Goal: Task Accomplishment & Management: Complete application form

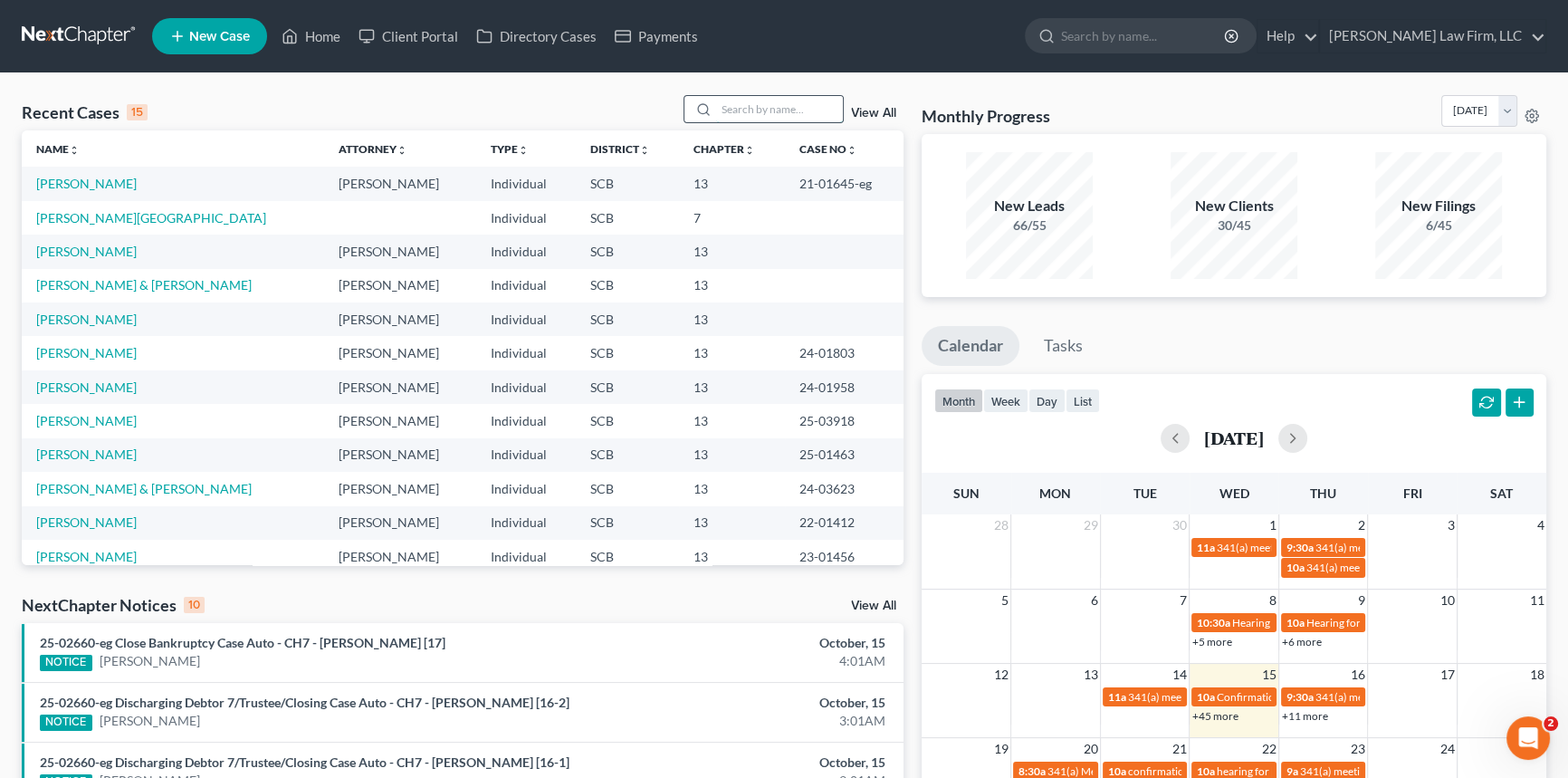
click at [734, 103] on input "search" at bounding box center [780, 108] width 126 height 26
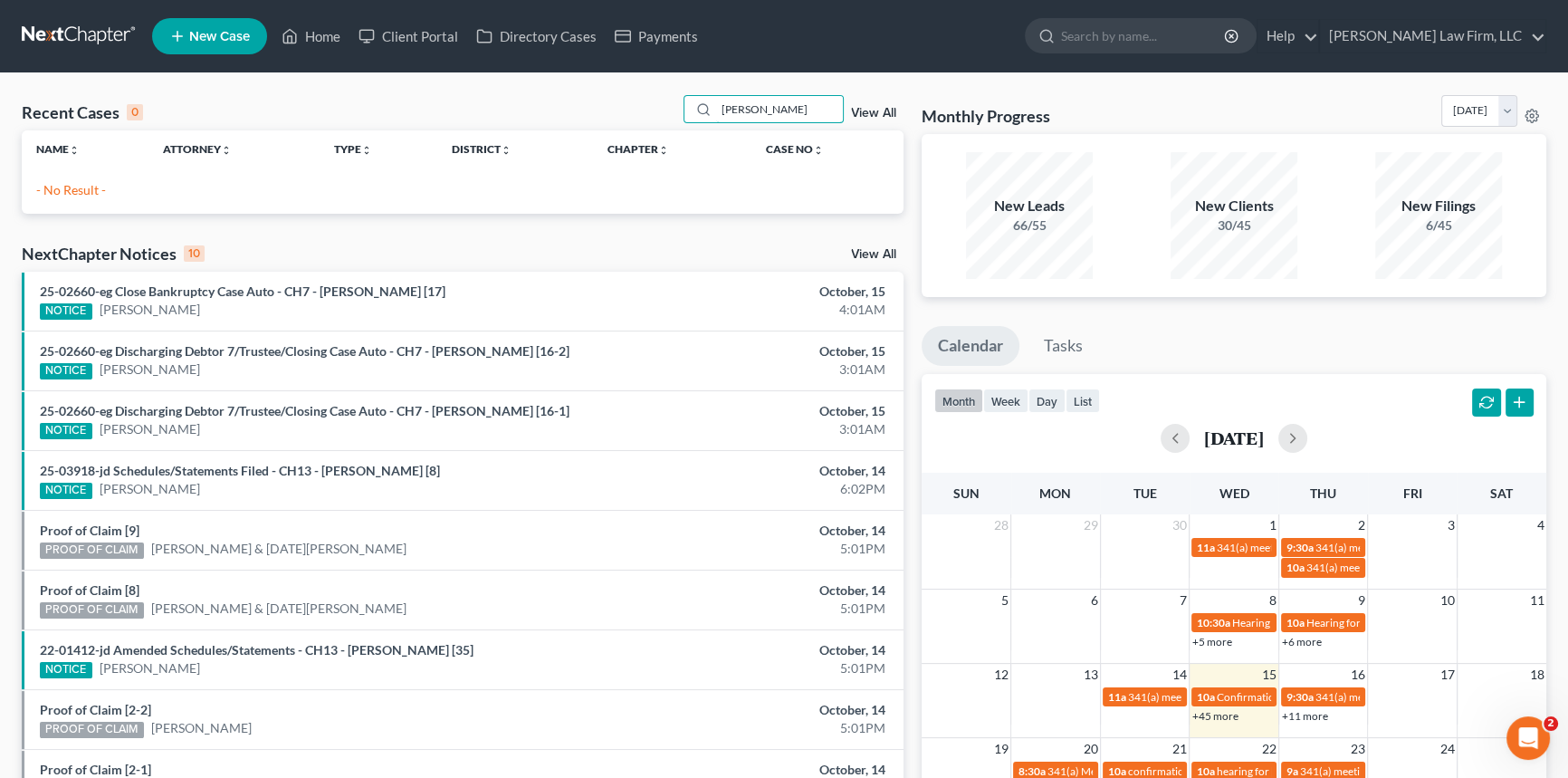
type input "[PERSON_NAME]"
click at [231, 30] on span "New Case" at bounding box center [219, 36] width 60 height 13
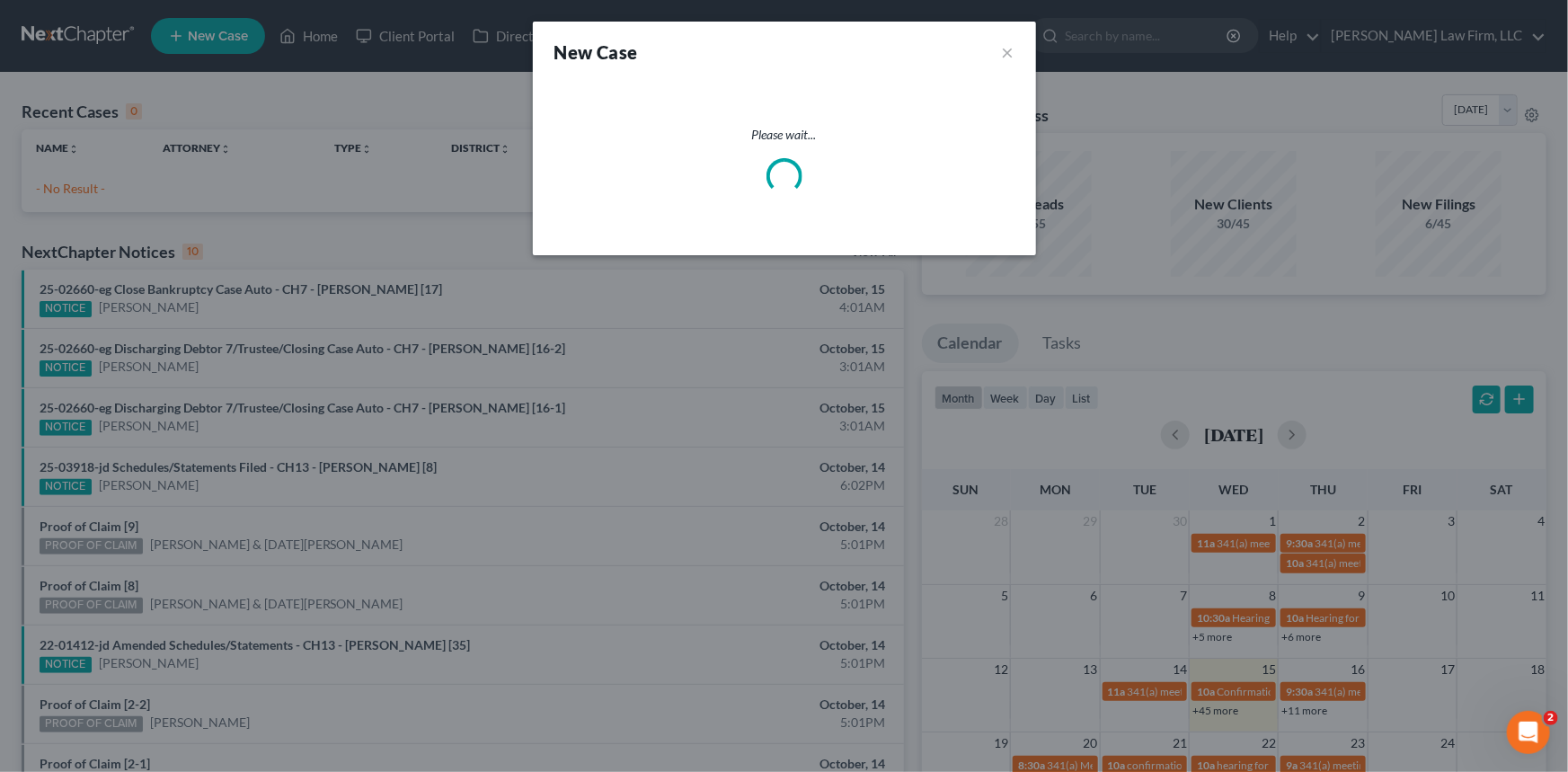
select select "72"
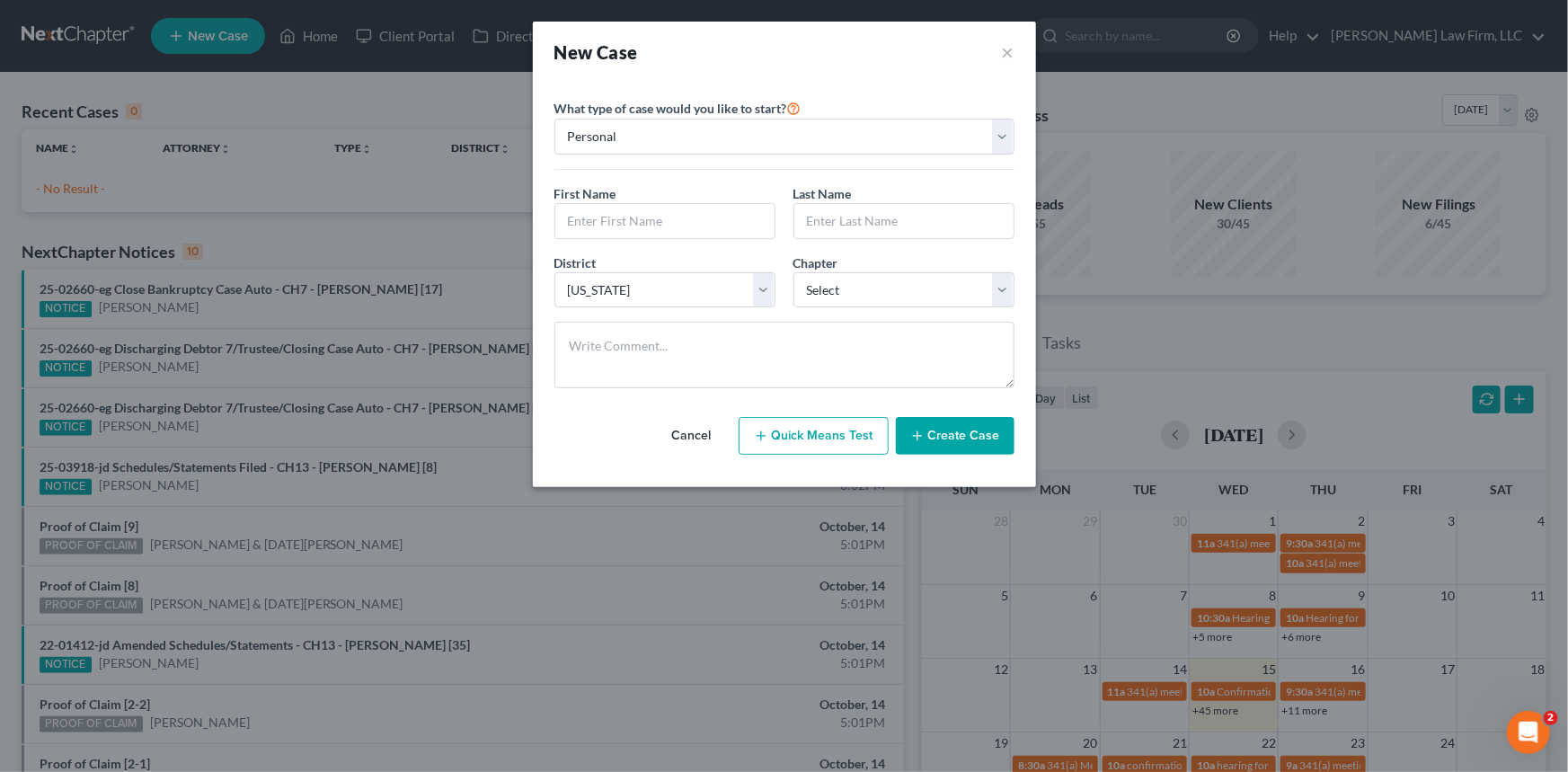
click at [711, 429] on button "Cancel" at bounding box center [691, 436] width 79 height 36
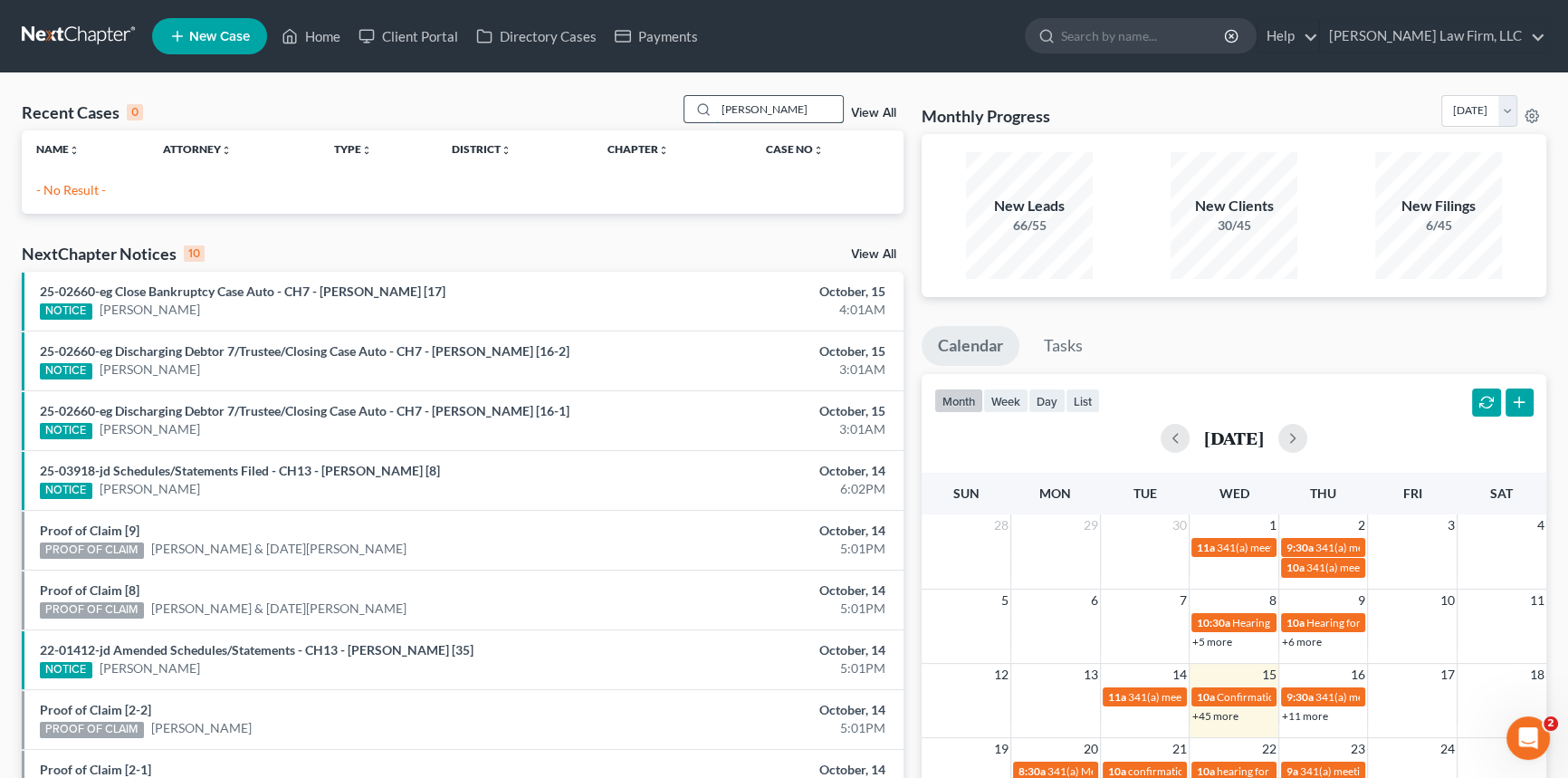
drag, startPoint x: 714, startPoint y: 108, endPoint x: 788, endPoint y: 115, distance: 74.3
click at [788, 115] on input "[PERSON_NAME]" at bounding box center [780, 108] width 126 height 26
type input "[PERSON_NAME]"
click at [212, 34] on span "New Case" at bounding box center [219, 36] width 60 height 13
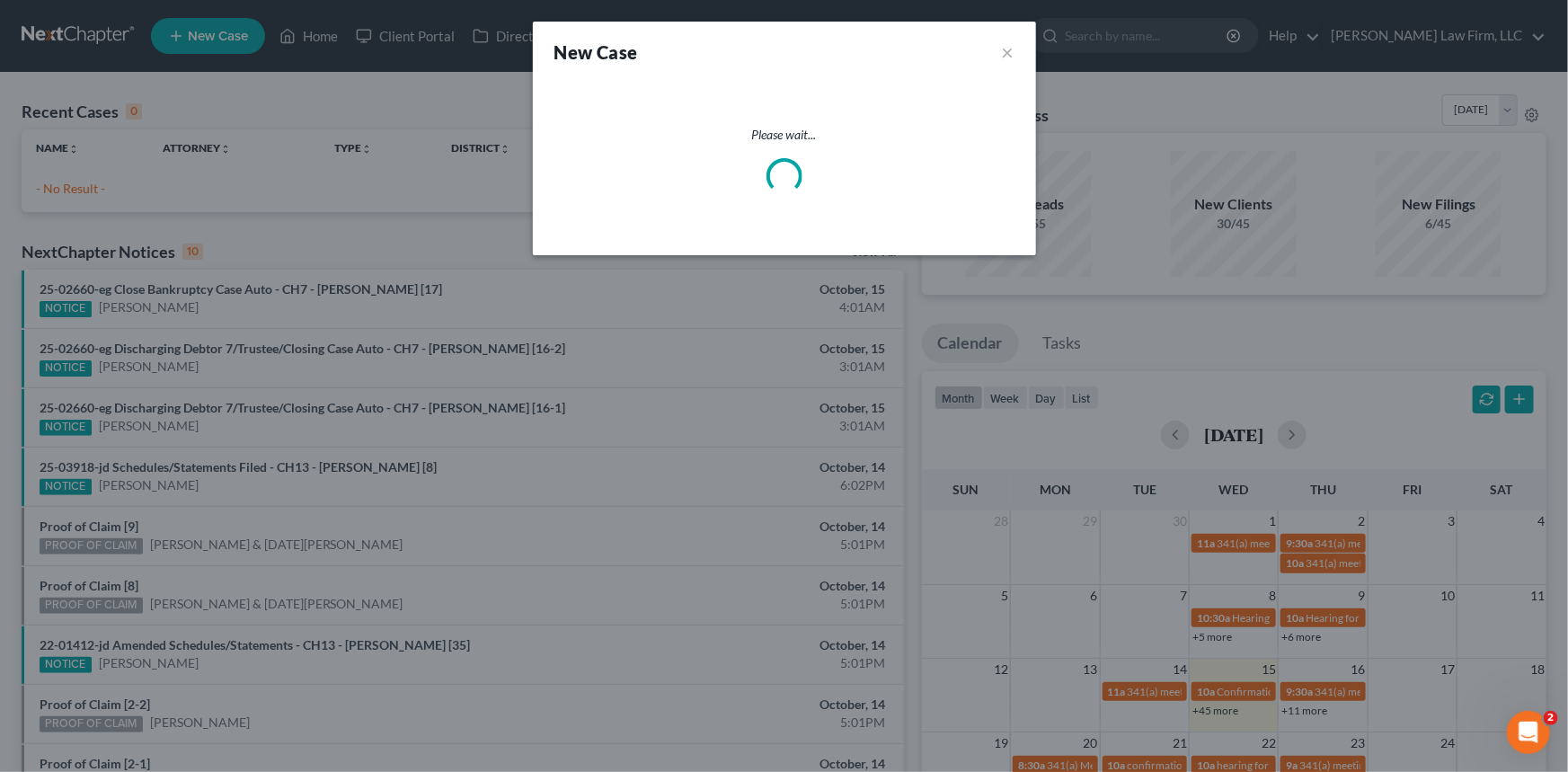
select select "72"
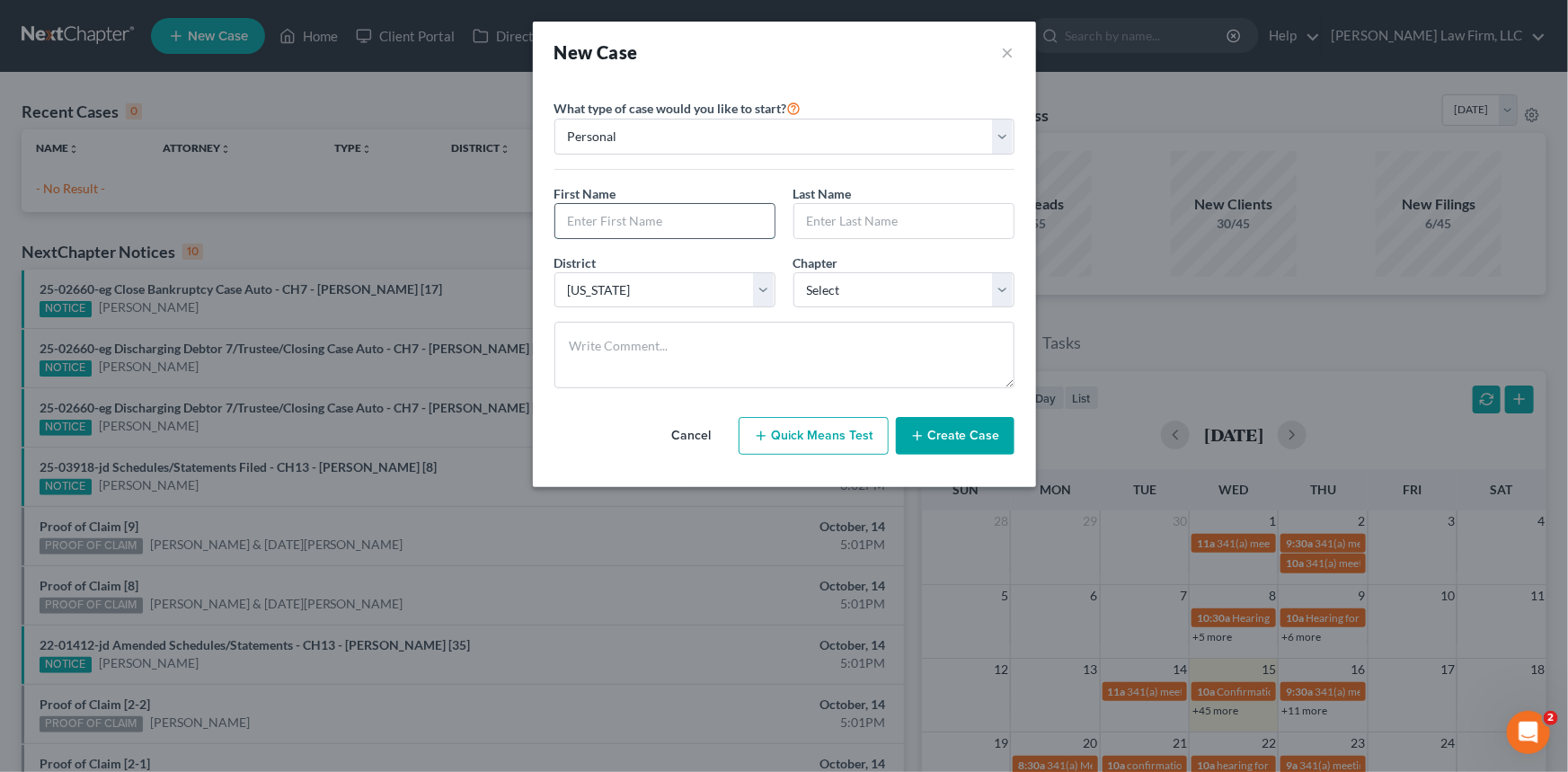
click at [587, 232] on input "text" at bounding box center [664, 222] width 220 height 34
type input "[PERSON_NAME]"
click at [902, 284] on select "Select 7 11 12 13" at bounding box center [904, 290] width 221 height 36
select select "3"
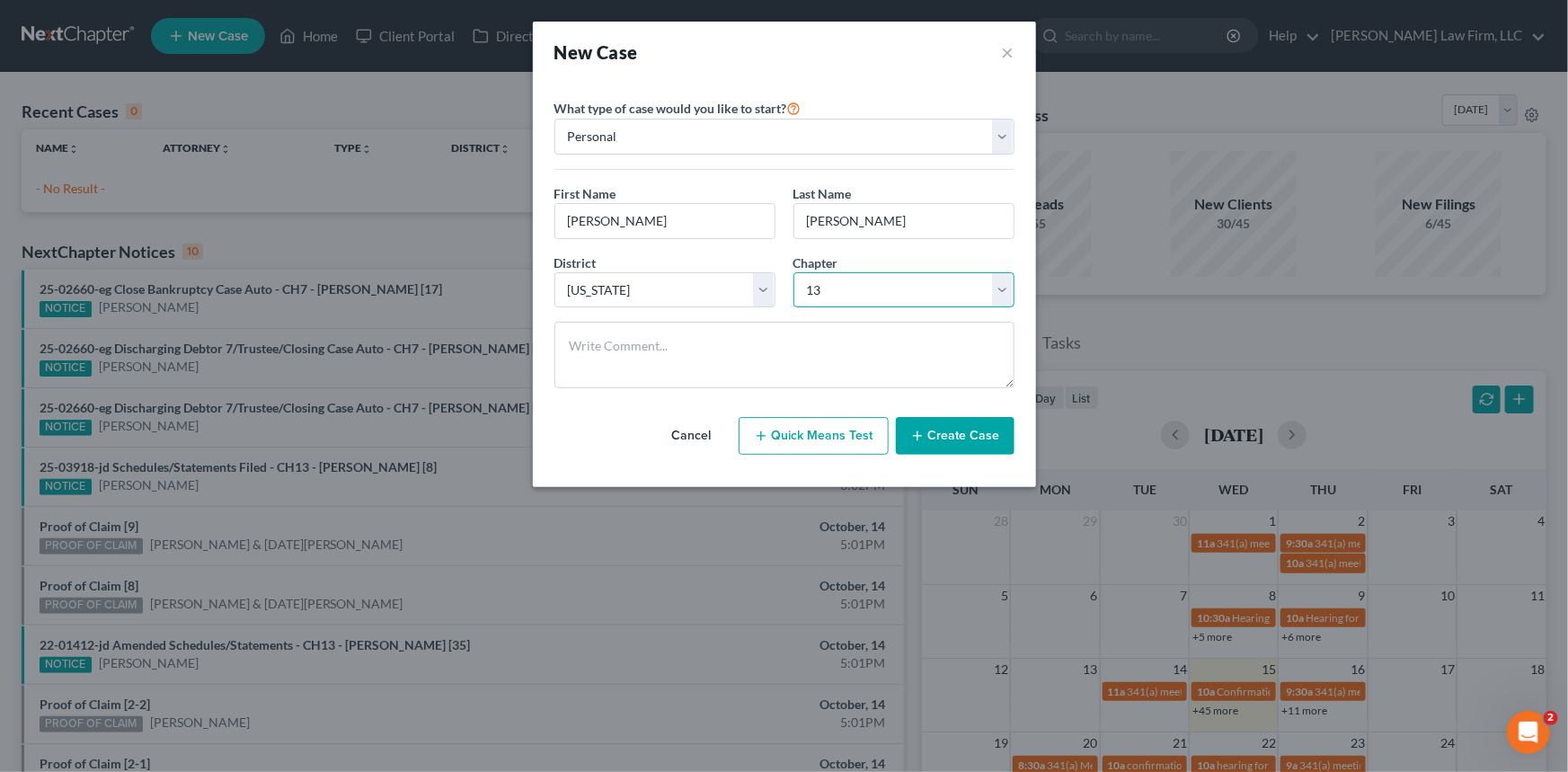
click at [794, 272] on select "Select 7 11 12 13" at bounding box center [904, 290] width 221 height 36
click at [971, 431] on button "Create Case" at bounding box center [955, 436] width 119 height 38
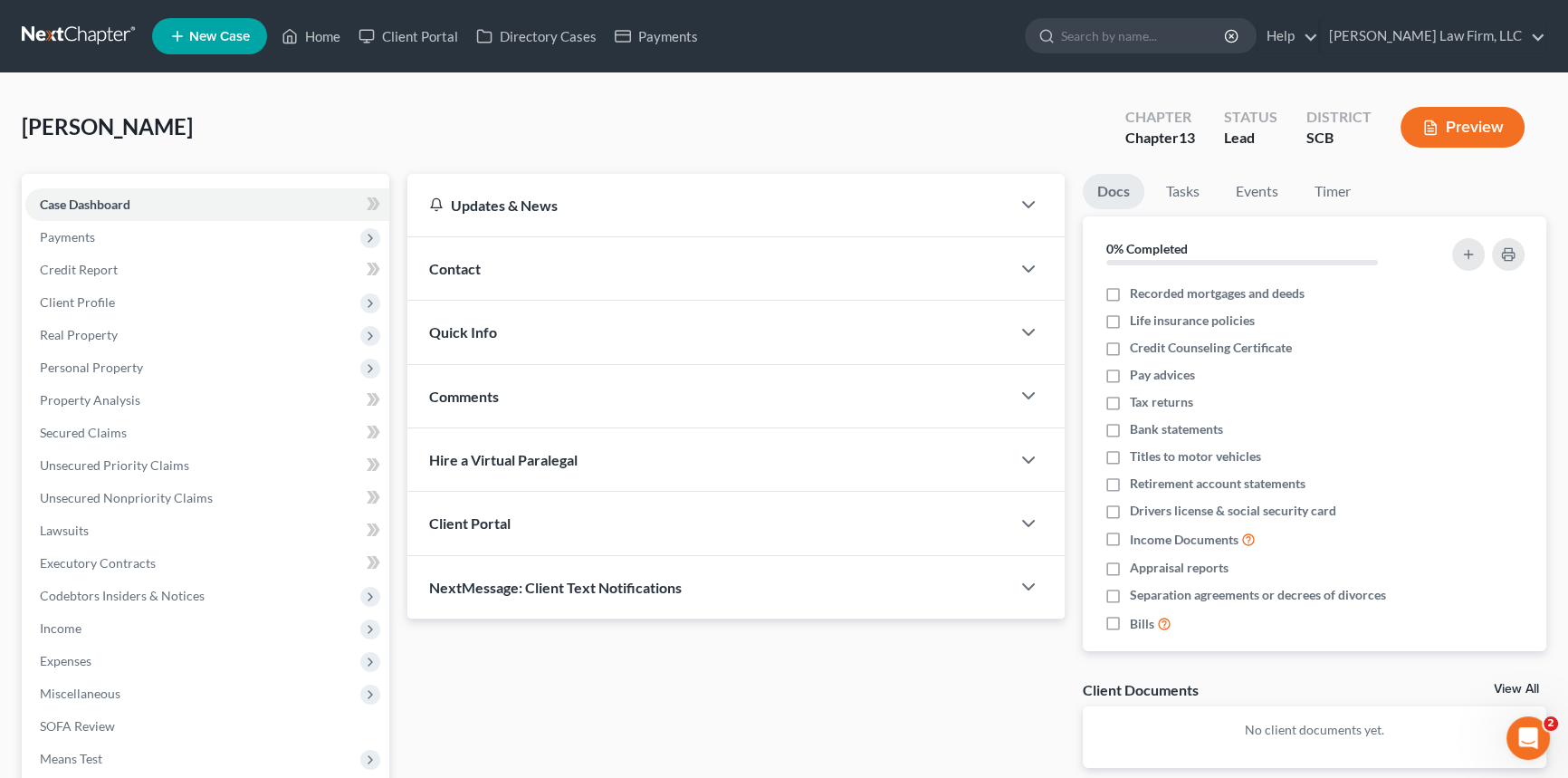
click at [464, 260] on span "Contact" at bounding box center [455, 268] width 52 height 17
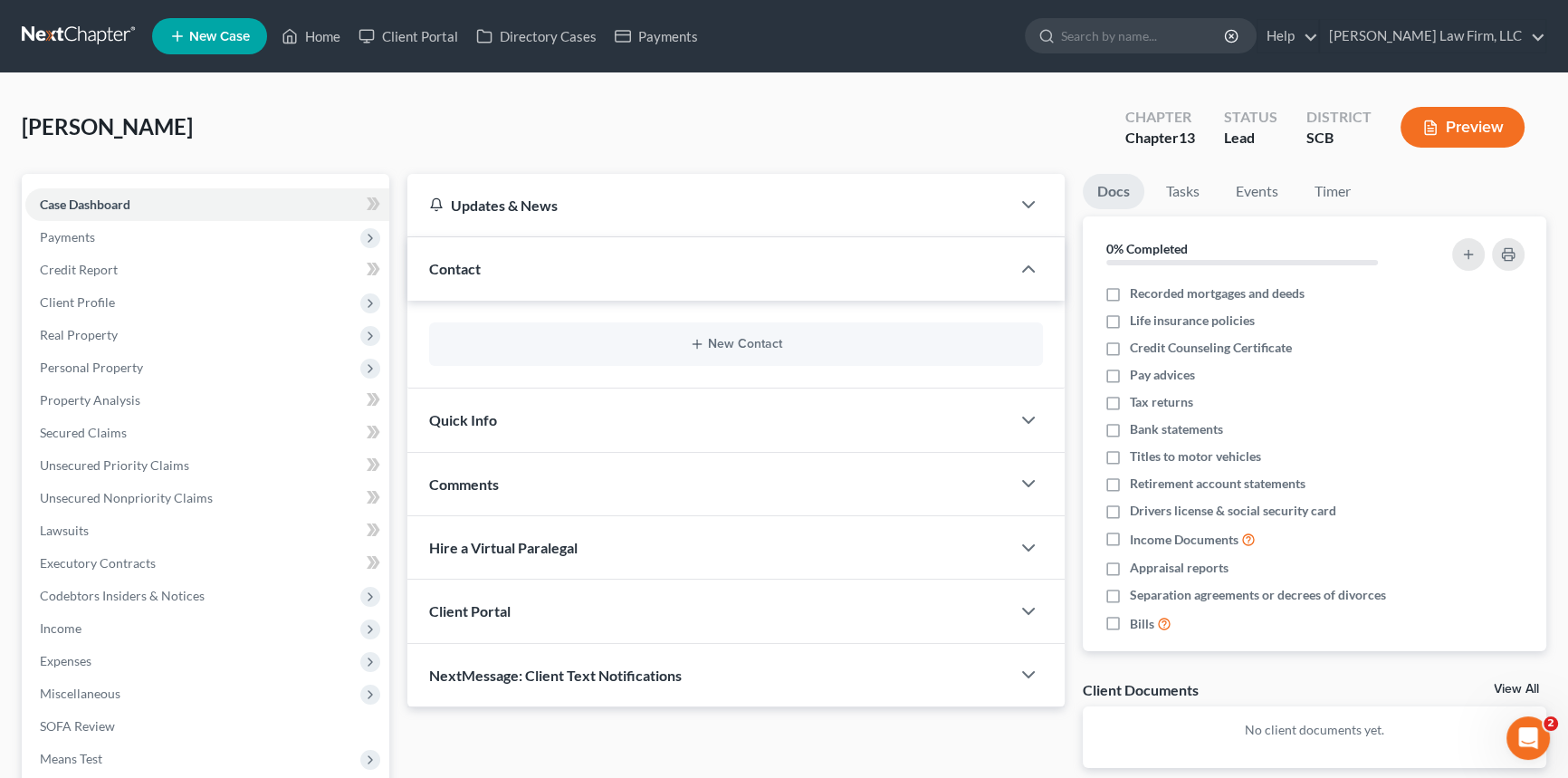
click at [730, 331] on div "New Contact" at bounding box center [736, 344] width 614 height 43
click at [739, 339] on button "New Contact" at bounding box center [736, 344] width 585 height 14
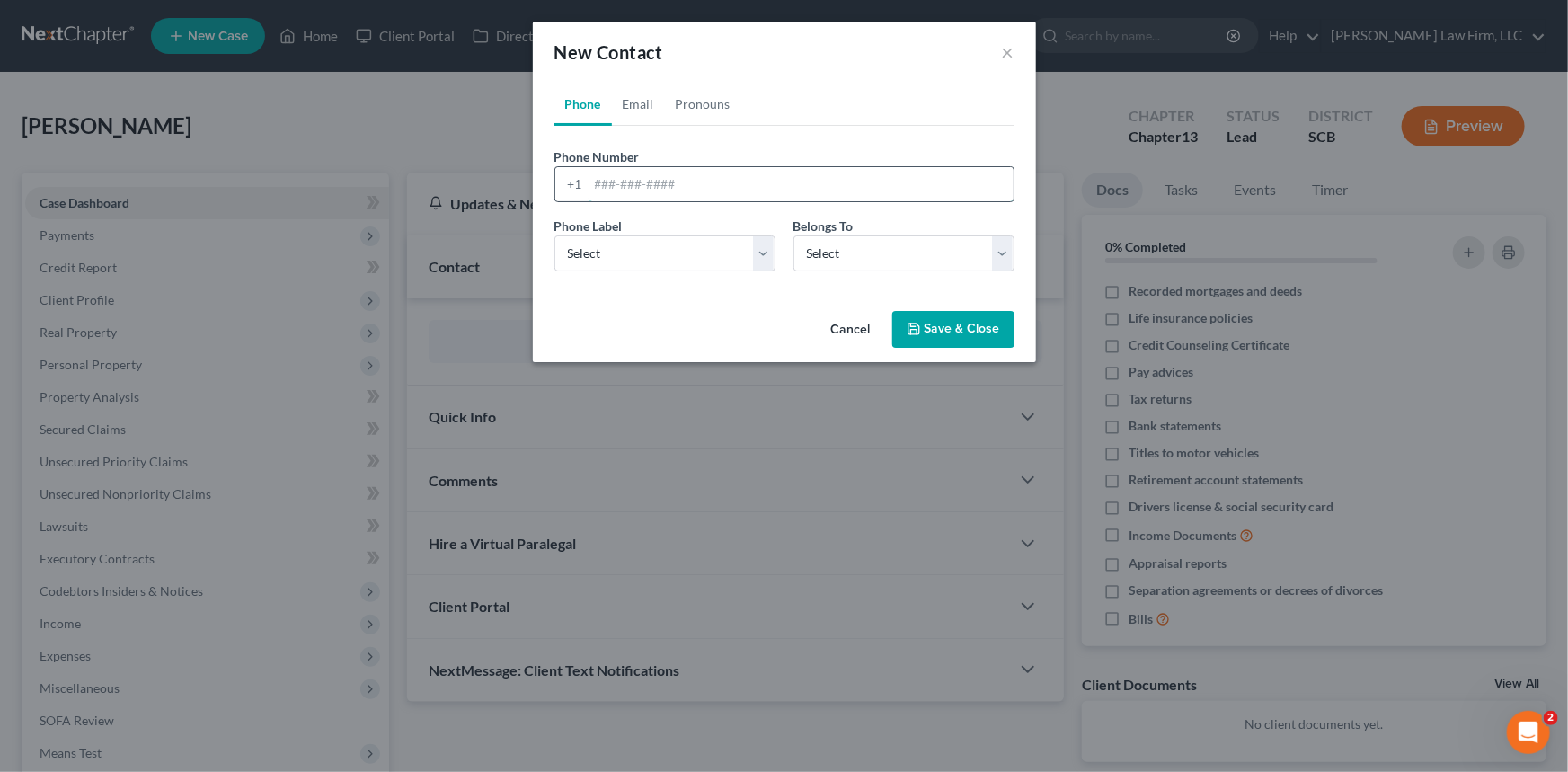
click at [593, 183] on input "tel" at bounding box center [800, 184] width 425 height 34
type input "[PHONE_NUMBER]"
click at [631, 250] on select "Select Mobile Home Work Other" at bounding box center [664, 254] width 221 height 36
select select "0"
click at [554, 236] on select "Select Mobile Home Work Other" at bounding box center [664, 254] width 221 height 36
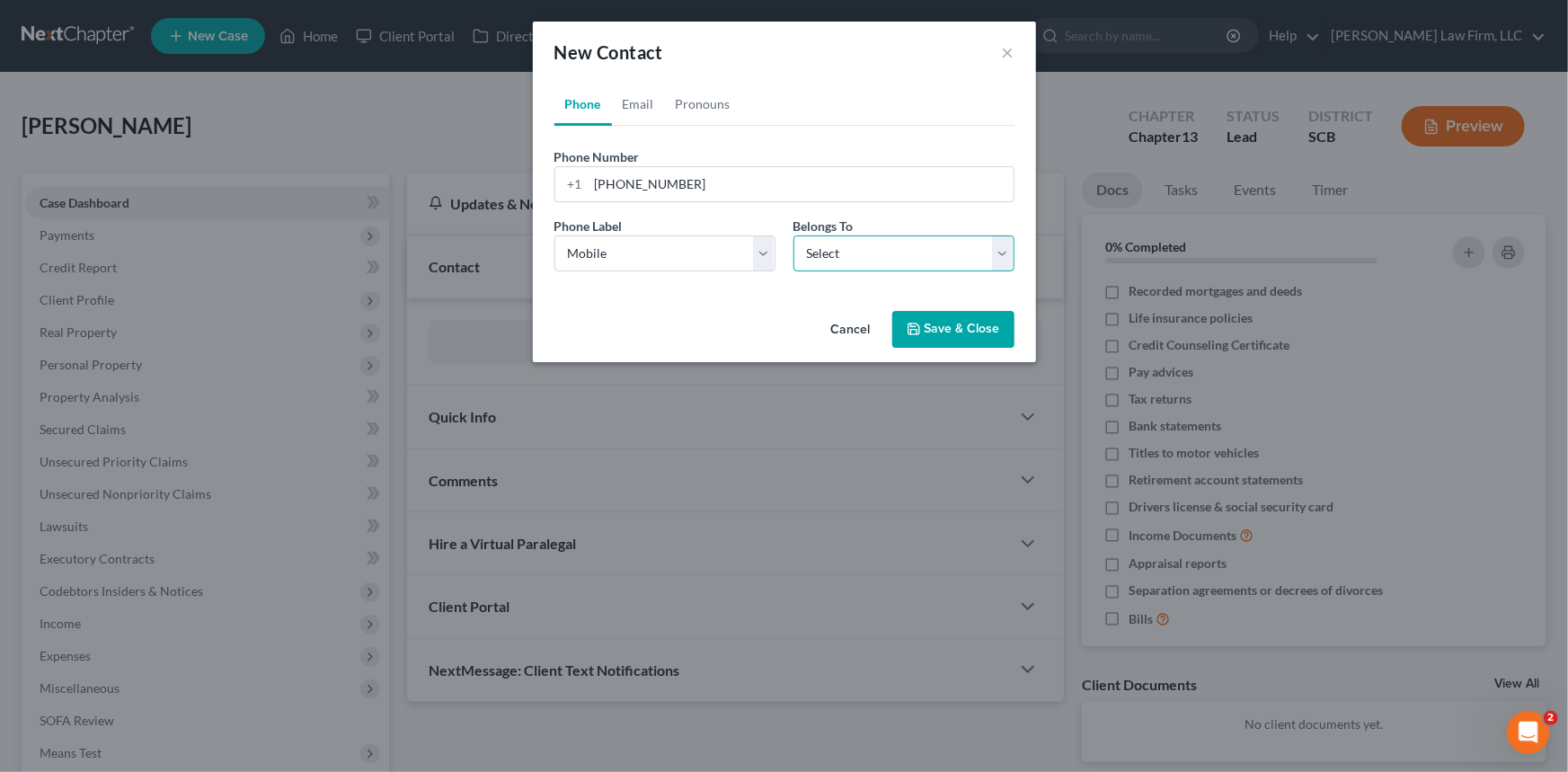
click at [858, 256] on select "Select Client Other" at bounding box center [904, 254] width 221 height 36
select select "0"
click at [794, 236] on select "Select Client Other" at bounding box center [904, 254] width 221 height 36
select select "0"
click at [638, 99] on link "Email" at bounding box center [639, 104] width 53 height 43
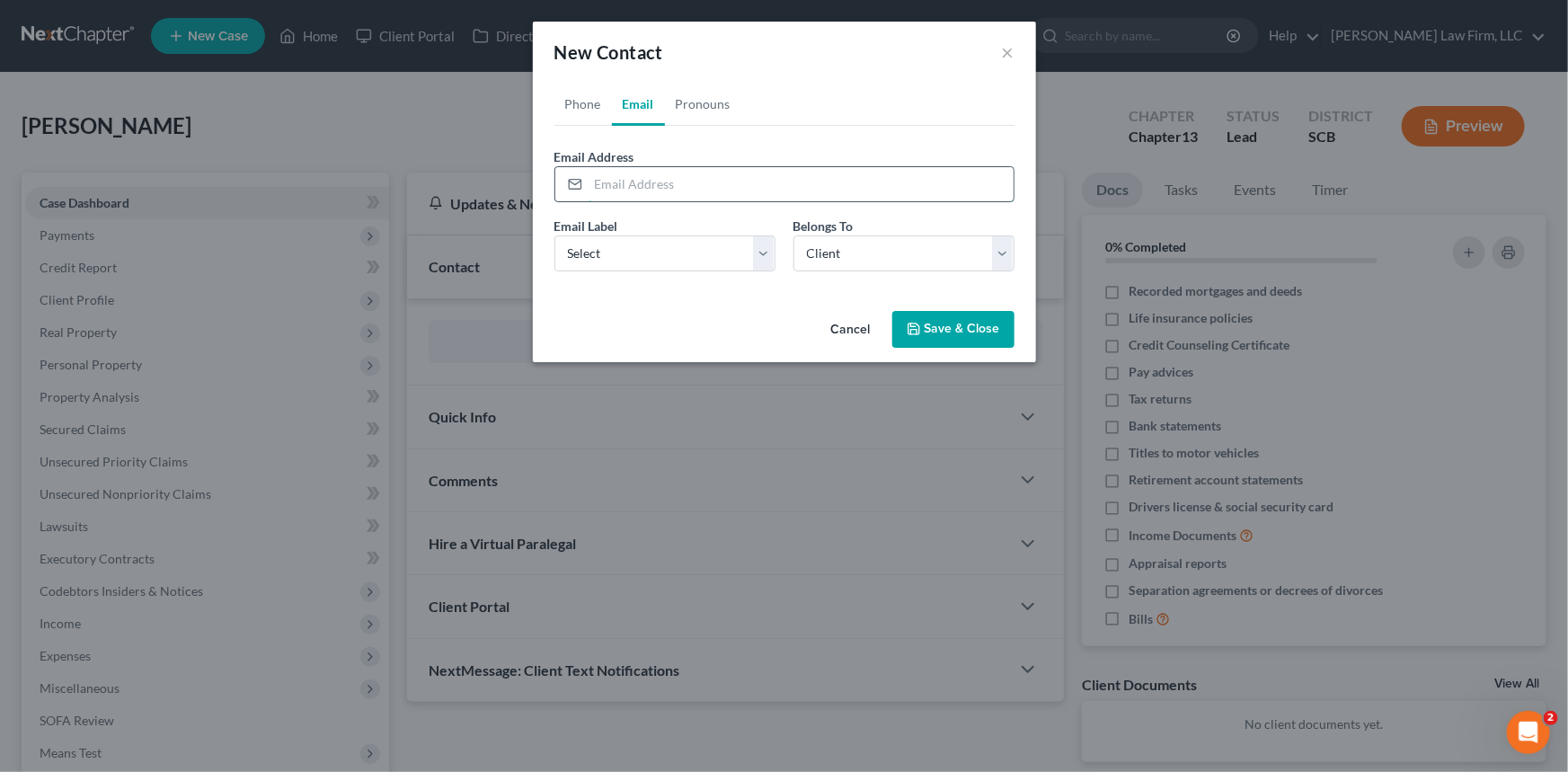
click at [602, 172] on input "email" at bounding box center [800, 184] width 425 height 34
type input "[EMAIL_ADDRESS][DOMAIN_NAME]"
click at [583, 247] on select "Select Home Work Other" at bounding box center [664, 254] width 221 height 36
select select "0"
click at [554, 236] on select "Select Home Work Other" at bounding box center [664, 254] width 221 height 36
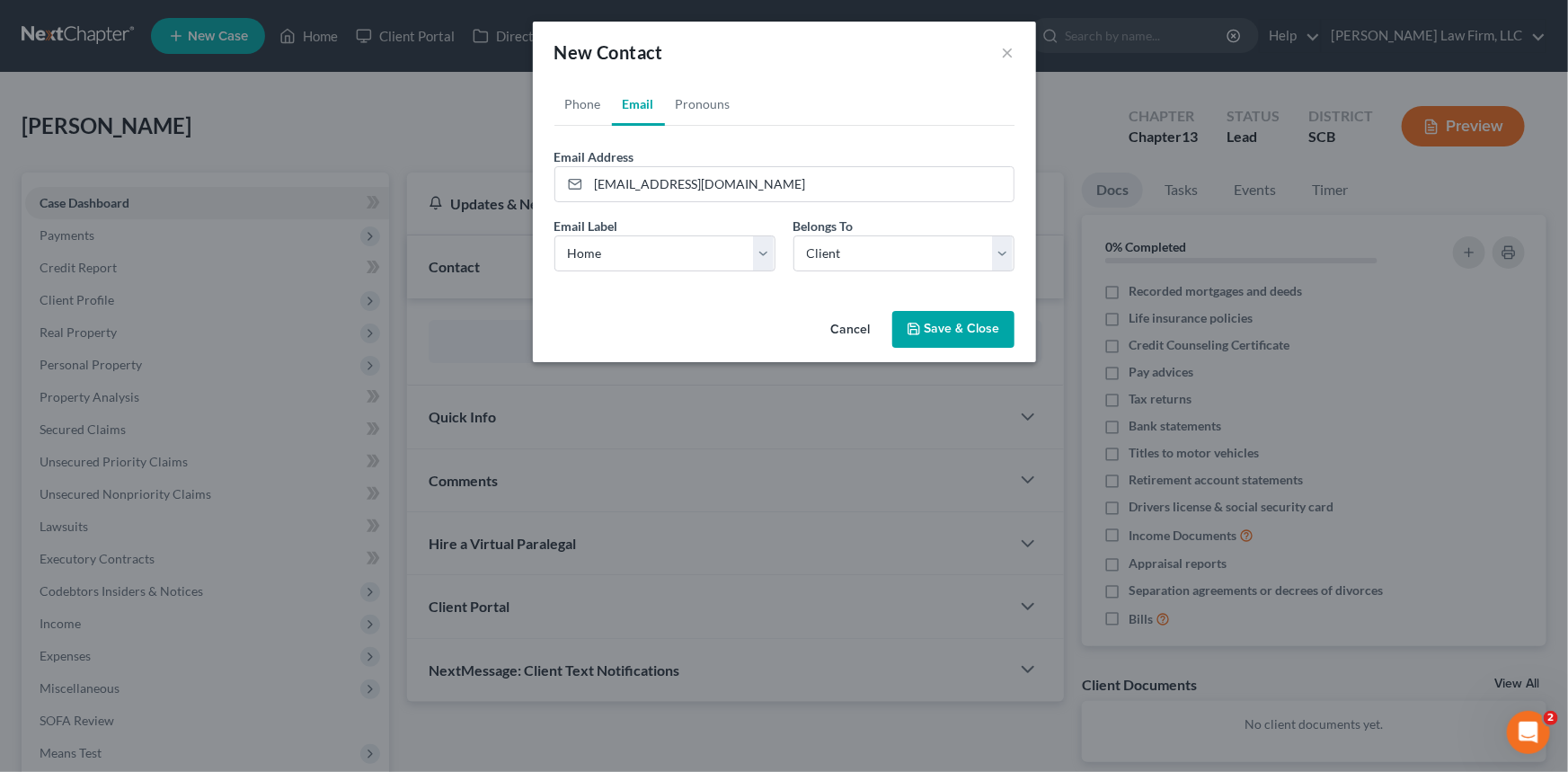
click at [959, 321] on button "Save & Close" at bounding box center [953, 330] width 123 height 38
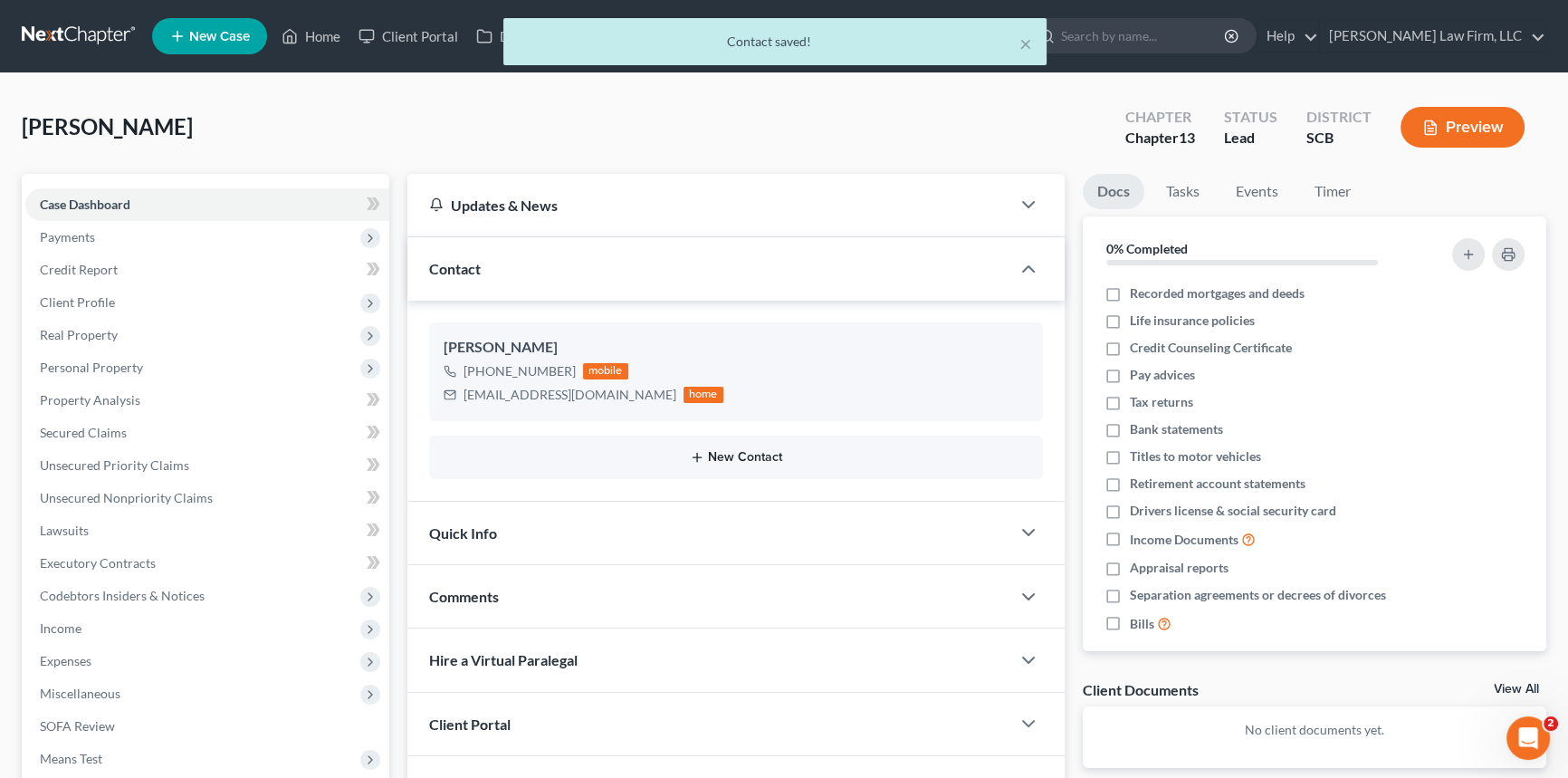
click at [751, 450] on button "New Contact" at bounding box center [736, 457] width 585 height 14
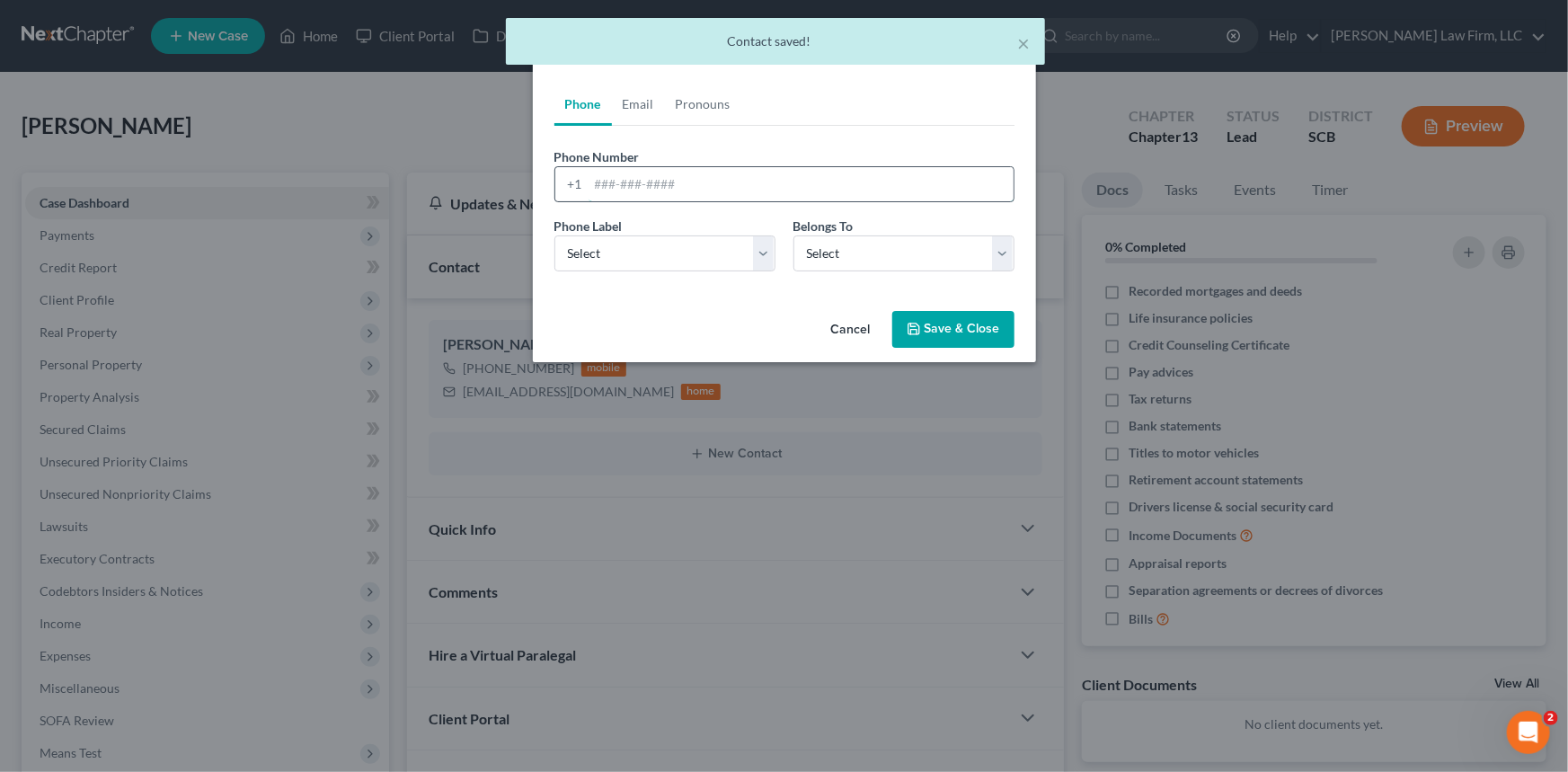
click at [599, 186] on input "tel" at bounding box center [800, 184] width 425 height 34
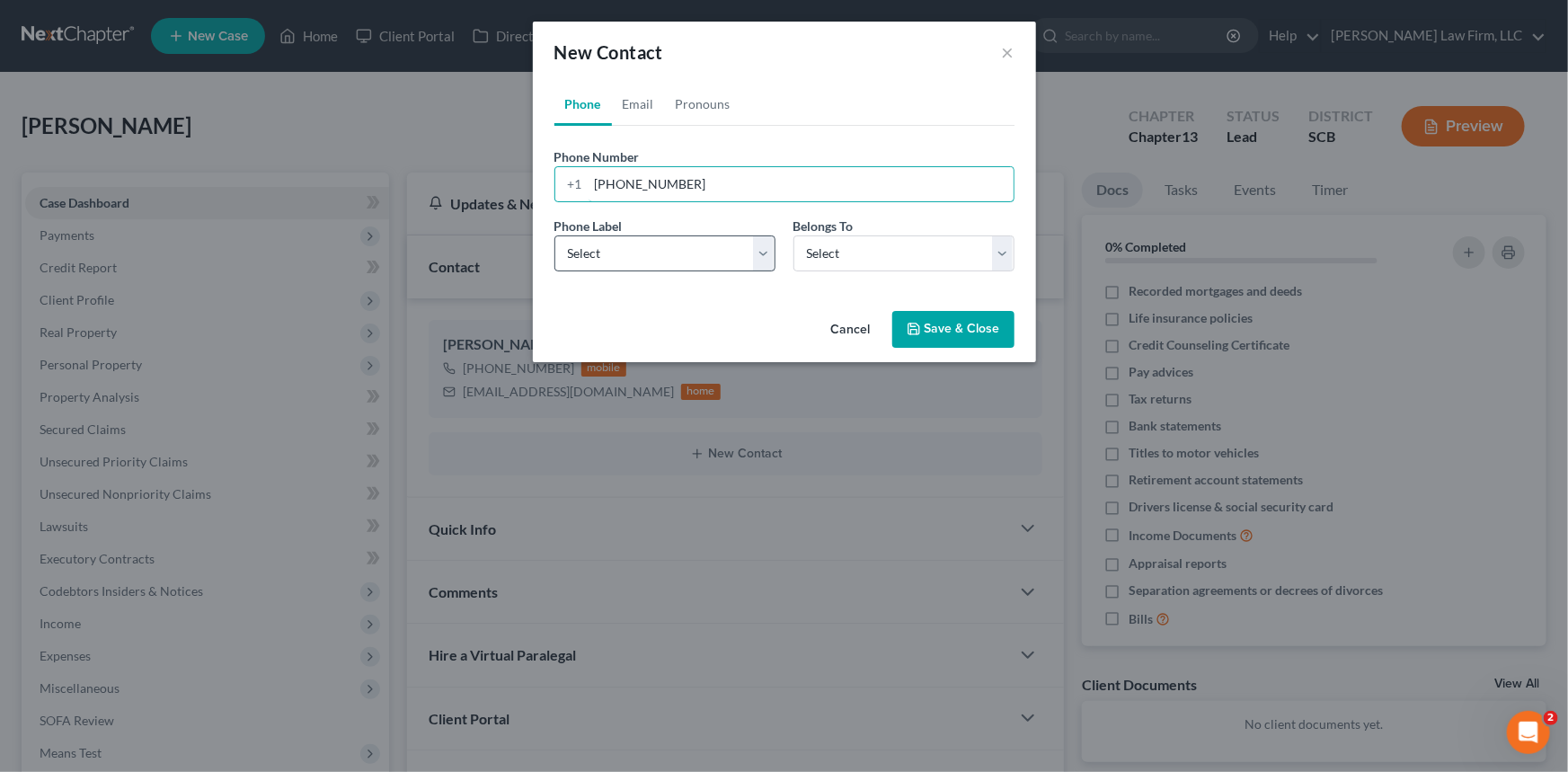
type input "[PHONE_NUMBER]"
click at [565, 242] on select "Select Mobile Home Work Other" at bounding box center [664, 254] width 221 height 36
select select "0"
click at [554, 236] on select "Select Mobile Home Work Other" at bounding box center [664, 254] width 221 height 36
click at [824, 251] on select "Select Client Other" at bounding box center [904, 254] width 221 height 36
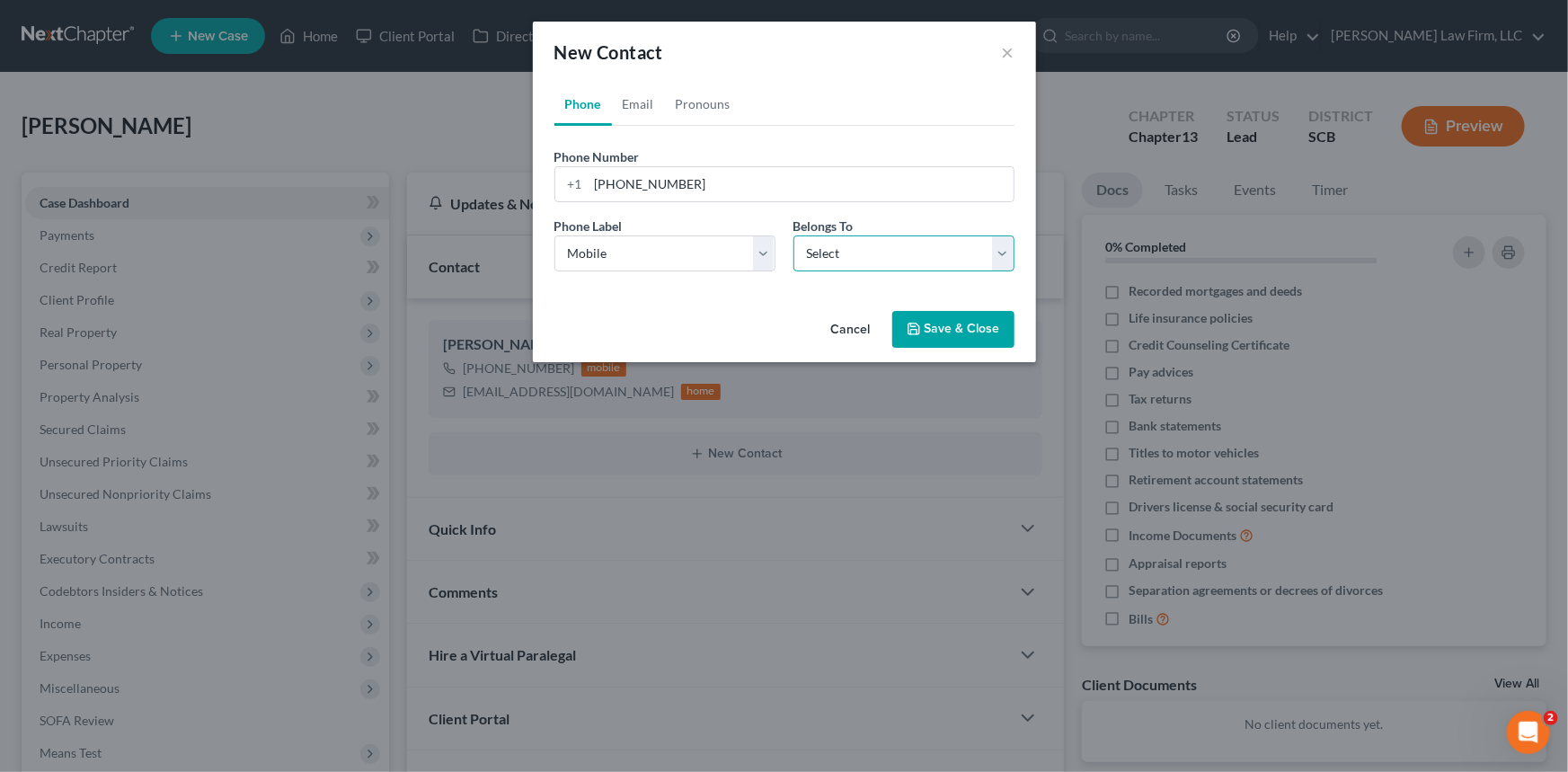
select select "1"
click at [794, 236] on select "Select Client Other" at bounding box center [904, 254] width 221 height 36
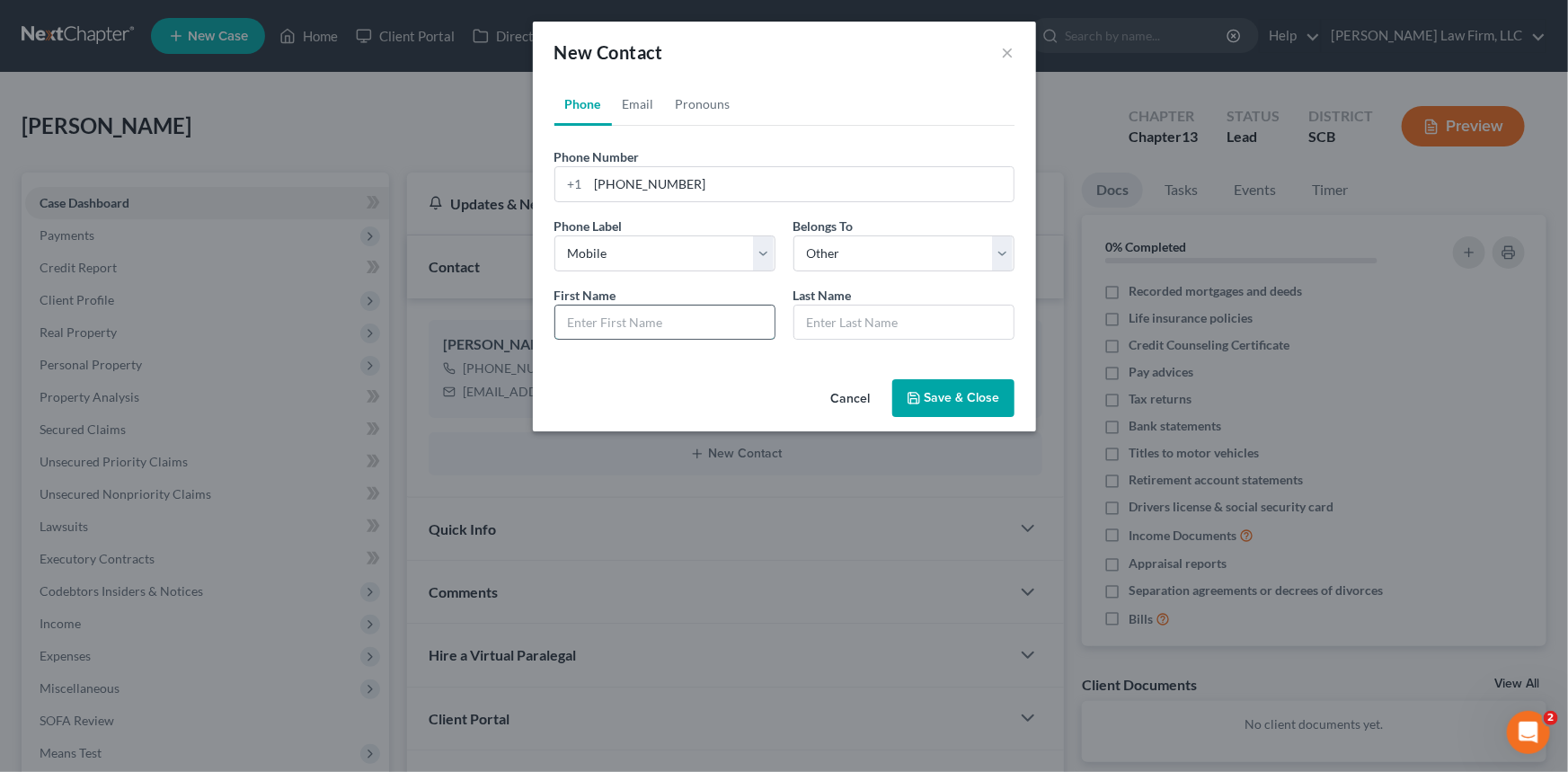
click at [604, 331] on input "text" at bounding box center [664, 322] width 220 height 34
type input "[PERSON_NAME]"
click at [629, 100] on link "Email" at bounding box center [639, 104] width 53 height 43
click at [594, 182] on input "email" at bounding box center [800, 184] width 425 height 34
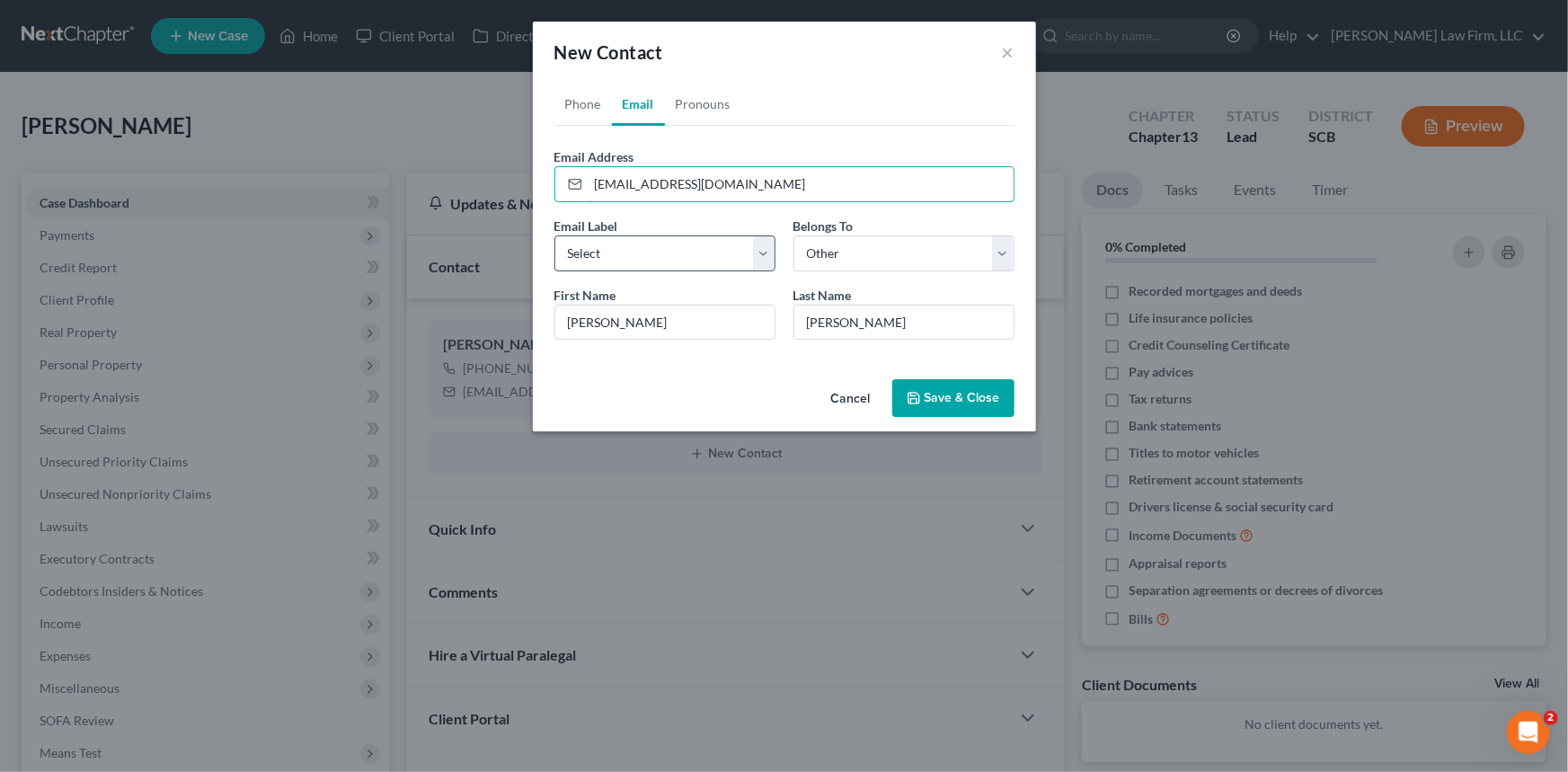
type input "[EMAIL_ADDRESS][DOMAIN_NAME]"
click at [641, 261] on select "Select Home Work Other" at bounding box center [664, 254] width 221 height 36
select select "0"
click at [554, 236] on select "Select Home Work Other" at bounding box center [664, 254] width 221 height 36
click at [955, 392] on button "Save & Close" at bounding box center [953, 398] width 123 height 38
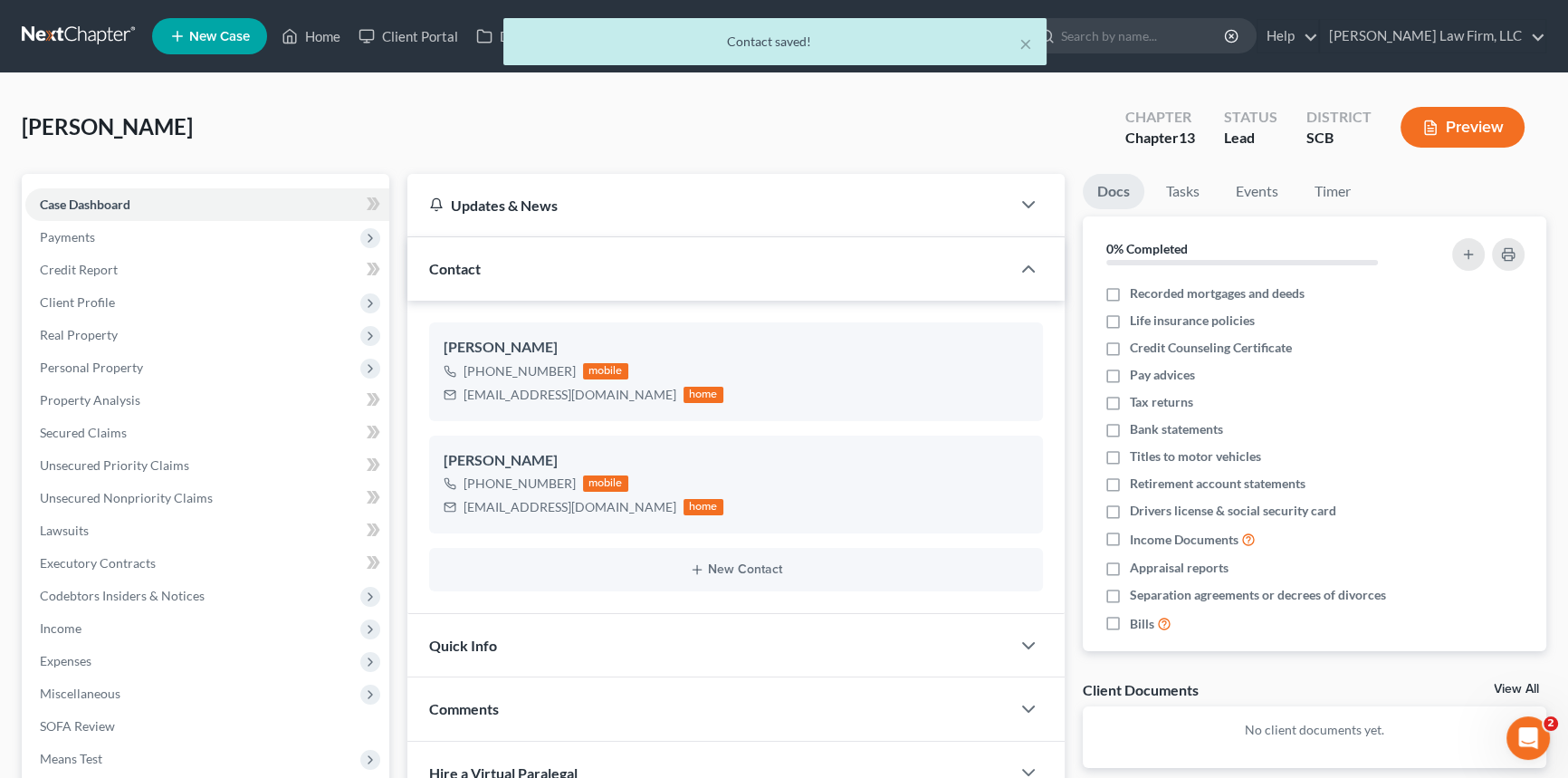
click at [465, 645] on span "Quick Info" at bounding box center [463, 646] width 68 height 17
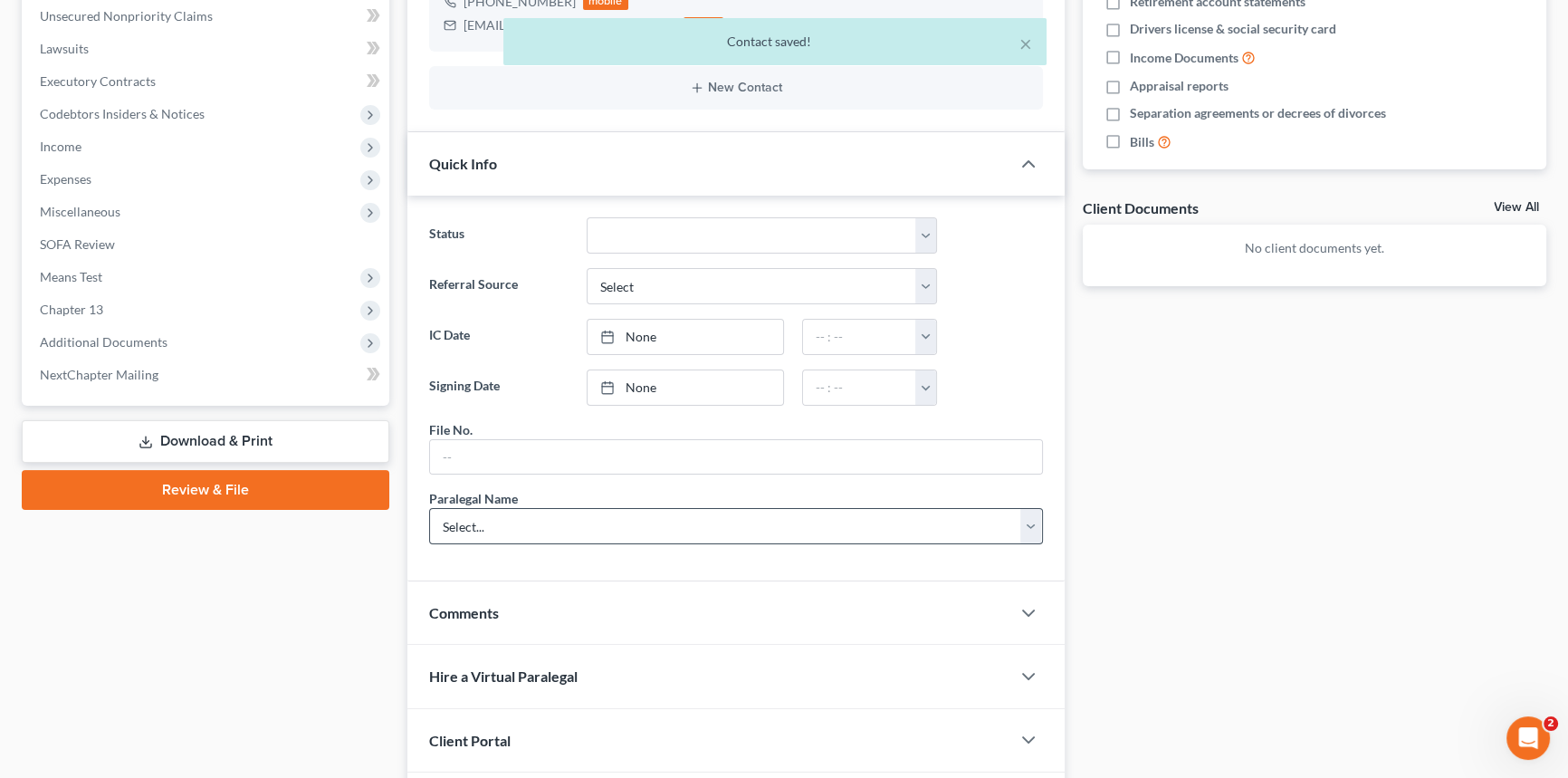
scroll to position [576, 0]
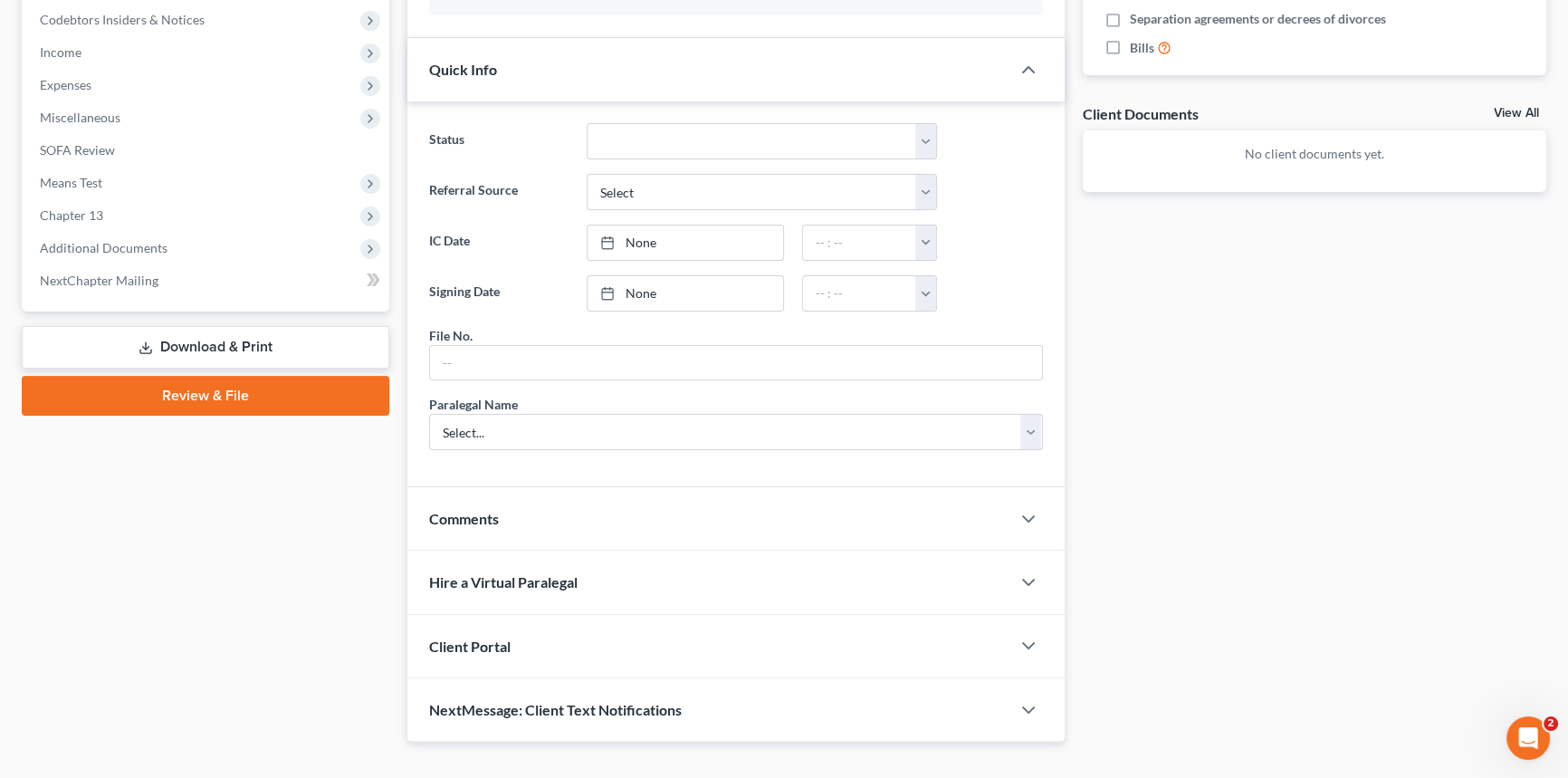
click at [480, 638] on span "Client Portal" at bounding box center [469, 647] width 81 height 17
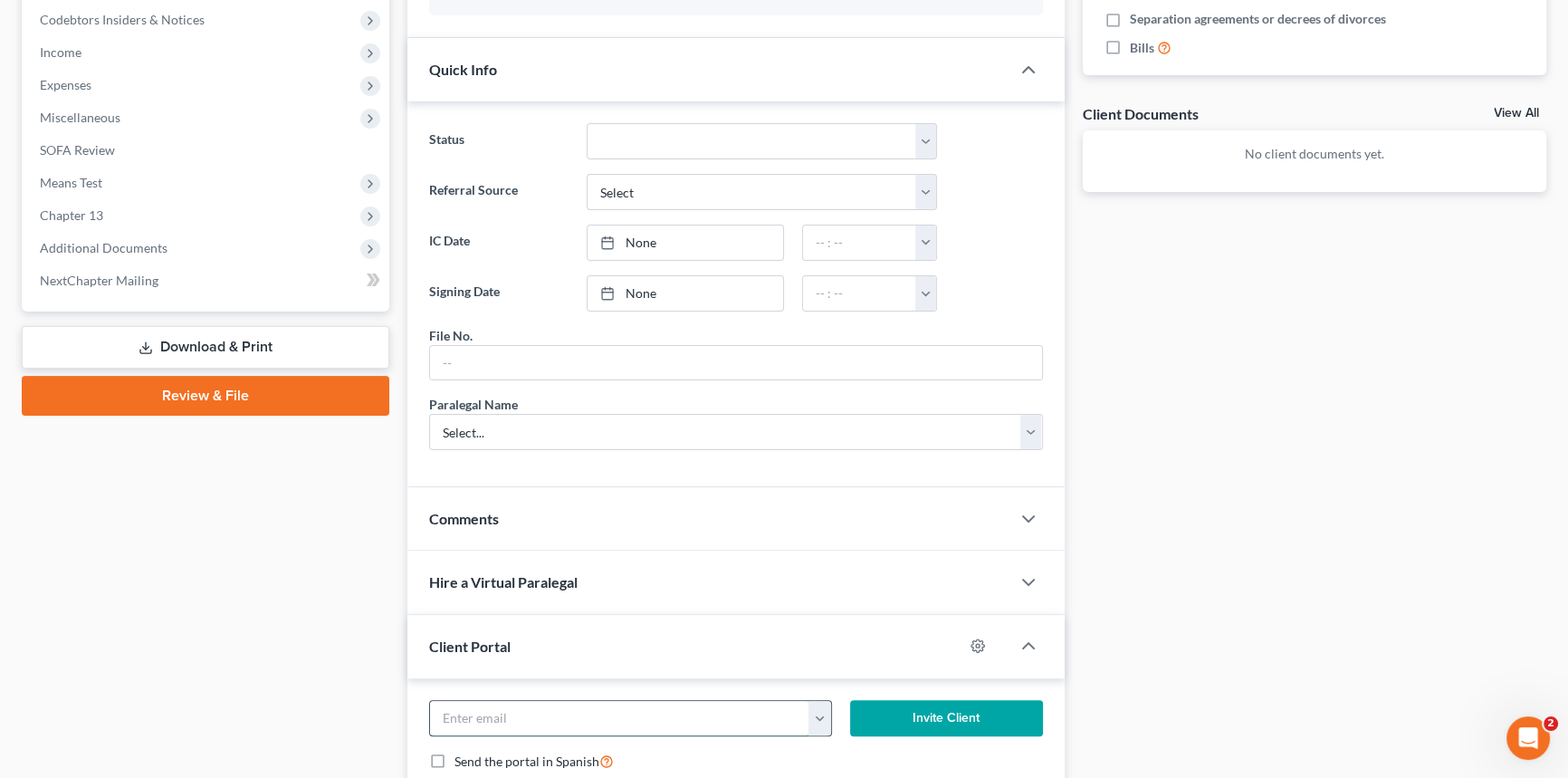
click at [470, 706] on input "email" at bounding box center [620, 719] width 379 height 34
click at [586, 717] on input "dominguezcarolyn829@" at bounding box center [620, 719] width 379 height 34
type input "[EMAIL_ADDRESS][DOMAIN_NAME]"
click at [933, 718] on button "Invite Client" at bounding box center [946, 719] width 193 height 36
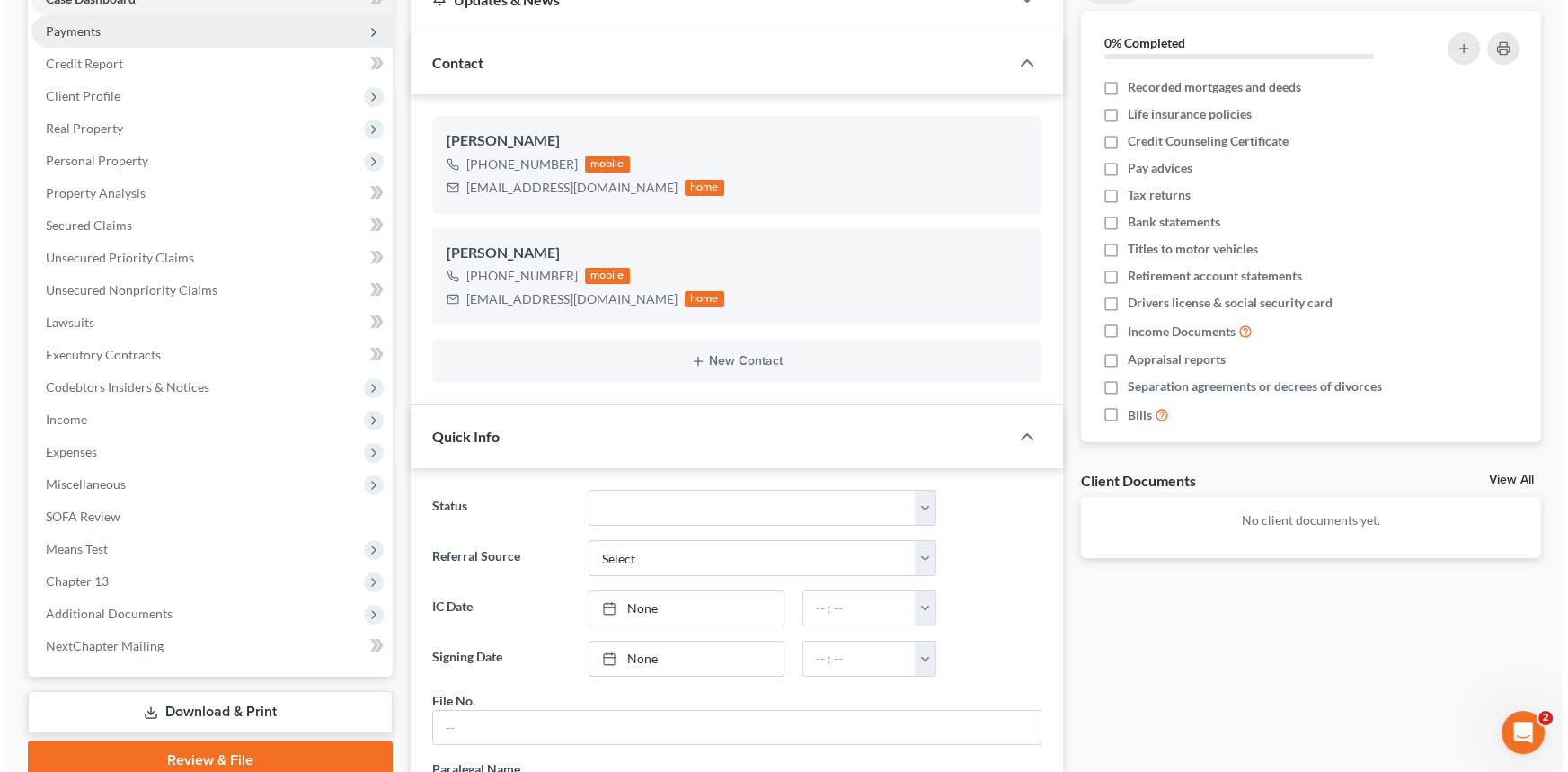
scroll to position [0, 0]
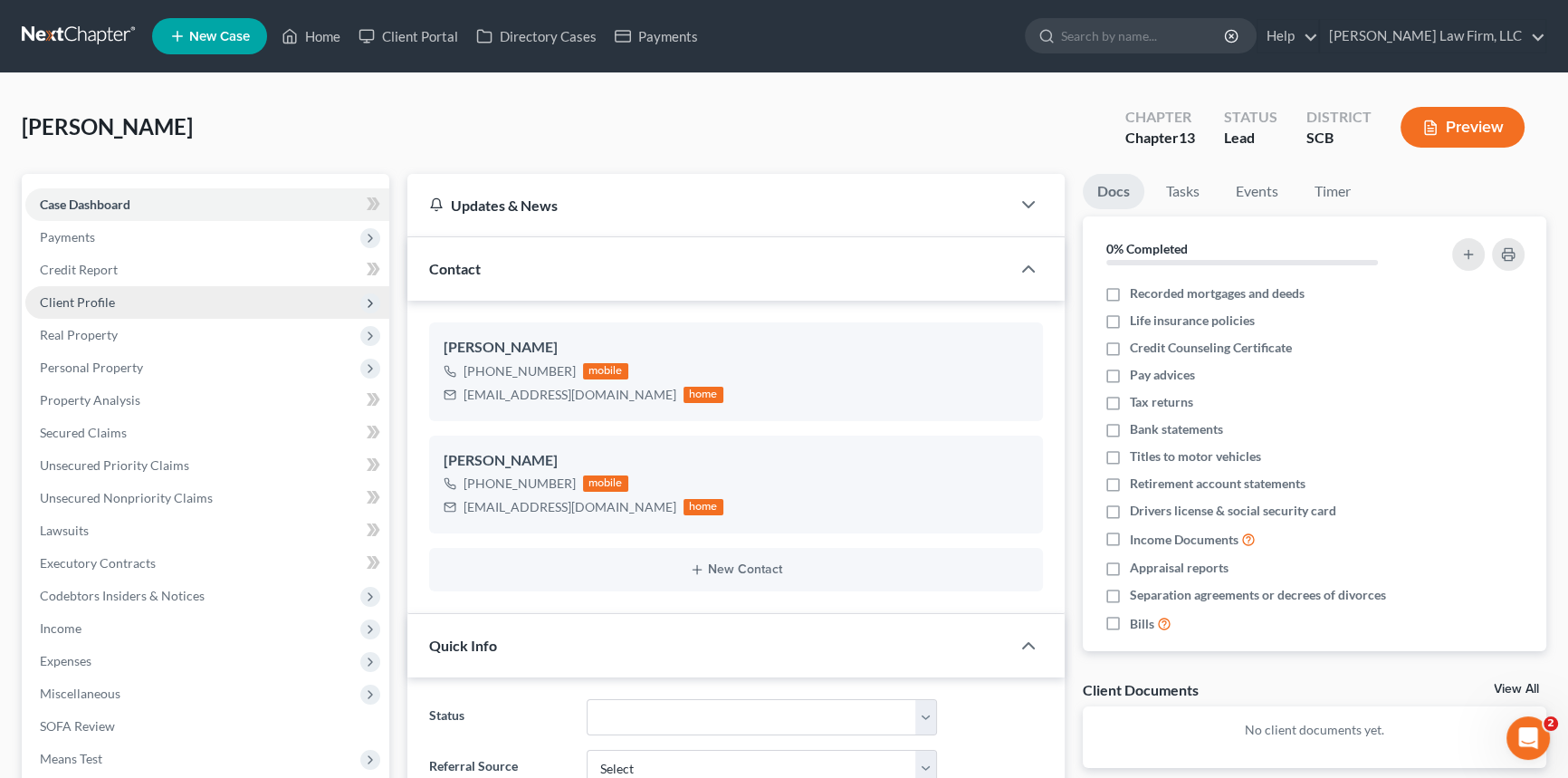
click at [76, 296] on span "Client Profile" at bounding box center [78, 302] width 75 height 15
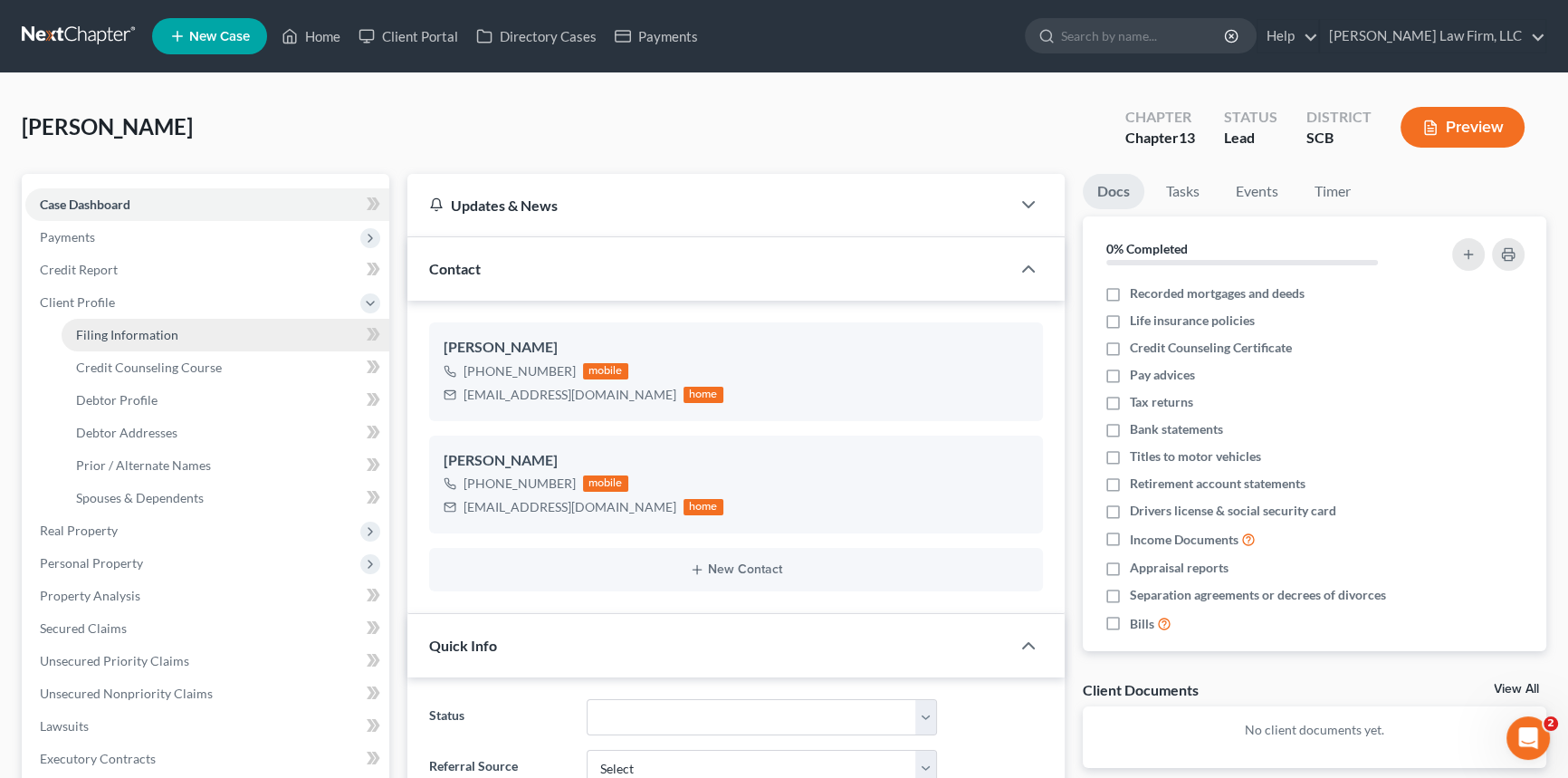
click at [175, 331] on link "Filing Information" at bounding box center [225, 335] width 328 height 33
select select "1"
select select "0"
select select "3"
select select "72"
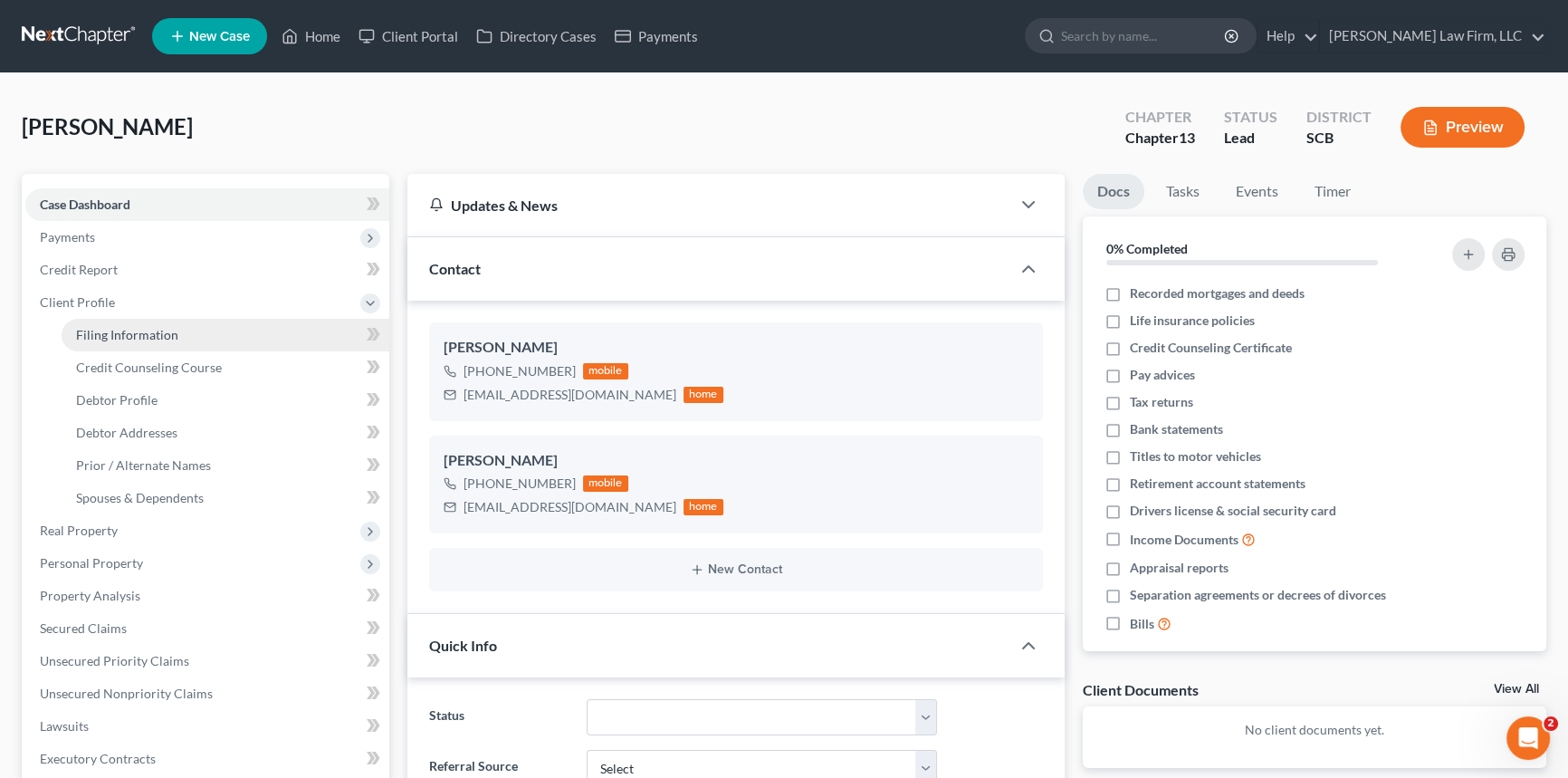
select select "42"
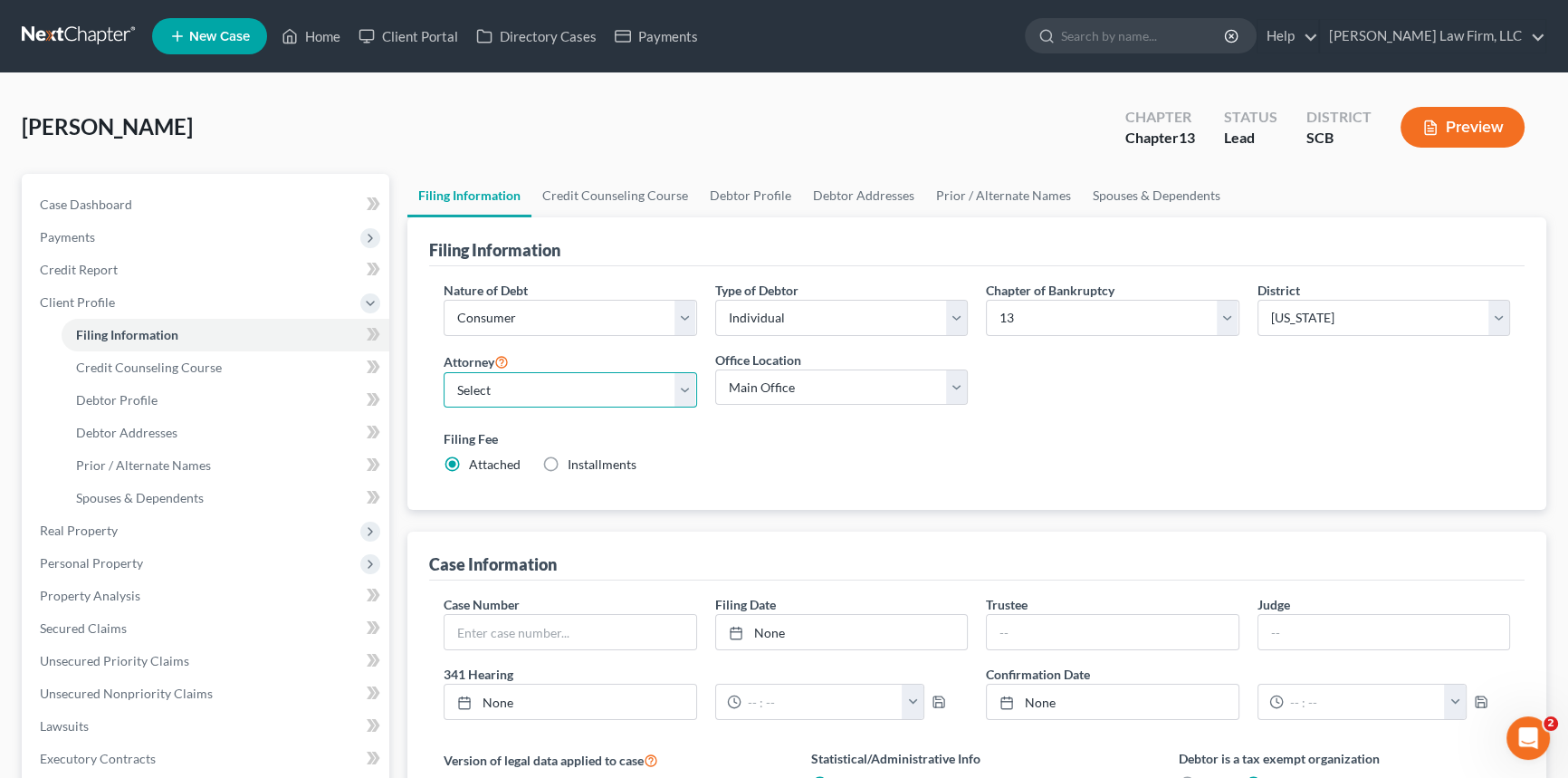
click at [693, 389] on select "Select [PERSON_NAME] - SCB [PERSON_NAME] - SCB" at bounding box center [570, 391] width 254 height 36
select select "0"
click at [443, 373] on select "Select [PERSON_NAME] - SCB [PERSON_NAME] - SCB" at bounding box center [570, 391] width 254 height 36
click at [131, 395] on span "Debtor Profile" at bounding box center [116, 400] width 81 height 15
select select "0"
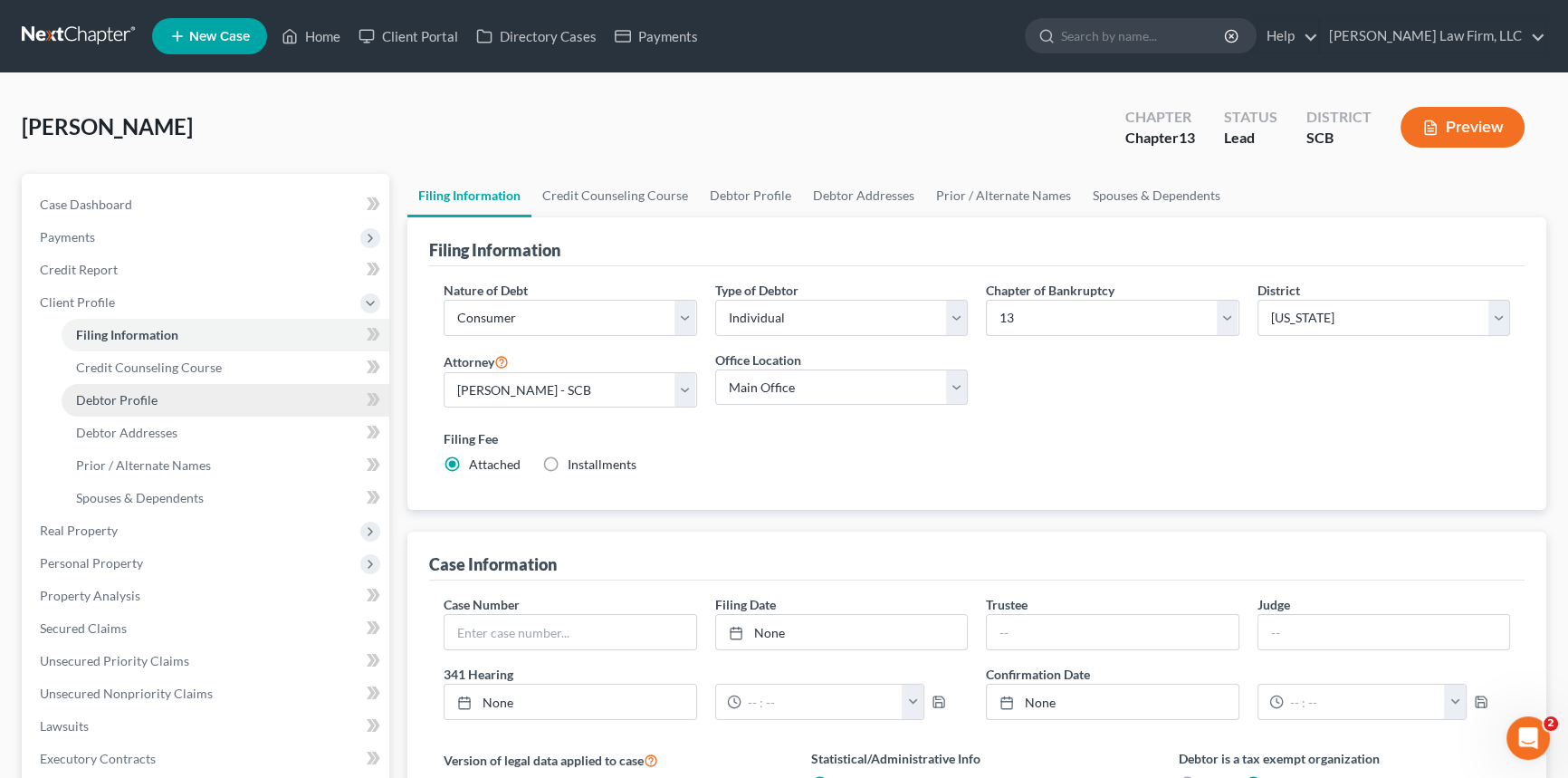
select select "0"
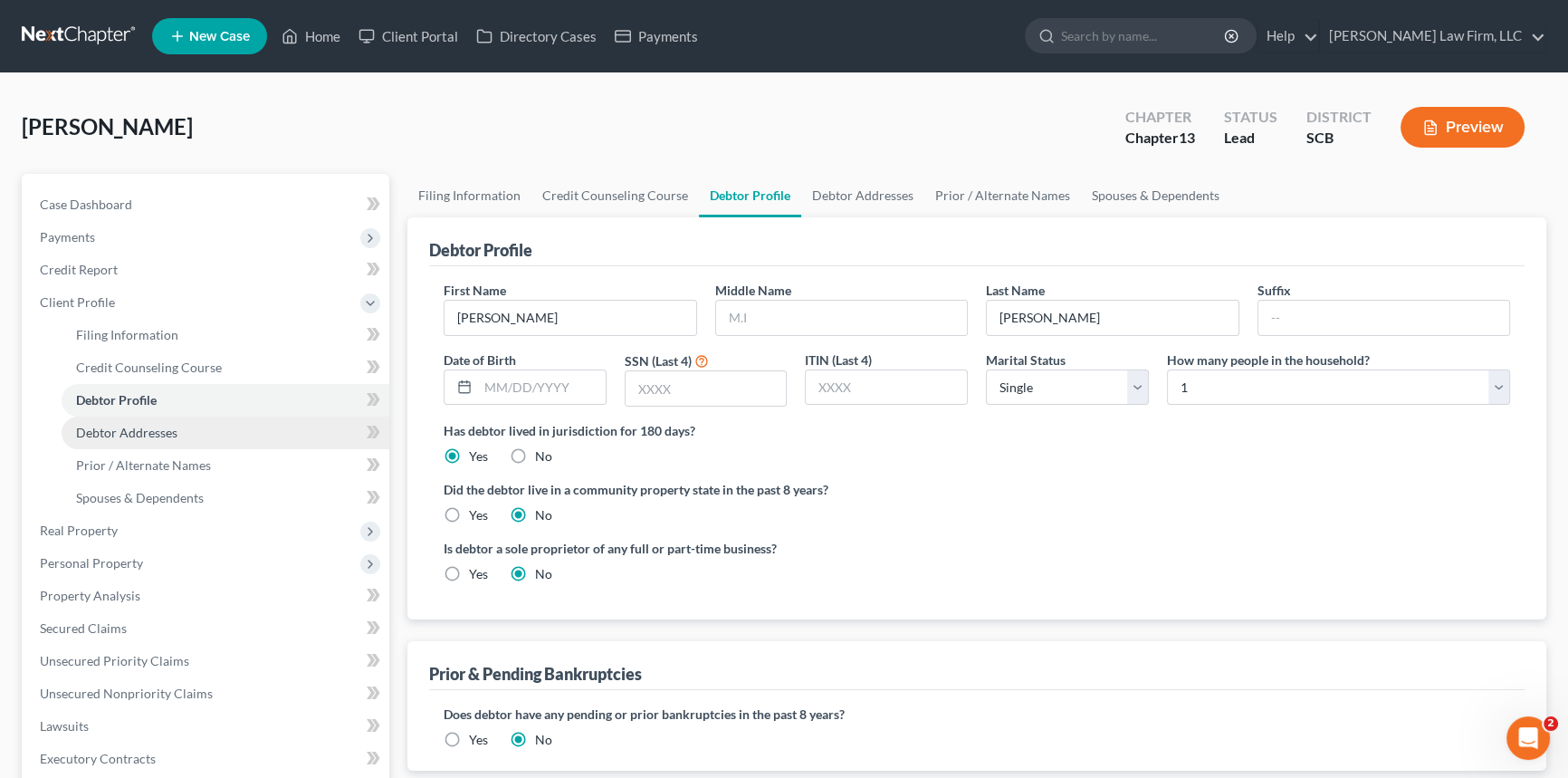
click at [127, 425] on span "Debtor Addresses" at bounding box center [126, 432] width 102 height 15
select select "0"
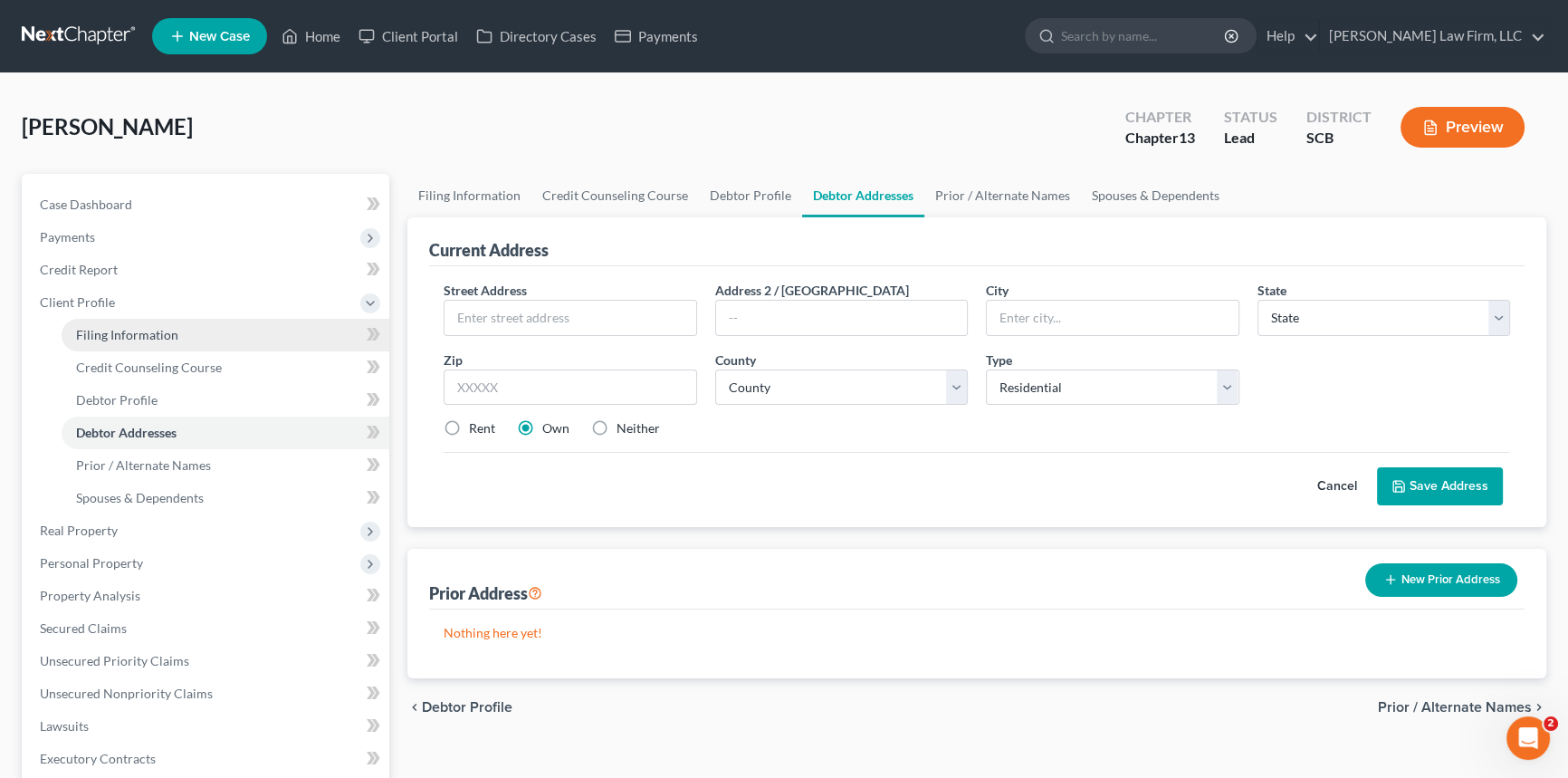
click at [171, 332] on span "Filing Information" at bounding box center [126, 334] width 102 height 15
select select "1"
select select "0"
select select "3"
select select "72"
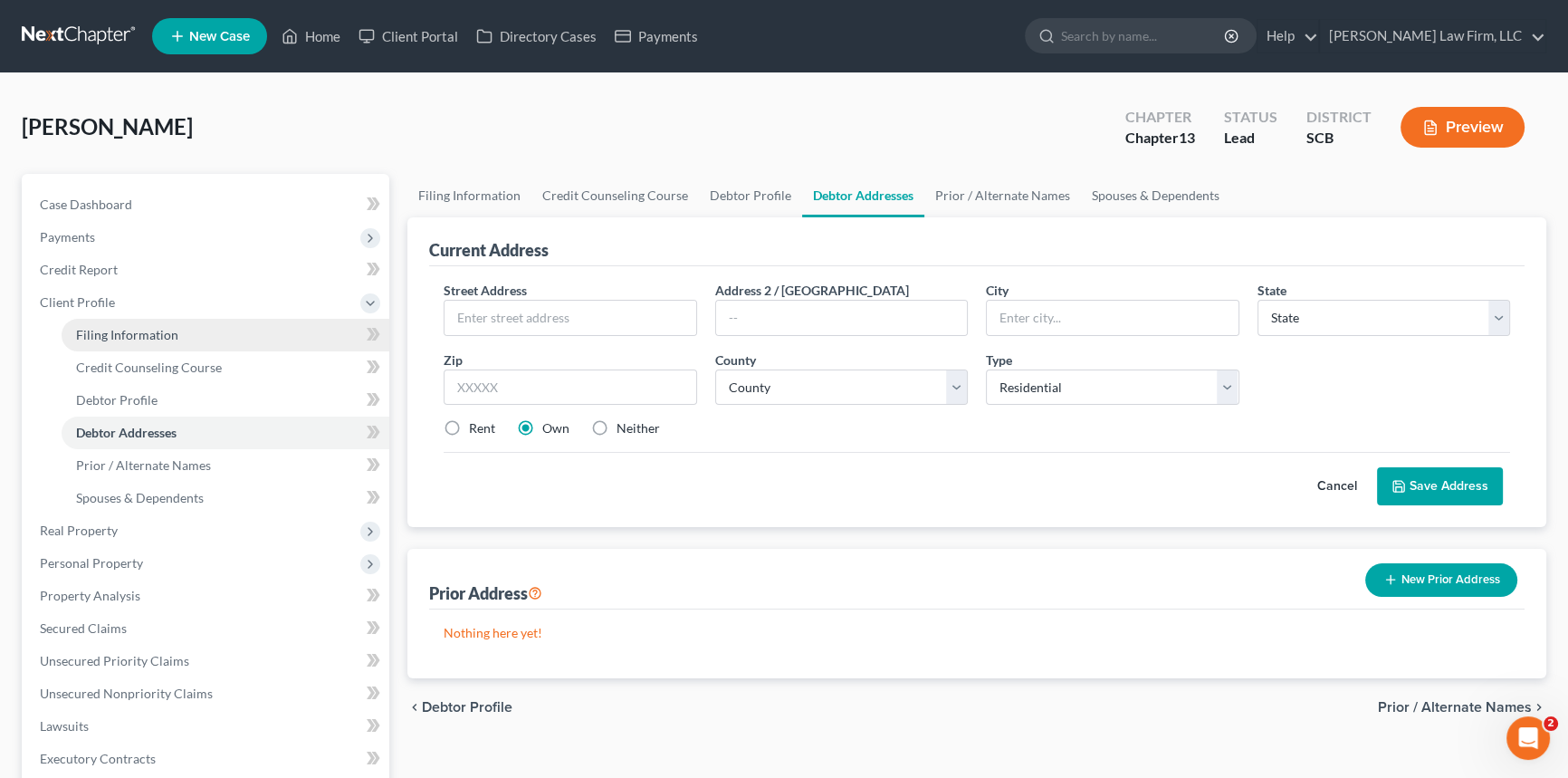
select select "0"
select select "42"
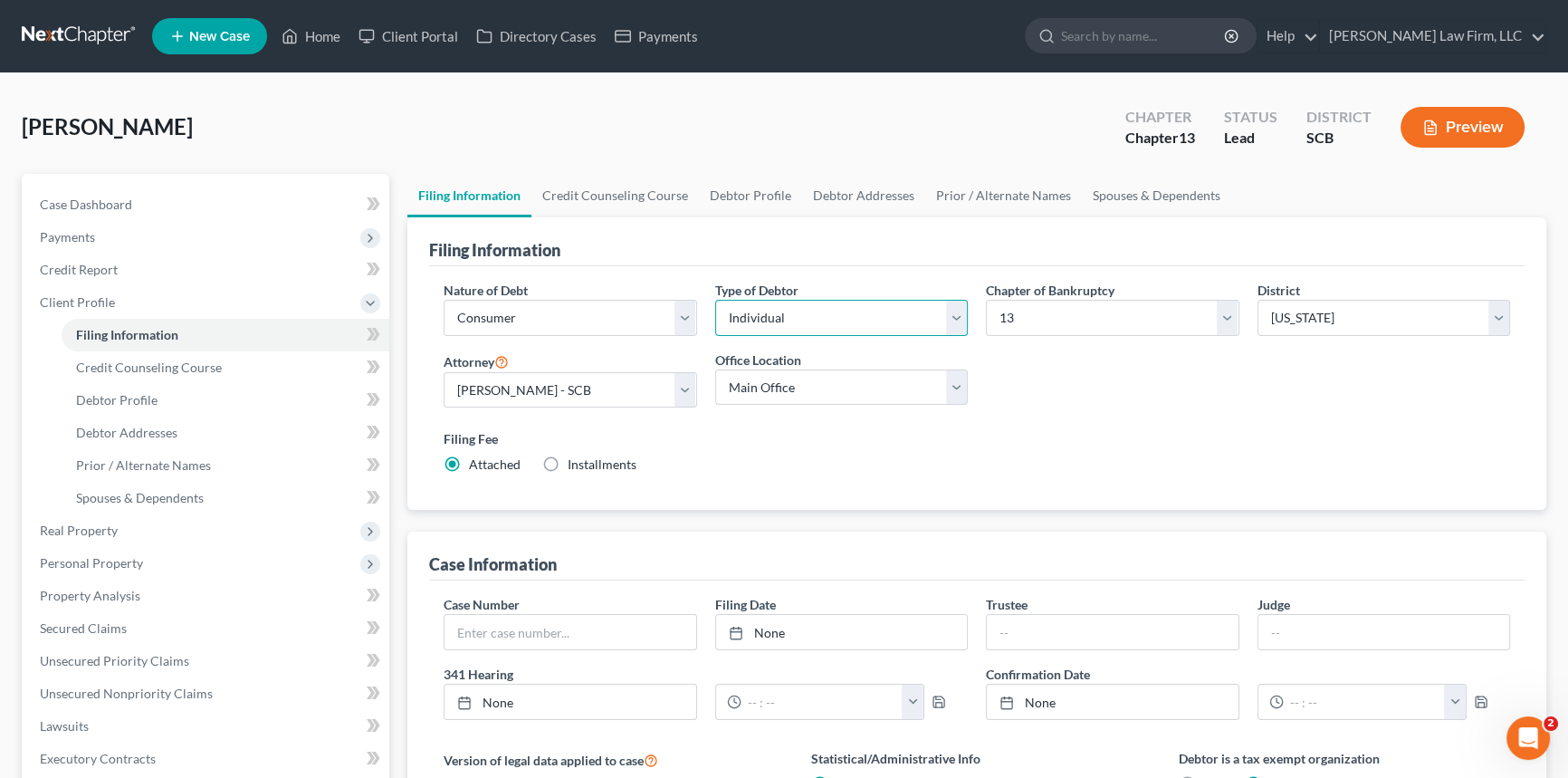
click at [953, 316] on select "Select Individual Joint" at bounding box center [842, 318] width 254 height 36
select select "1"
click at [716, 300] on select "Select Individual Joint" at bounding box center [842, 318] width 254 height 36
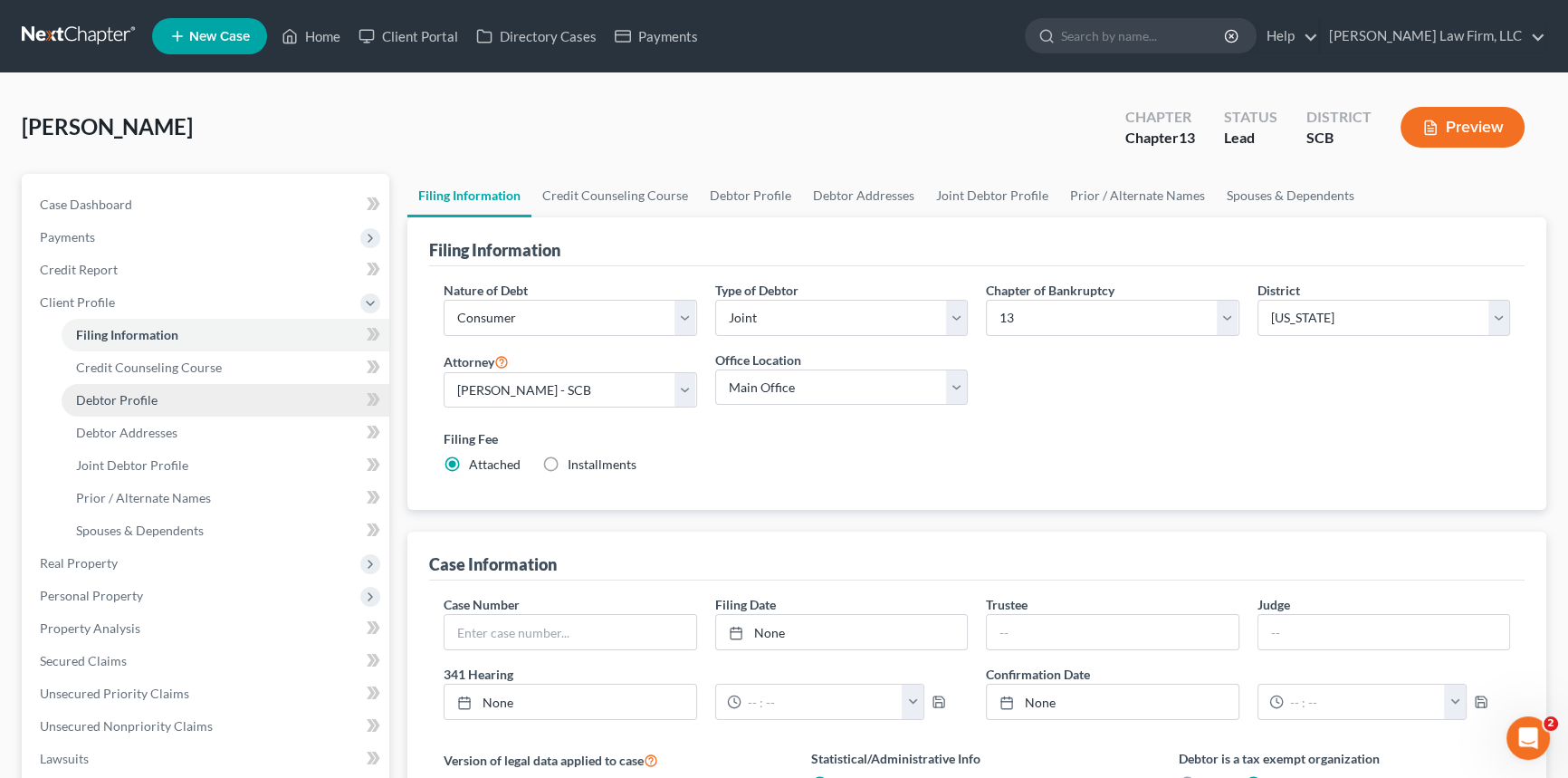
click at [126, 395] on span "Debtor Profile" at bounding box center [116, 400] width 81 height 15
select select "1"
select select "0"
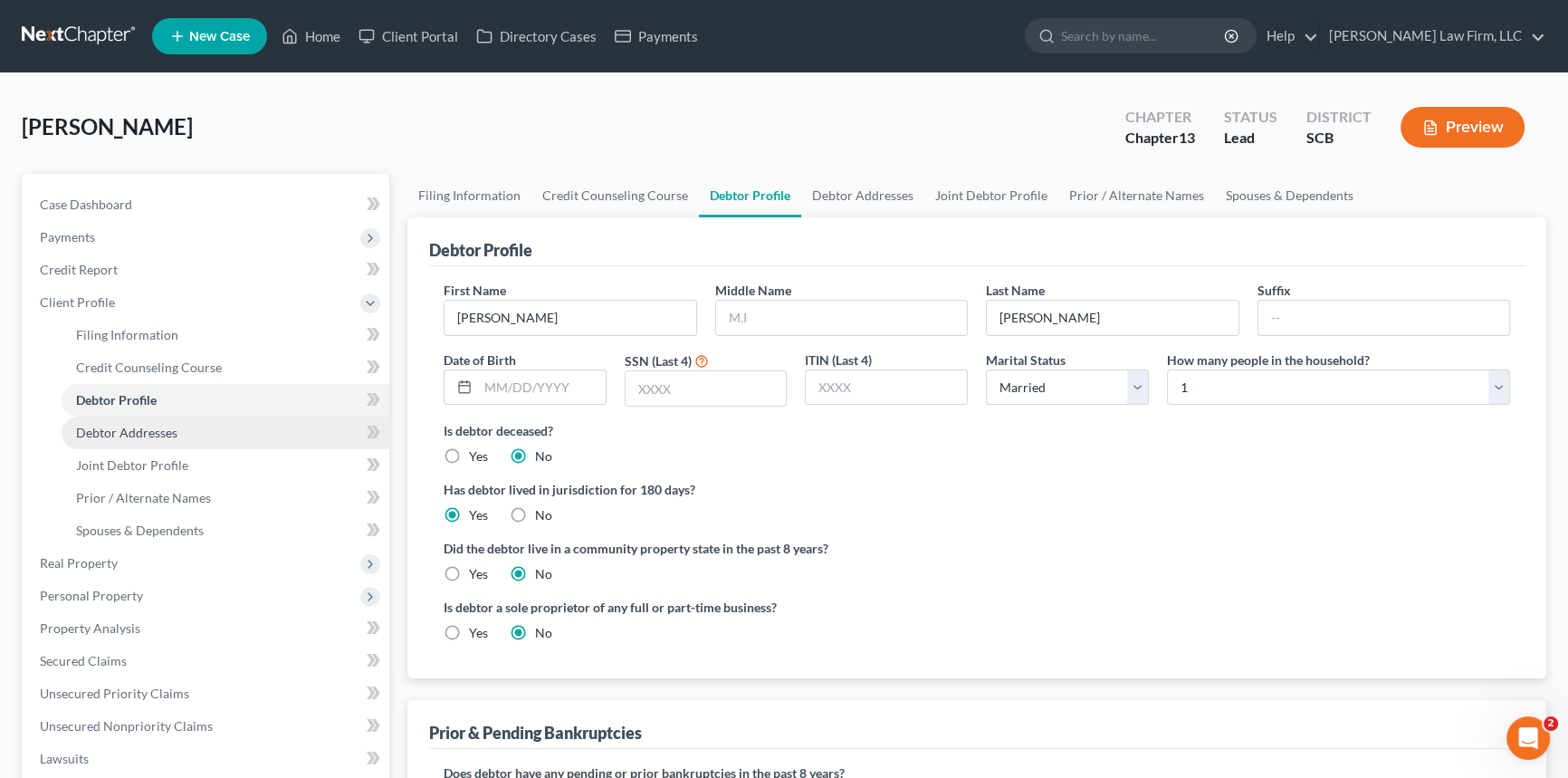
click at [133, 428] on span "Debtor Addresses" at bounding box center [126, 432] width 102 height 15
select select "0"
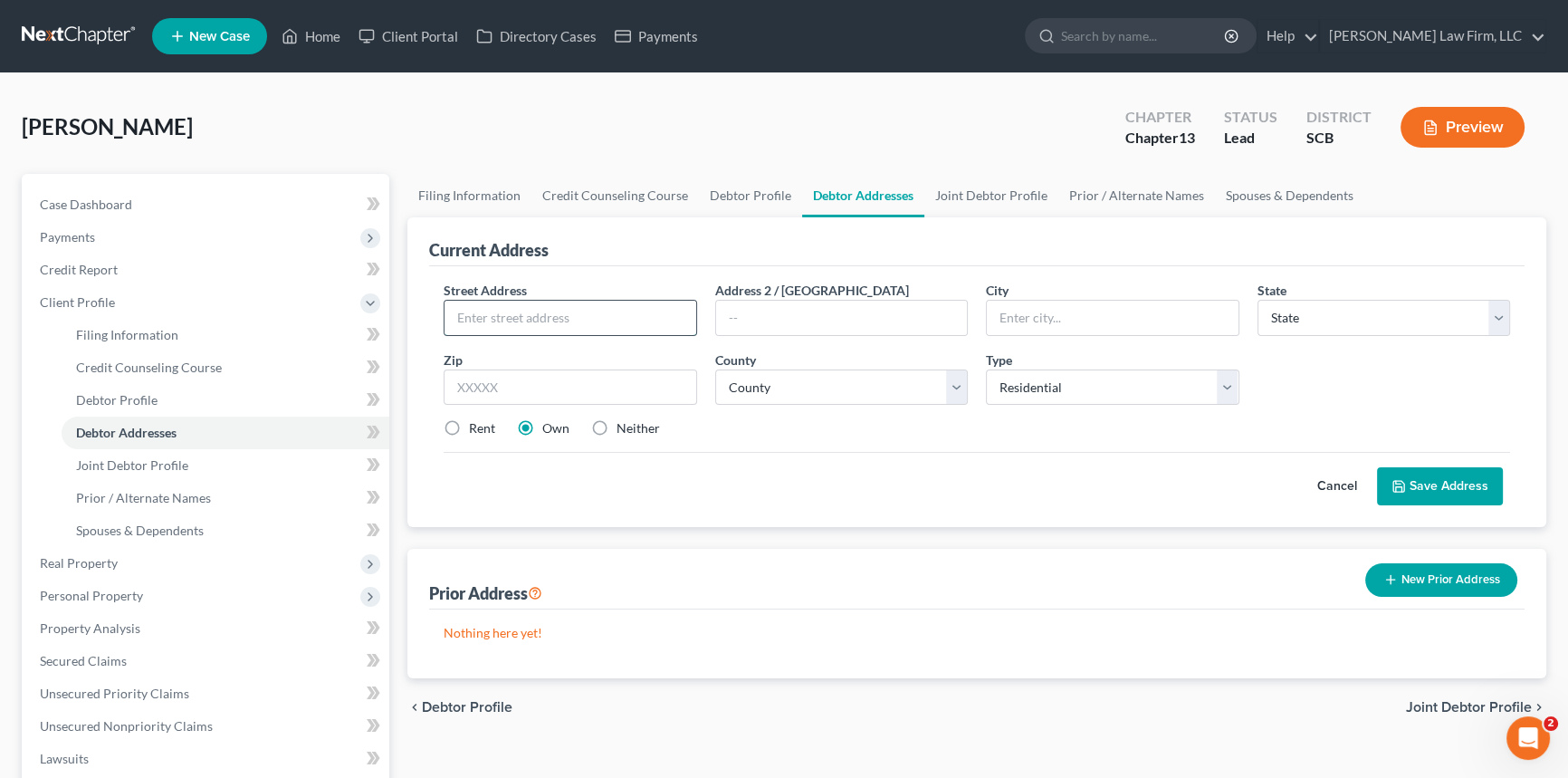
click at [466, 314] on input "text" at bounding box center [570, 318] width 252 height 34
type input "[STREET_ADDRESS]"
click at [1014, 322] on input "text" at bounding box center [1113, 318] width 252 height 34
type input "[GEOGRAPHIC_DATA]"
select select "42"
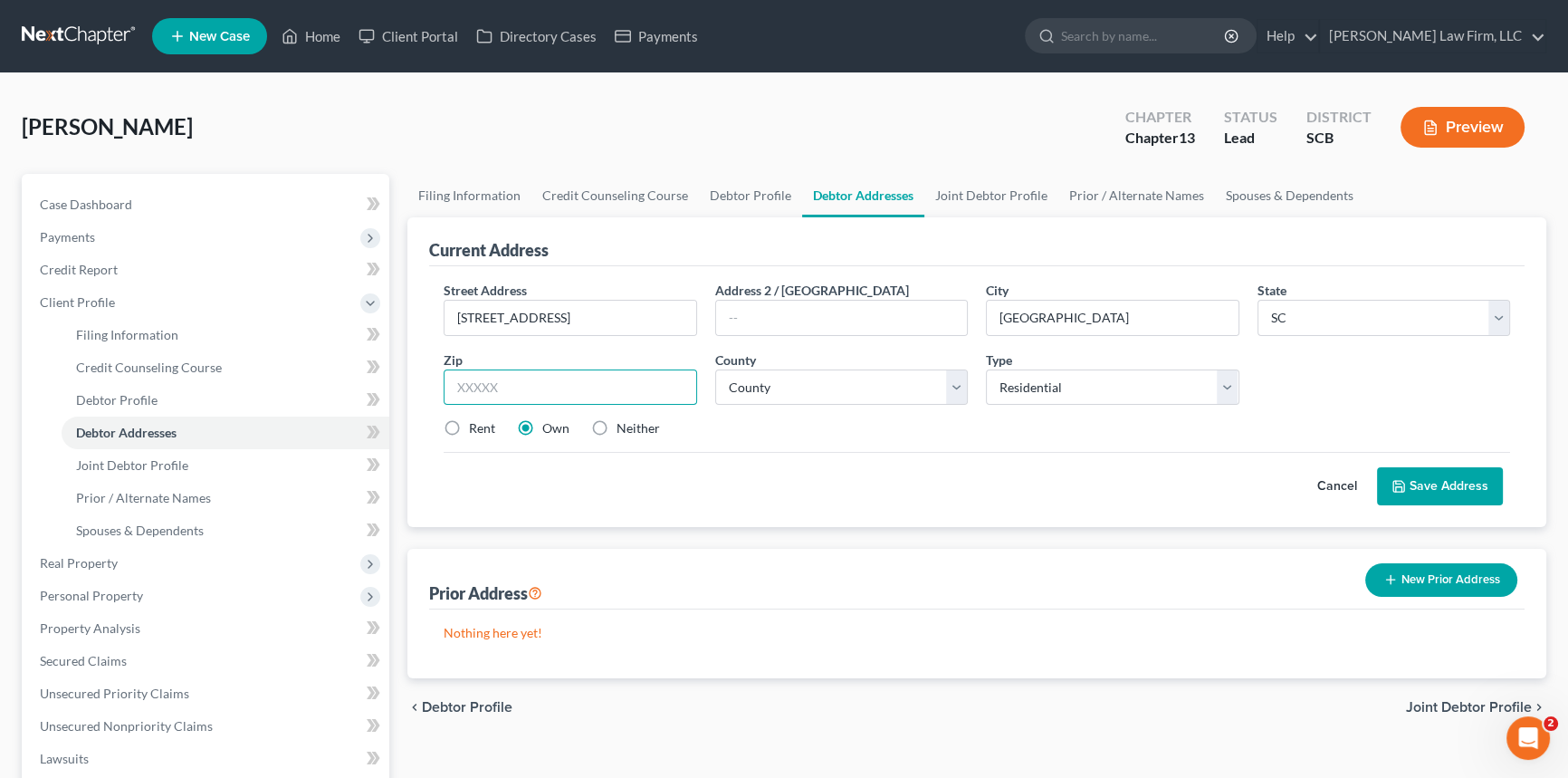
click at [454, 380] on input "text" at bounding box center [570, 388] width 254 height 36
type input "29485"
click at [821, 390] on select "County [GEOGRAPHIC_DATA] [GEOGRAPHIC_DATA] [GEOGRAPHIC_DATA] [GEOGRAPHIC_DATA] …" at bounding box center [842, 388] width 254 height 36
click at [716, 370] on select "County [GEOGRAPHIC_DATA] [GEOGRAPHIC_DATA] [GEOGRAPHIC_DATA] [GEOGRAPHIC_DATA] …" at bounding box center [842, 388] width 254 height 36
click at [950, 385] on select "County [GEOGRAPHIC_DATA] [GEOGRAPHIC_DATA] [GEOGRAPHIC_DATA] [GEOGRAPHIC_DATA] …" at bounding box center [842, 388] width 254 height 36
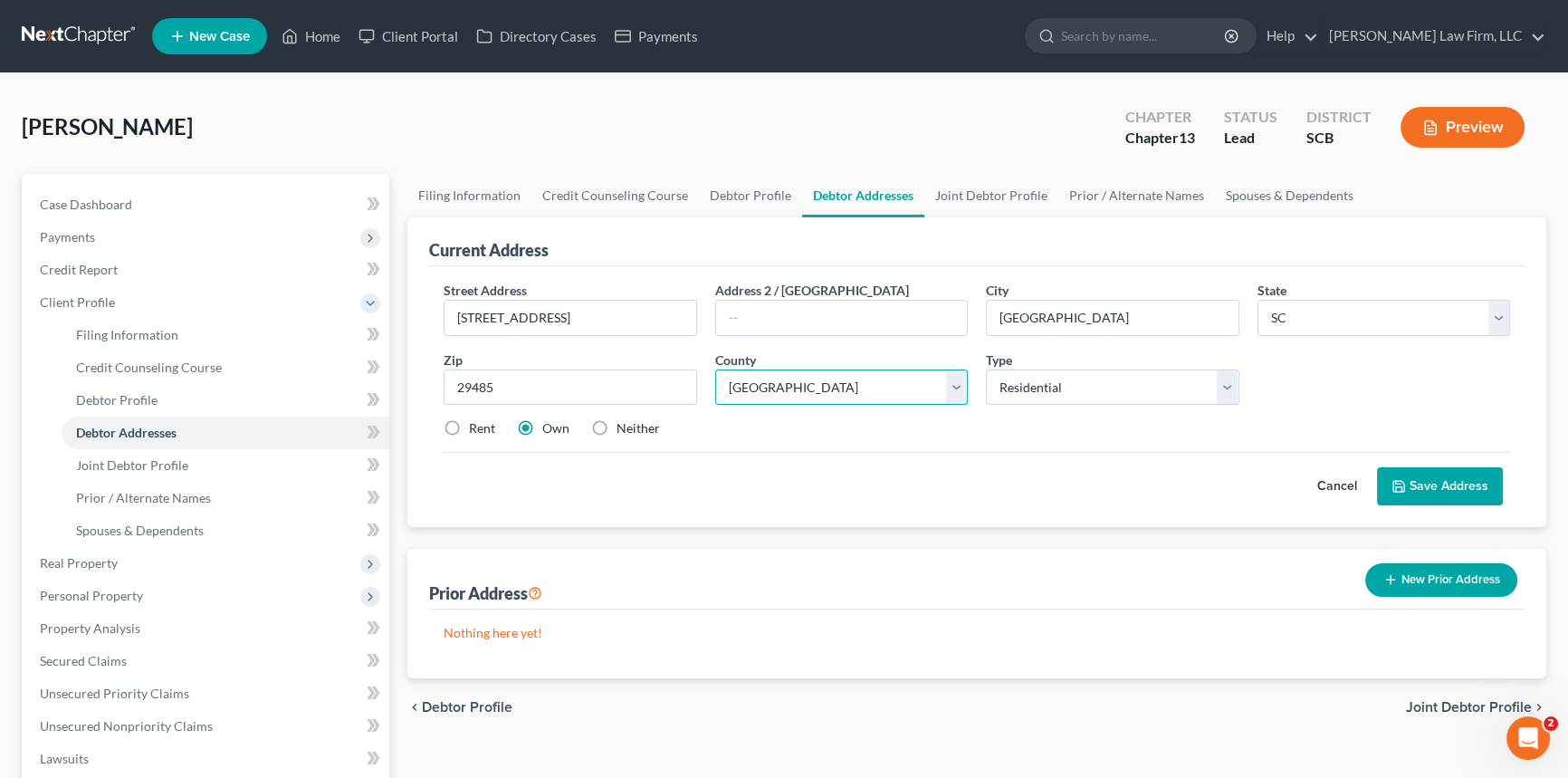
select select "17"
click at [716, 370] on select "County [GEOGRAPHIC_DATA] [GEOGRAPHIC_DATA] [GEOGRAPHIC_DATA] [GEOGRAPHIC_DATA] …" at bounding box center [842, 388] width 254 height 36
click at [1436, 481] on button "Save Address" at bounding box center [1440, 487] width 125 height 38
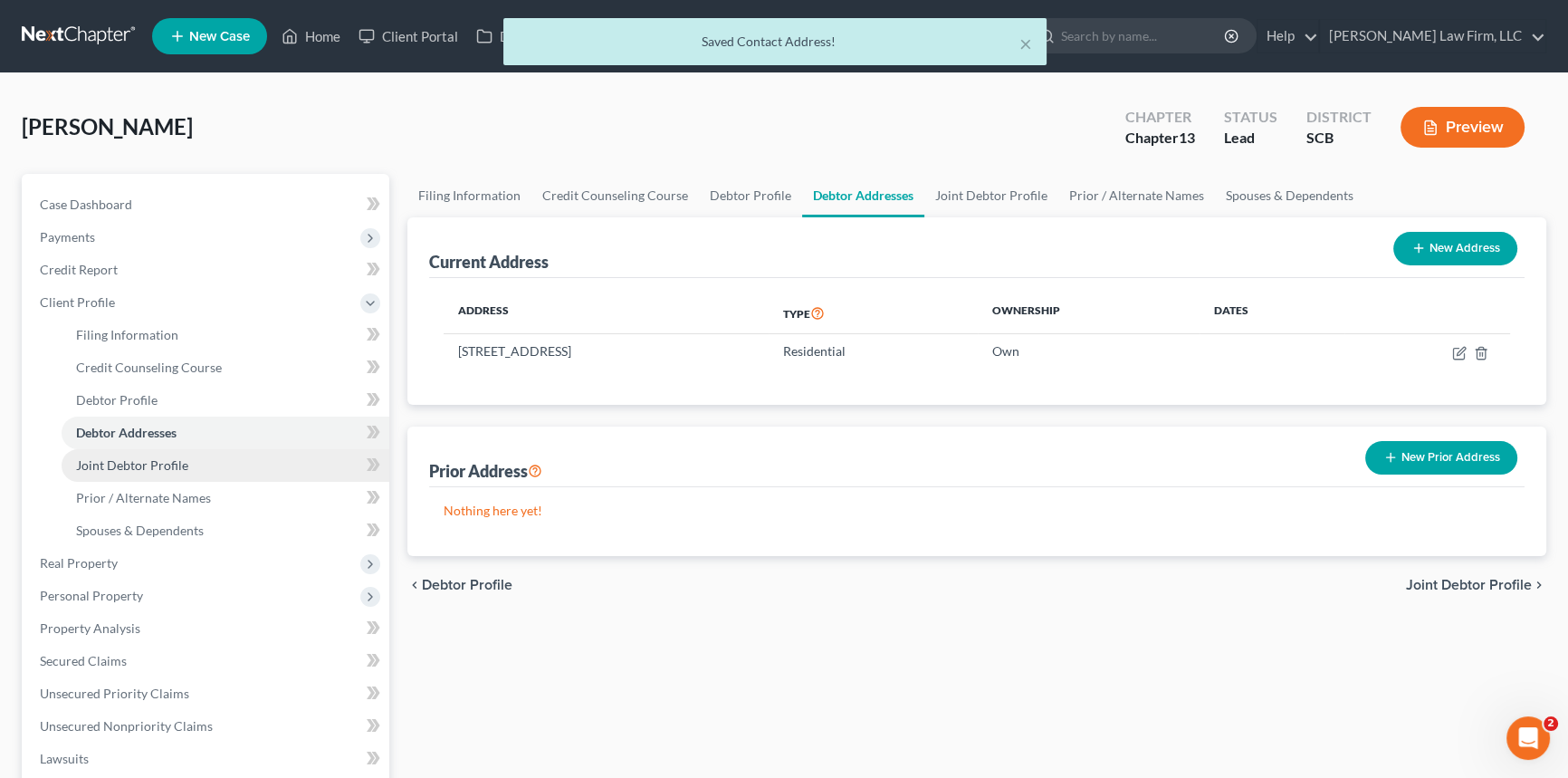
click at [136, 458] on span "Joint Debtor Profile" at bounding box center [131, 465] width 112 height 15
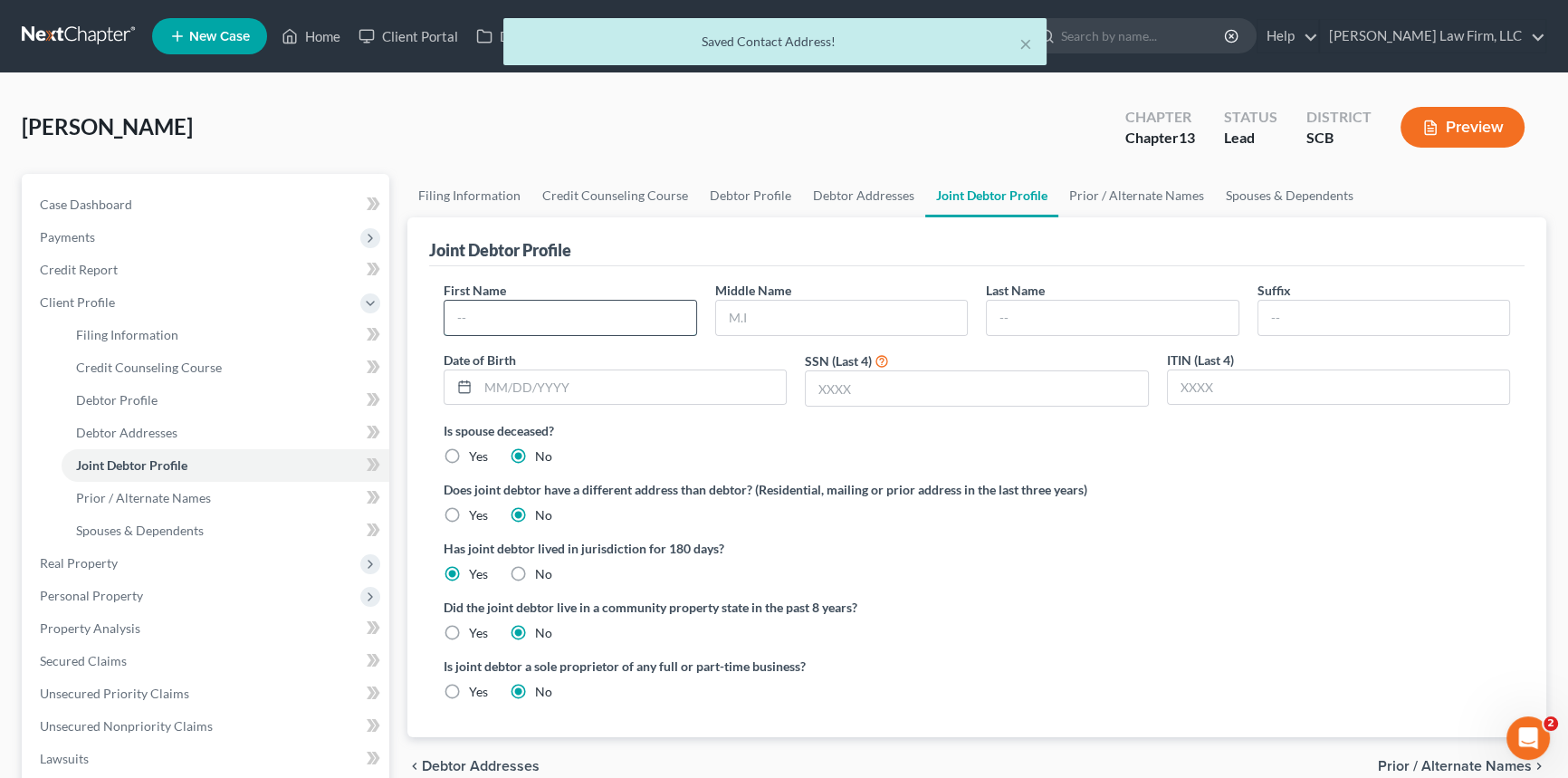
click at [478, 312] on input "text" at bounding box center [570, 318] width 252 height 34
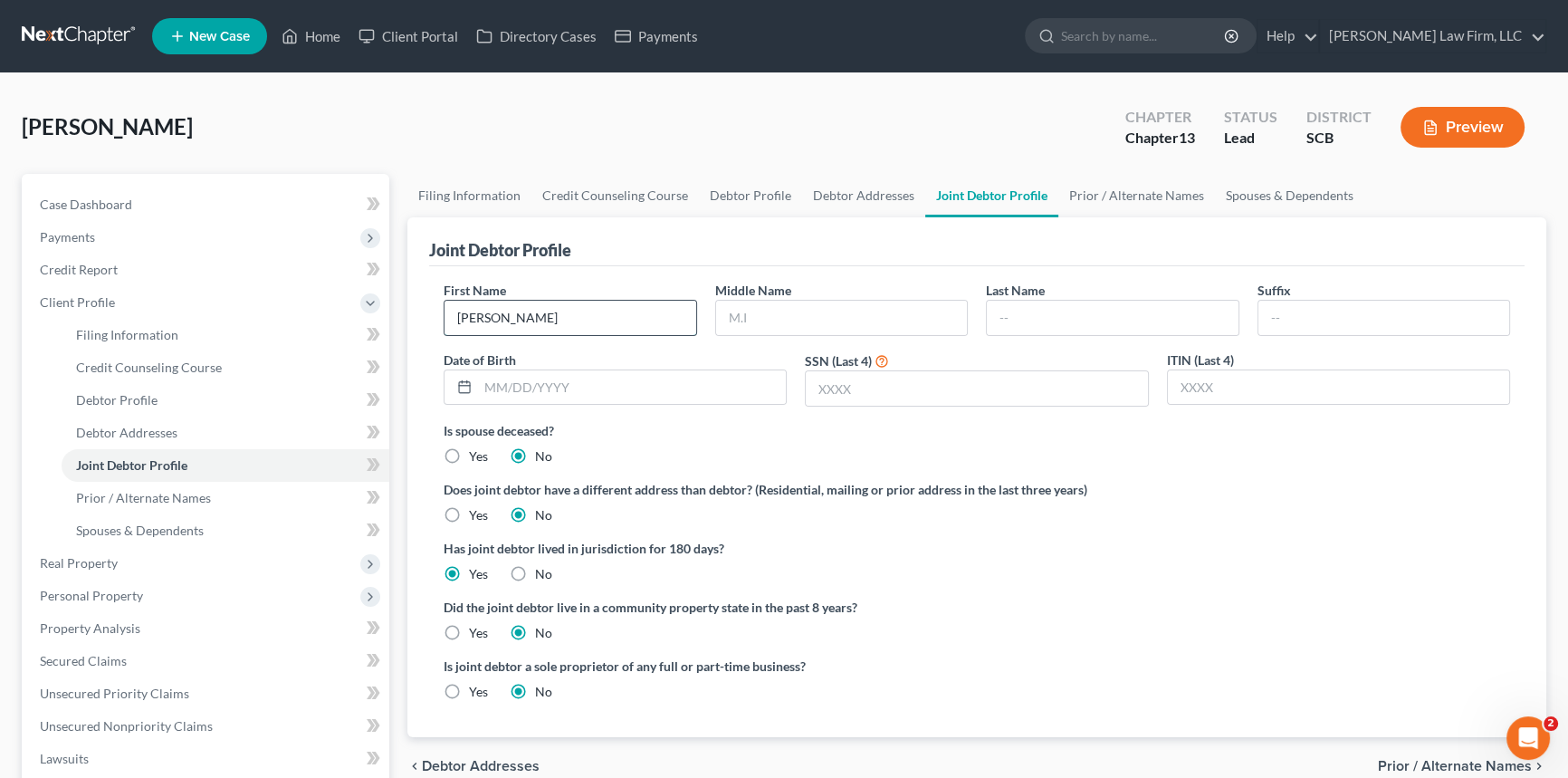
type input "[PERSON_NAME]"
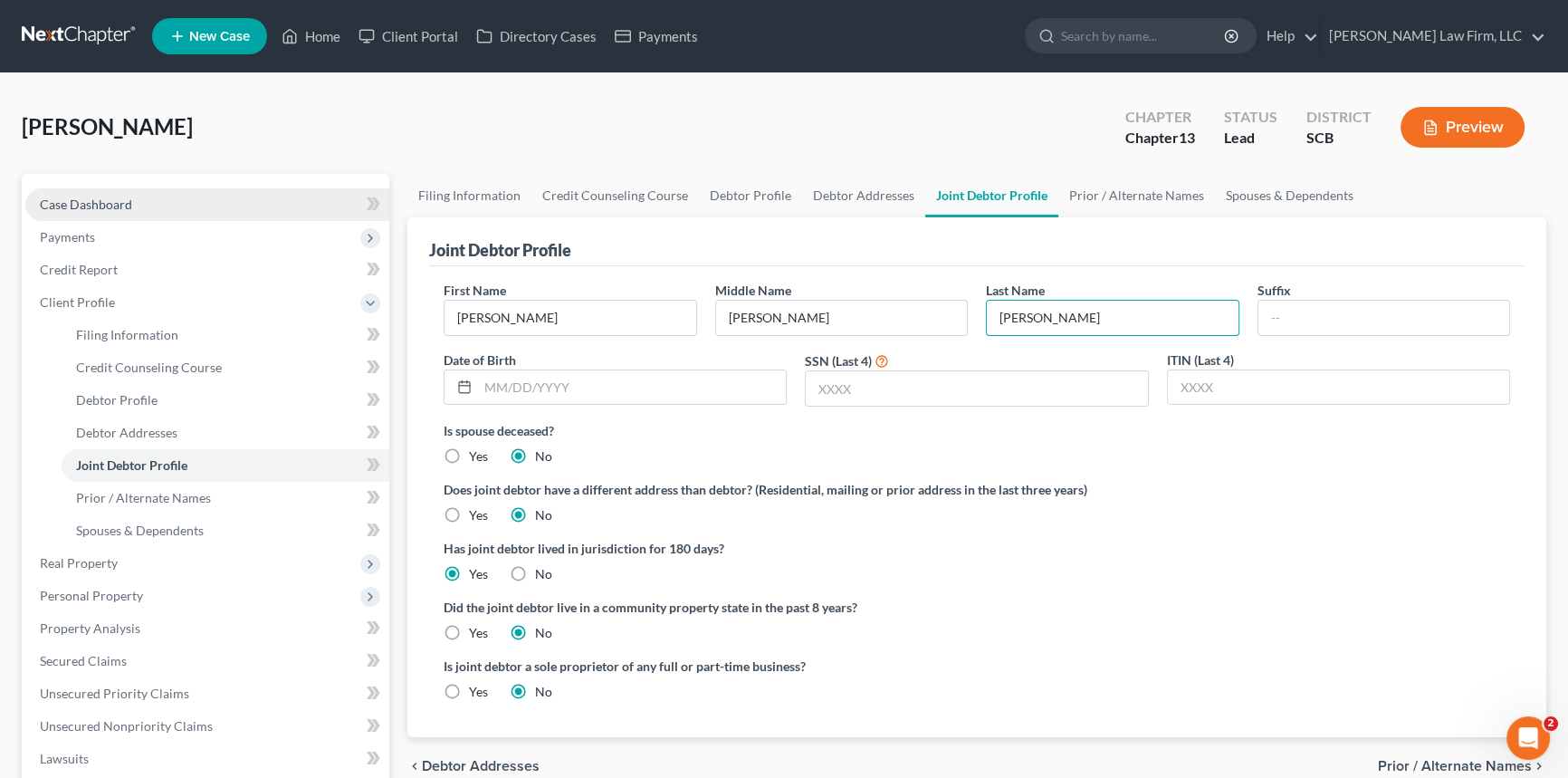
type input "[PERSON_NAME]"
click at [87, 201] on span "Case Dashboard" at bounding box center [86, 204] width 92 height 15
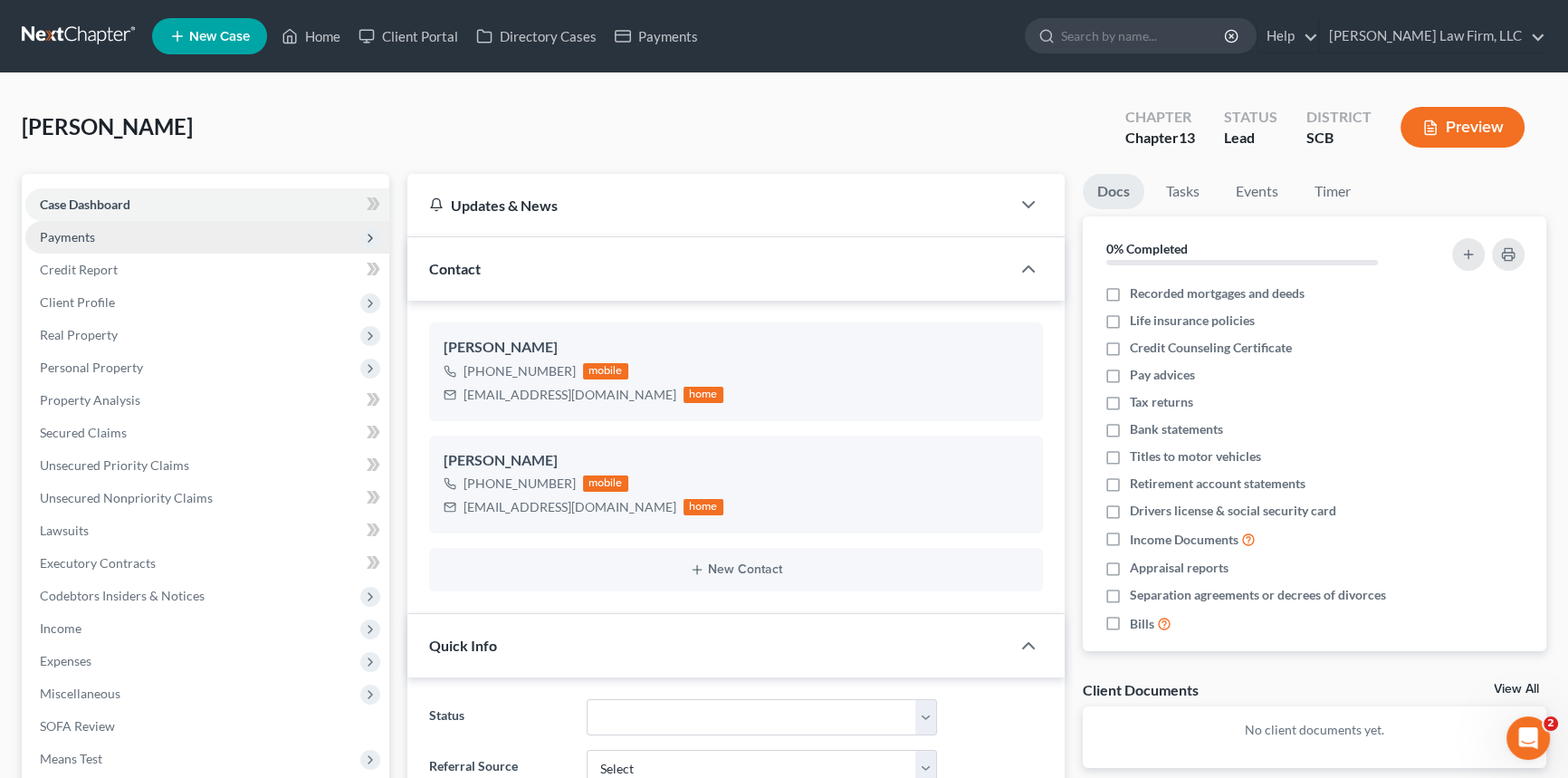
click at [63, 234] on span "Payments" at bounding box center [68, 237] width 56 height 15
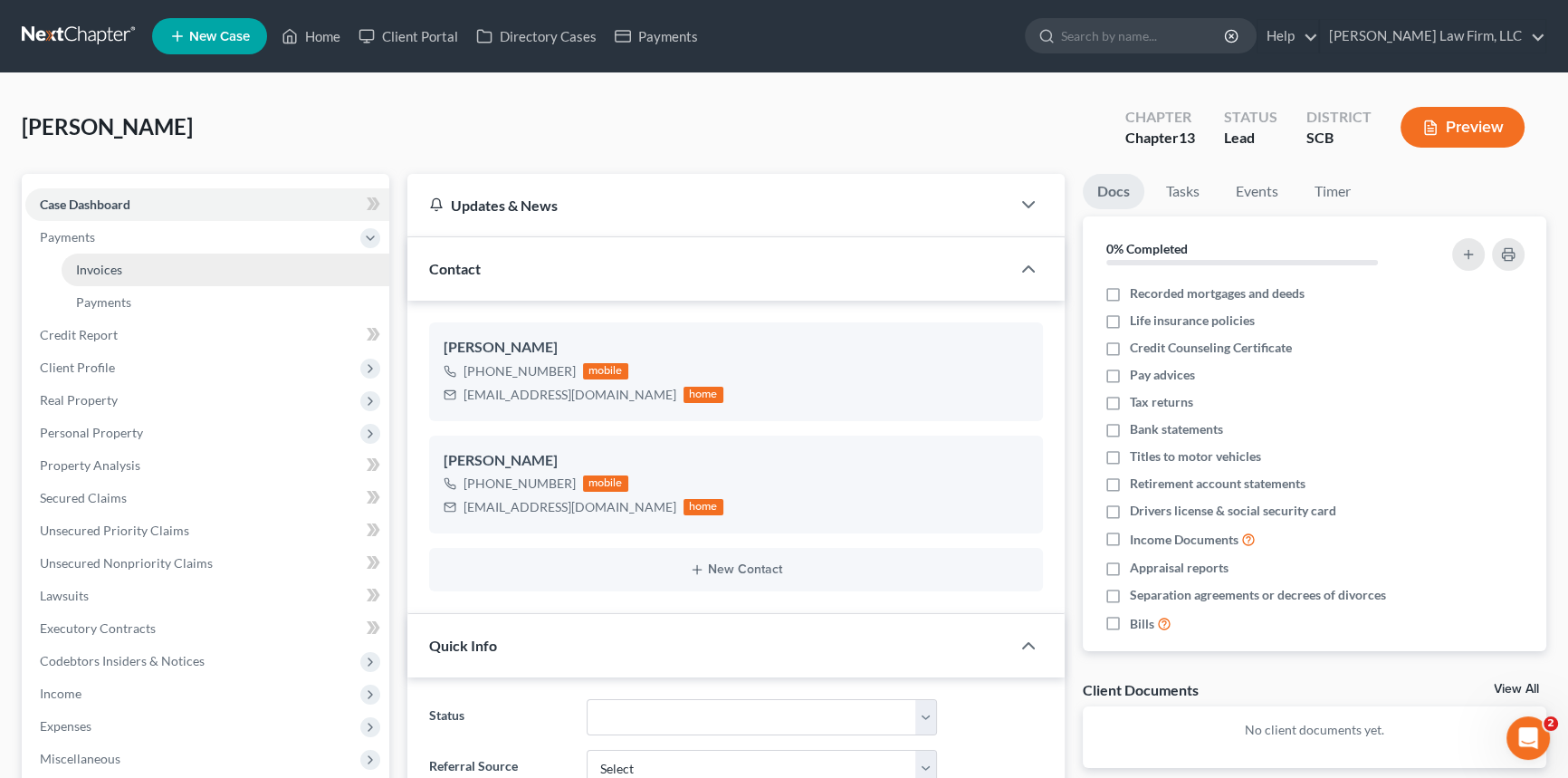
click at [106, 263] on span "Invoices" at bounding box center [99, 269] width 46 height 15
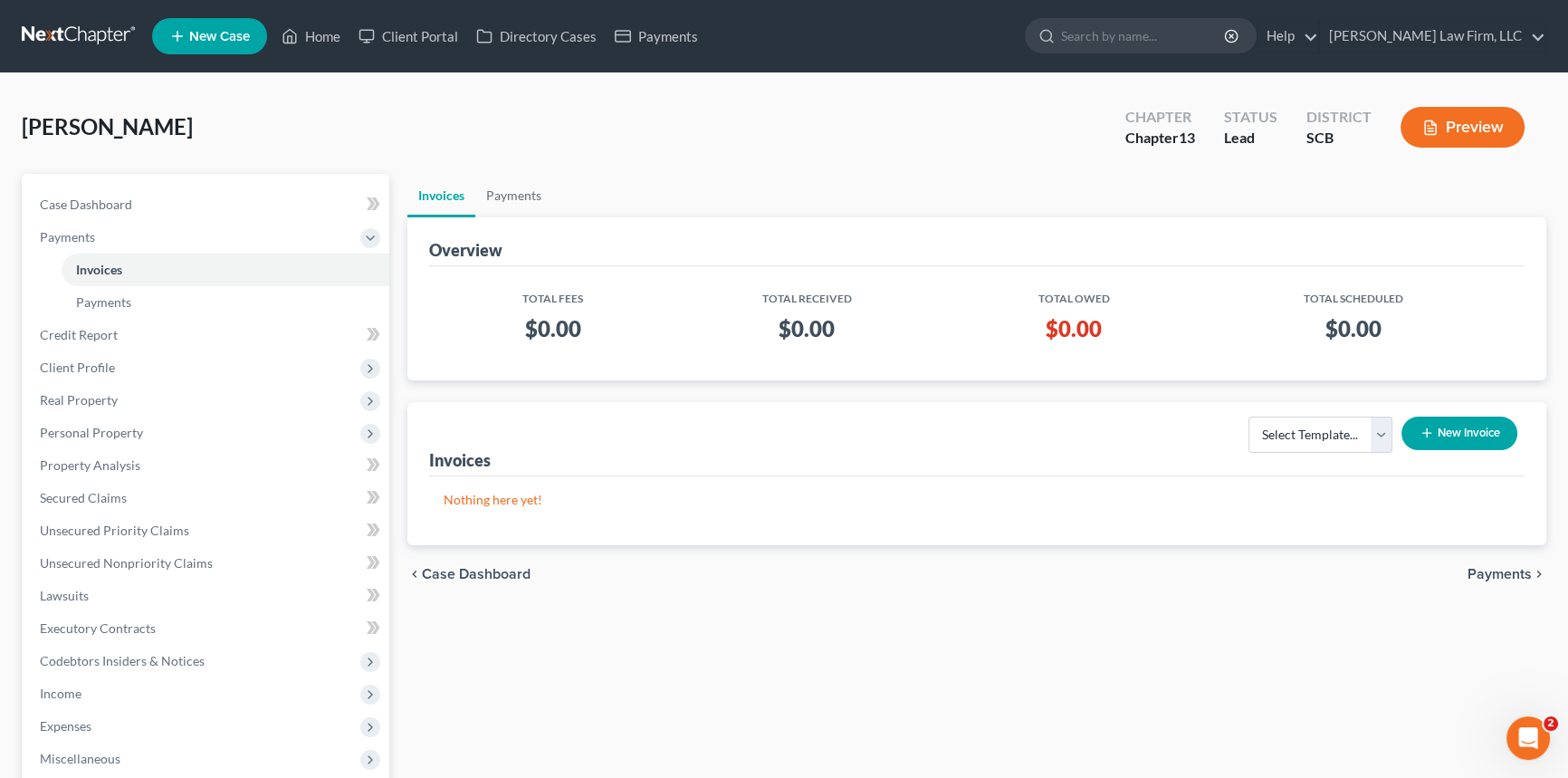
click at [1473, 423] on button "New Invoice" at bounding box center [1460, 433] width 116 height 34
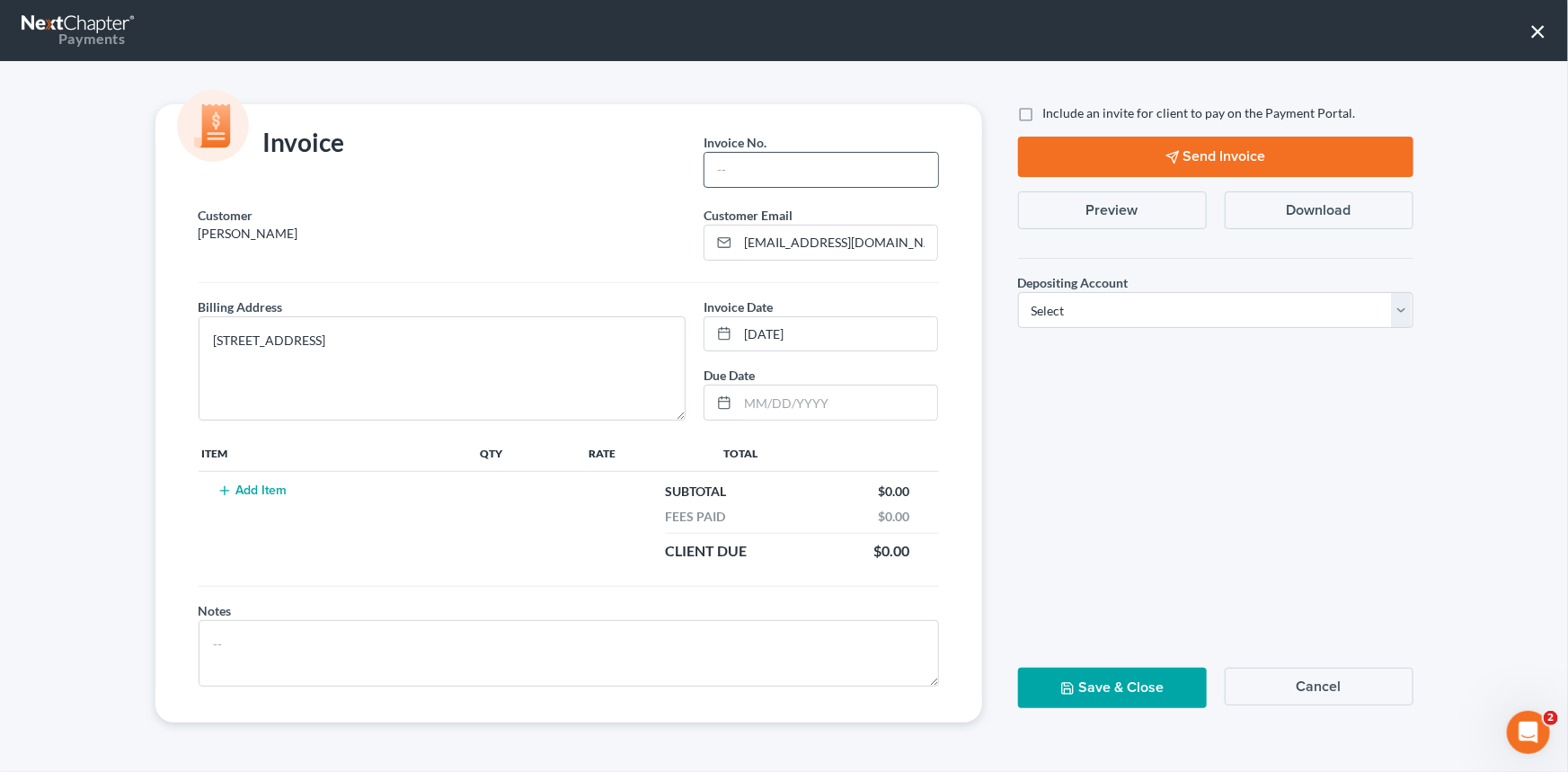
click at [775, 177] on input "text" at bounding box center [820, 170] width 233 height 34
type input "00001"
click at [276, 486] on button "Add Item" at bounding box center [252, 491] width 79 height 14
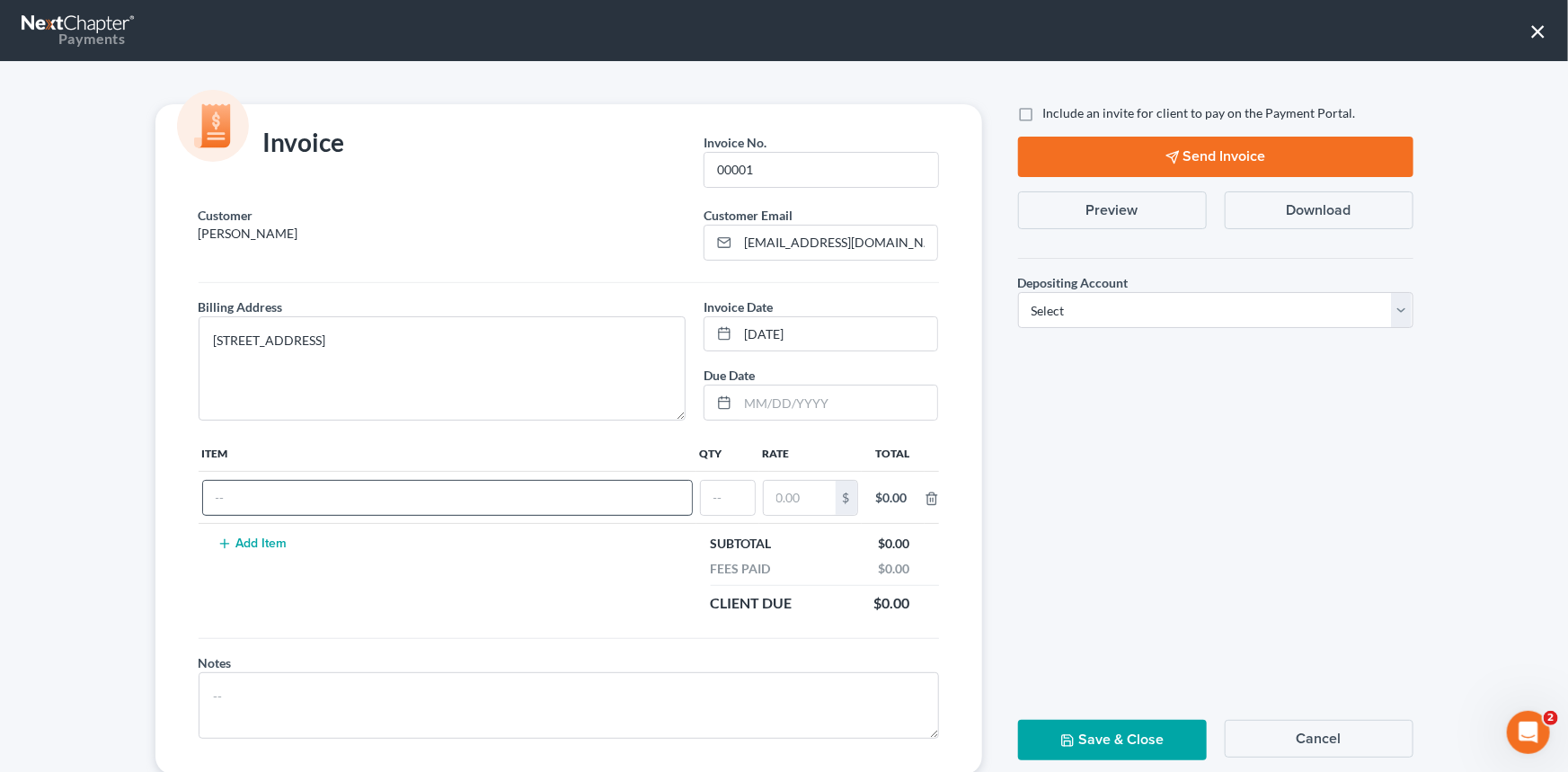
click at [213, 536] on button "Add Item" at bounding box center [252, 543] width 79 height 14
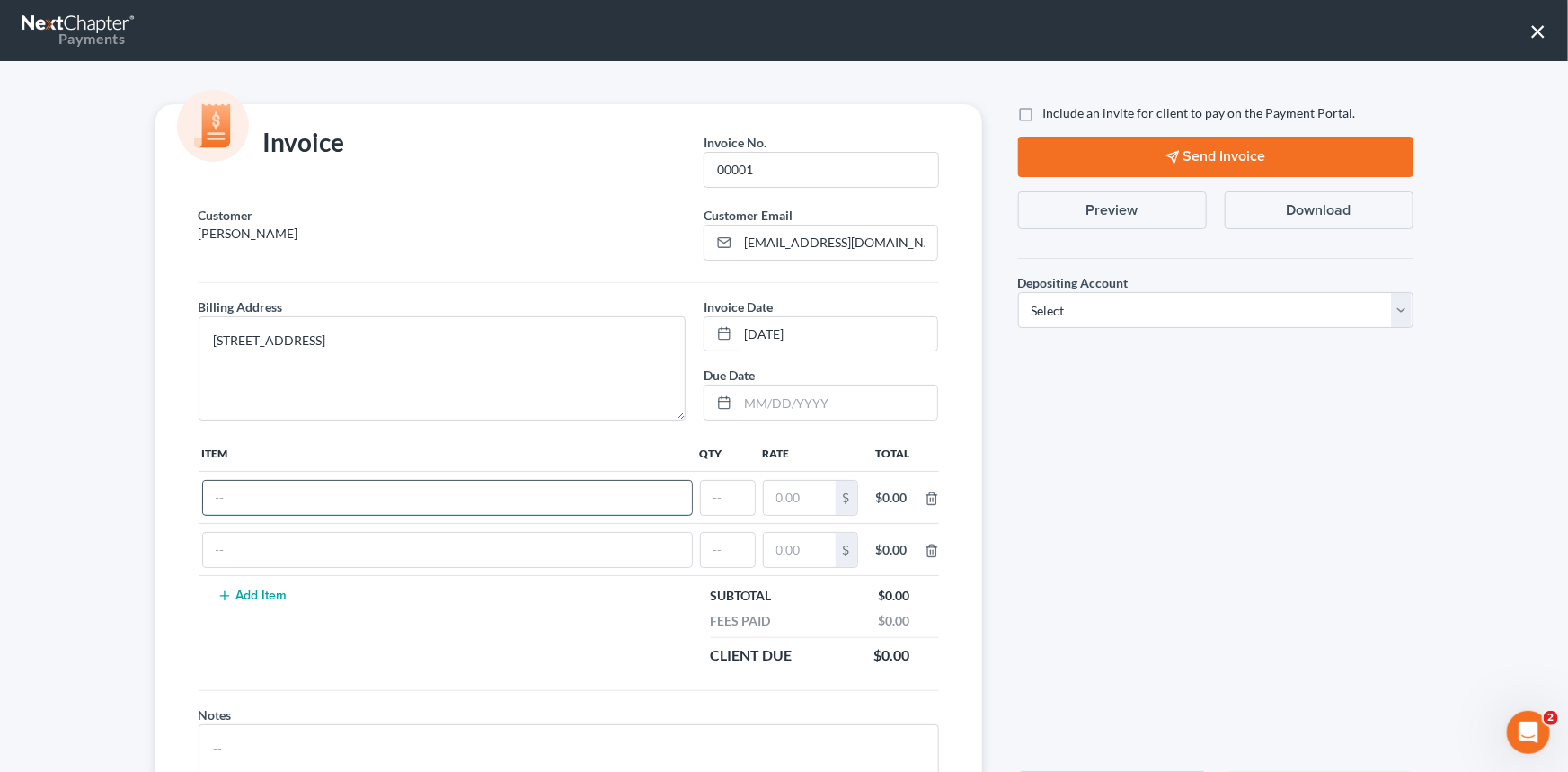
click at [240, 488] on input "text" at bounding box center [448, 498] width 488 height 34
type input "Chapter 13 Fees"
click at [700, 490] on input "text" at bounding box center [727, 498] width 54 height 34
type input "1"
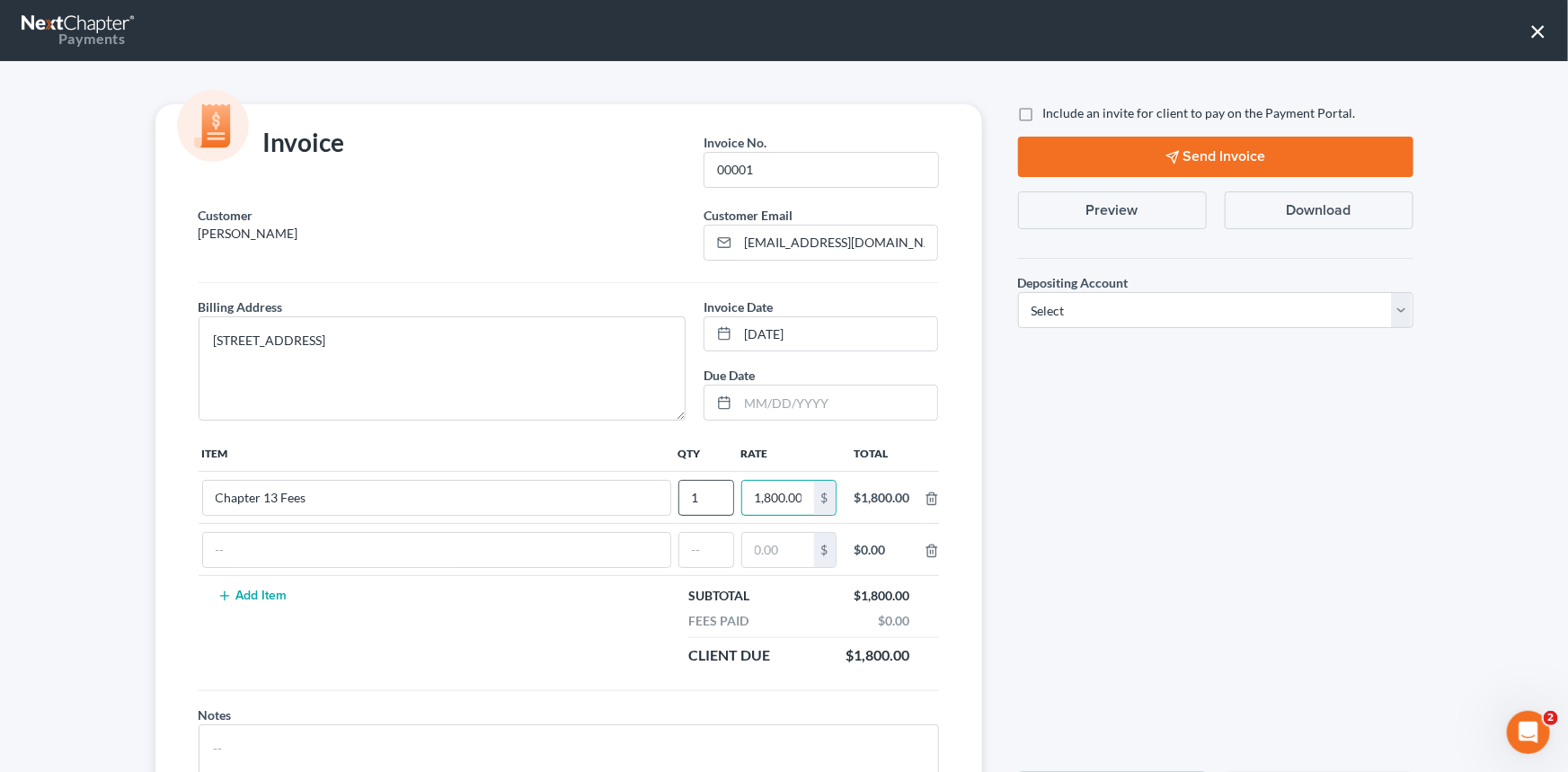
scroll to position [0, 2]
type input "1,800.00"
drag, startPoint x: 1389, startPoint y: 306, endPoint x: 1372, endPoint y: 315, distance: 19.2
click at [1389, 306] on select "Select Operation Trust" at bounding box center [1215, 310] width 395 height 36
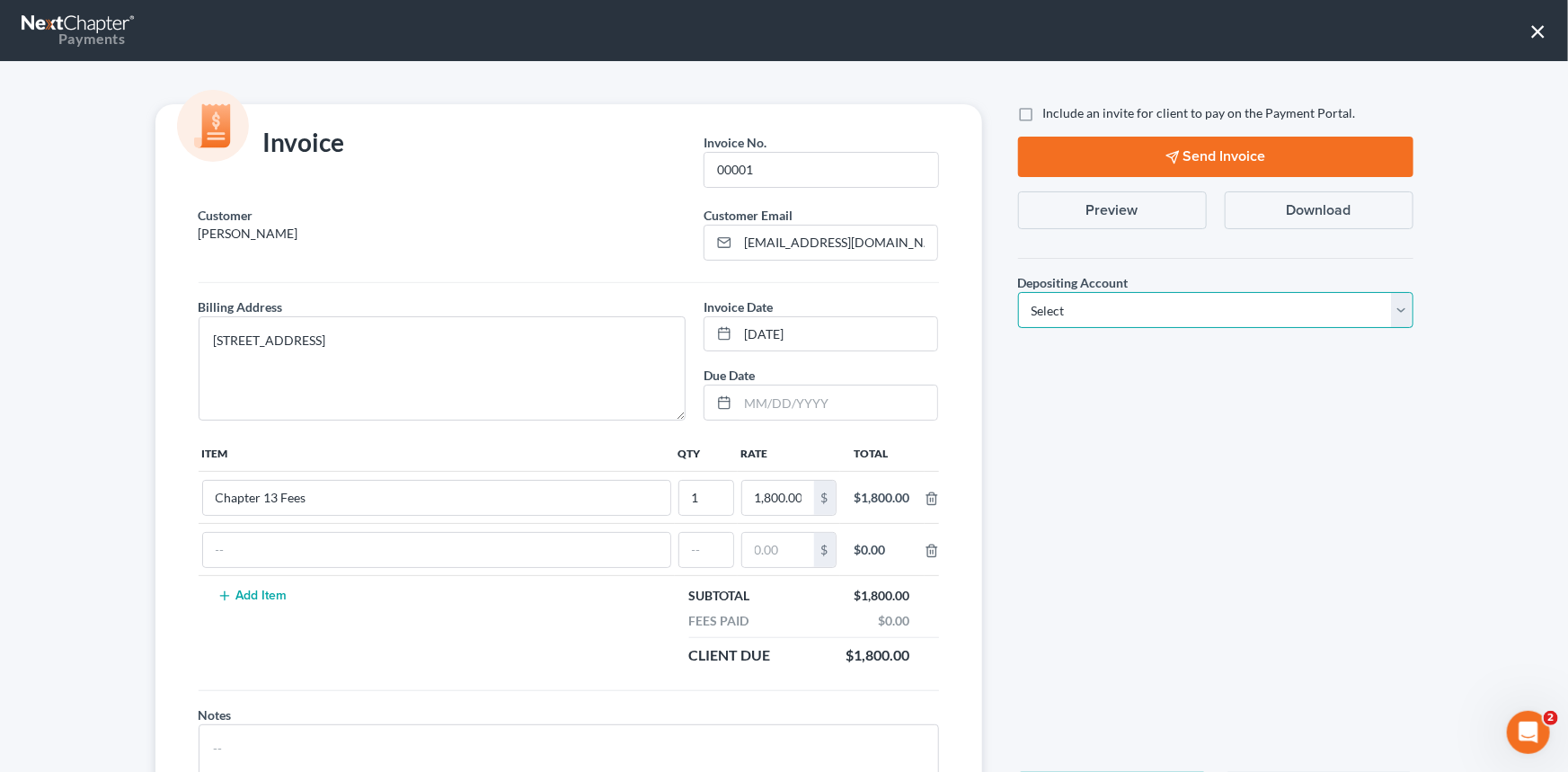
select select "1"
click at [1018, 292] on select "Select Operation Trust" at bounding box center [1215, 310] width 395 height 36
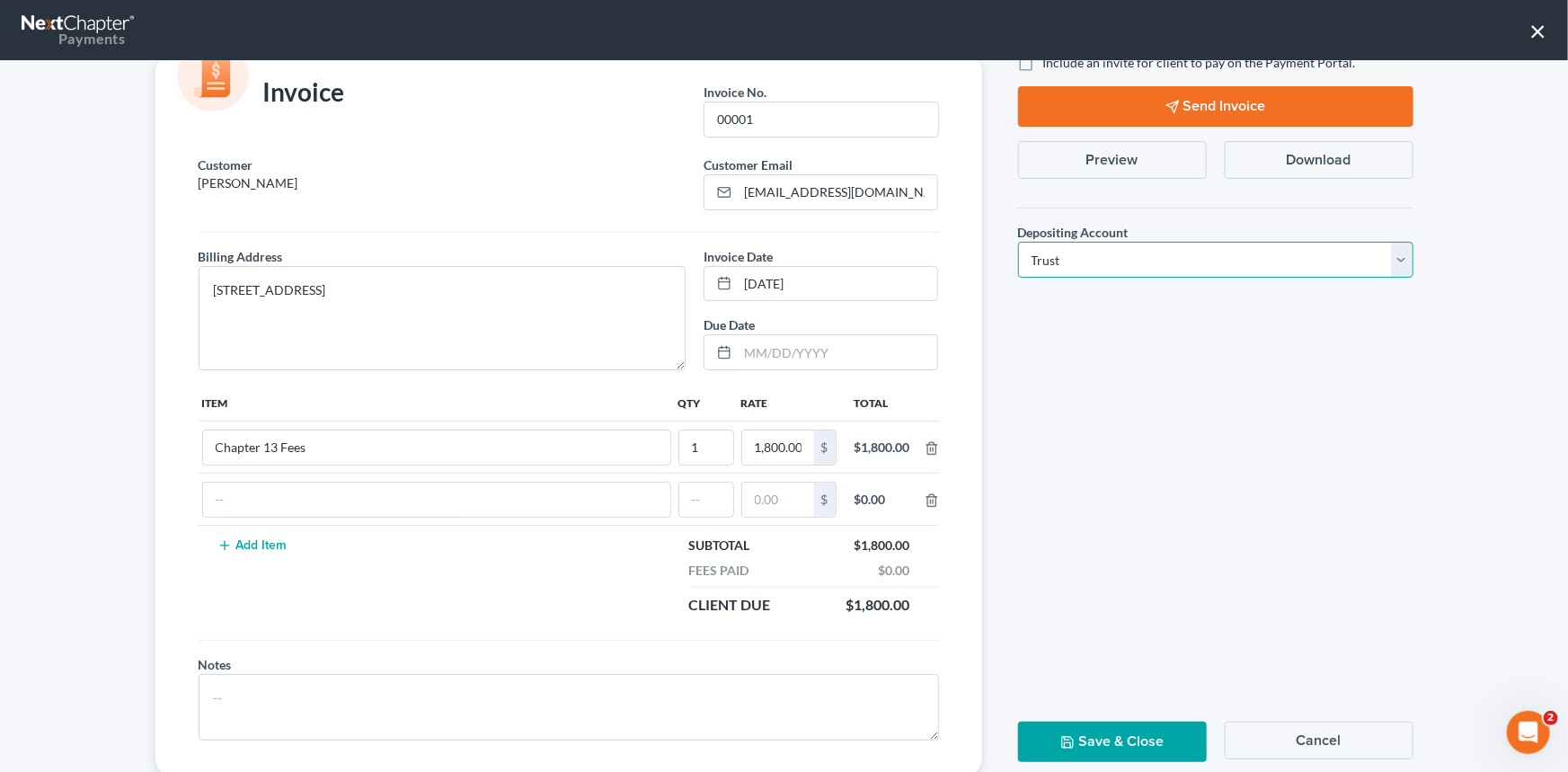
scroll to position [96, 0]
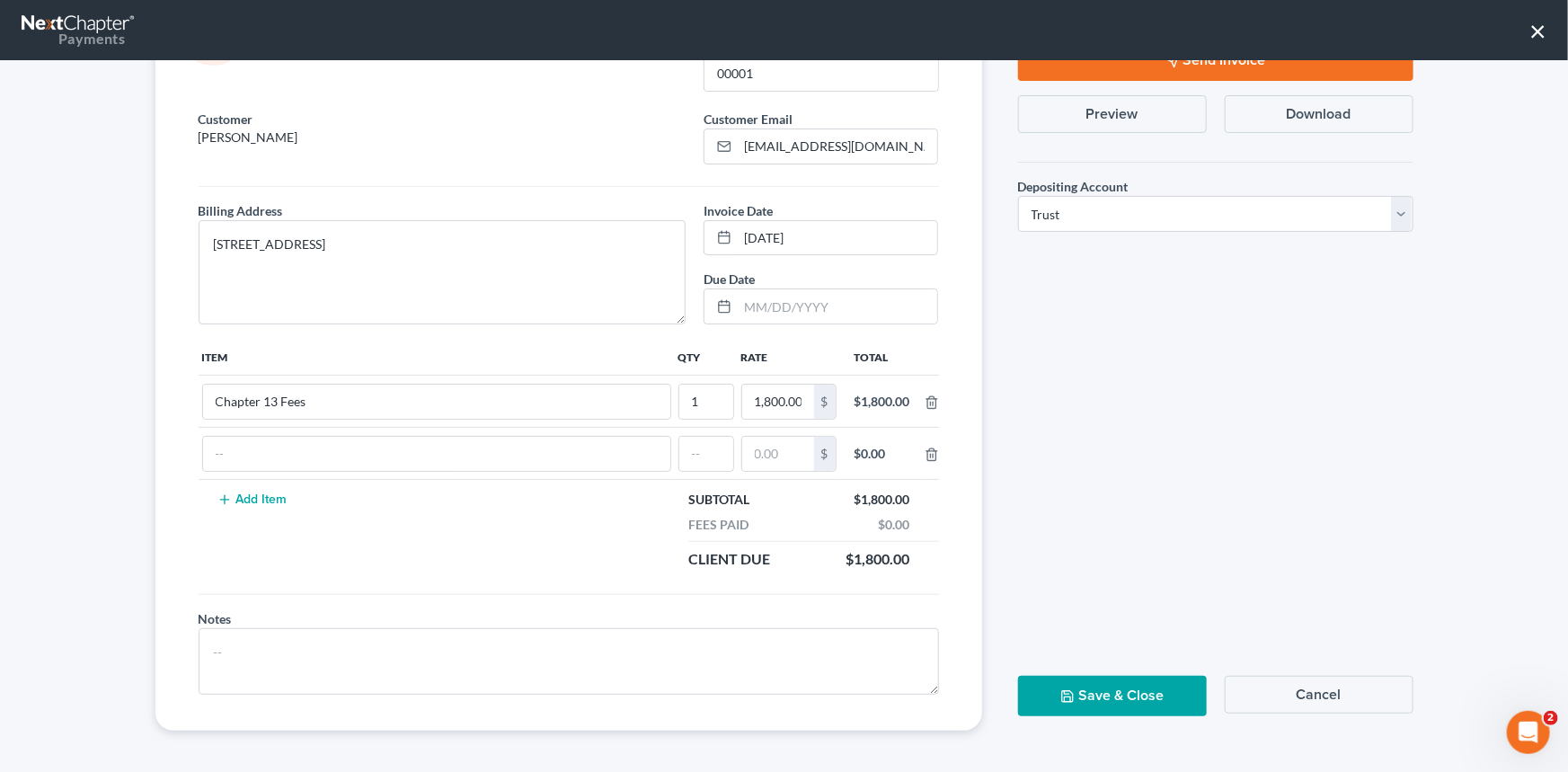
click at [1102, 691] on button "Save & Close" at bounding box center [1112, 696] width 189 height 41
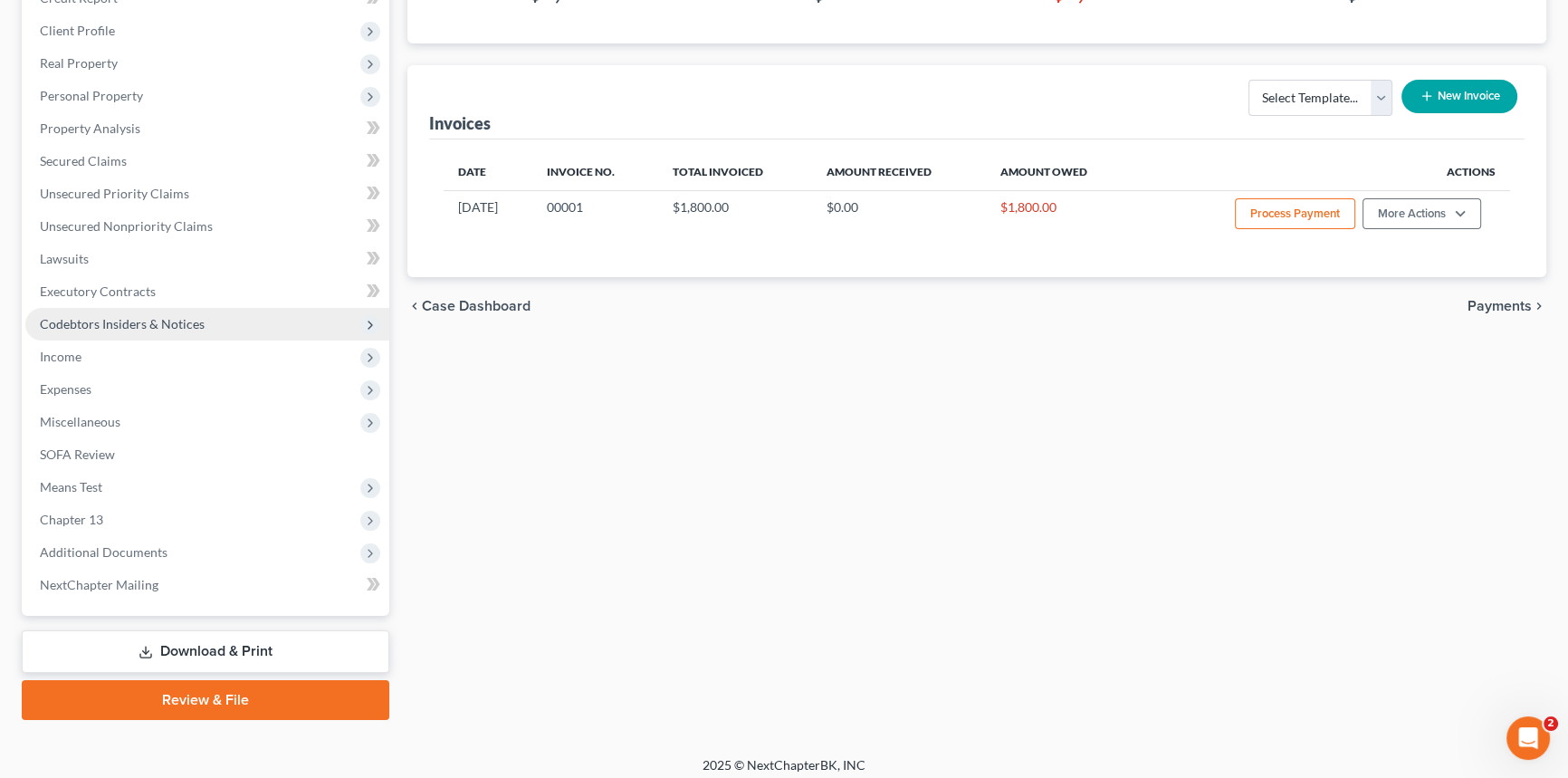
scroll to position [345, 0]
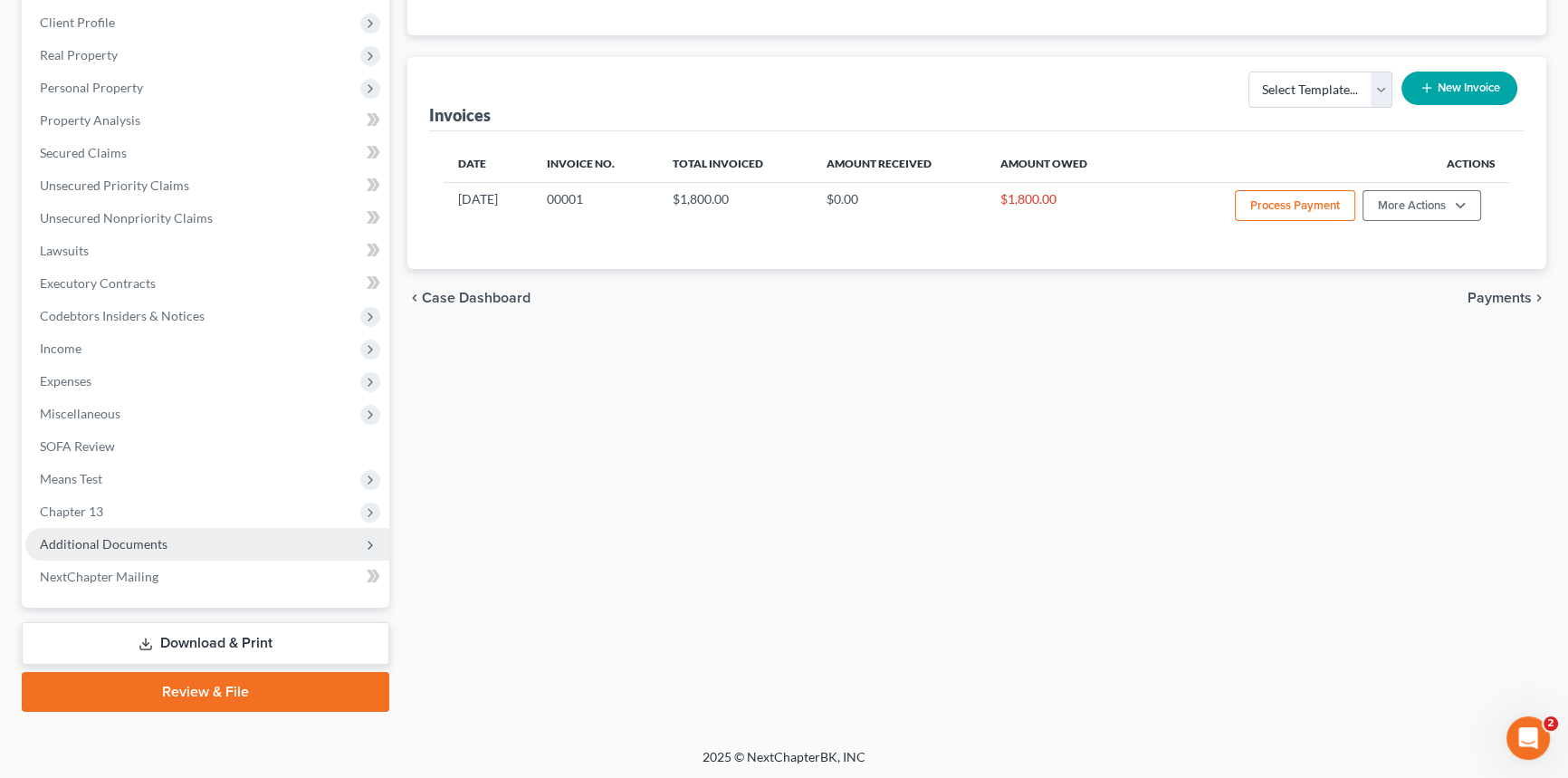
click at [146, 538] on span "Additional Documents" at bounding box center [103, 544] width 127 height 15
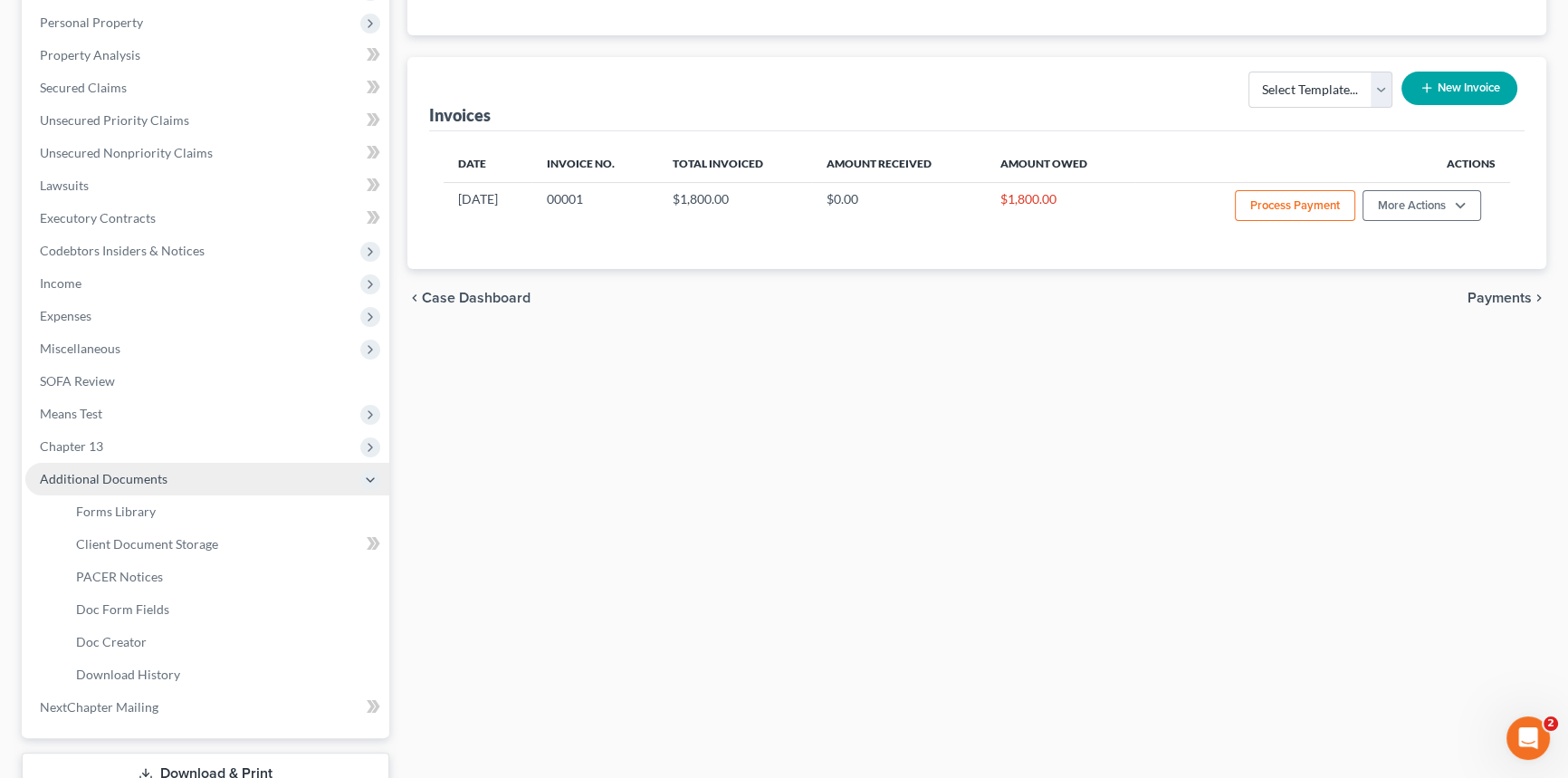
scroll to position [281, 0]
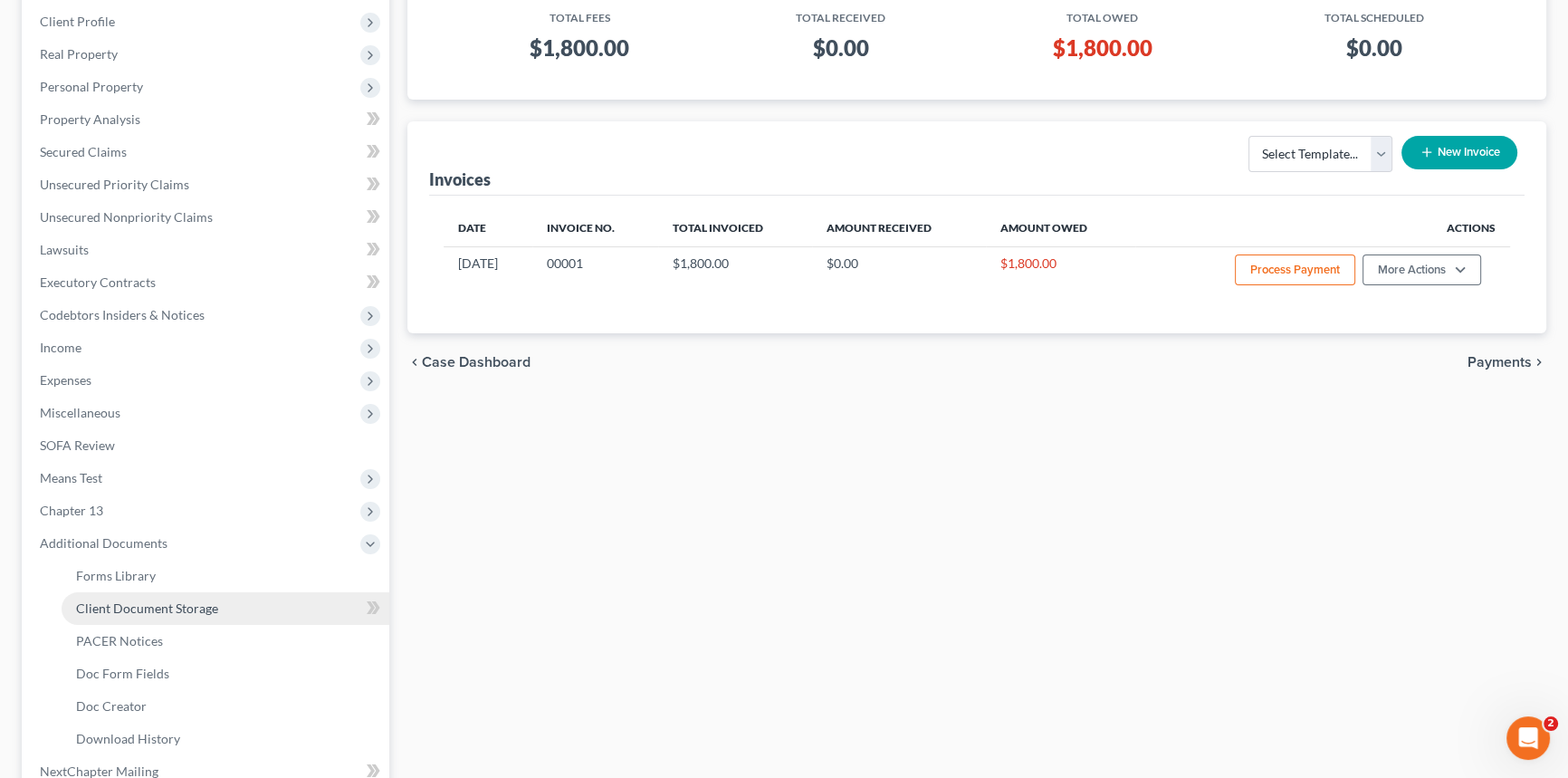
click at [178, 603] on span "Client Document Storage" at bounding box center [147, 608] width 142 height 15
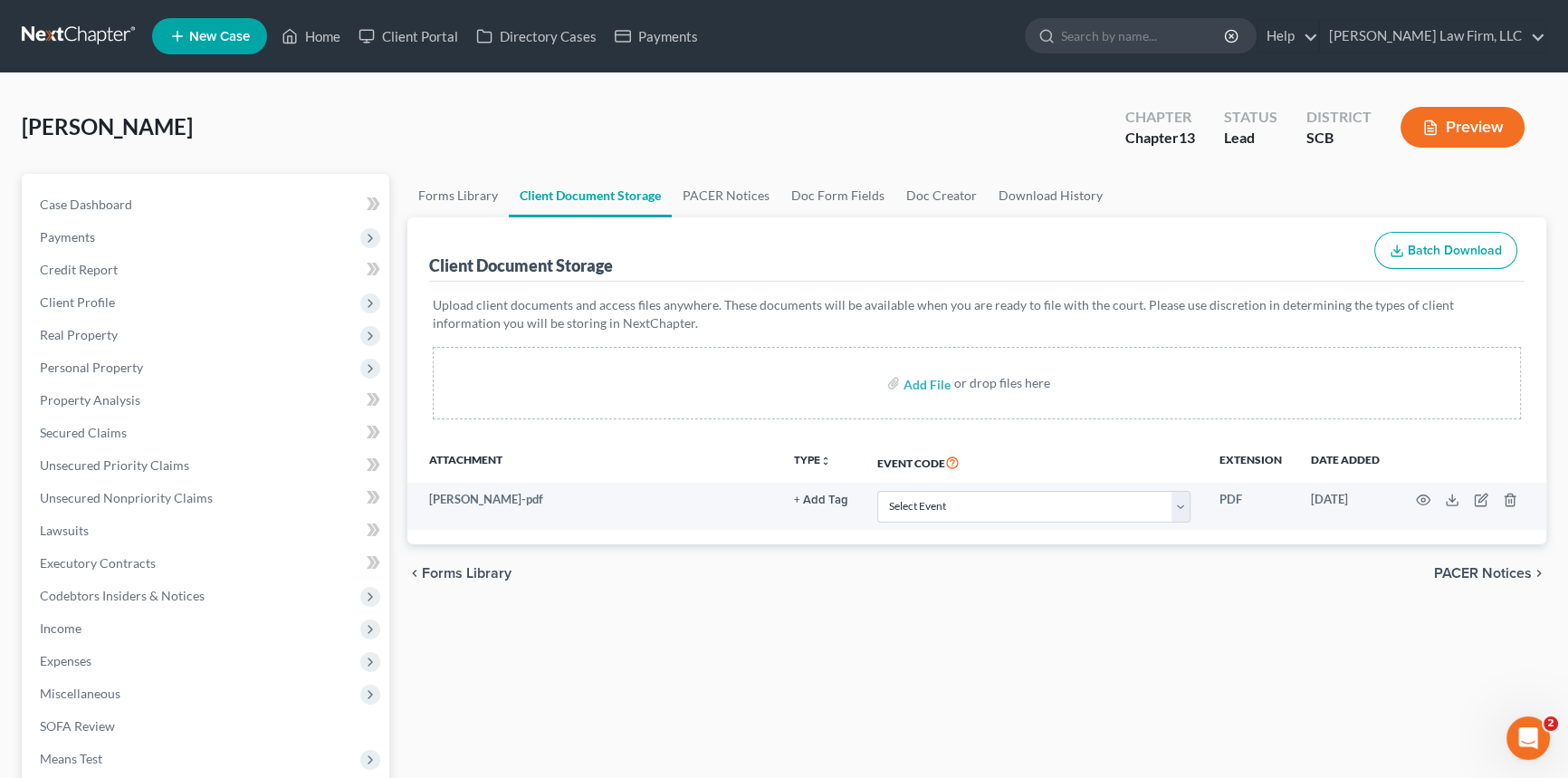
click at [245, 36] on span "New Case" at bounding box center [219, 36] width 60 height 13
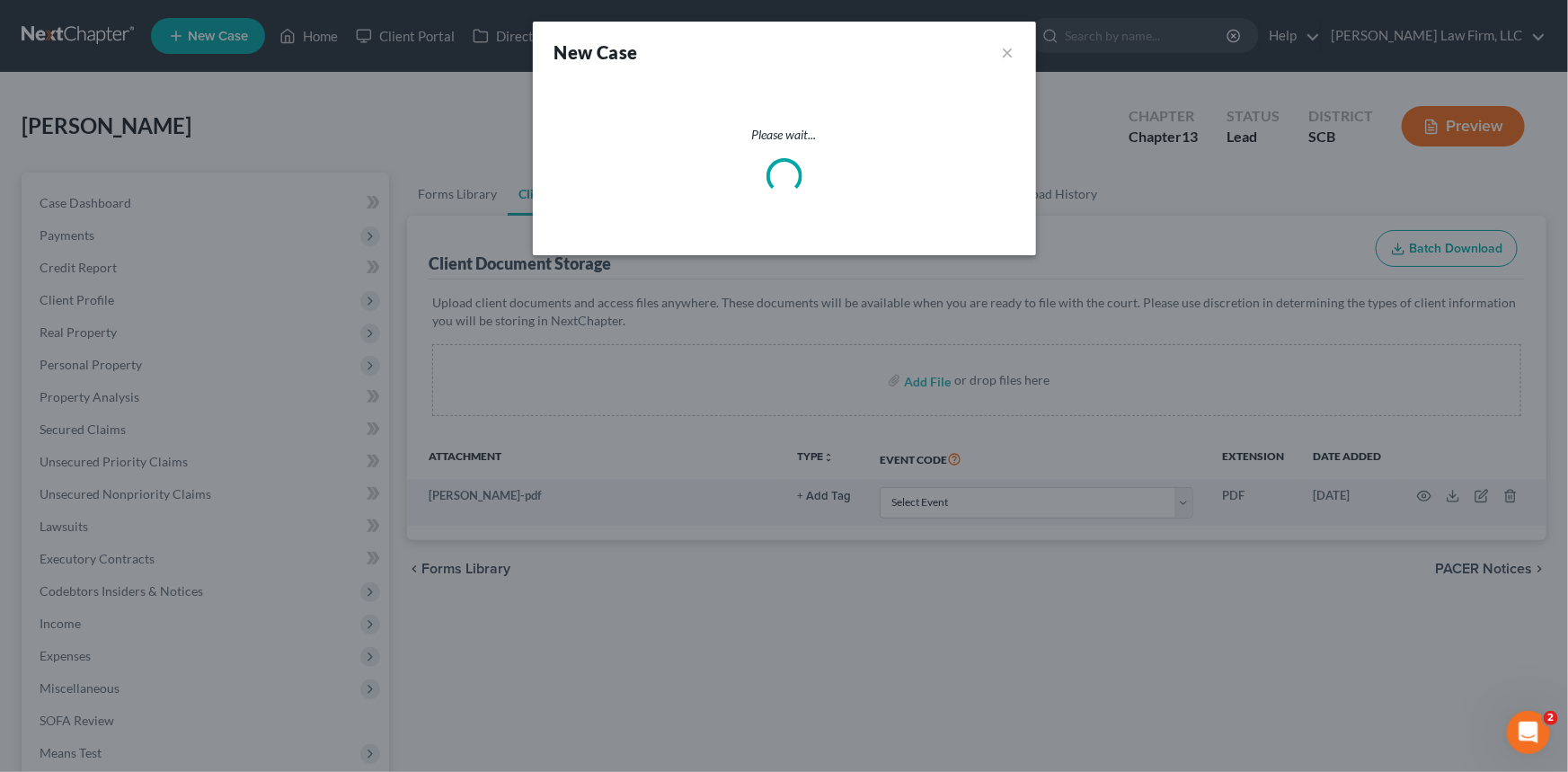
select select "72"
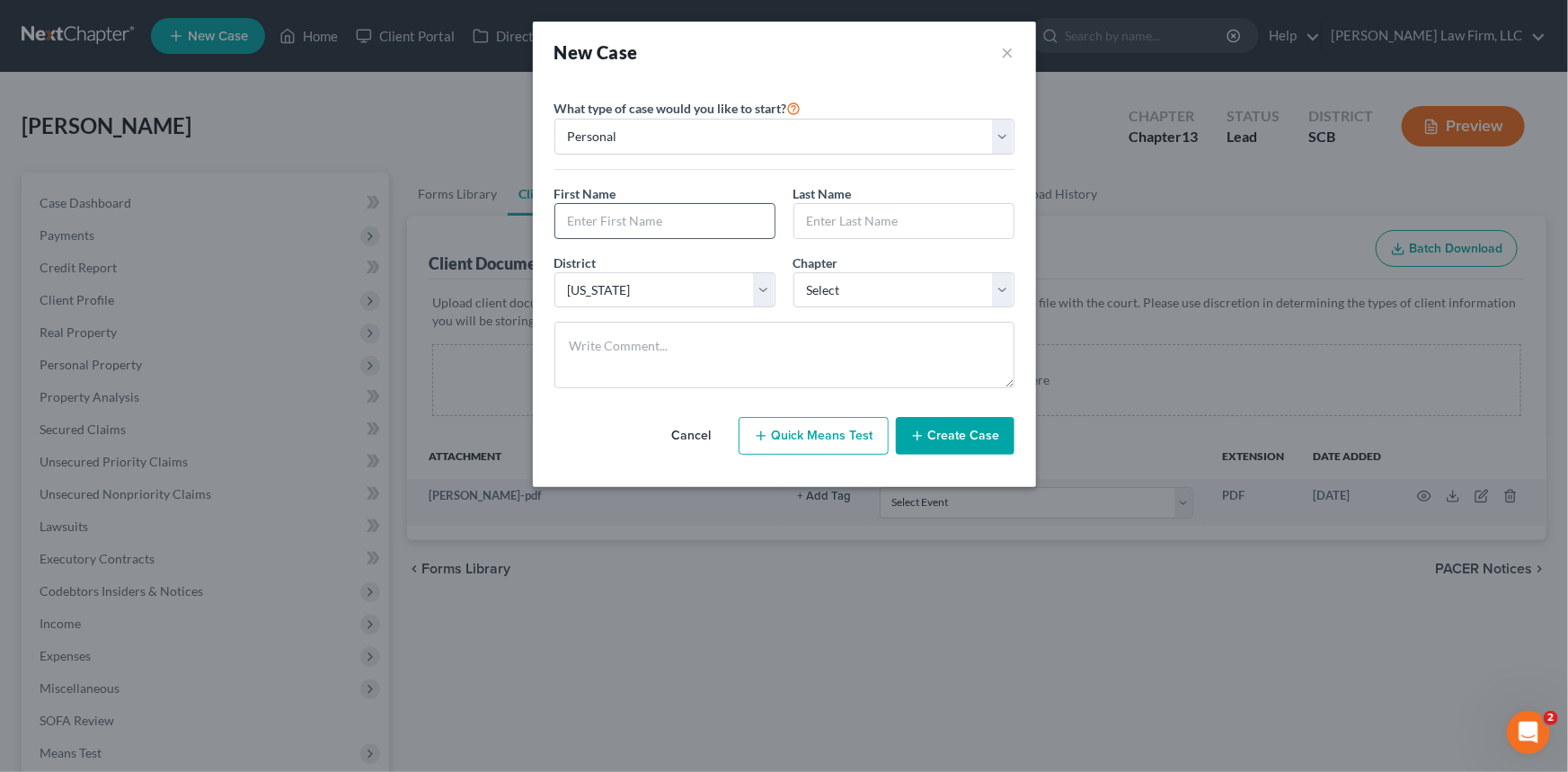
click at [580, 215] on input "text" at bounding box center [664, 222] width 220 height 34
type input "T"
click at [999, 127] on select "Personal Business" at bounding box center [784, 137] width 460 height 36
select select "1"
click at [554, 119] on select "Personal Business" at bounding box center [784, 137] width 460 height 36
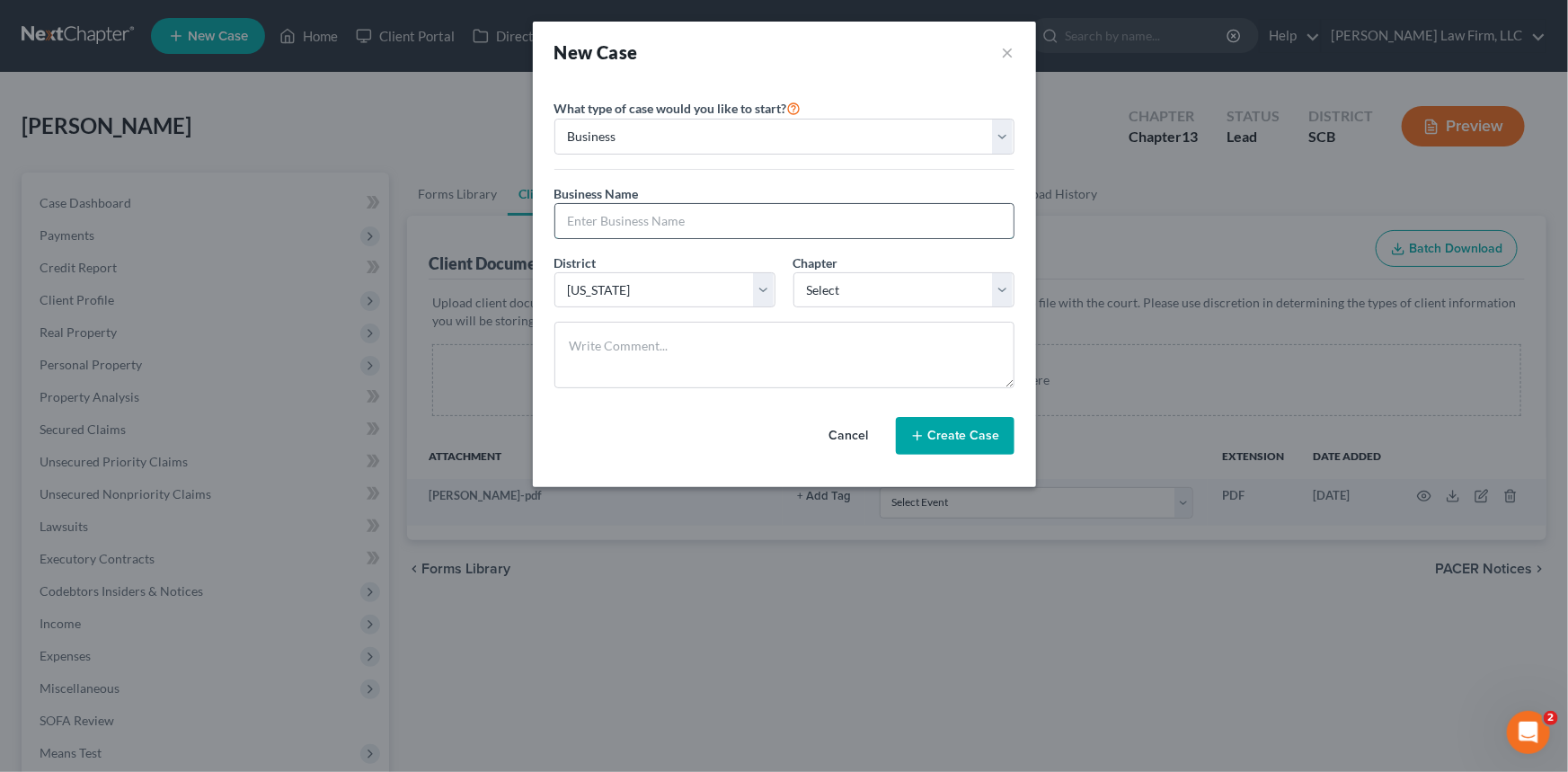
drag, startPoint x: 575, startPoint y: 222, endPoint x: 591, endPoint y: 215, distance: 17.5
click at [590, 215] on input "text" at bounding box center [784, 222] width 458 height 34
type input "Top of the Tap"
click at [878, 283] on select "Select 7 11 12" at bounding box center [904, 290] width 221 height 36
select select "0"
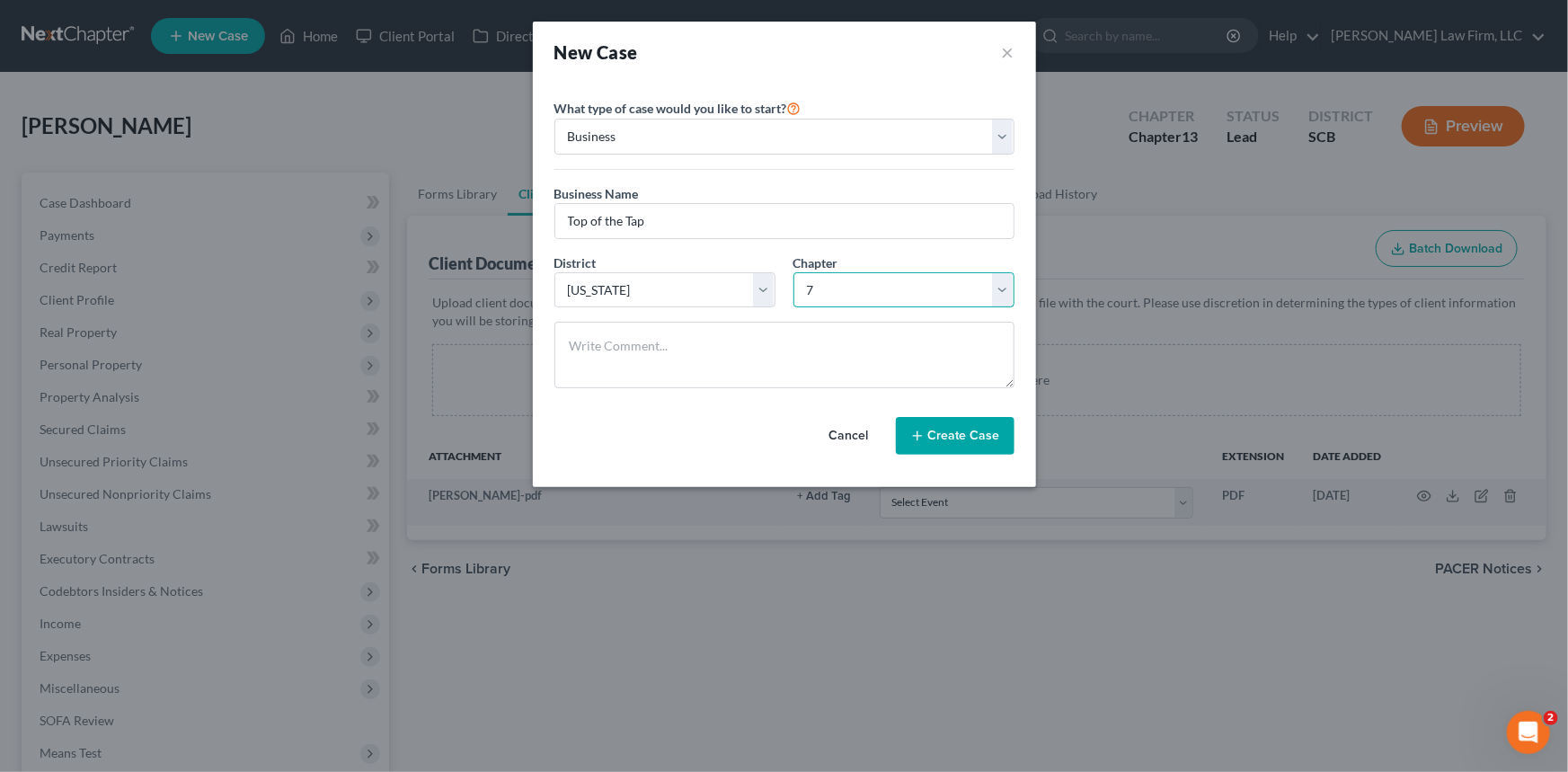
click at [794, 272] on select "Select 7 11 12" at bounding box center [904, 290] width 221 height 36
click at [971, 428] on button "Create Case" at bounding box center [955, 436] width 119 height 38
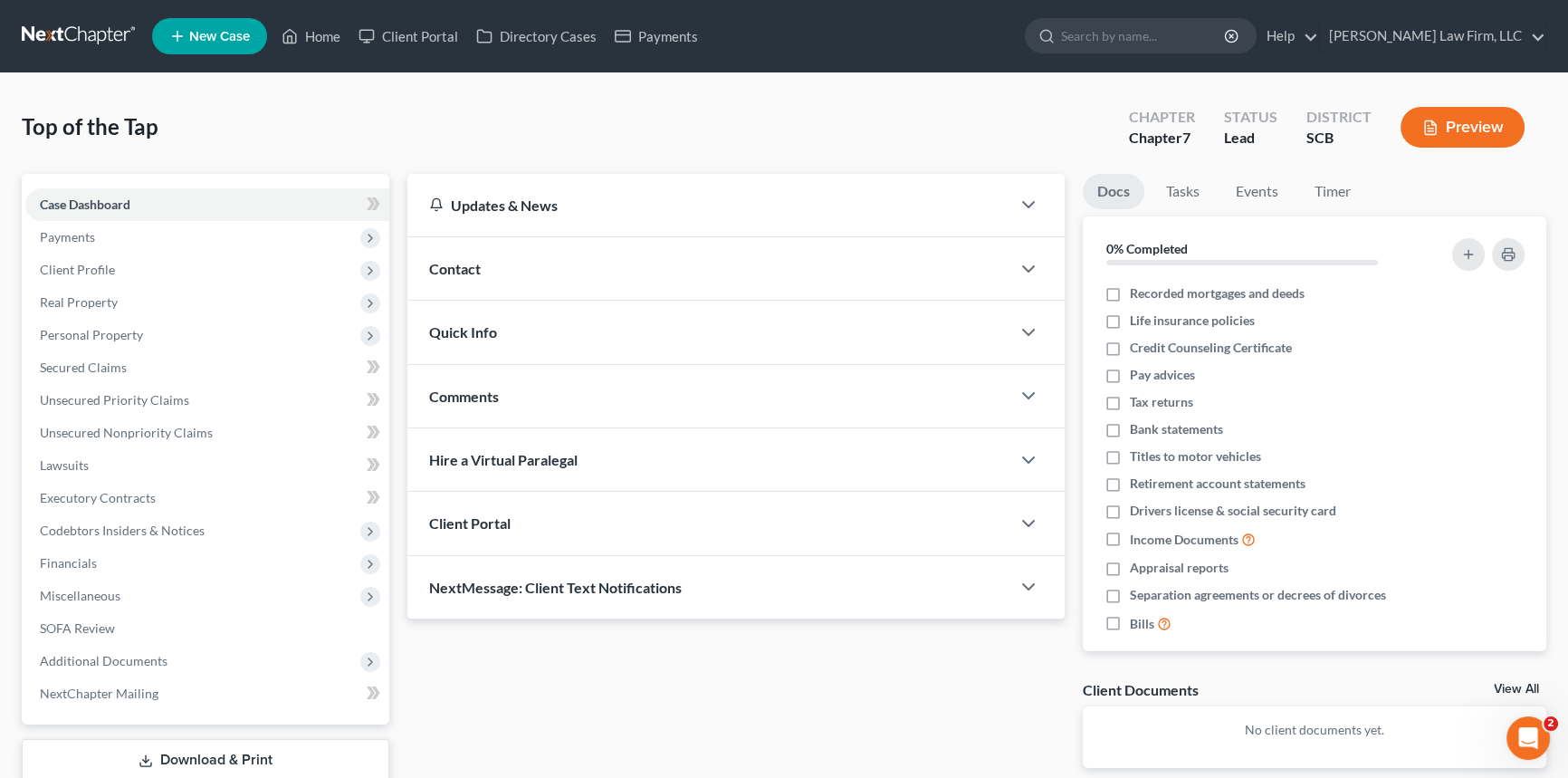
click at [465, 262] on span "Contact" at bounding box center [455, 268] width 52 height 17
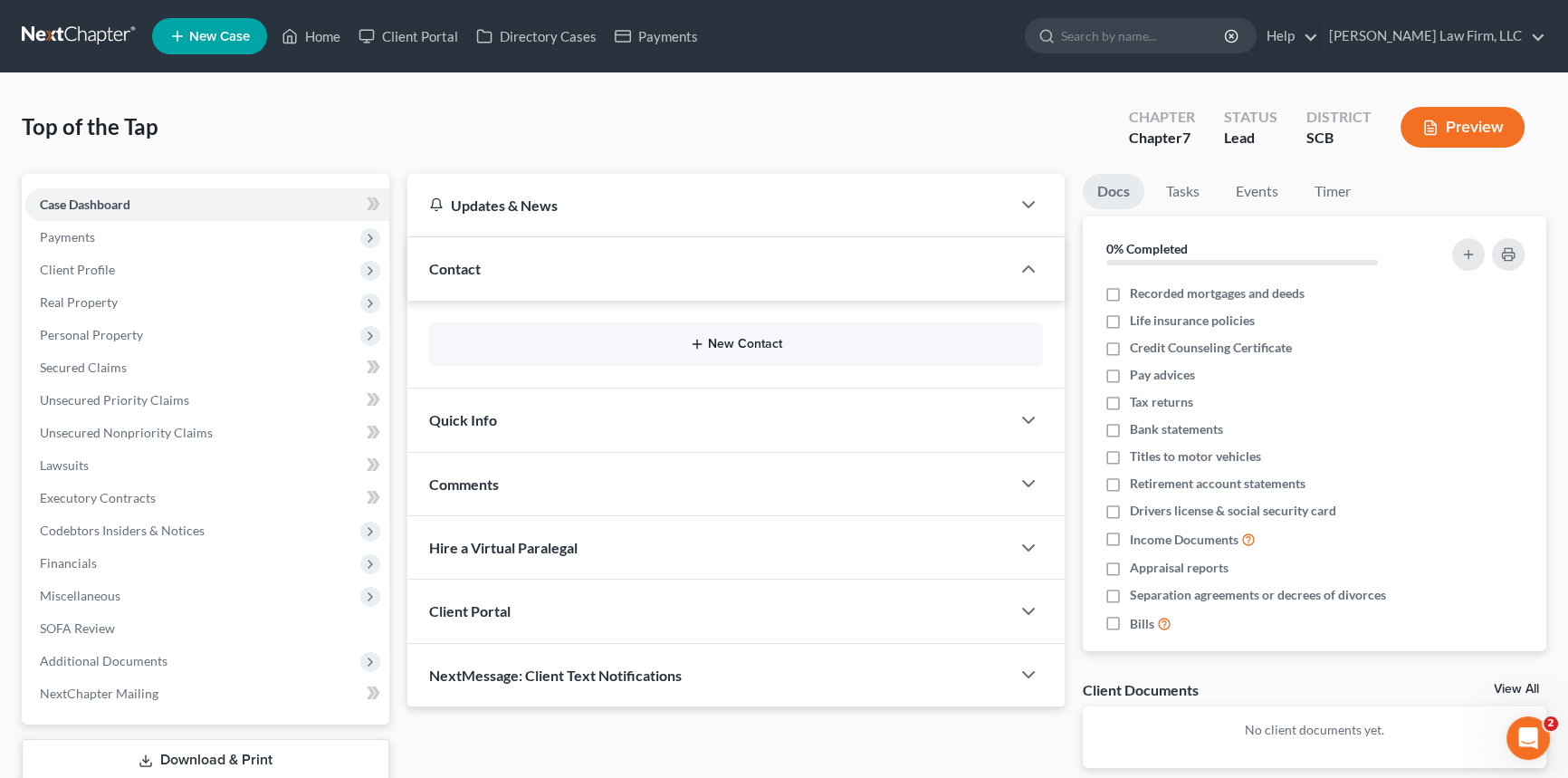
click at [755, 339] on button "New Contact" at bounding box center [736, 344] width 585 height 14
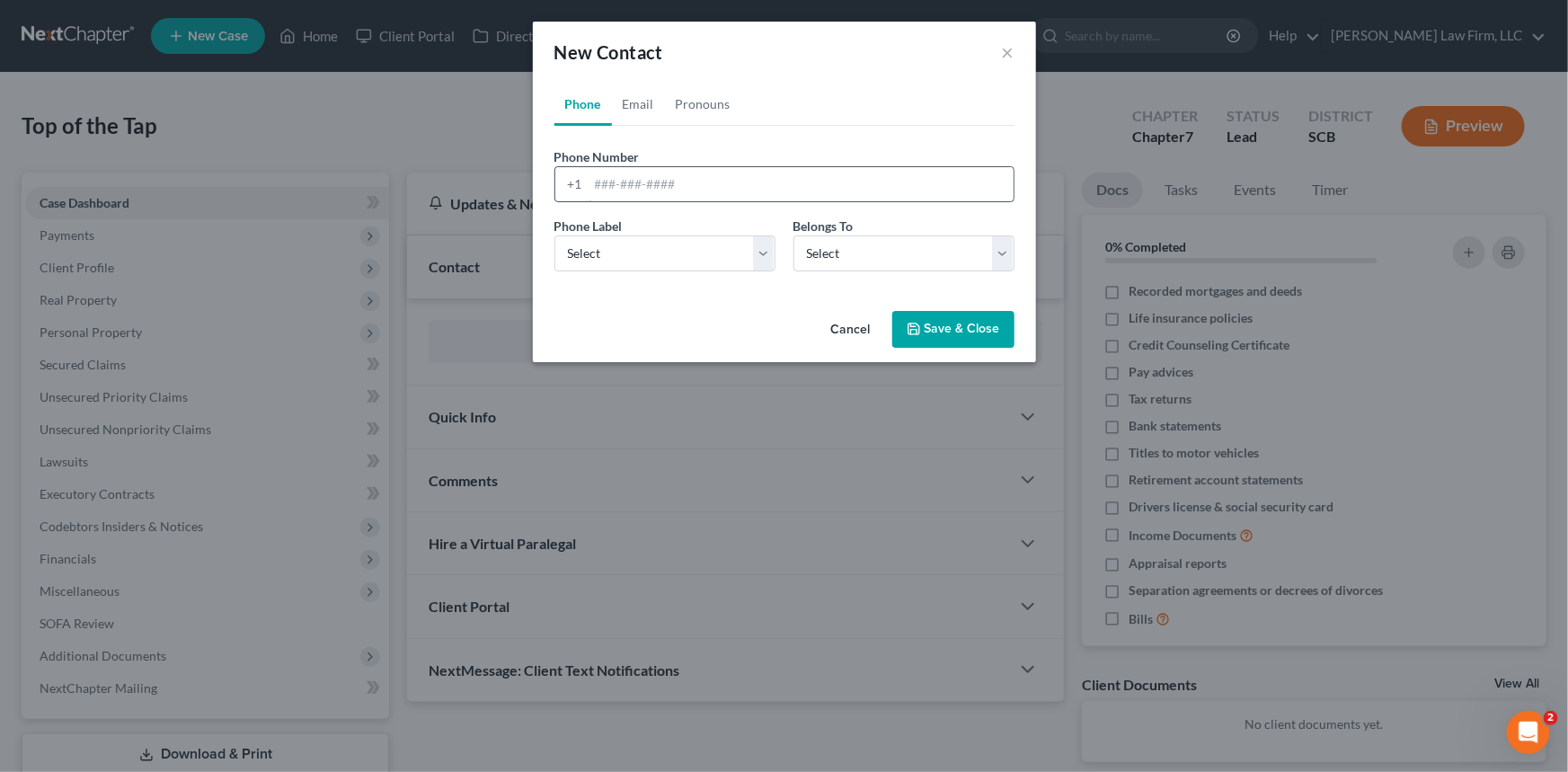
click at [593, 173] on input "tel" at bounding box center [800, 184] width 425 height 34
type input "[PHONE_NUMBER]"
click at [597, 243] on select "Select Mobile Home Work Other" at bounding box center [664, 254] width 221 height 36
select select "0"
click at [554, 236] on select "Select Mobile Home Work Other" at bounding box center [664, 254] width 221 height 36
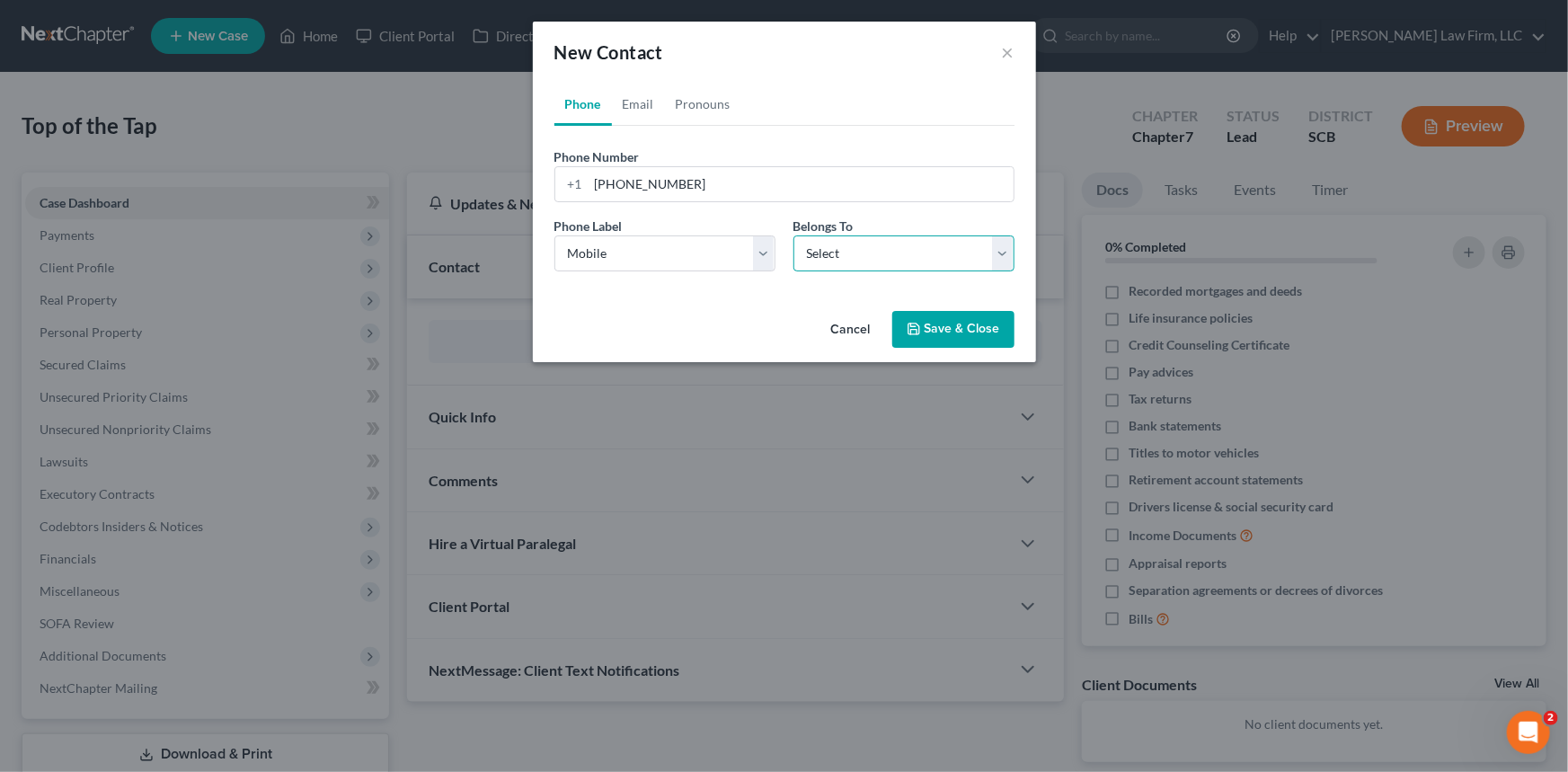
drag, startPoint x: 1009, startPoint y: 251, endPoint x: 964, endPoint y: 268, distance: 48.1
click at [1009, 250] on select "Select Client Other" at bounding box center [904, 254] width 221 height 36
select select "0"
click at [794, 236] on select "Select Client Other" at bounding box center [904, 254] width 221 height 36
click at [632, 99] on link "Email" at bounding box center [639, 104] width 53 height 43
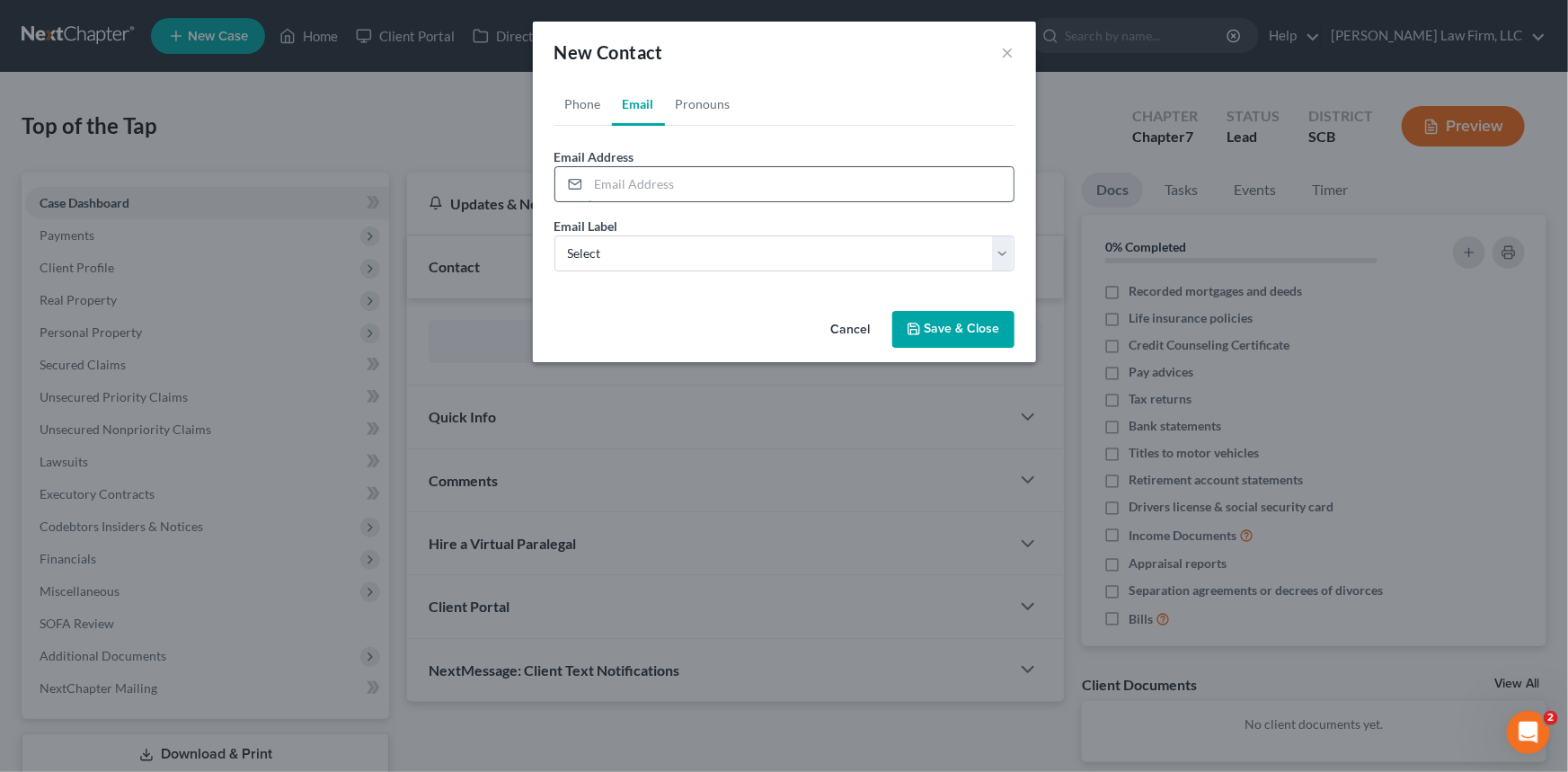
click at [593, 189] on input "email" at bounding box center [800, 184] width 425 height 34
type input "[EMAIL_ADDRESS][DOMAIN_NAME]"
click at [643, 242] on select "Select Home Work Other" at bounding box center [784, 254] width 460 height 36
click at [554, 236] on select "Select Home Work Other" at bounding box center [784, 254] width 460 height 36
drag, startPoint x: 997, startPoint y: 252, endPoint x: 952, endPoint y: 254, distance: 45.0
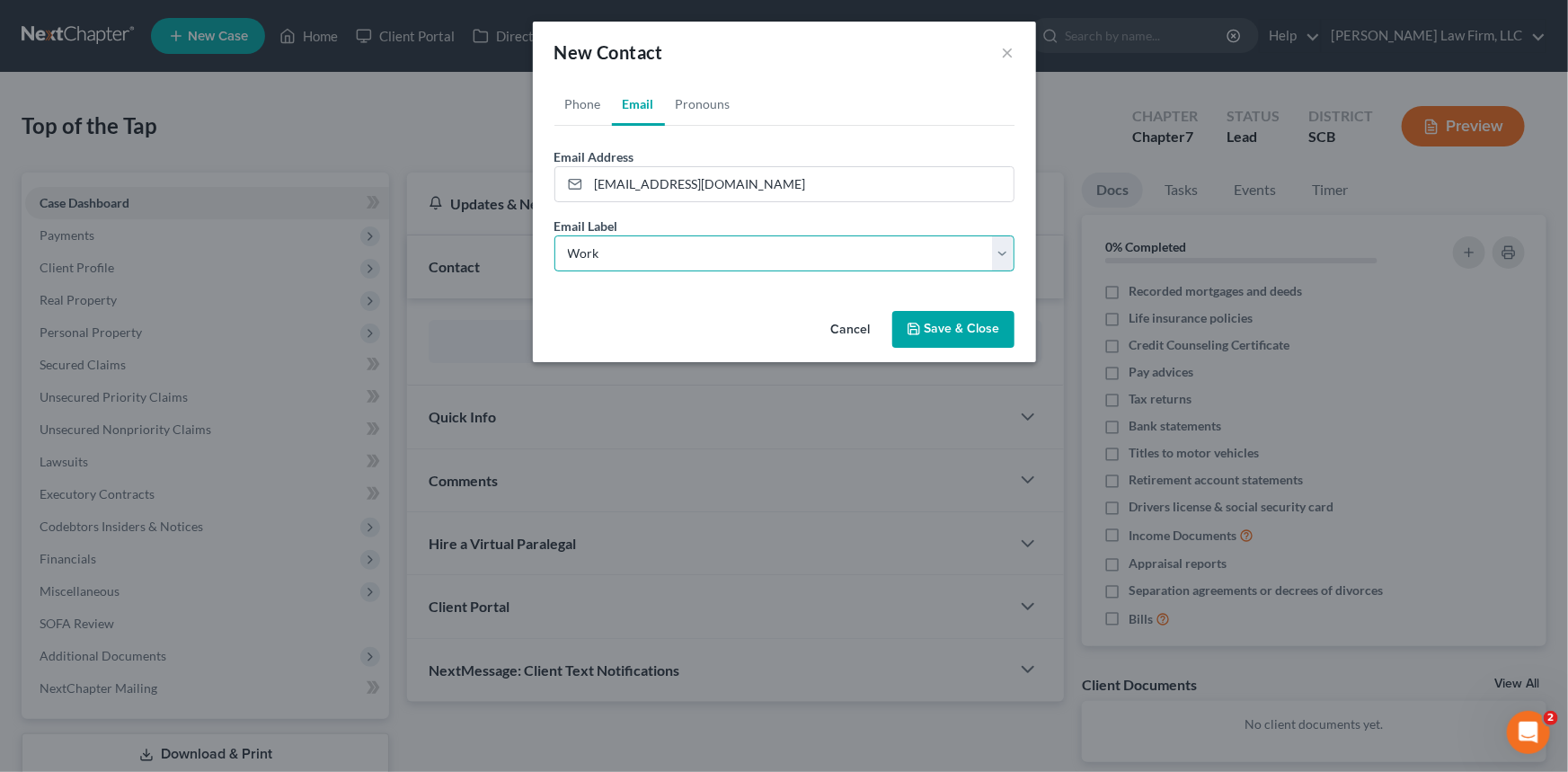
click at [997, 252] on select "Select Home Work Other" at bounding box center [784, 254] width 460 height 36
select select "0"
click at [554, 236] on select "Select Home Work Other" at bounding box center [784, 254] width 460 height 36
click at [959, 321] on button "Save & Close" at bounding box center [953, 330] width 123 height 38
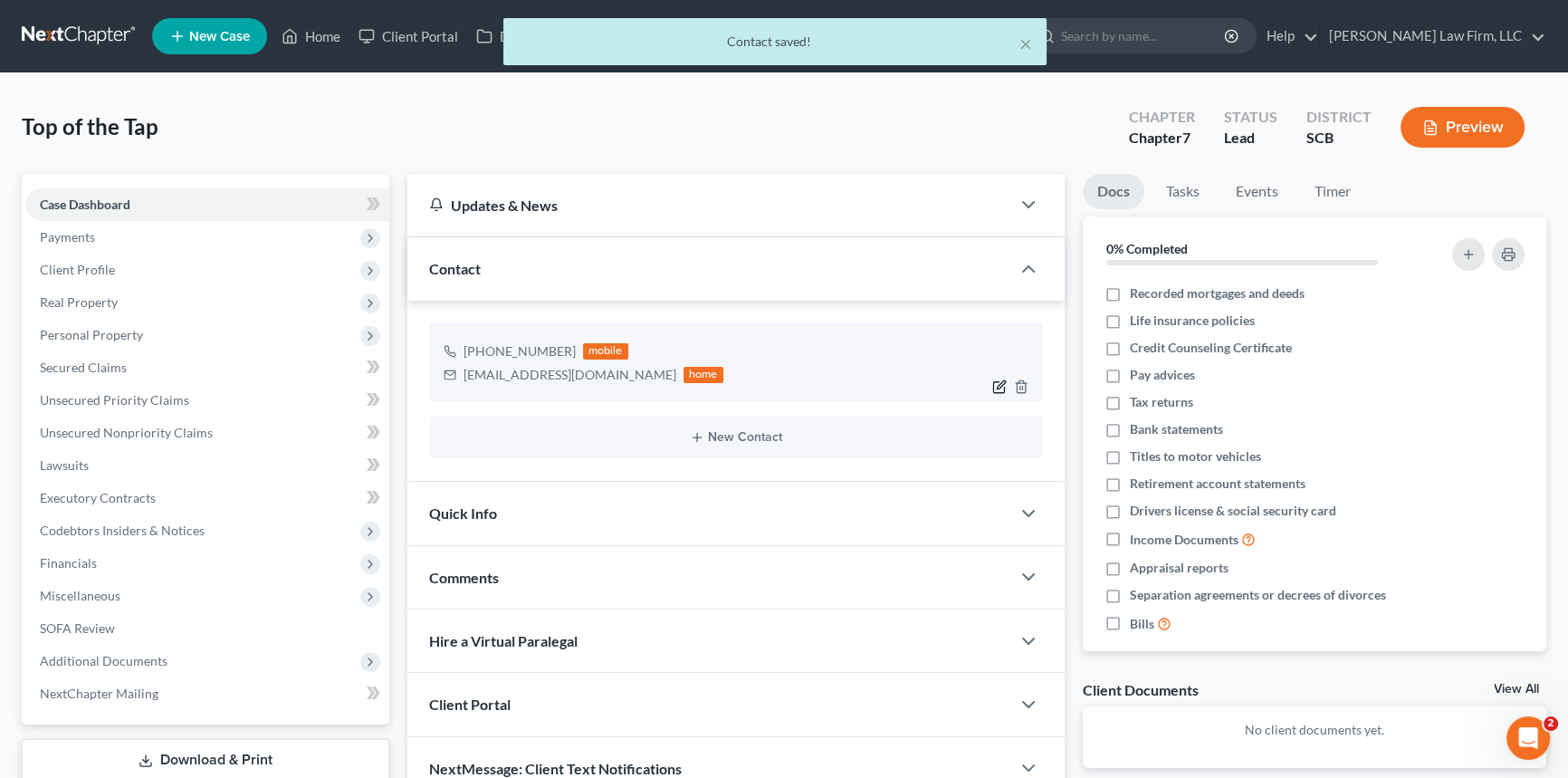
click at [1002, 379] on icon "button" at bounding box center [999, 386] width 14 height 14
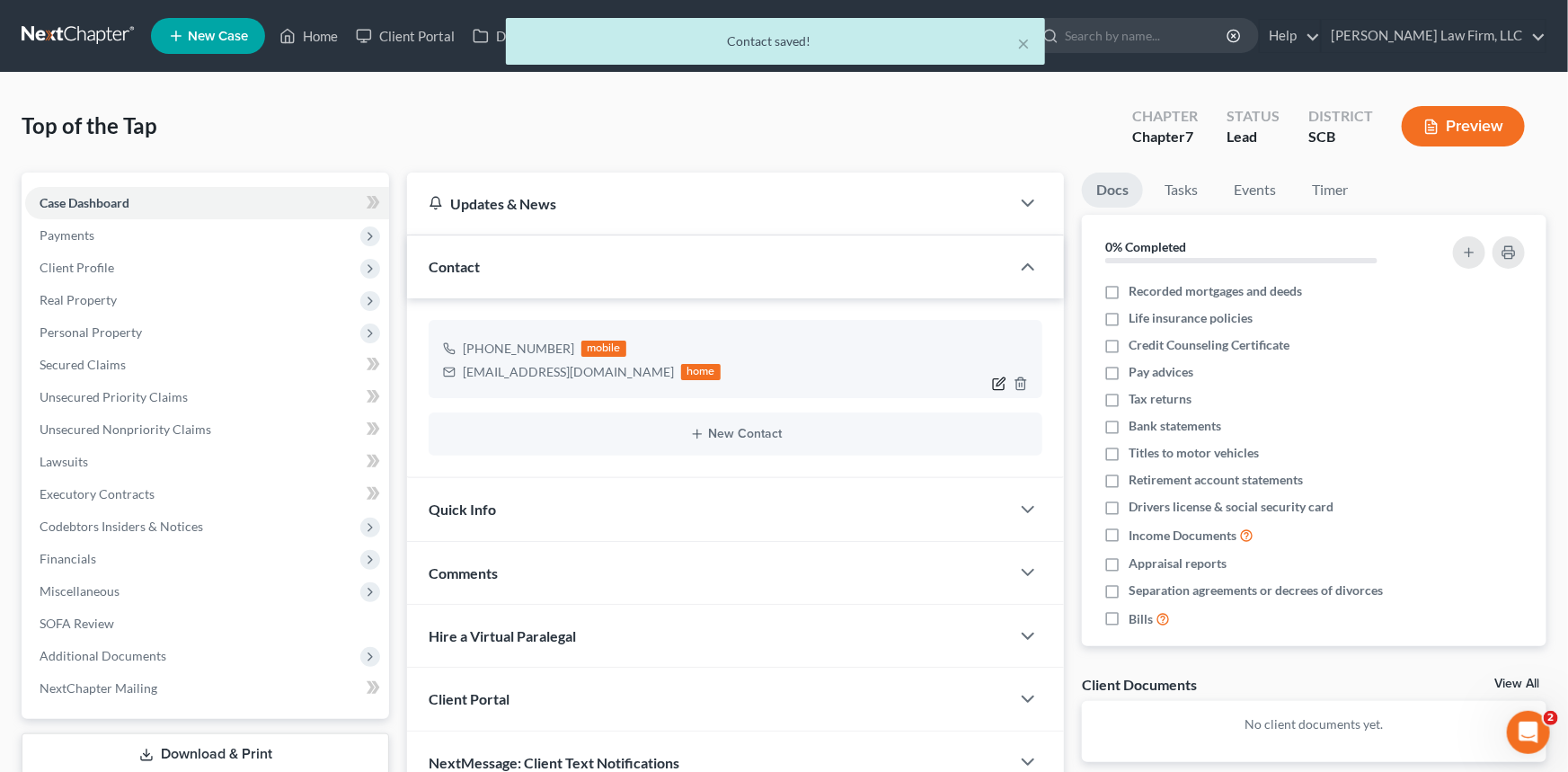
select select "0"
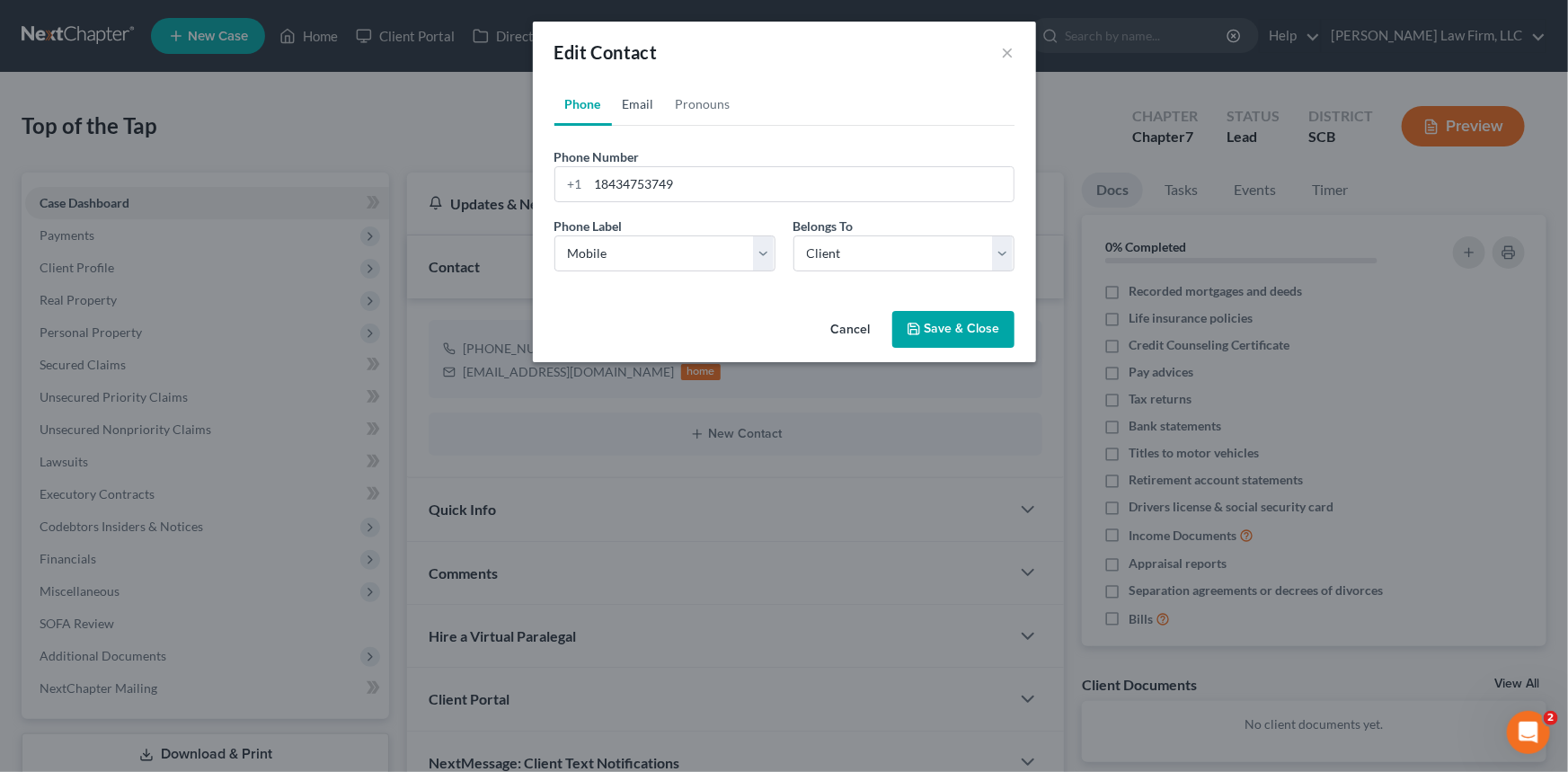
click at [633, 98] on link "Email" at bounding box center [639, 104] width 53 height 43
click at [944, 321] on button "Save & Close" at bounding box center [953, 330] width 123 height 38
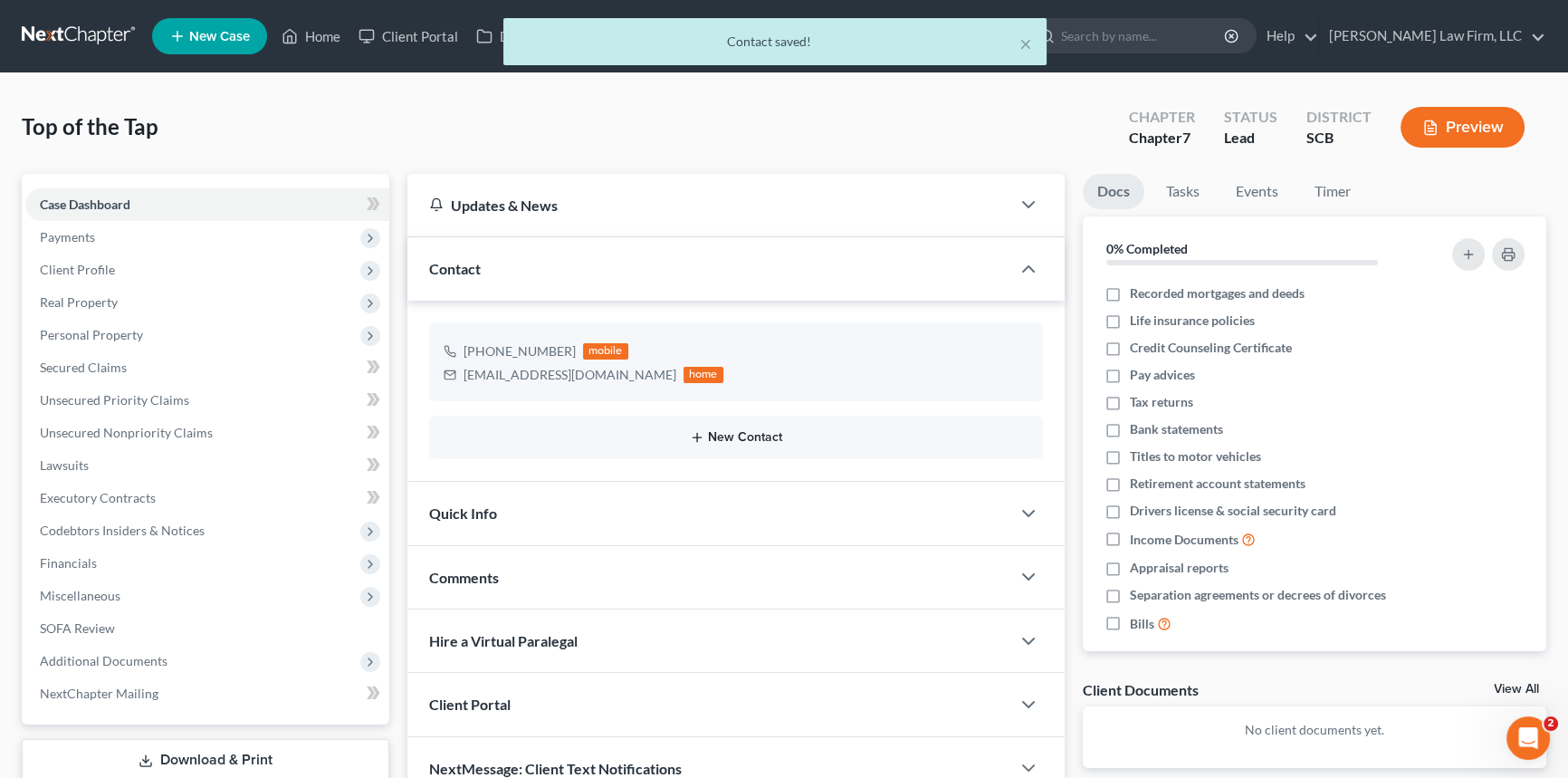
click at [755, 430] on button "New Contact" at bounding box center [736, 437] width 585 height 14
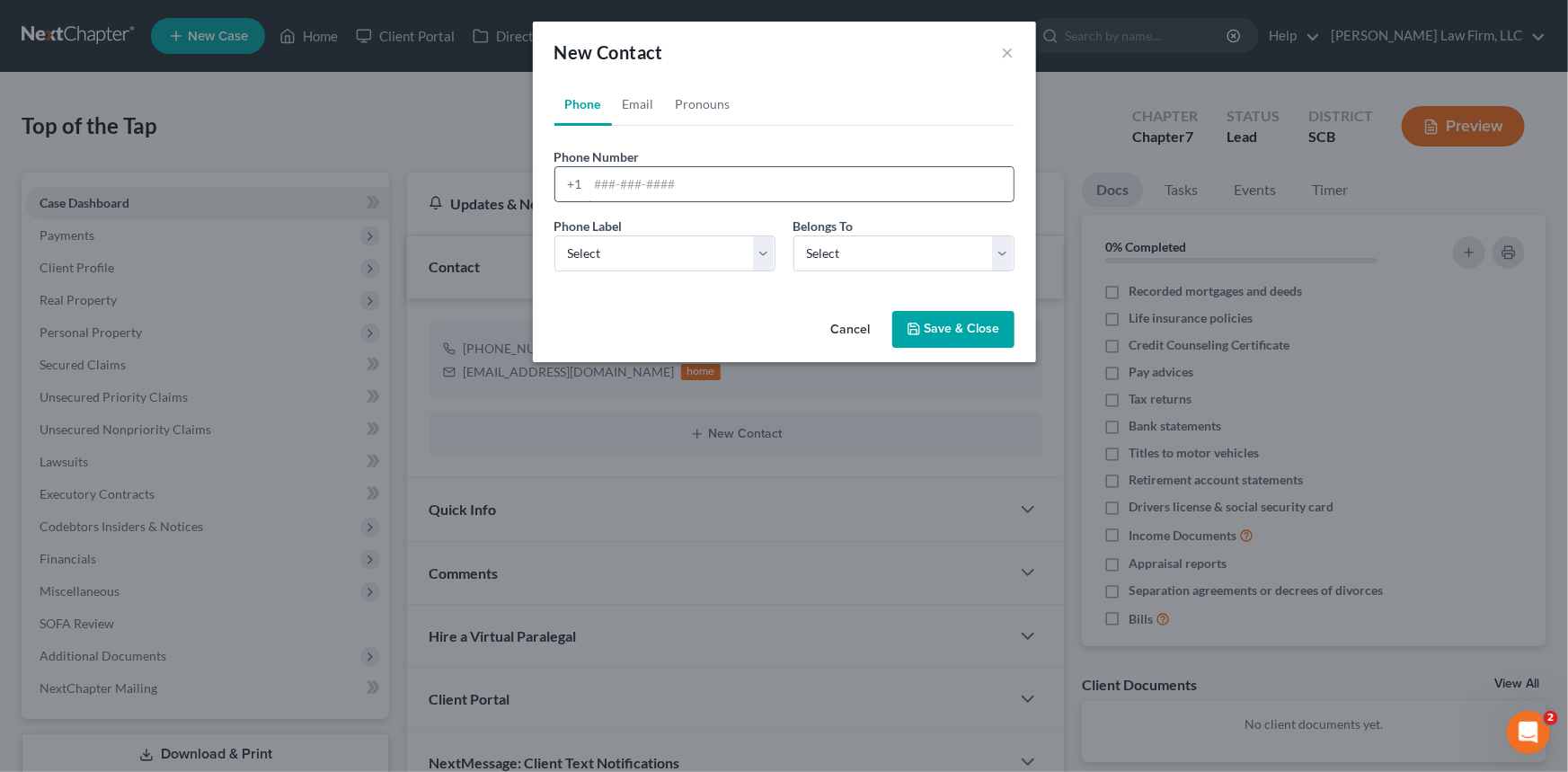
click at [598, 176] on input "tel" at bounding box center [800, 184] width 425 height 34
type input "[PHONE_NUMBER]"
click at [579, 245] on select "Select Mobile Home Work Other" at bounding box center [664, 254] width 221 height 36
select select "0"
click at [554, 236] on select "Select Mobile Home Work Other" at bounding box center [664, 254] width 221 height 36
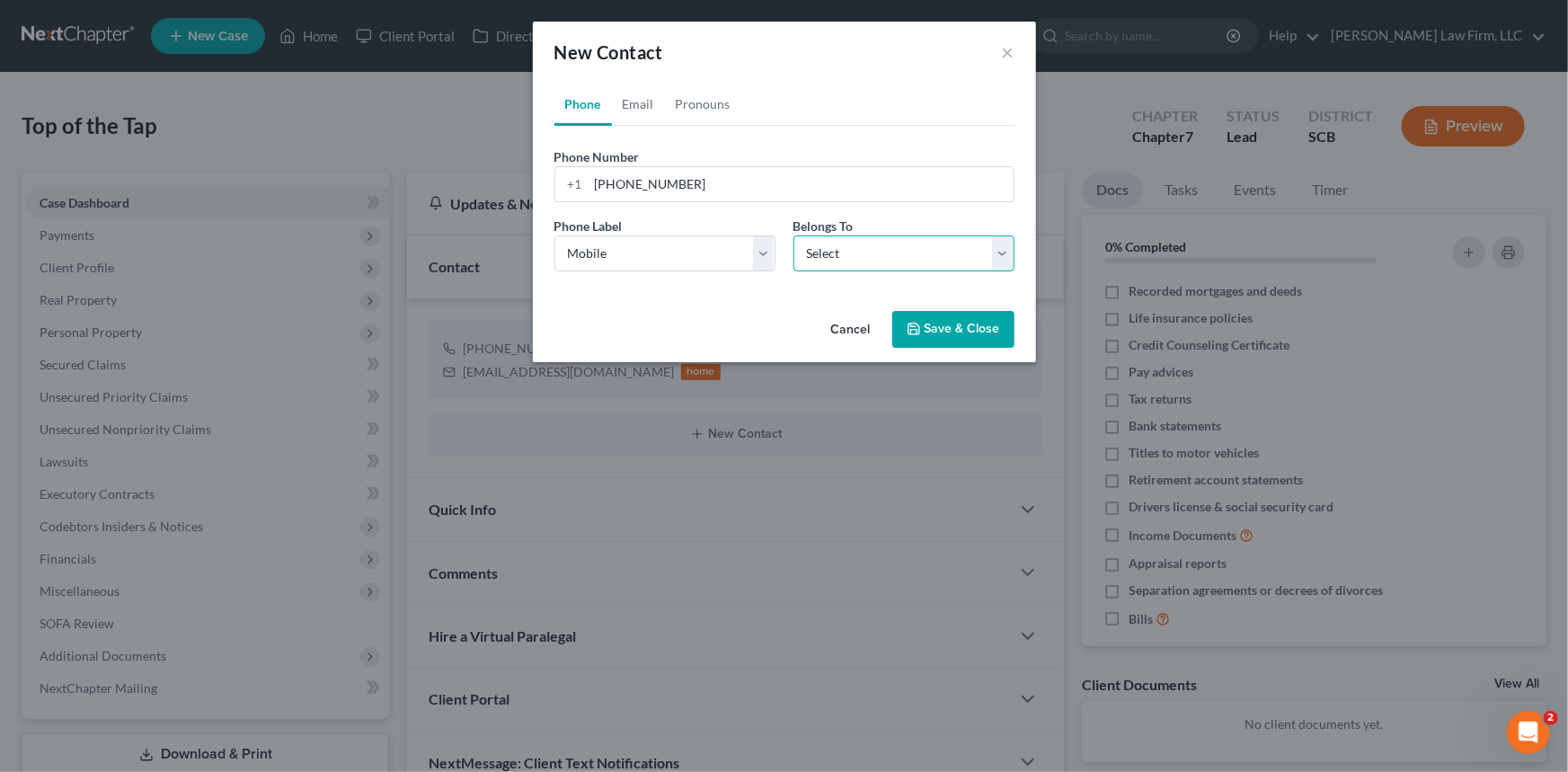
click at [835, 248] on select "Select Client Other" at bounding box center [904, 254] width 221 height 36
select select "1"
click at [794, 236] on select "Select Client Other" at bounding box center [904, 254] width 221 height 36
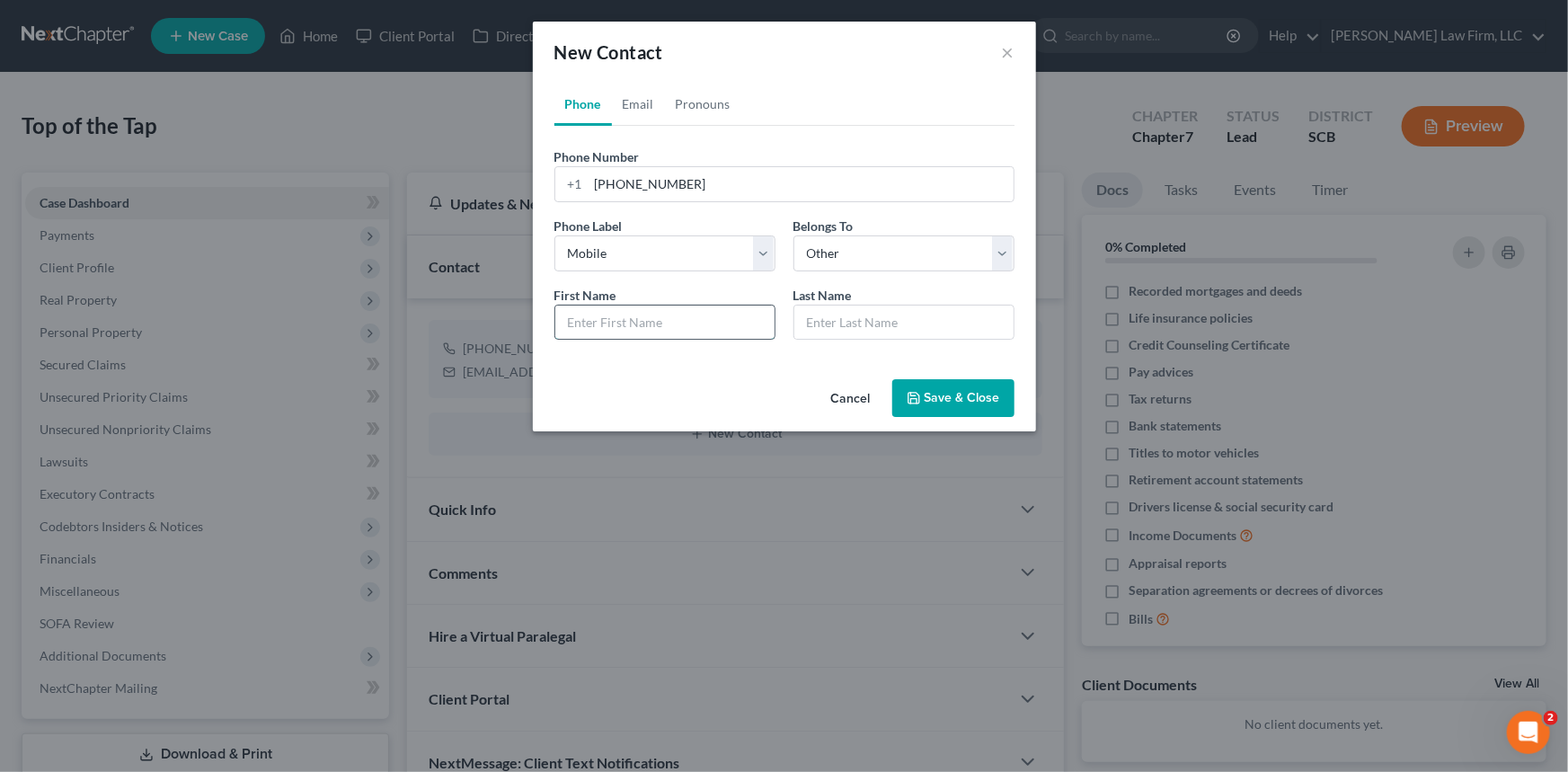
click at [602, 305] on input "text" at bounding box center [664, 322] width 220 height 34
type input "[PERSON_NAME]"
click at [634, 104] on link "Email" at bounding box center [639, 104] width 53 height 43
click at [598, 186] on input "email" at bounding box center [800, 184] width 425 height 34
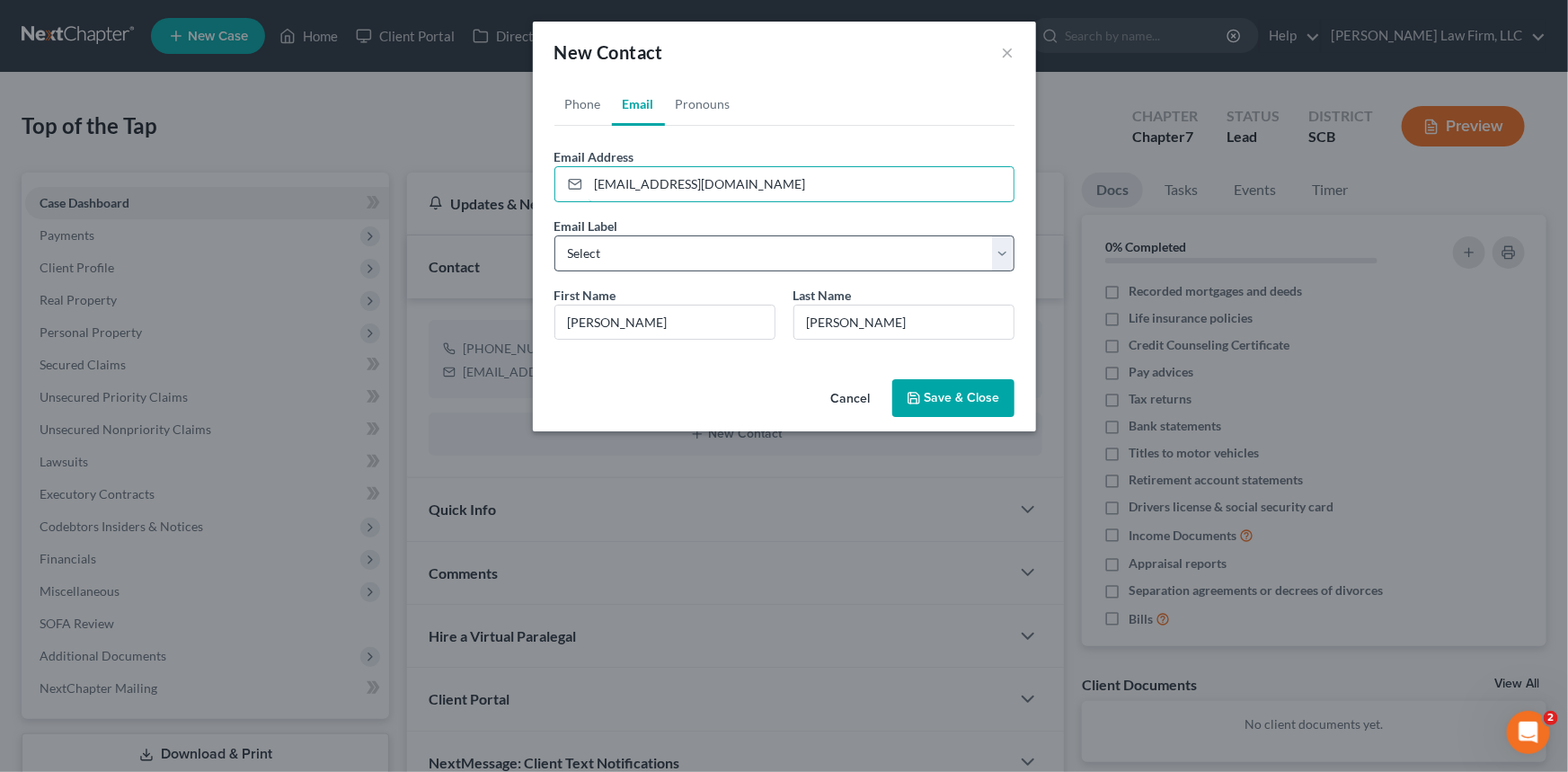
type input "[EMAIL_ADDRESS][DOMAIN_NAME]"
click at [615, 250] on select "Select Home Work Other" at bounding box center [784, 254] width 460 height 36
select select "0"
click at [554, 236] on select "Select Home Work Other" at bounding box center [784, 254] width 460 height 36
click at [942, 394] on button "Save & Close" at bounding box center [953, 398] width 123 height 38
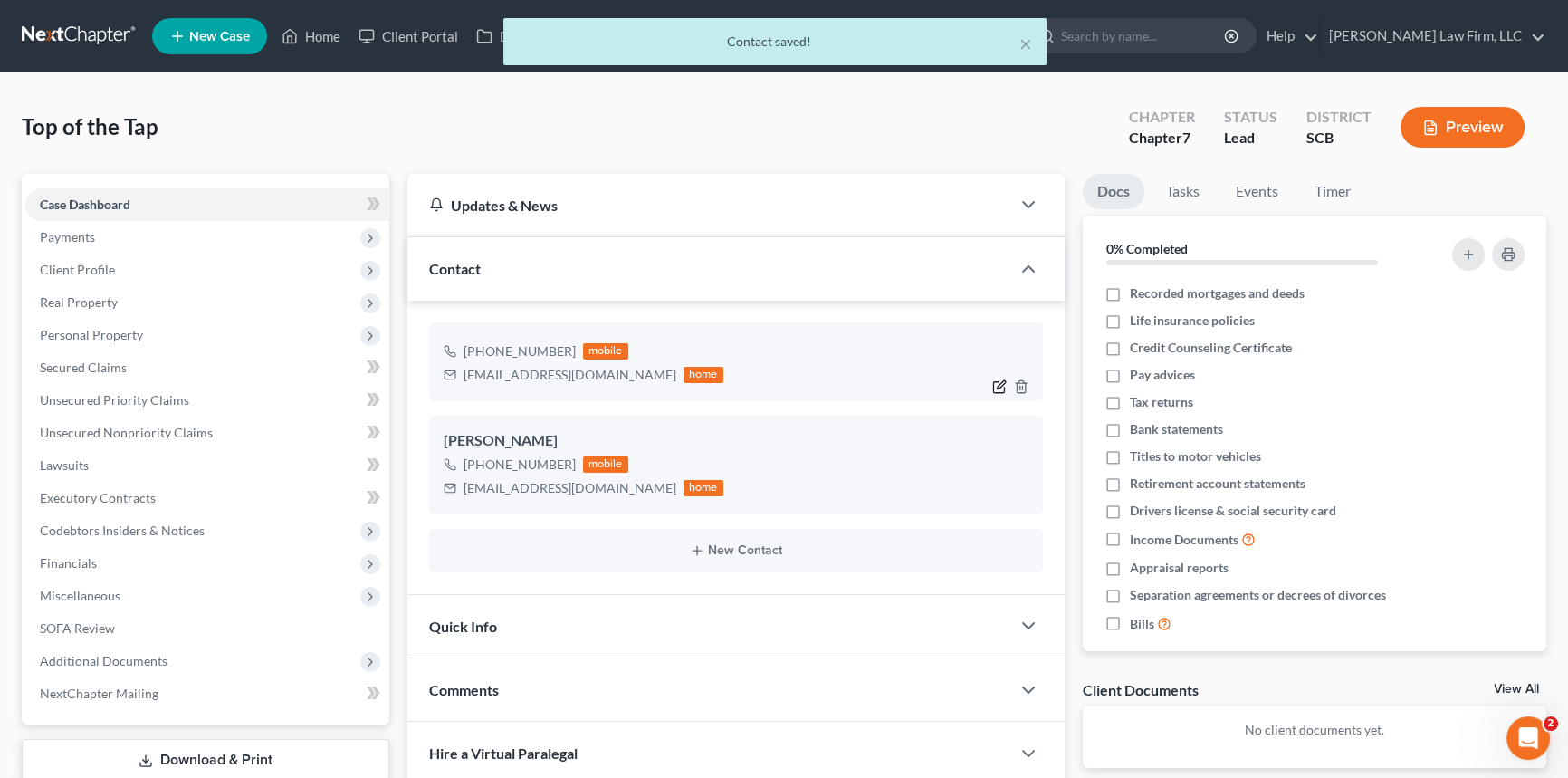
click at [997, 382] on icon "button" at bounding box center [998, 387] width 11 height 11
select select "0"
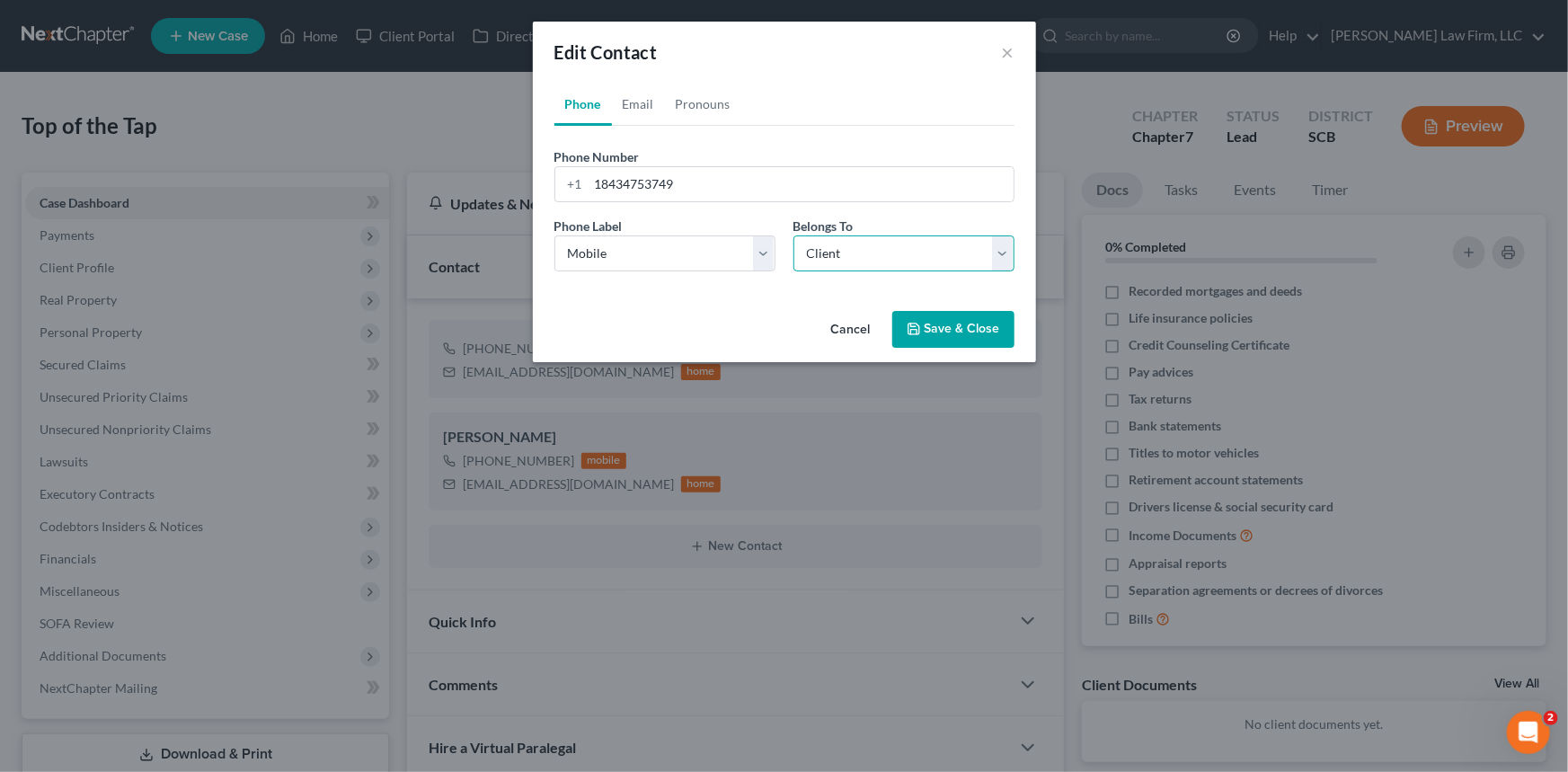
click at [1006, 256] on select "Select Client Other" at bounding box center [904, 254] width 221 height 36
select select "1"
click at [794, 236] on select "Select Client Other" at bounding box center [904, 254] width 221 height 36
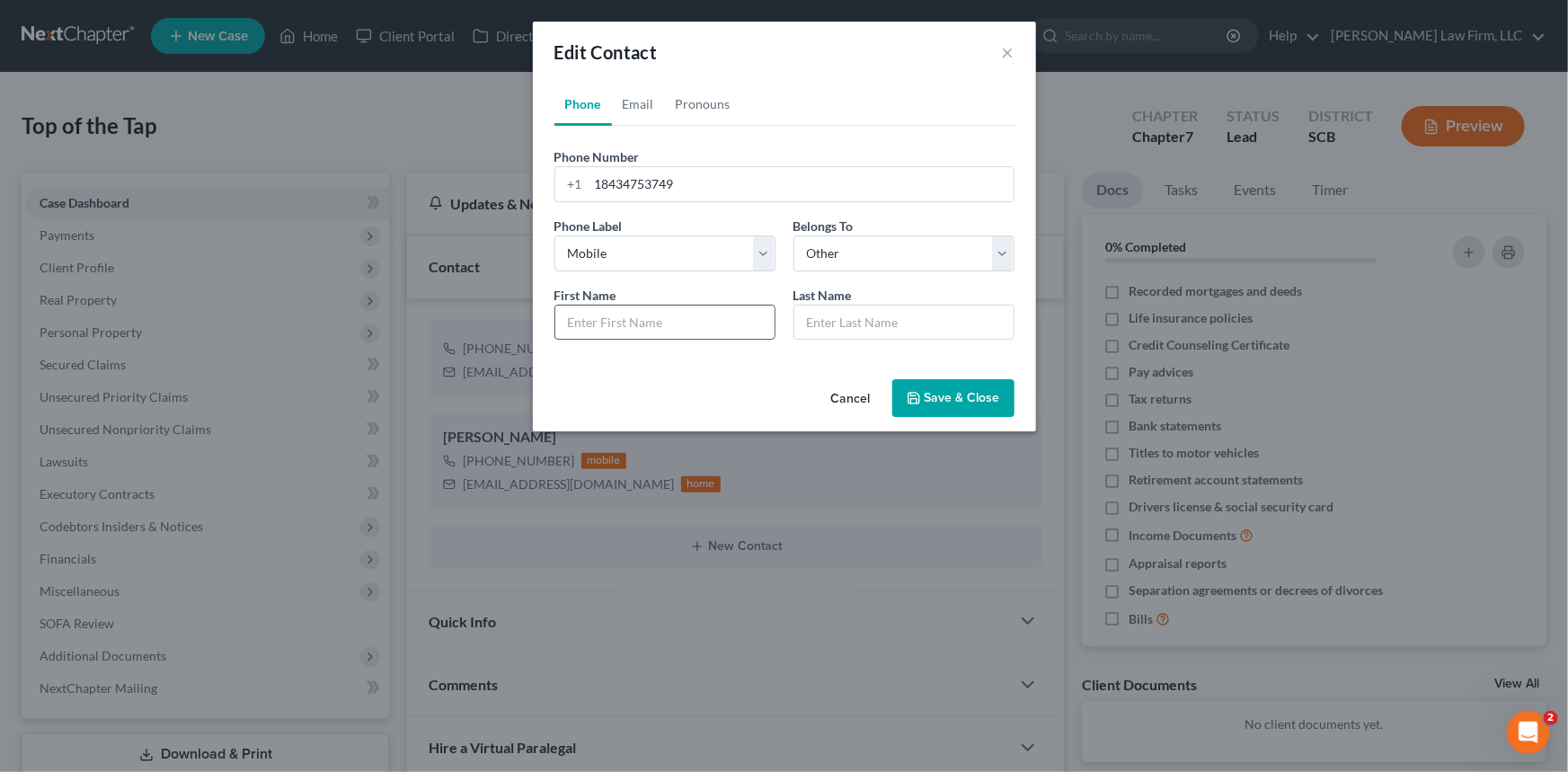
click at [590, 318] on input "text" at bounding box center [664, 322] width 220 height 34
type input "[PERSON_NAME]"
click at [941, 386] on button "Save & Close" at bounding box center [953, 398] width 123 height 38
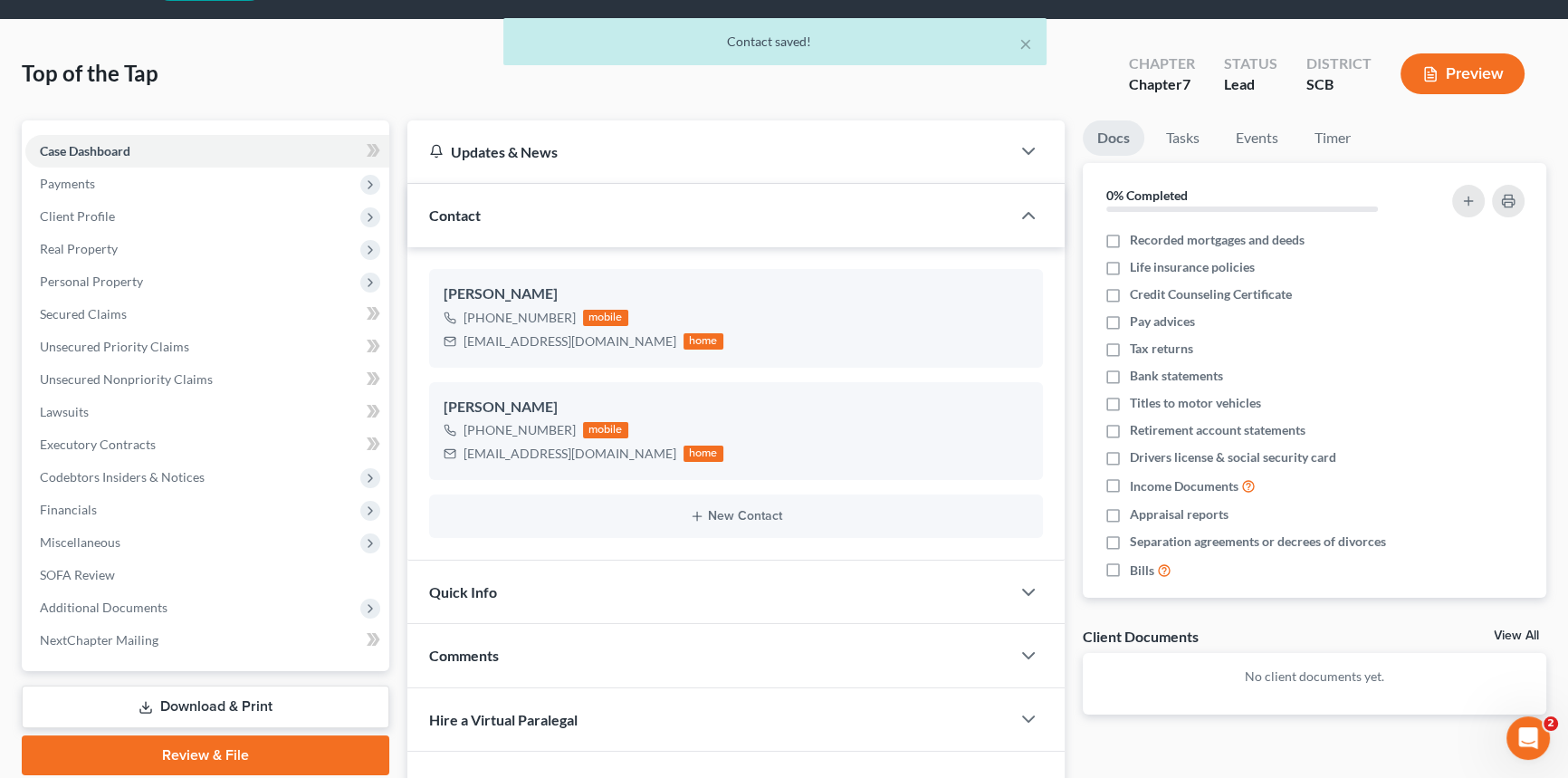
scroll to position [81, 0]
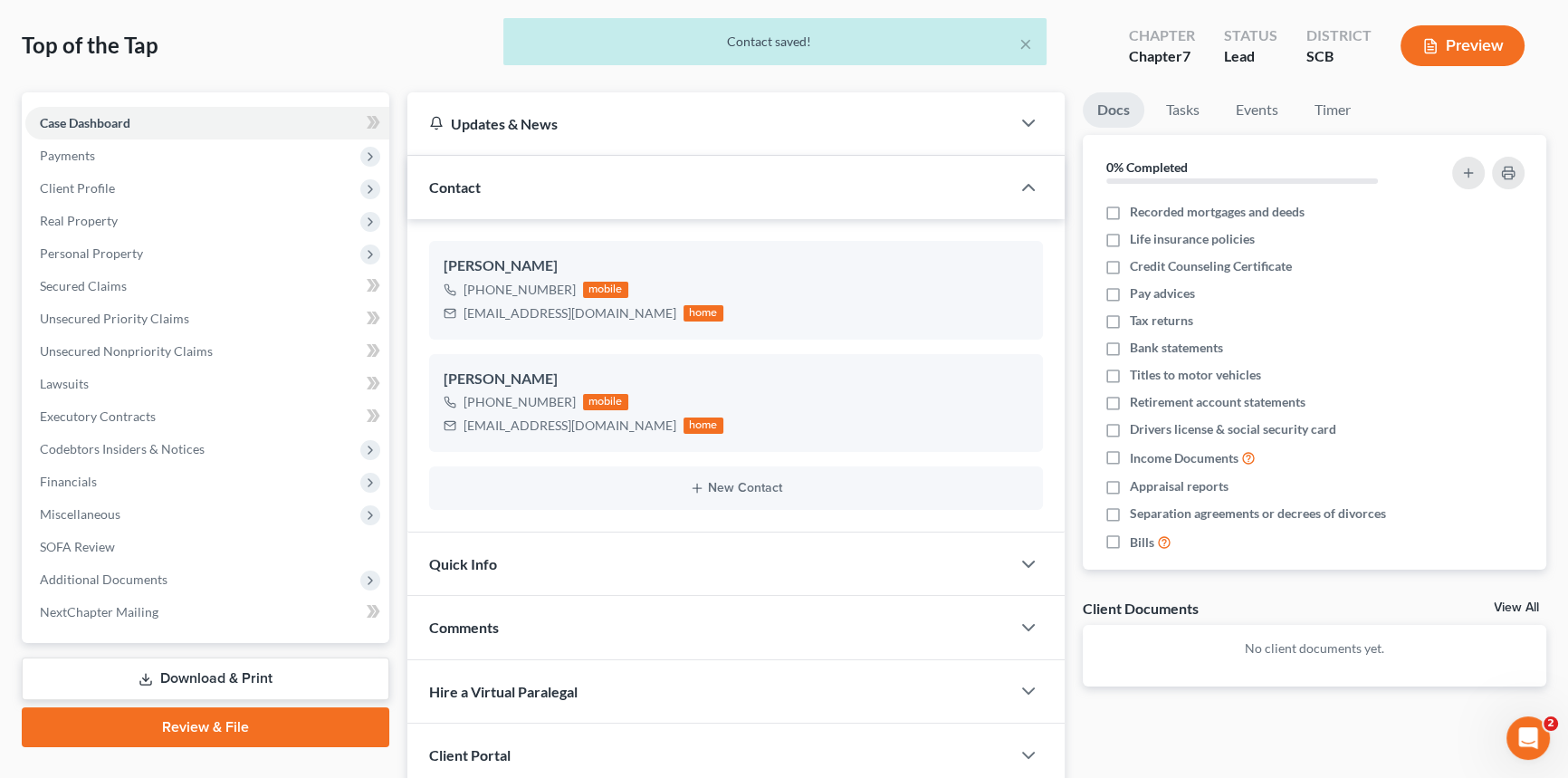
click at [487, 561] on span "Quick Info" at bounding box center [463, 564] width 68 height 17
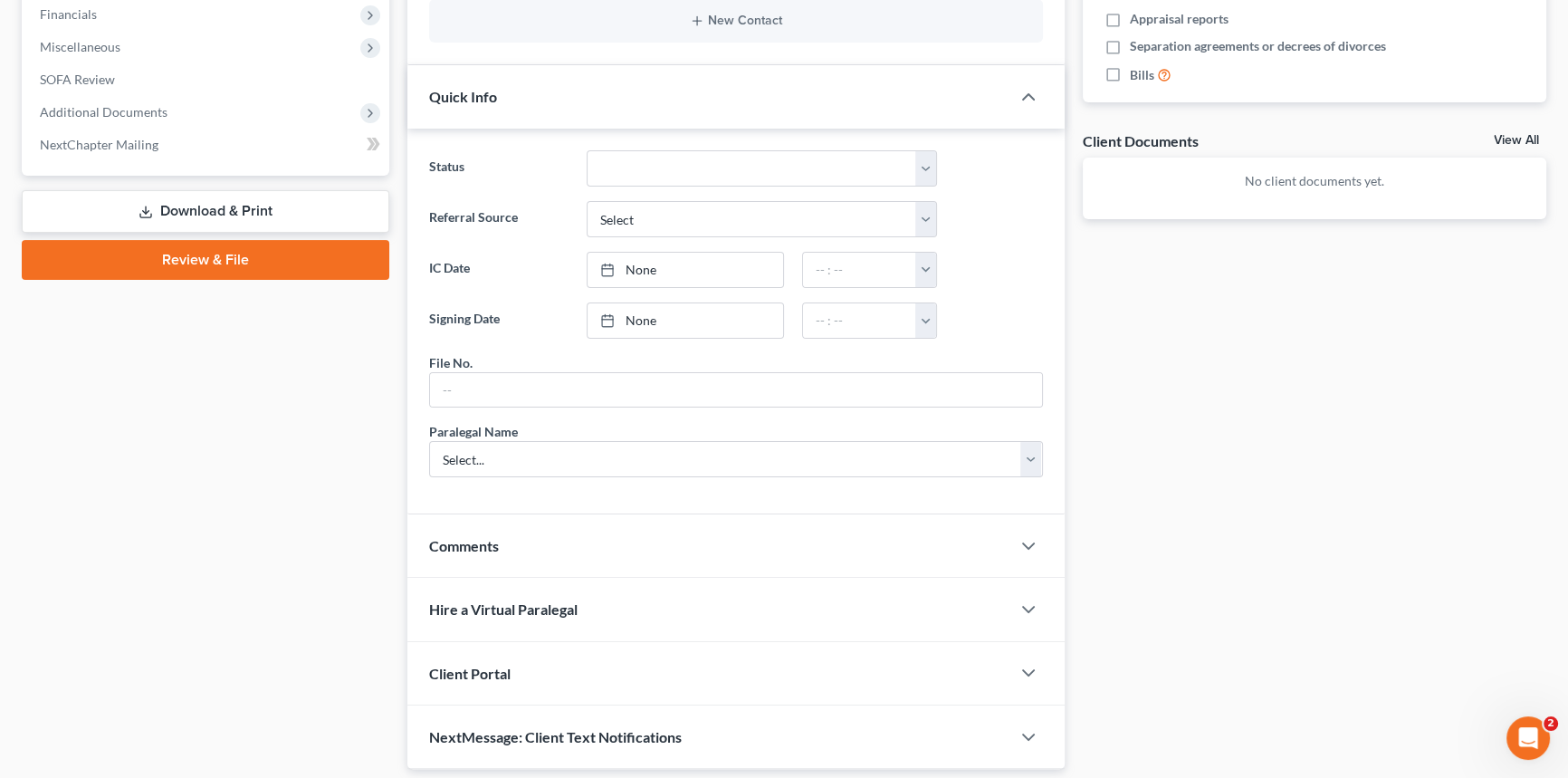
scroll to position [606, 0]
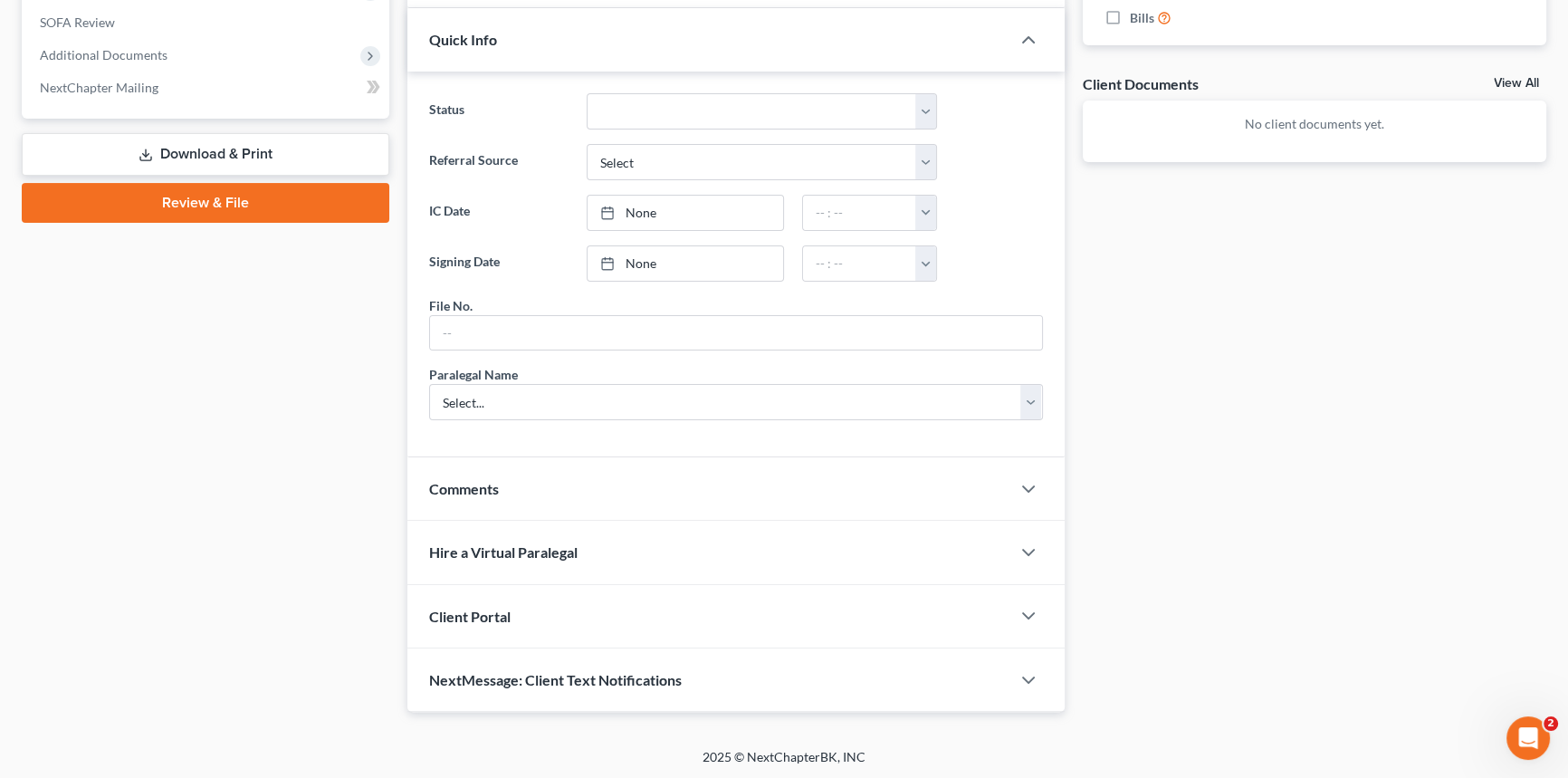
click at [489, 610] on span "Client Portal" at bounding box center [469, 616] width 81 height 17
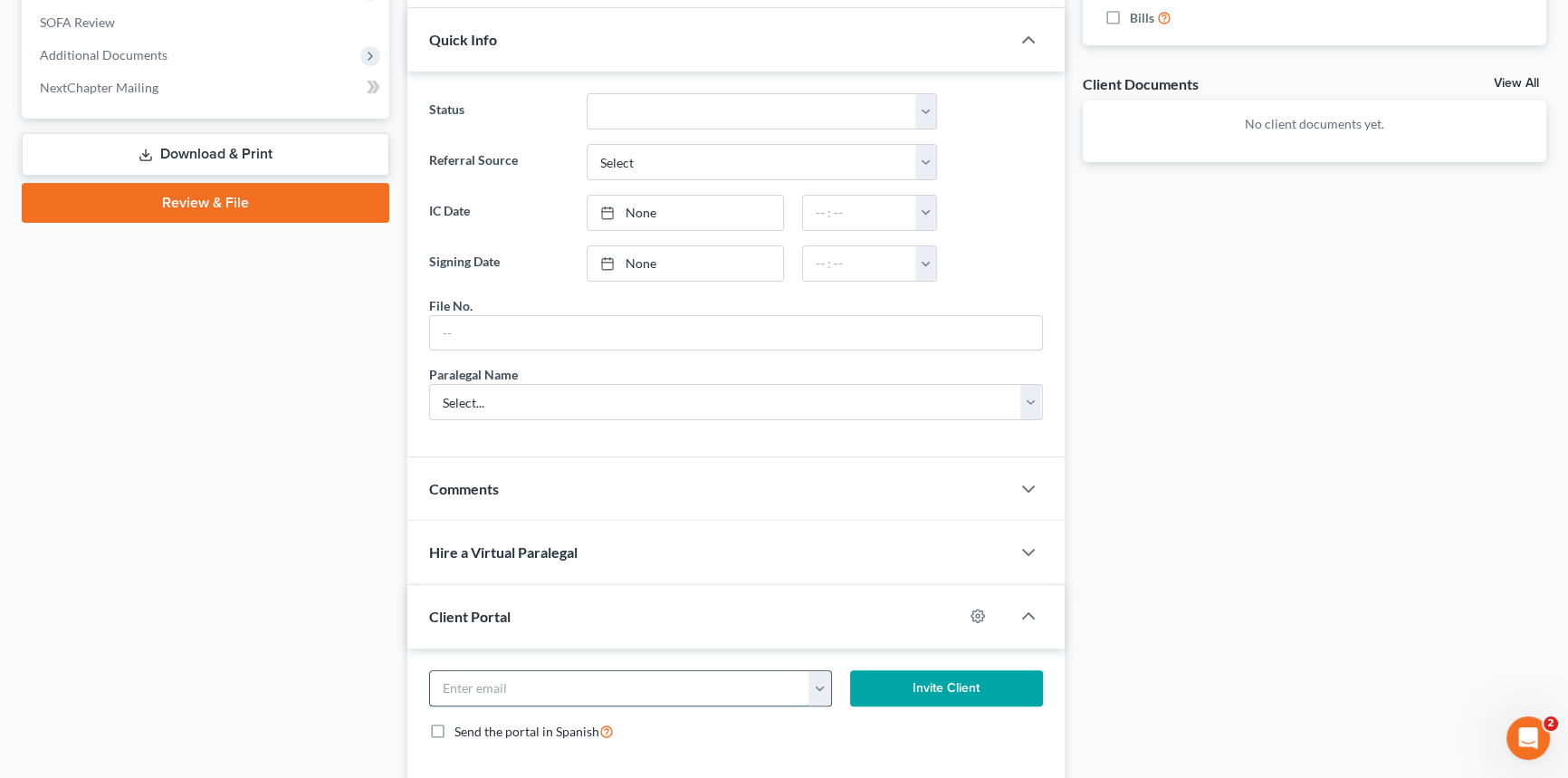
click at [460, 690] on input "email" at bounding box center [620, 689] width 379 height 34
type input "[EMAIL_ADDRESS][DOMAIN_NAME]"
click at [918, 675] on button "Invite Client" at bounding box center [946, 689] width 193 height 36
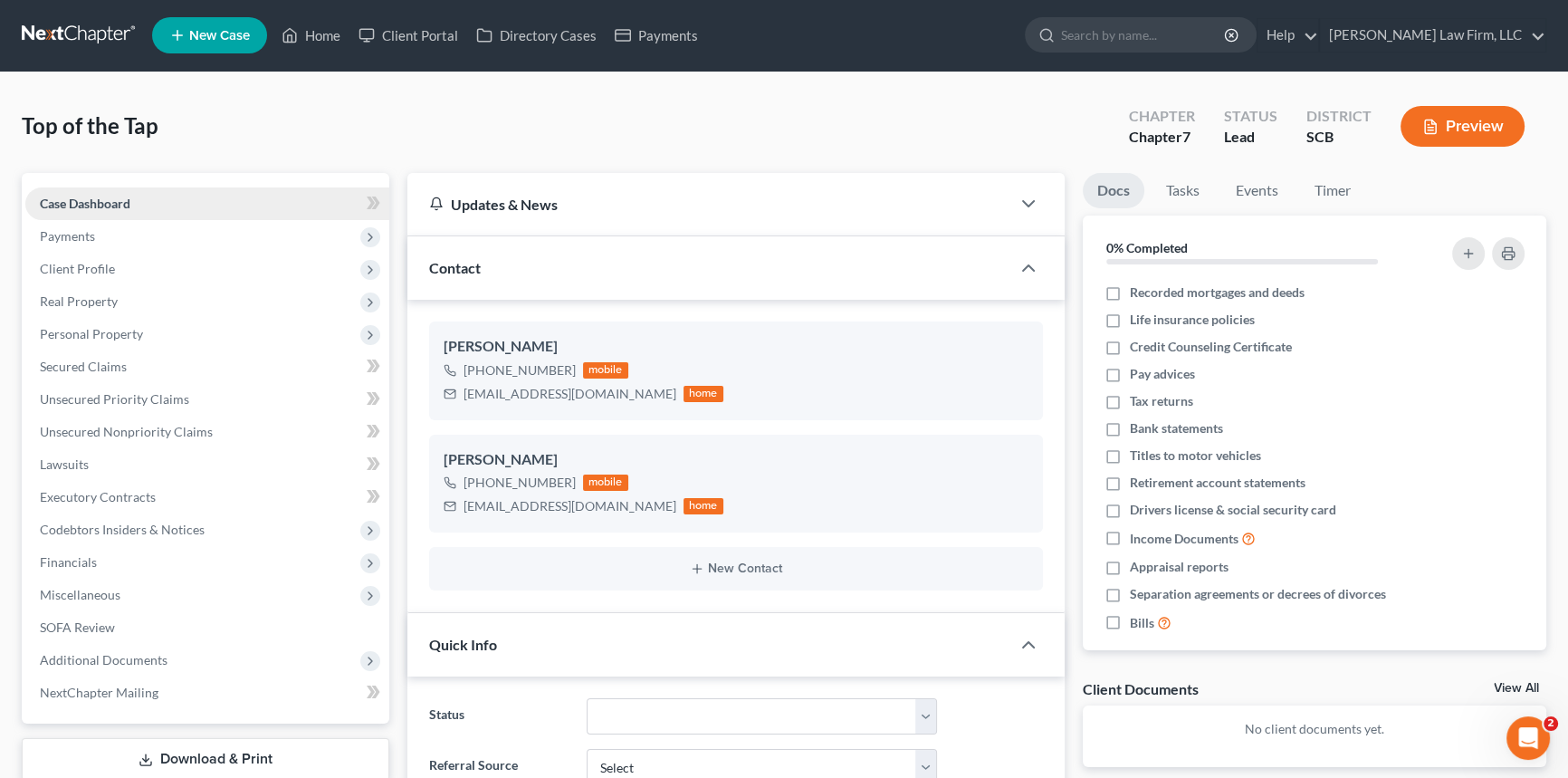
scroll to position [0, 0]
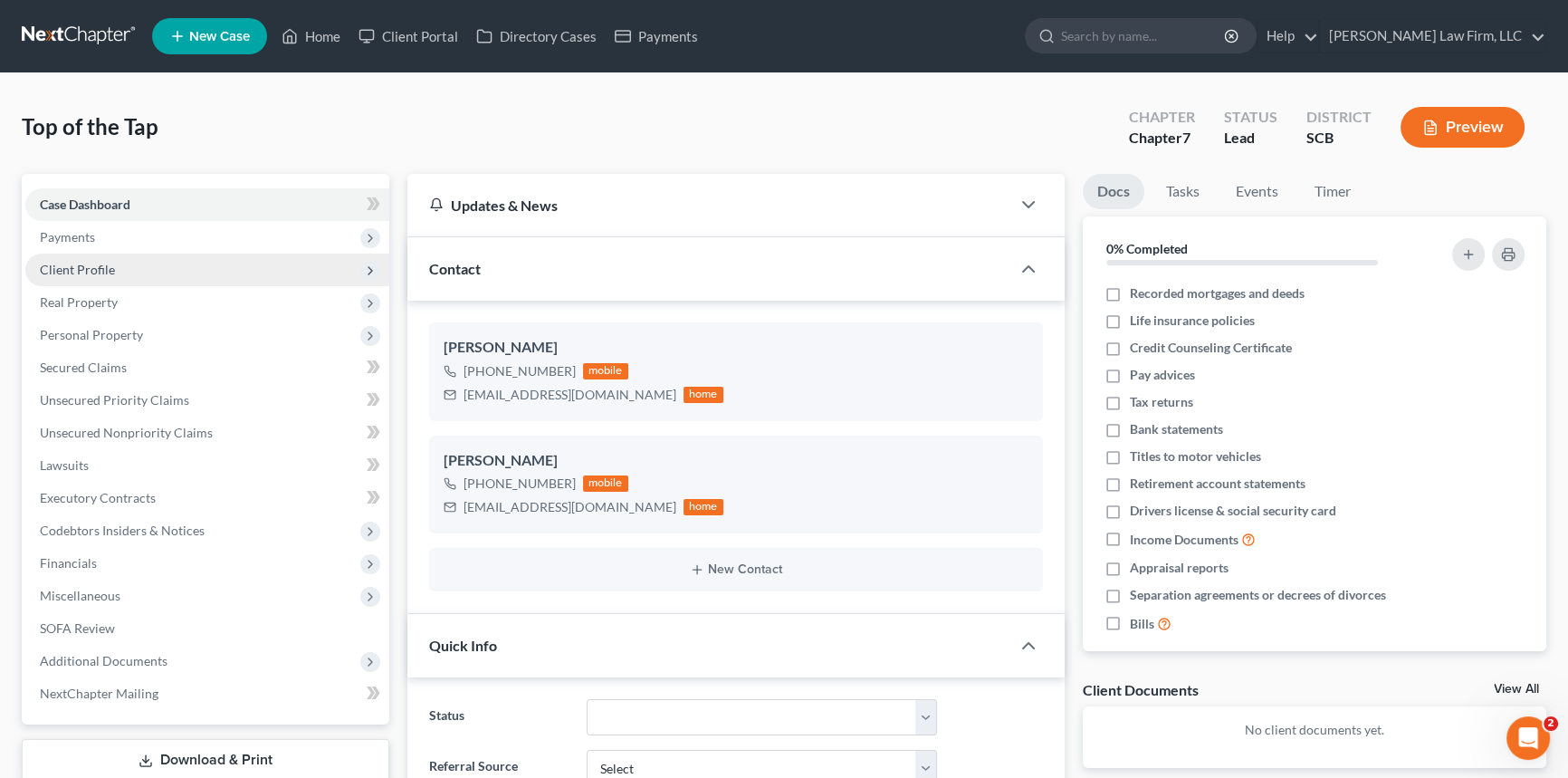
click at [91, 264] on span "Client Profile" at bounding box center [78, 269] width 75 height 15
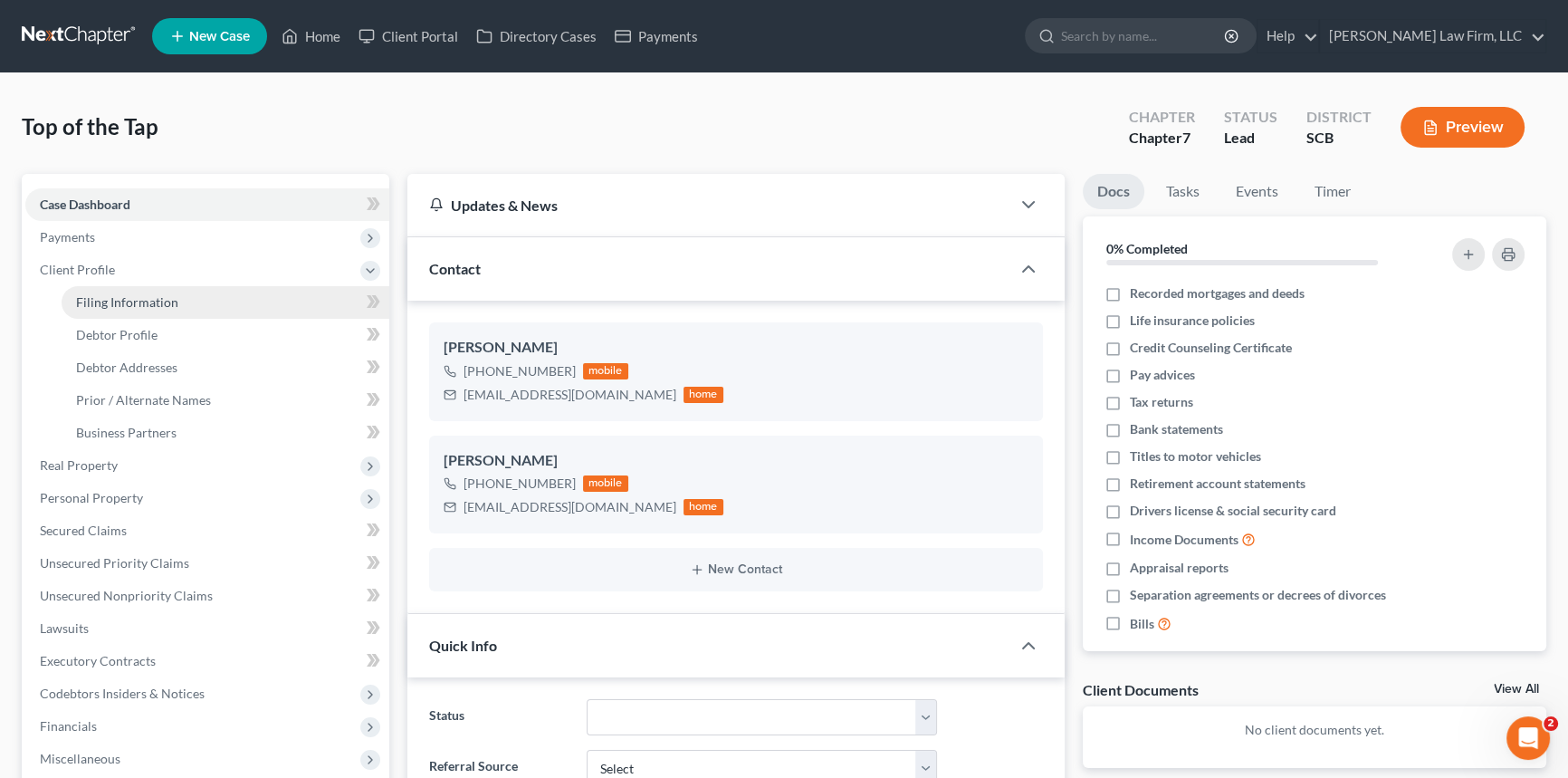
click at [128, 299] on span "Filing Information" at bounding box center [126, 302] width 102 height 15
select select "1"
select select "0"
select select "72"
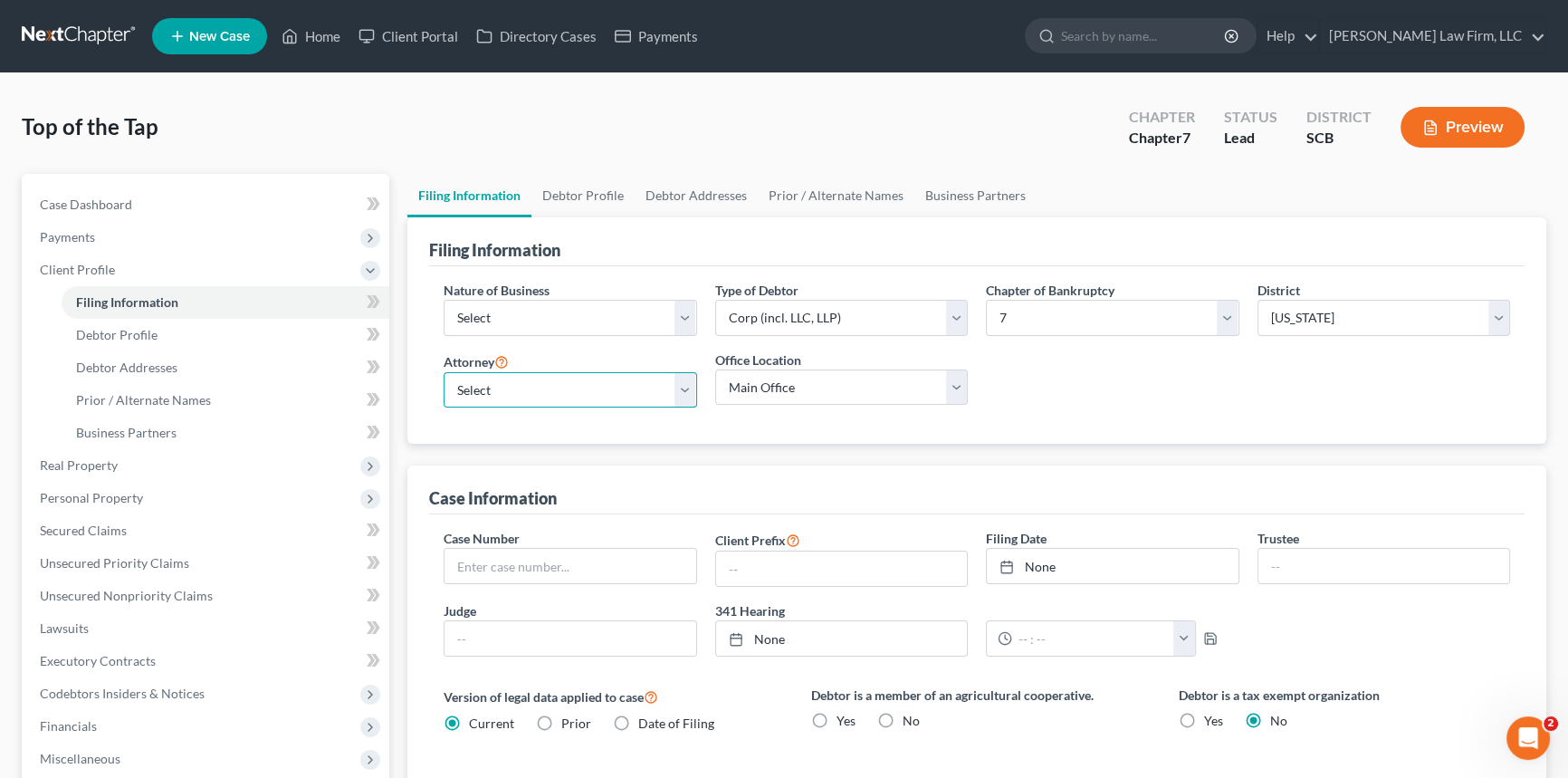
drag, startPoint x: 679, startPoint y: 390, endPoint x: 647, endPoint y: 400, distance: 33.5
click at [679, 390] on select "Select [PERSON_NAME] - SCB [PERSON_NAME] - SCB" at bounding box center [570, 391] width 254 height 36
select select "0"
click at [443, 373] on select "Select [PERSON_NAME] - SCB [PERSON_NAME] - SCB" at bounding box center [570, 391] width 254 height 36
click at [123, 331] on span "Debtor Profile" at bounding box center [116, 334] width 81 height 15
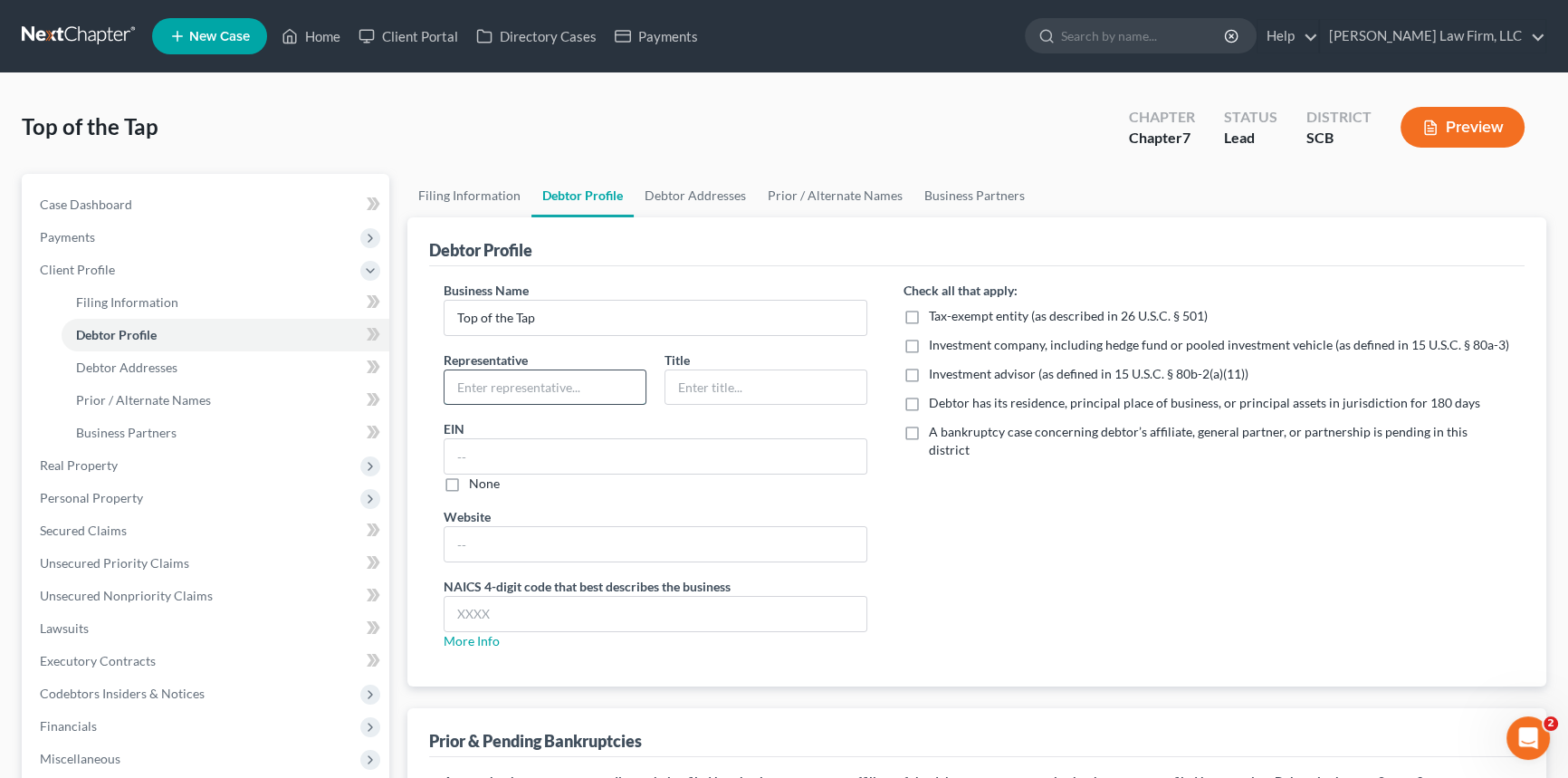
click at [471, 385] on input "text" at bounding box center [545, 388] width 201 height 34
type input "[PERSON_NAME]"
click at [733, 382] on input "text" at bounding box center [766, 388] width 201 height 34
type input "Owner"
click at [104, 359] on span "Debtor Addresses" at bounding box center [126, 367] width 102 height 15
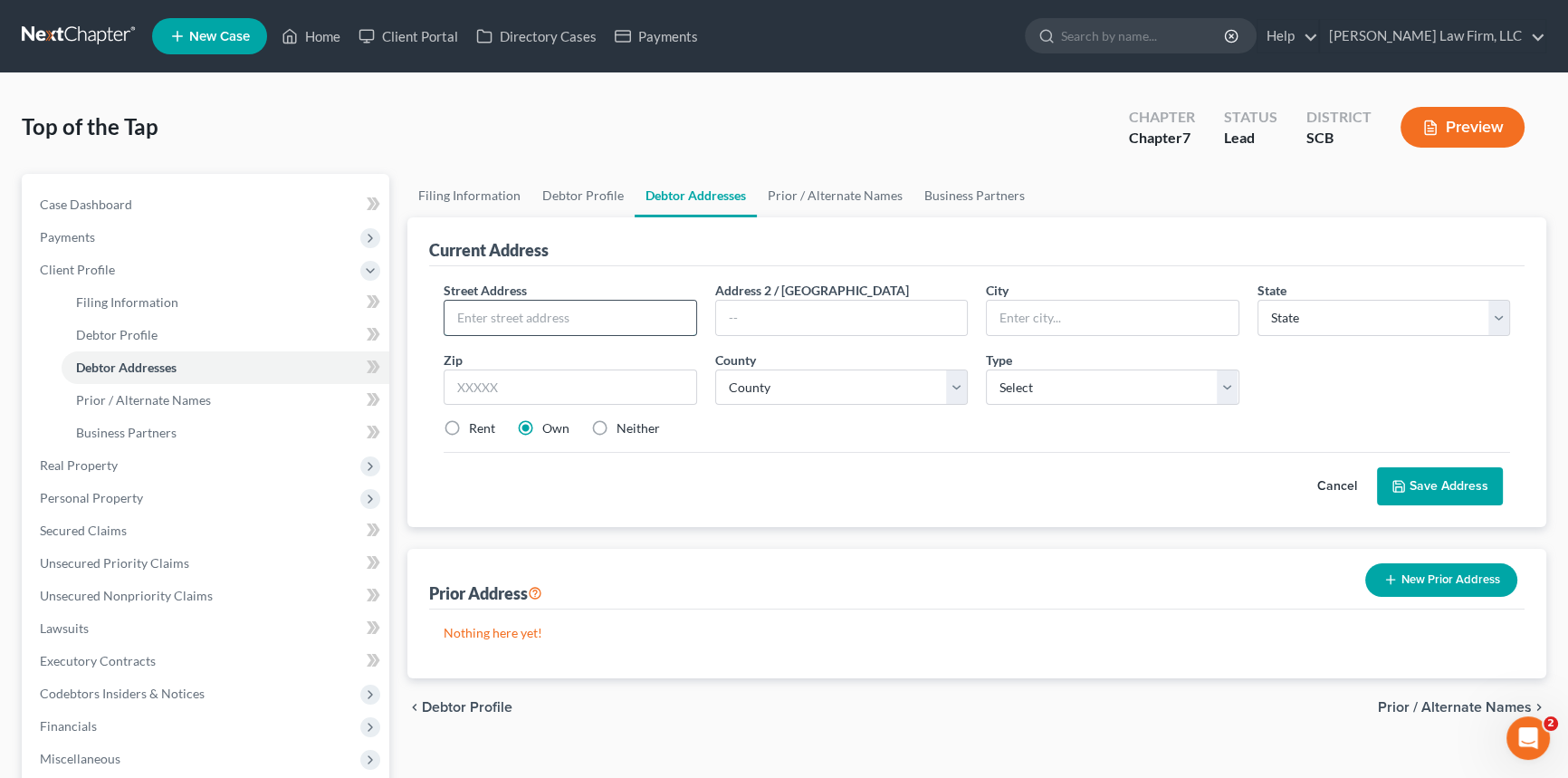
click at [477, 311] on input "text" at bounding box center [570, 318] width 252 height 34
type input "[STREET_ADDRESS]"
click at [720, 308] on input "text" at bounding box center [842, 318] width 252 height 34
type input "Unit 211"
type input "[GEOGRAPHIC_DATA]"
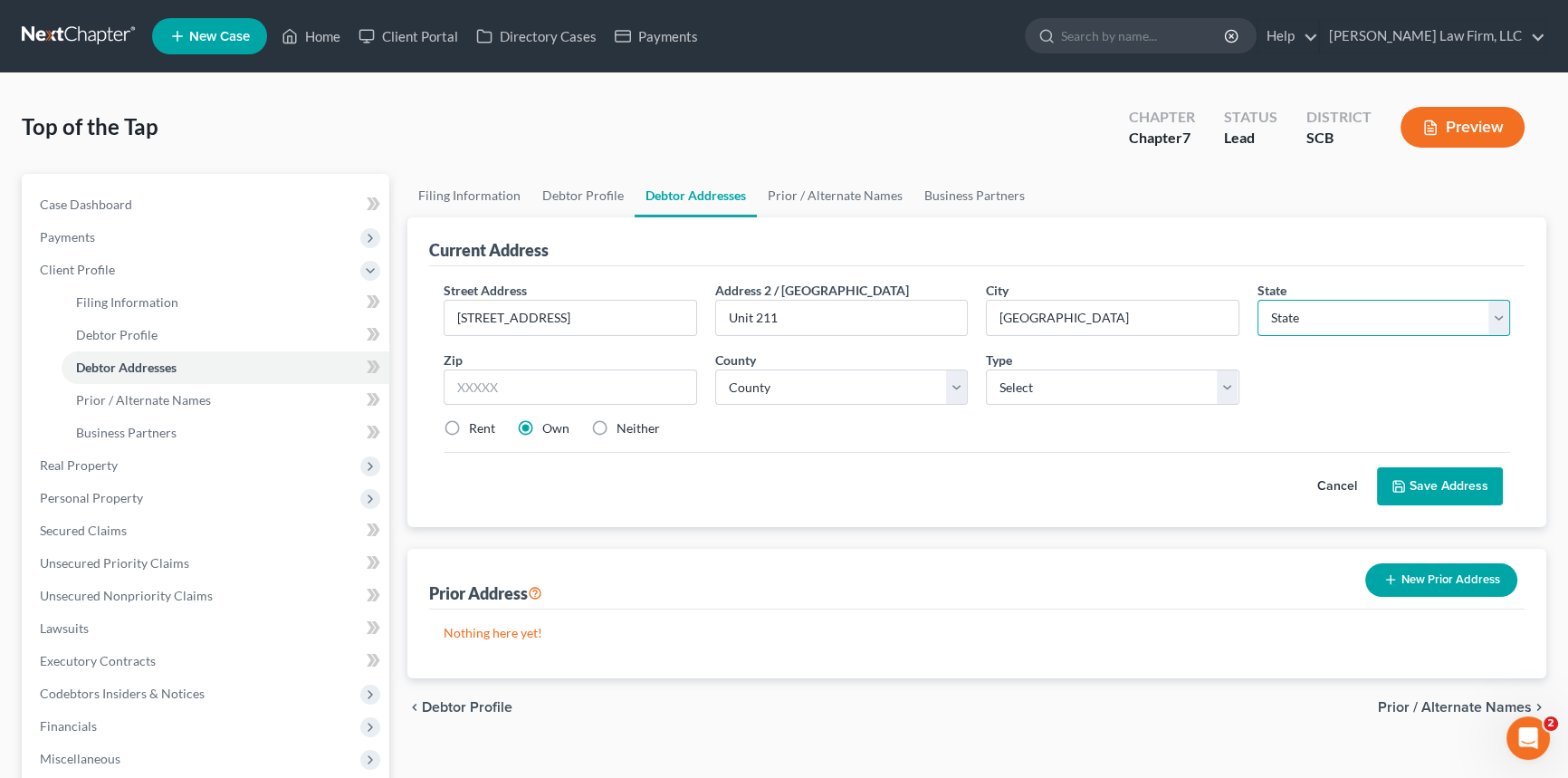
select select "42"
click at [485, 376] on input "text" at bounding box center [570, 388] width 254 height 36
type input "29485"
click at [728, 382] on select "County [GEOGRAPHIC_DATA] [GEOGRAPHIC_DATA] [GEOGRAPHIC_DATA] [GEOGRAPHIC_DATA] …" at bounding box center [842, 388] width 254 height 36
select select "17"
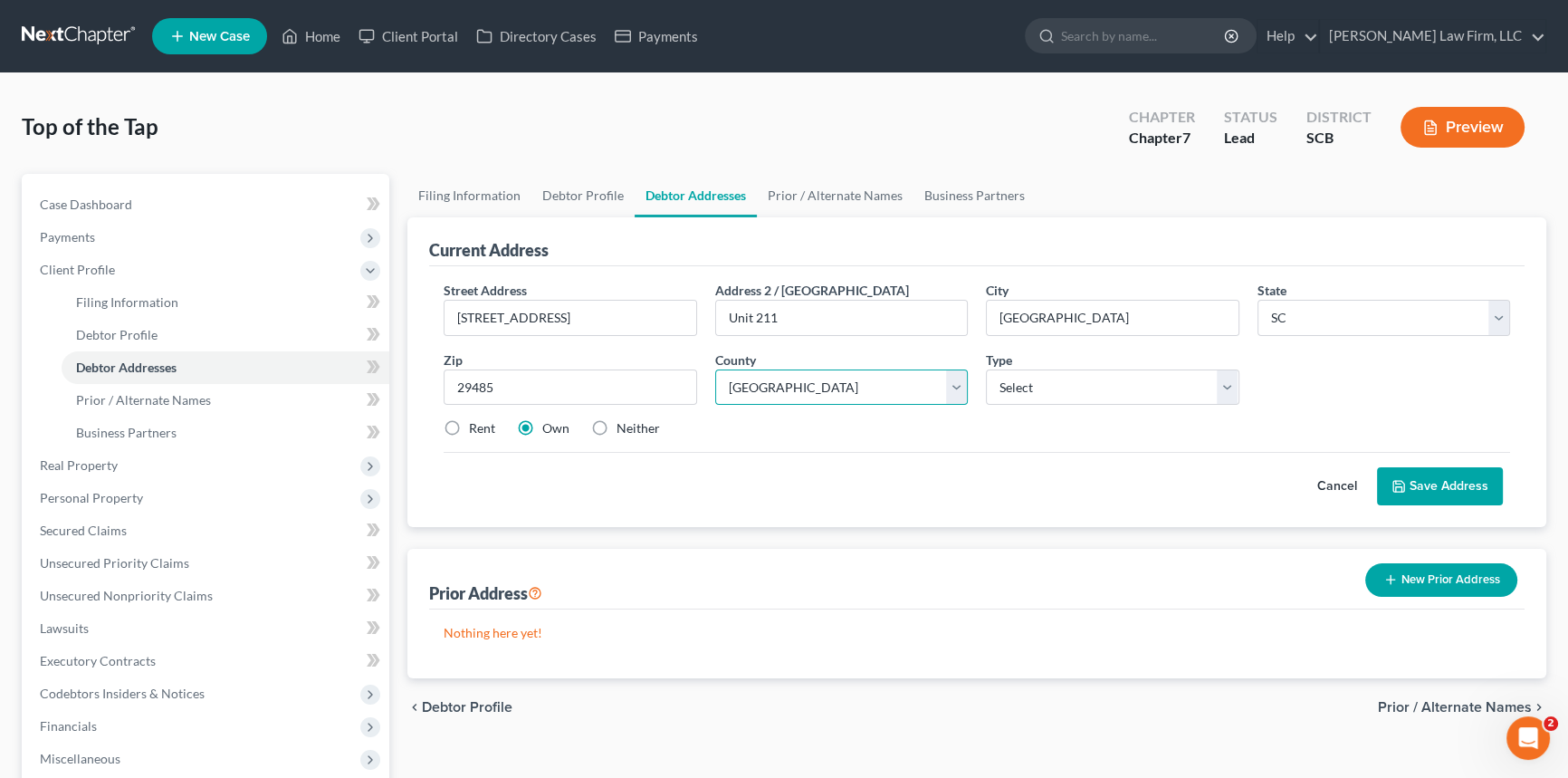
click at [716, 370] on select "County [GEOGRAPHIC_DATA] [GEOGRAPHIC_DATA] [GEOGRAPHIC_DATA] [GEOGRAPHIC_DATA] …" at bounding box center [842, 388] width 254 height 36
click at [617, 425] on label "Neither" at bounding box center [638, 428] width 43 height 18
click at [624, 425] on input "Neither" at bounding box center [629, 425] width 11 height 11
radio input "true"
click at [1469, 476] on button "Save Address" at bounding box center [1440, 487] width 125 height 38
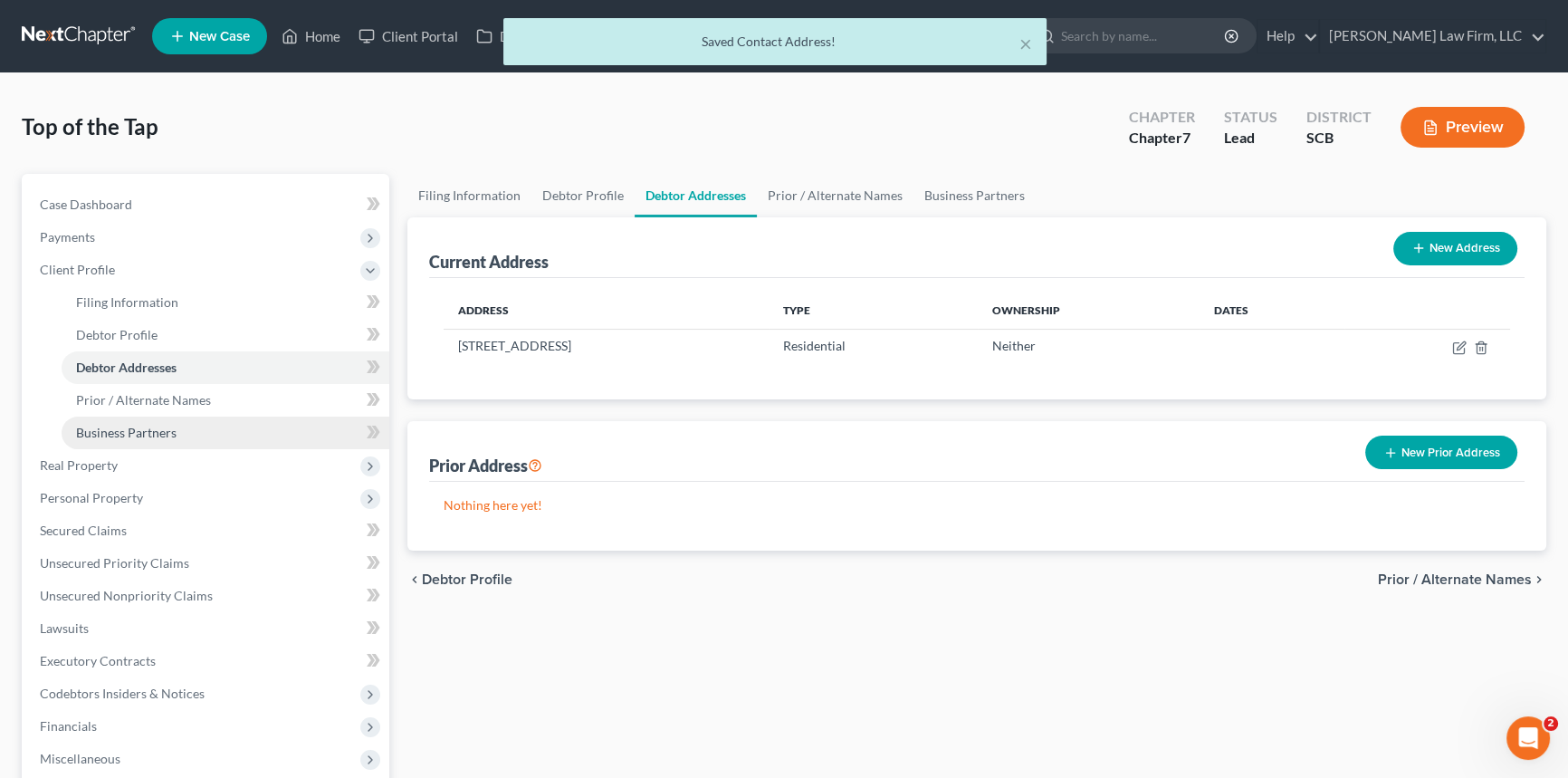
click at [125, 426] on span "Business Partners" at bounding box center [125, 432] width 101 height 15
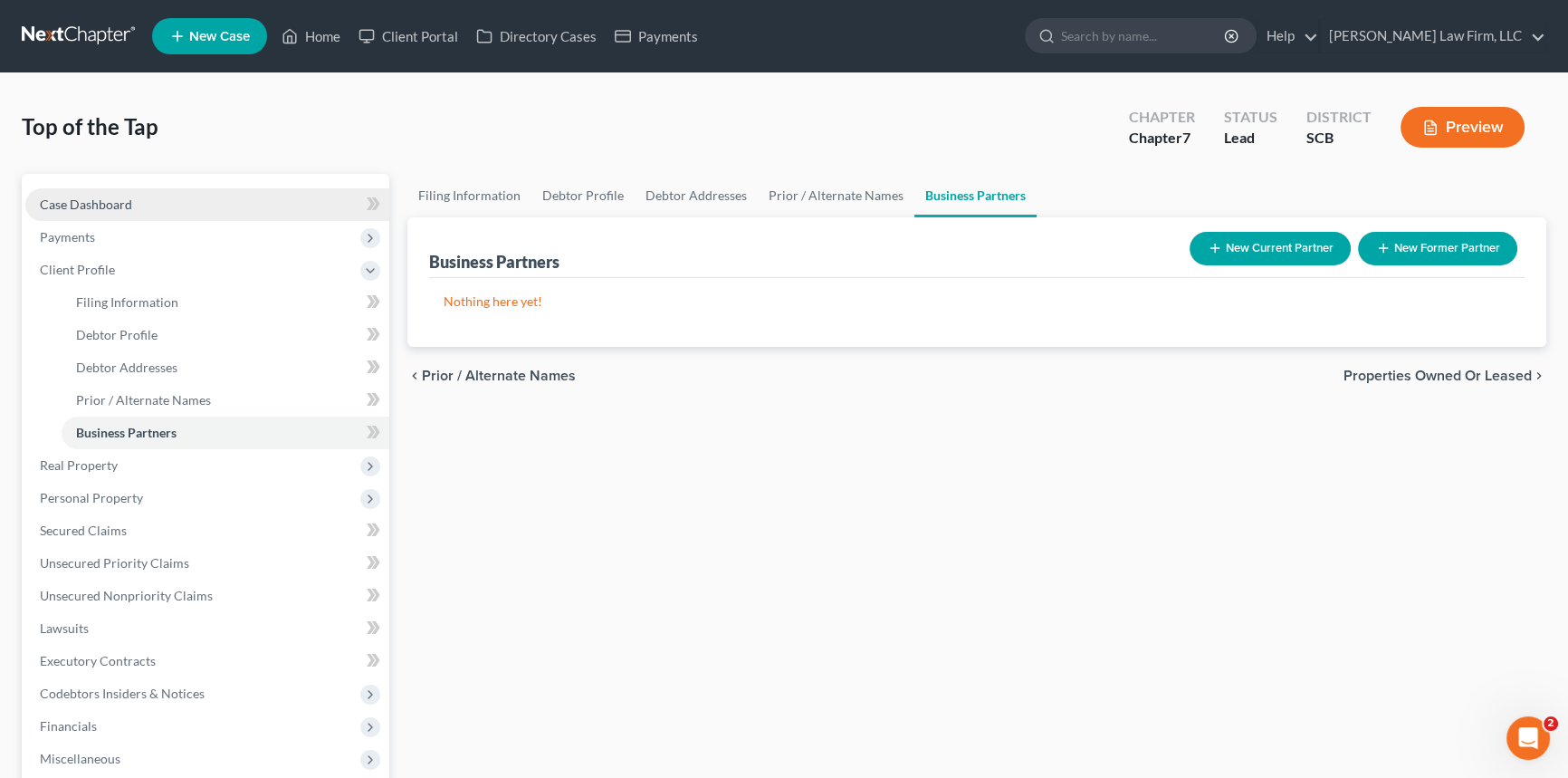
click at [82, 201] on span "Case Dashboard" at bounding box center [86, 204] width 92 height 15
select select "4"
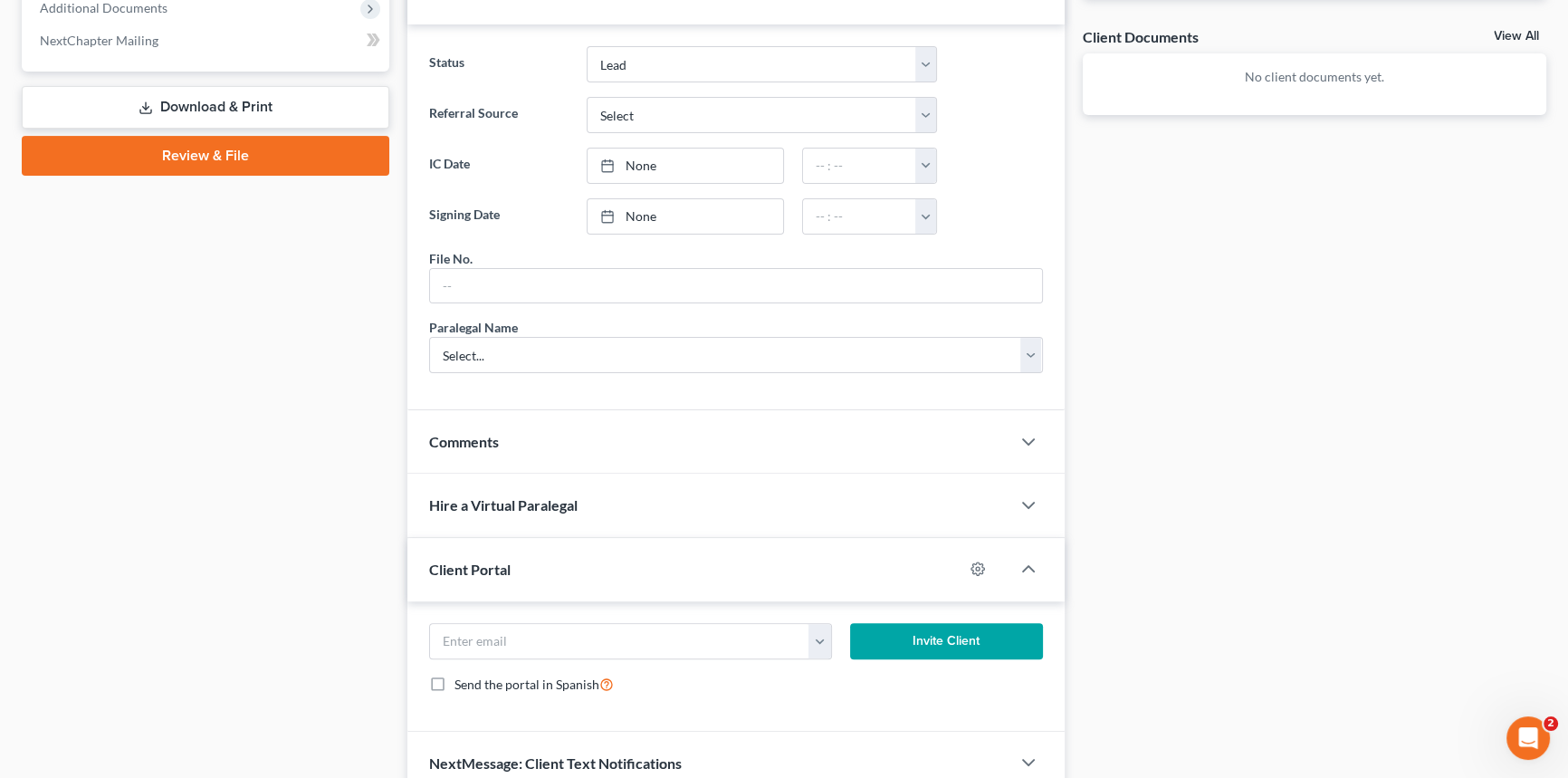
scroll to position [658, 0]
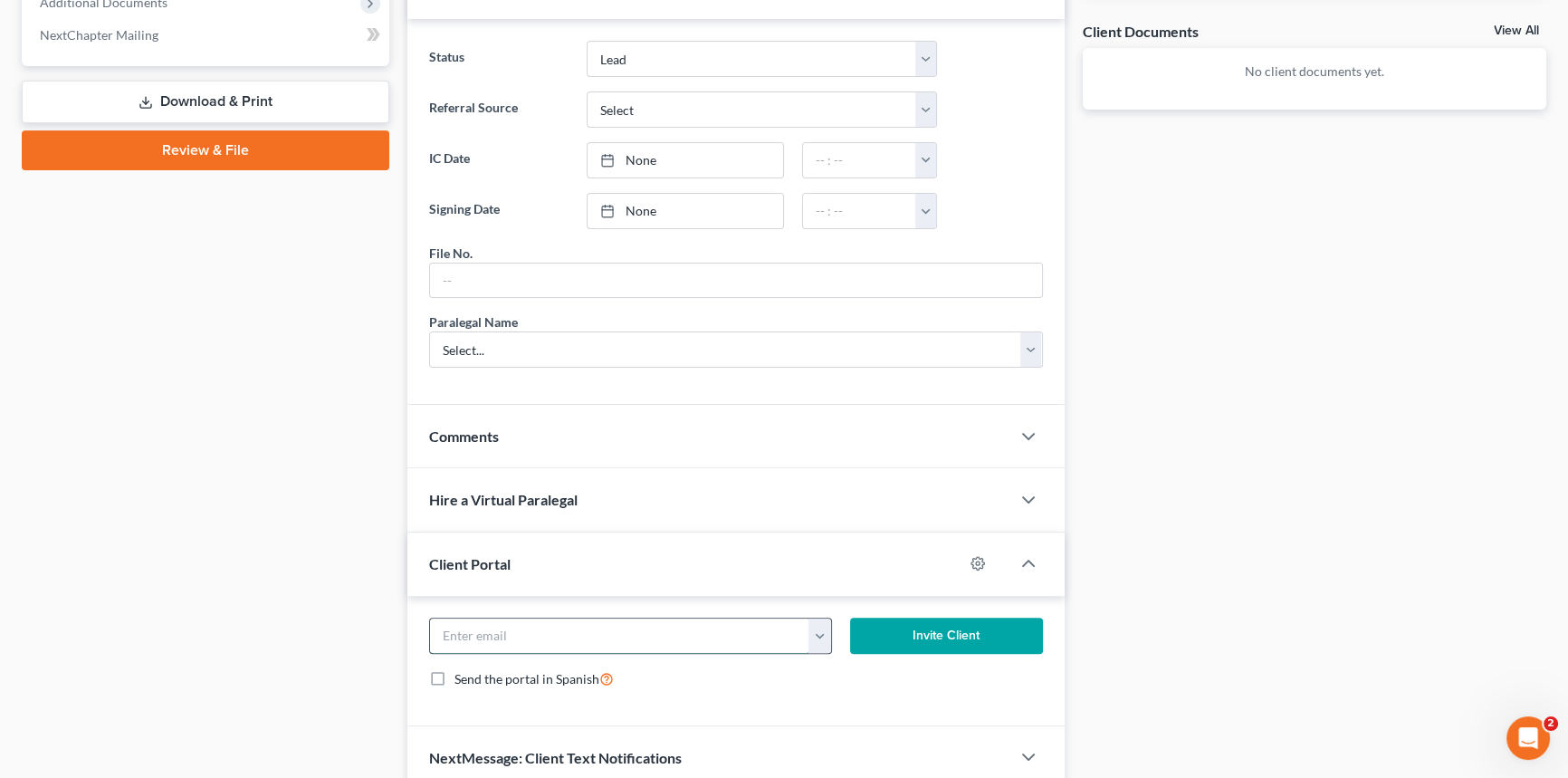
click at [455, 629] on input "email" at bounding box center [620, 636] width 379 height 34
type input "c"
type input "[EMAIL_ADDRESS][DOMAIN_NAME]"
click at [916, 625] on button "Invite Client" at bounding box center [946, 636] width 193 height 36
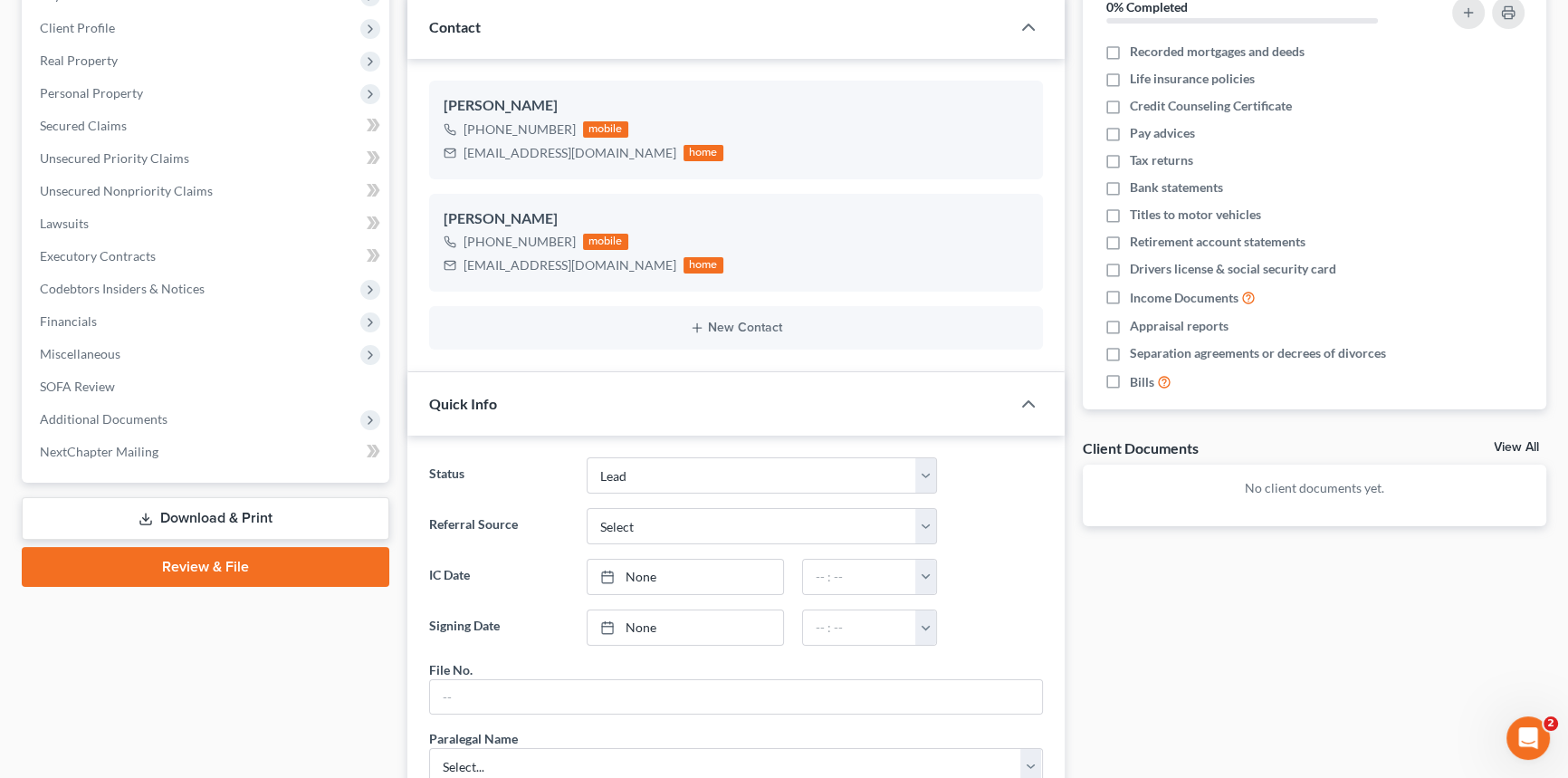
scroll to position [81, 0]
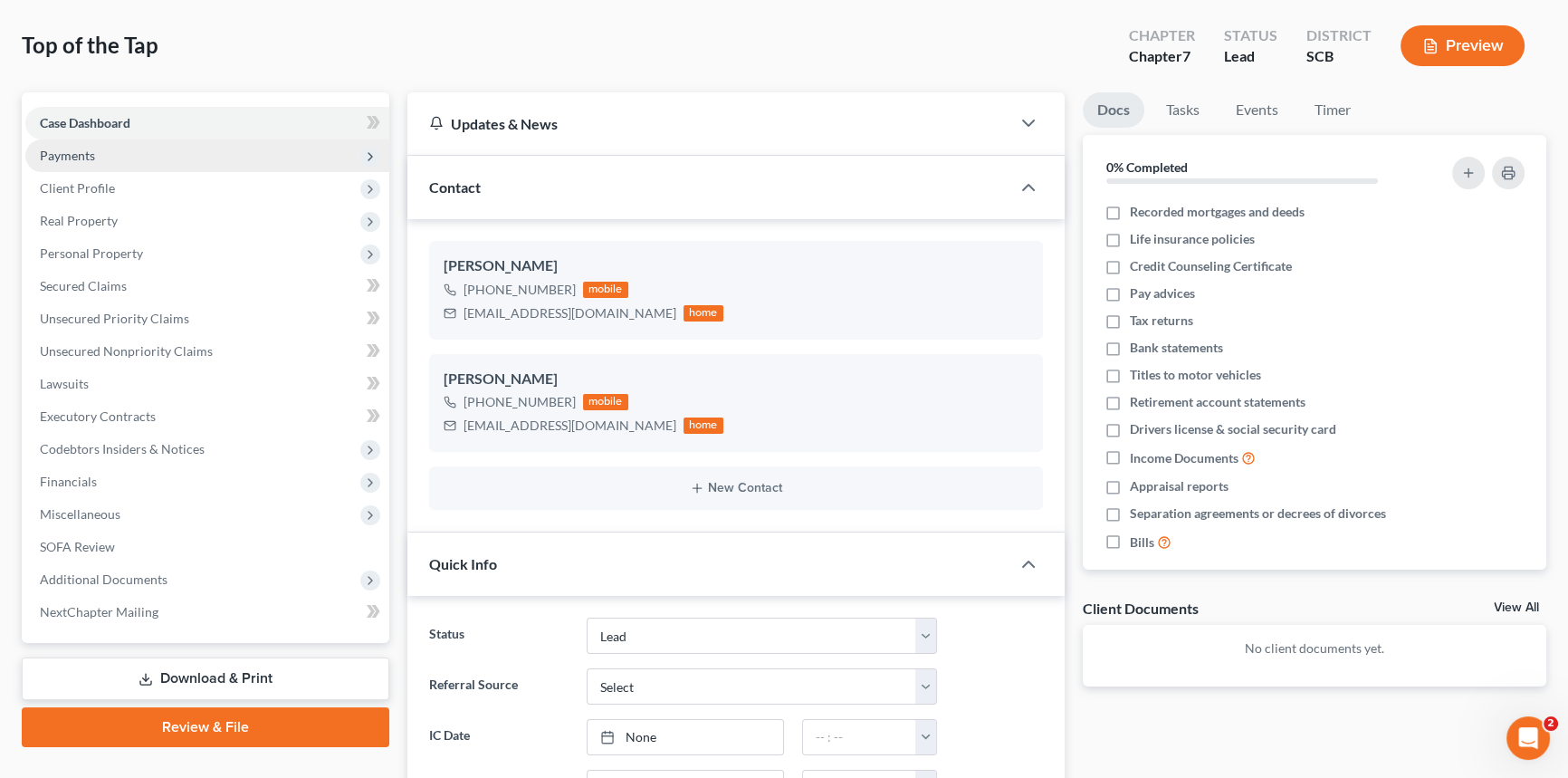
click at [65, 148] on span "Payments" at bounding box center [68, 155] width 56 height 15
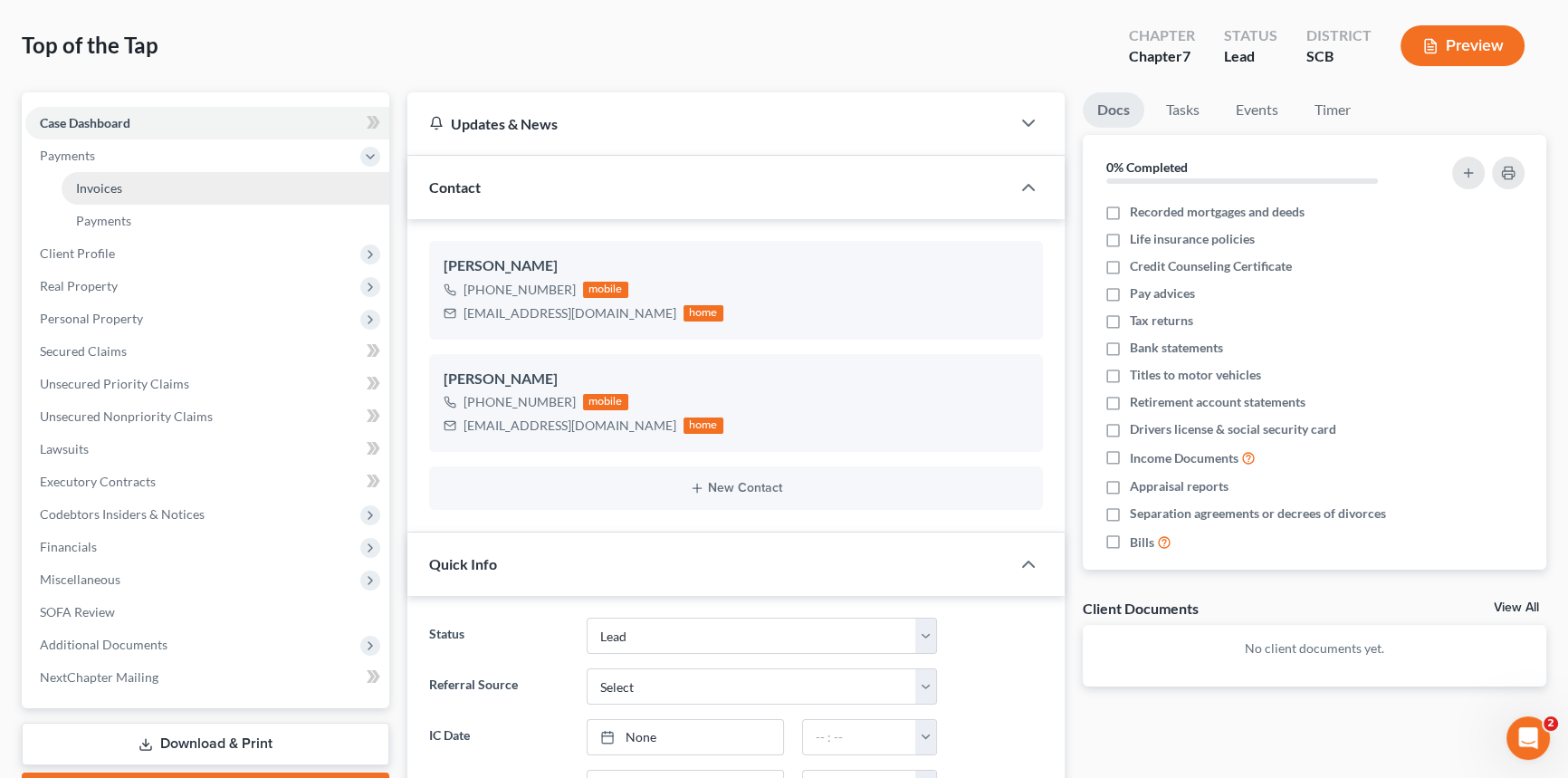
click at [96, 181] on span "Invoices" at bounding box center [99, 188] width 46 height 15
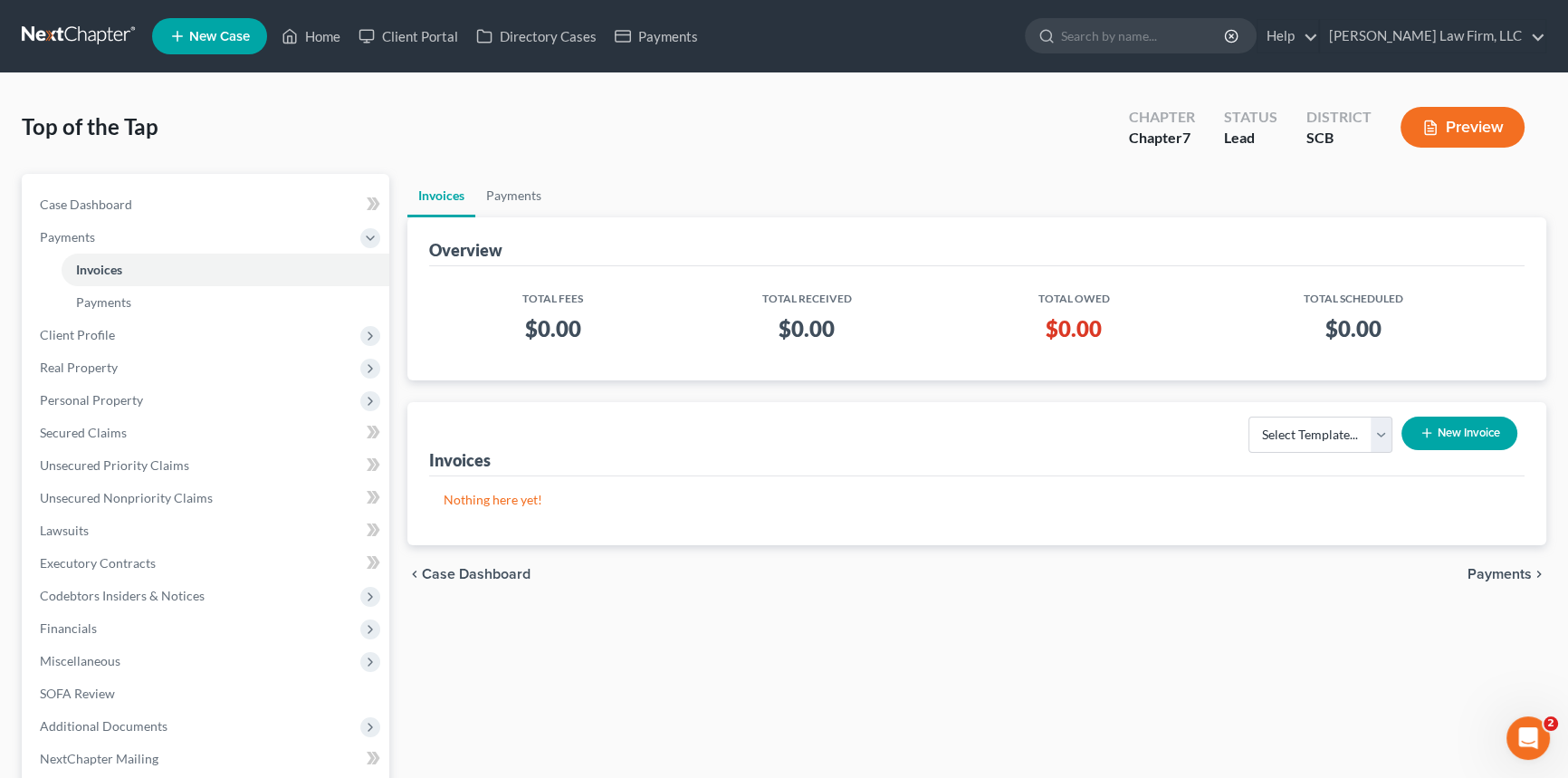
click at [1485, 424] on button "New Invoice" at bounding box center [1460, 433] width 116 height 34
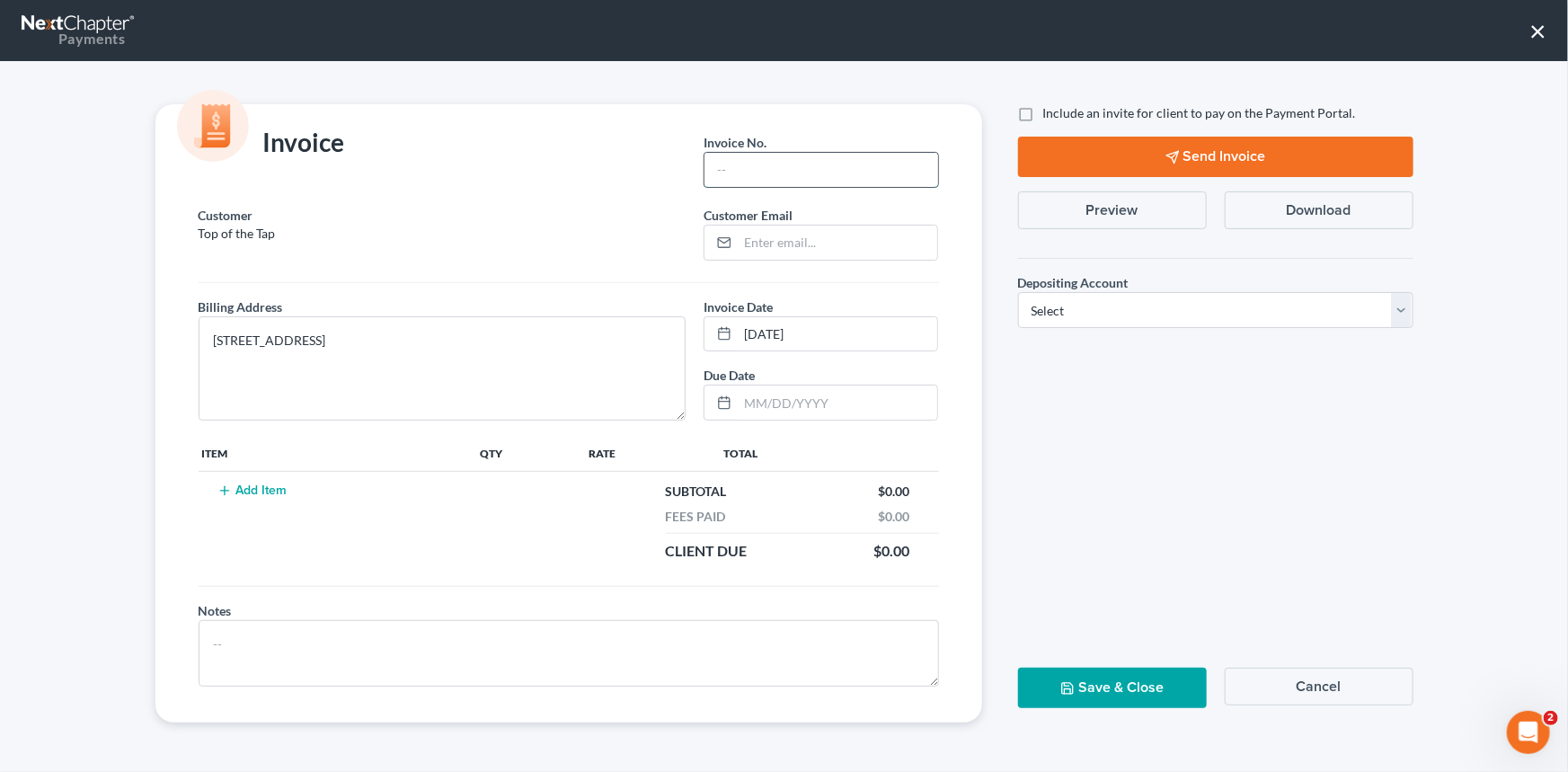
click at [762, 163] on input "text" at bounding box center [820, 170] width 233 height 34
type input "0000"
click at [262, 486] on button "Add Item" at bounding box center [252, 491] width 79 height 14
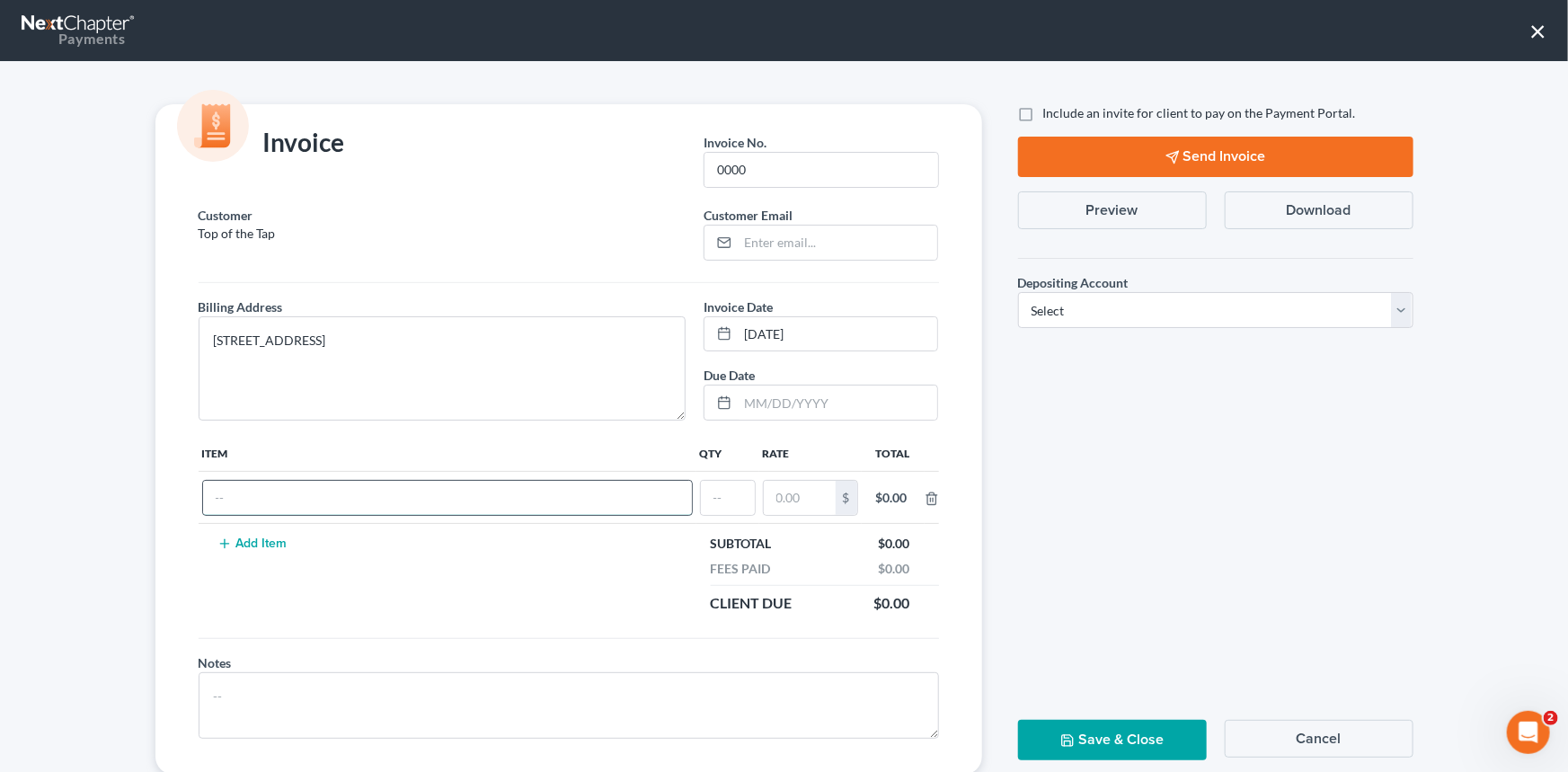
click at [258, 499] on input "text" at bounding box center [448, 498] width 488 height 34
type input "Chapter 7 fees"
click at [700, 495] on input "text" at bounding box center [727, 498] width 54 height 34
type input "1"
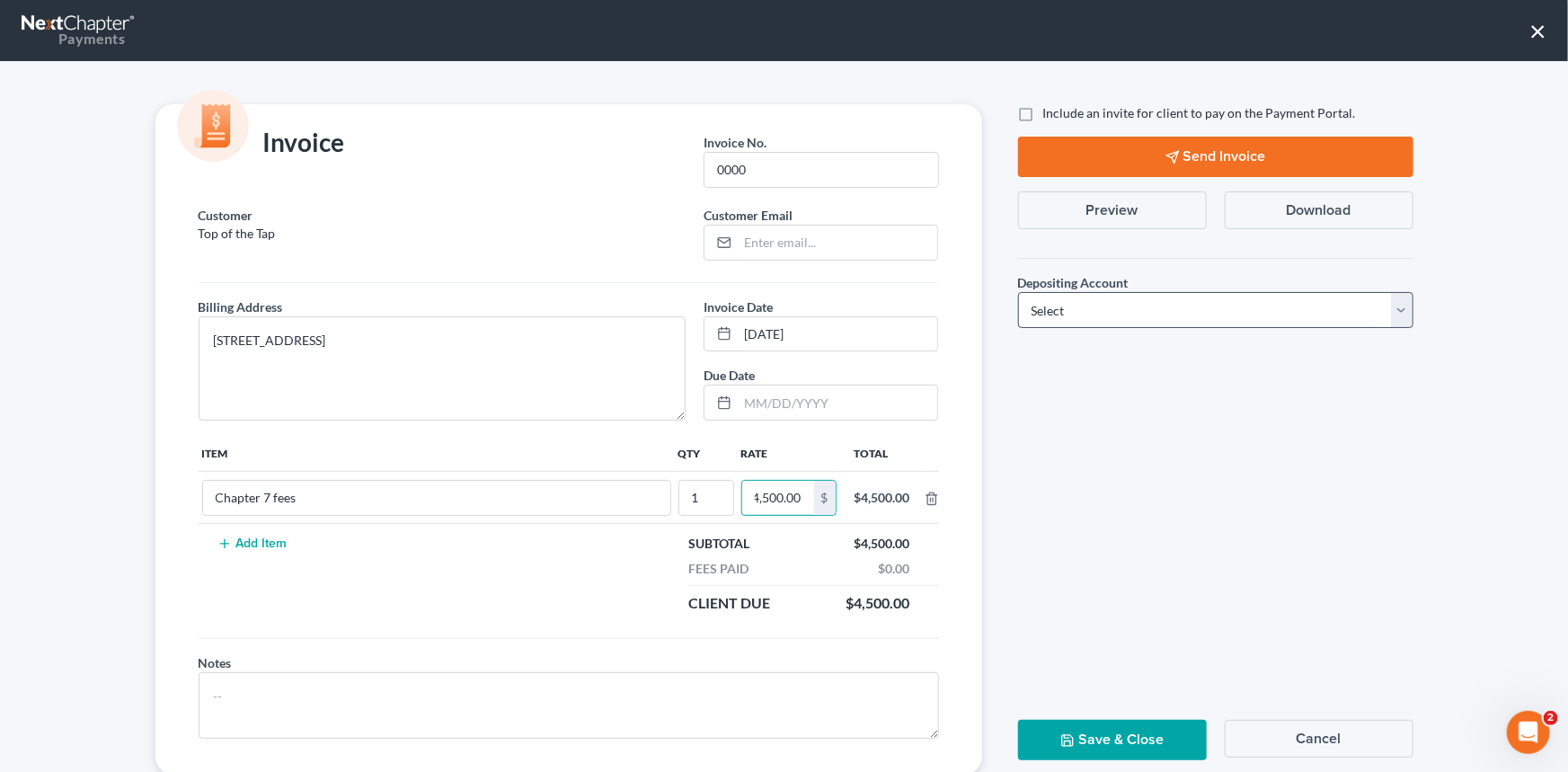
type input "4,500.00"
drag, startPoint x: 1401, startPoint y: 302, endPoint x: 1341, endPoint y: 324, distance: 63.9
click at [1395, 305] on select "Select Operation Trust" at bounding box center [1215, 310] width 395 height 36
select select "1"
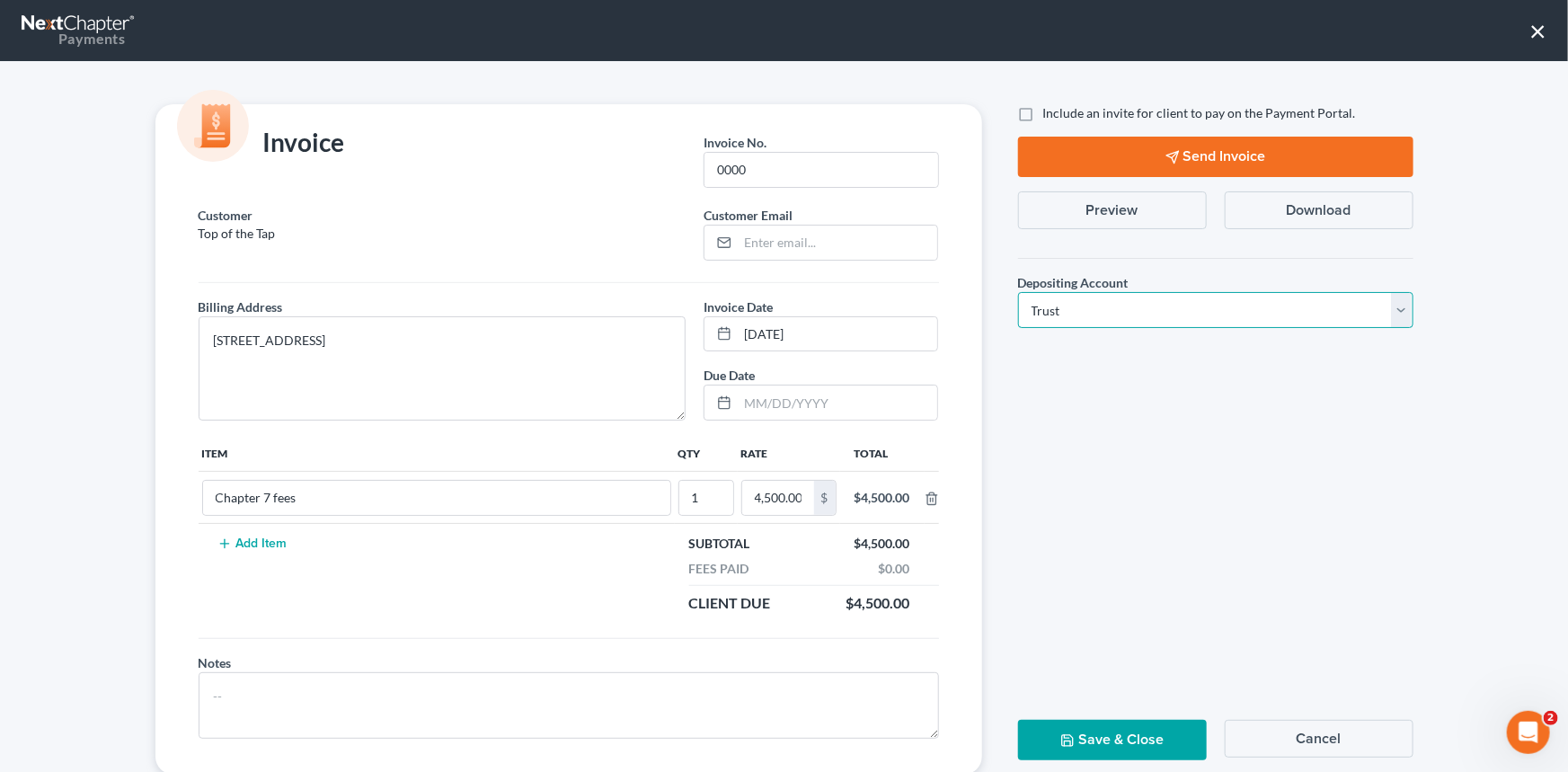
click at [1018, 292] on select "Select Operation Trust" at bounding box center [1215, 310] width 395 height 36
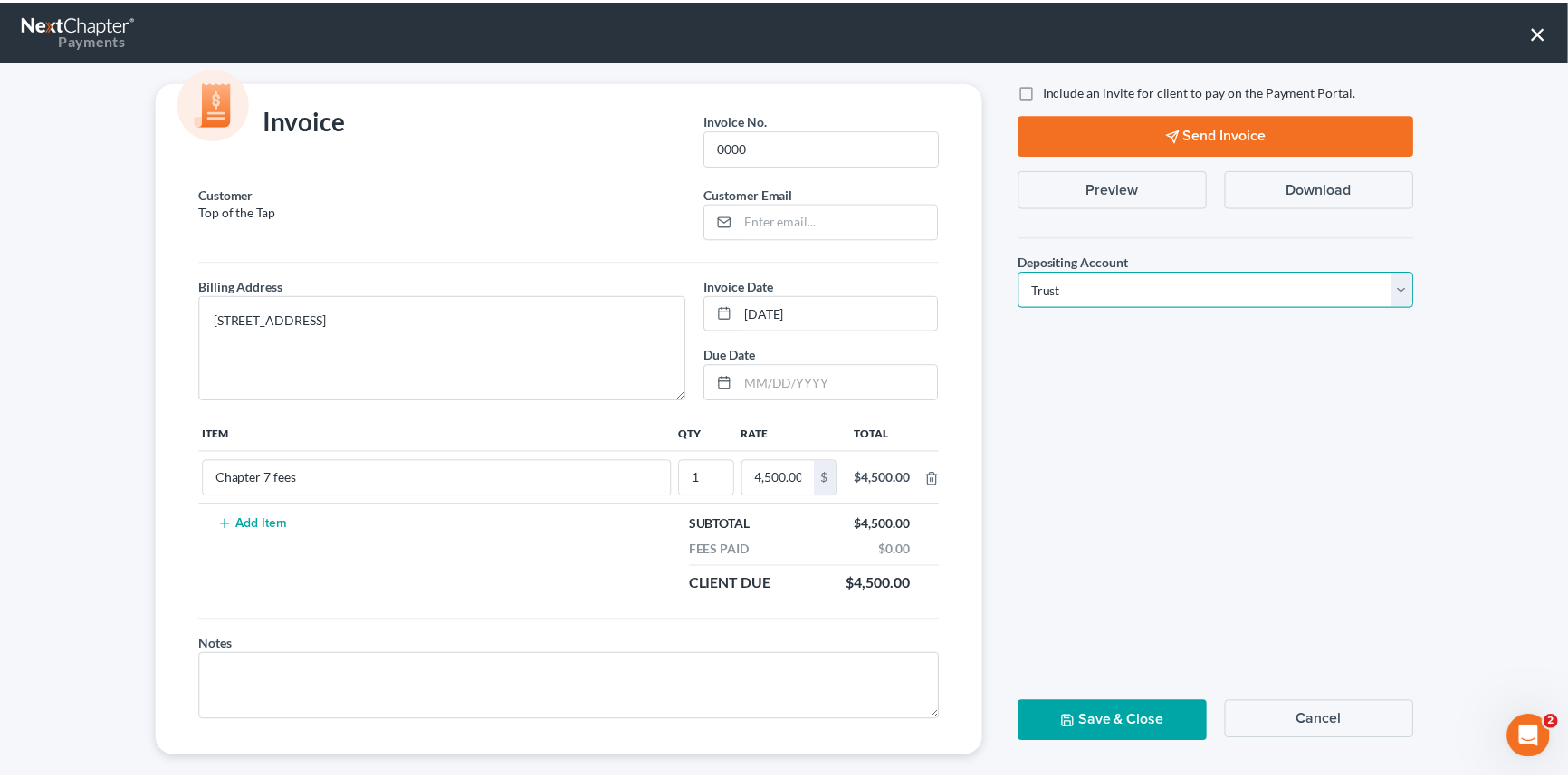
scroll to position [44, 0]
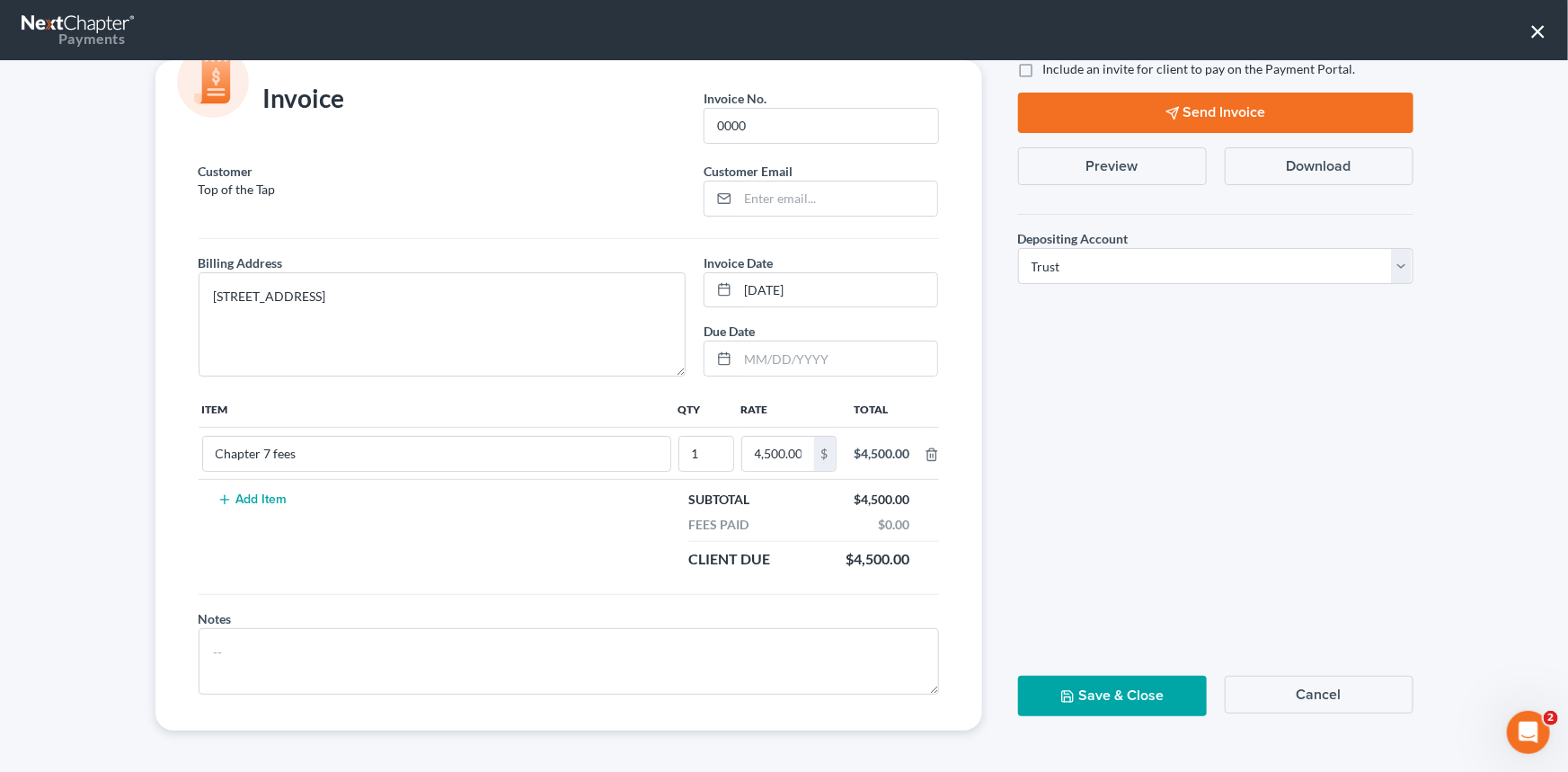
click at [1049, 687] on button "Save & Close" at bounding box center [1112, 696] width 189 height 41
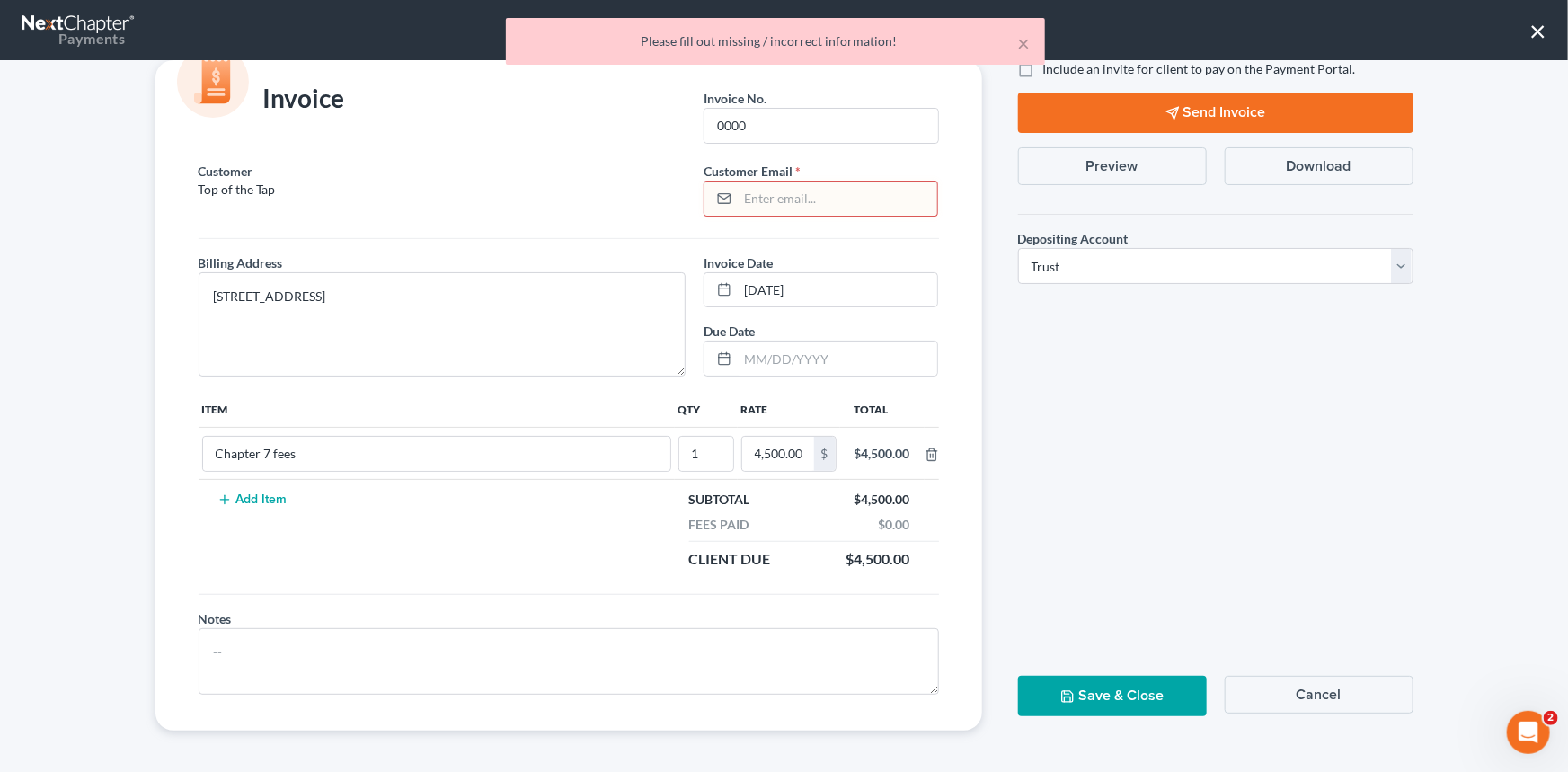
click at [738, 197] on input "email" at bounding box center [837, 199] width 200 height 34
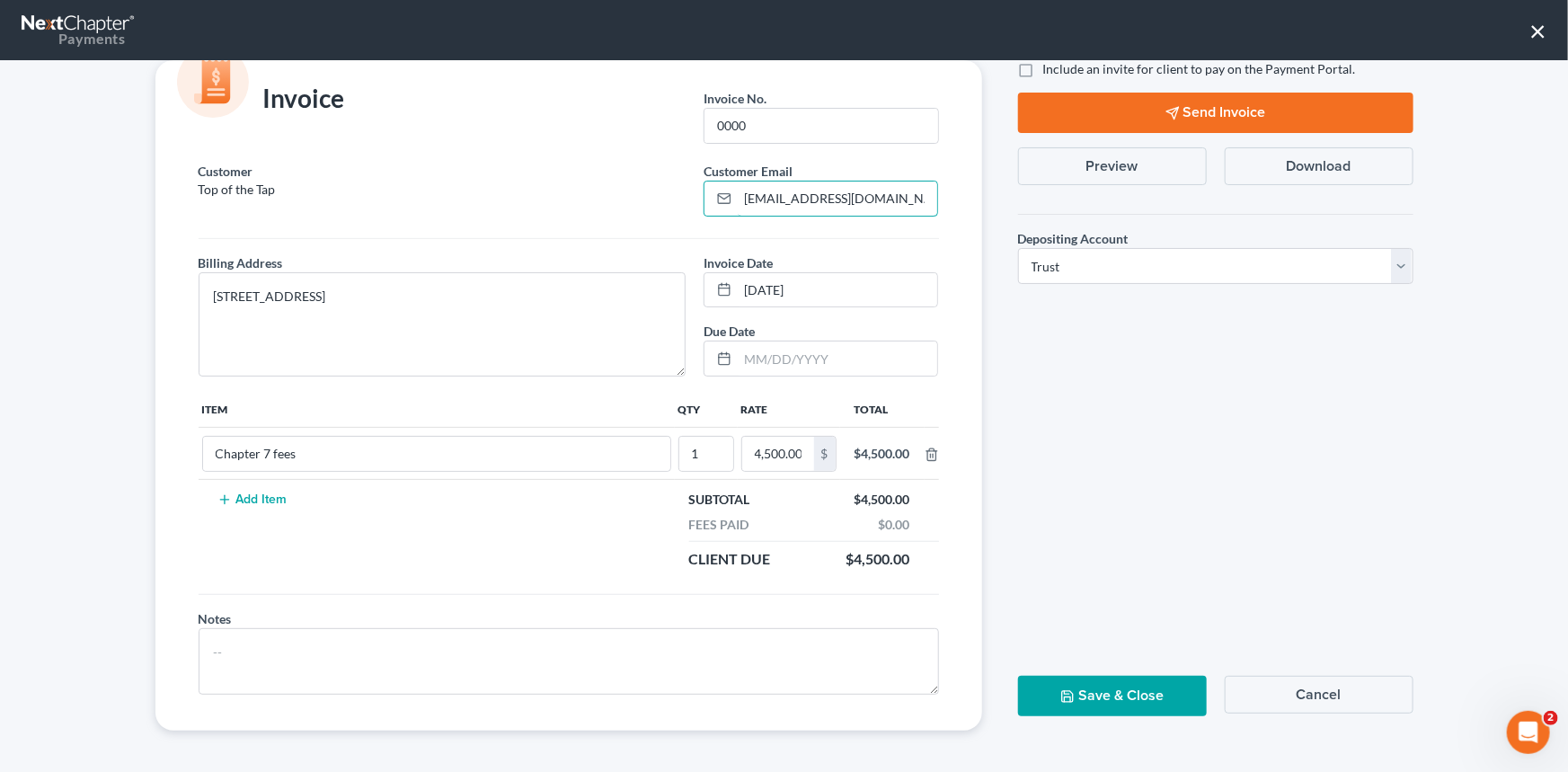
type input "[EMAIL_ADDRESS][DOMAIN_NAME]"
click at [1111, 691] on button "Save & Close" at bounding box center [1112, 696] width 189 height 41
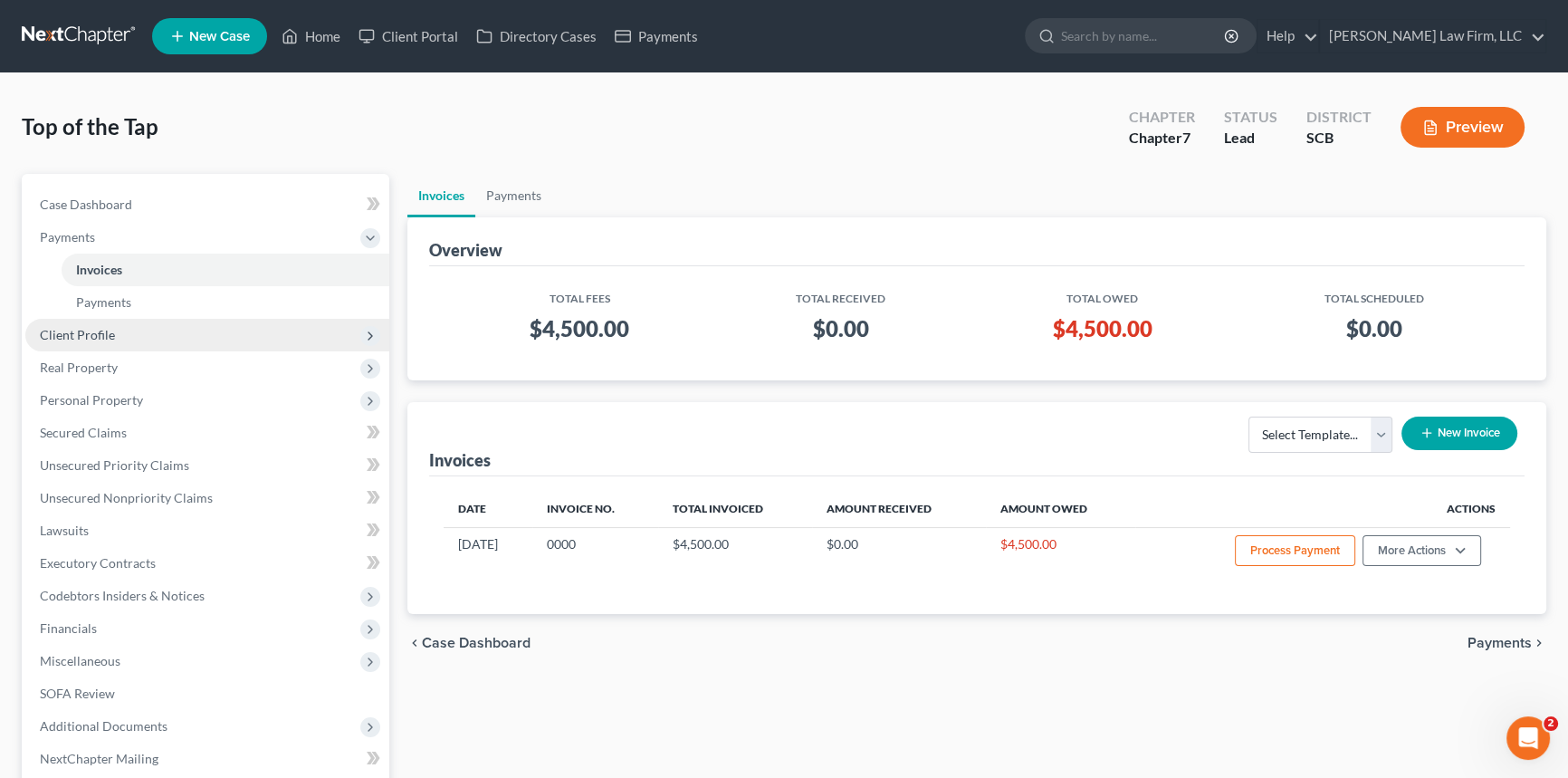
click at [89, 329] on span "Client Profile" at bounding box center [78, 334] width 75 height 15
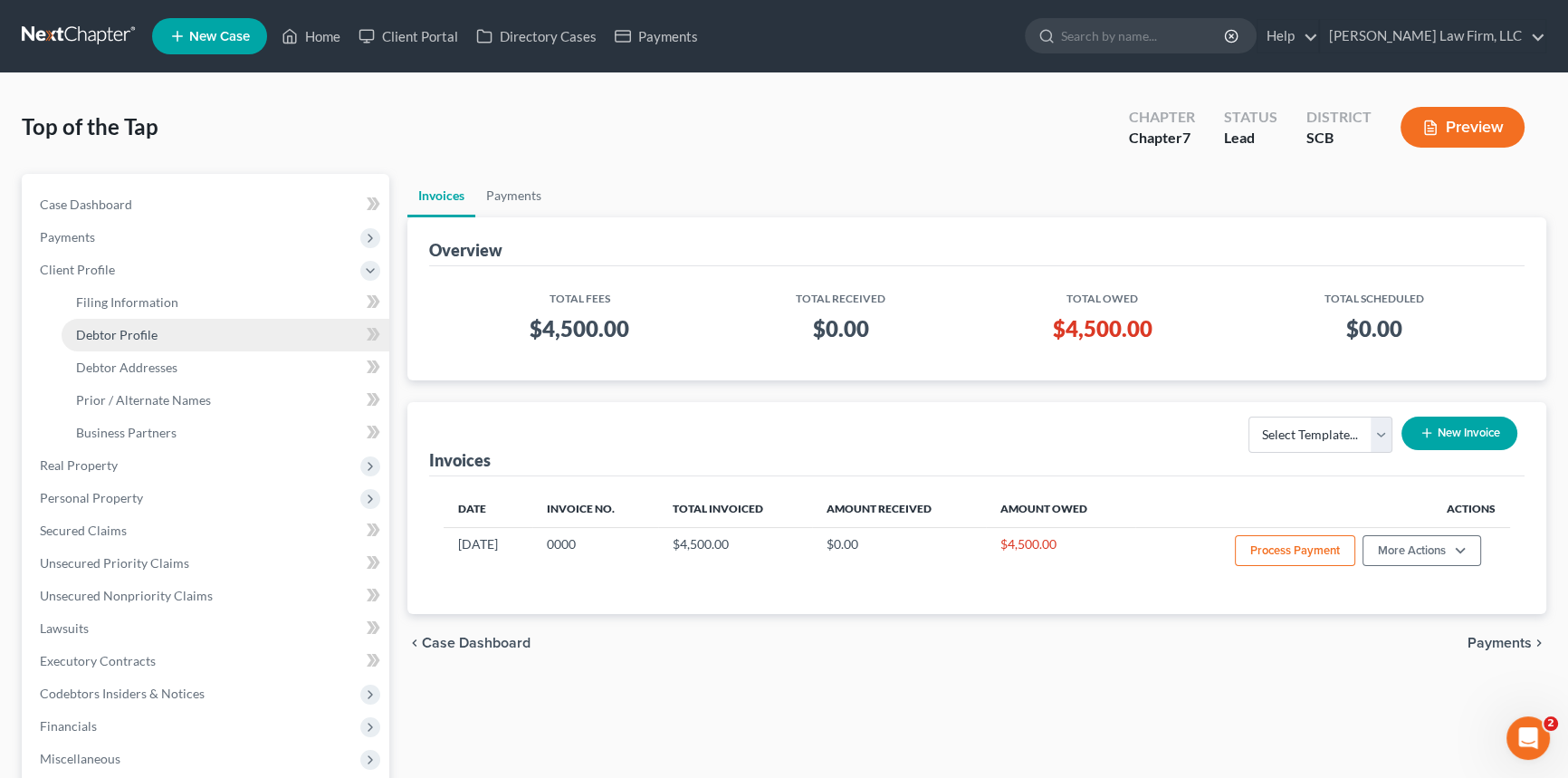
click at [107, 330] on span "Debtor Profile" at bounding box center [116, 334] width 81 height 15
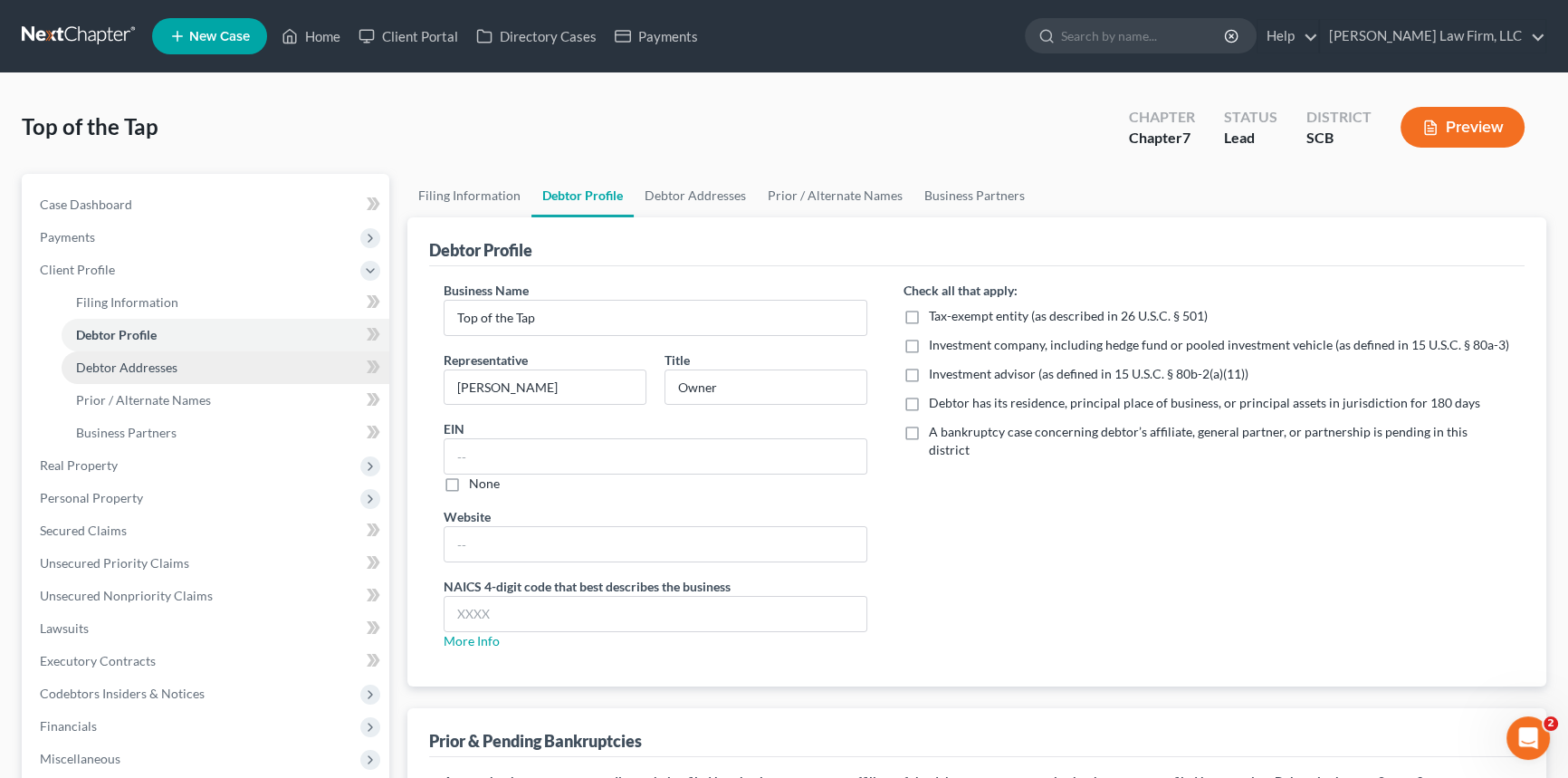
click at [107, 361] on span "Debtor Addresses" at bounding box center [126, 367] width 102 height 15
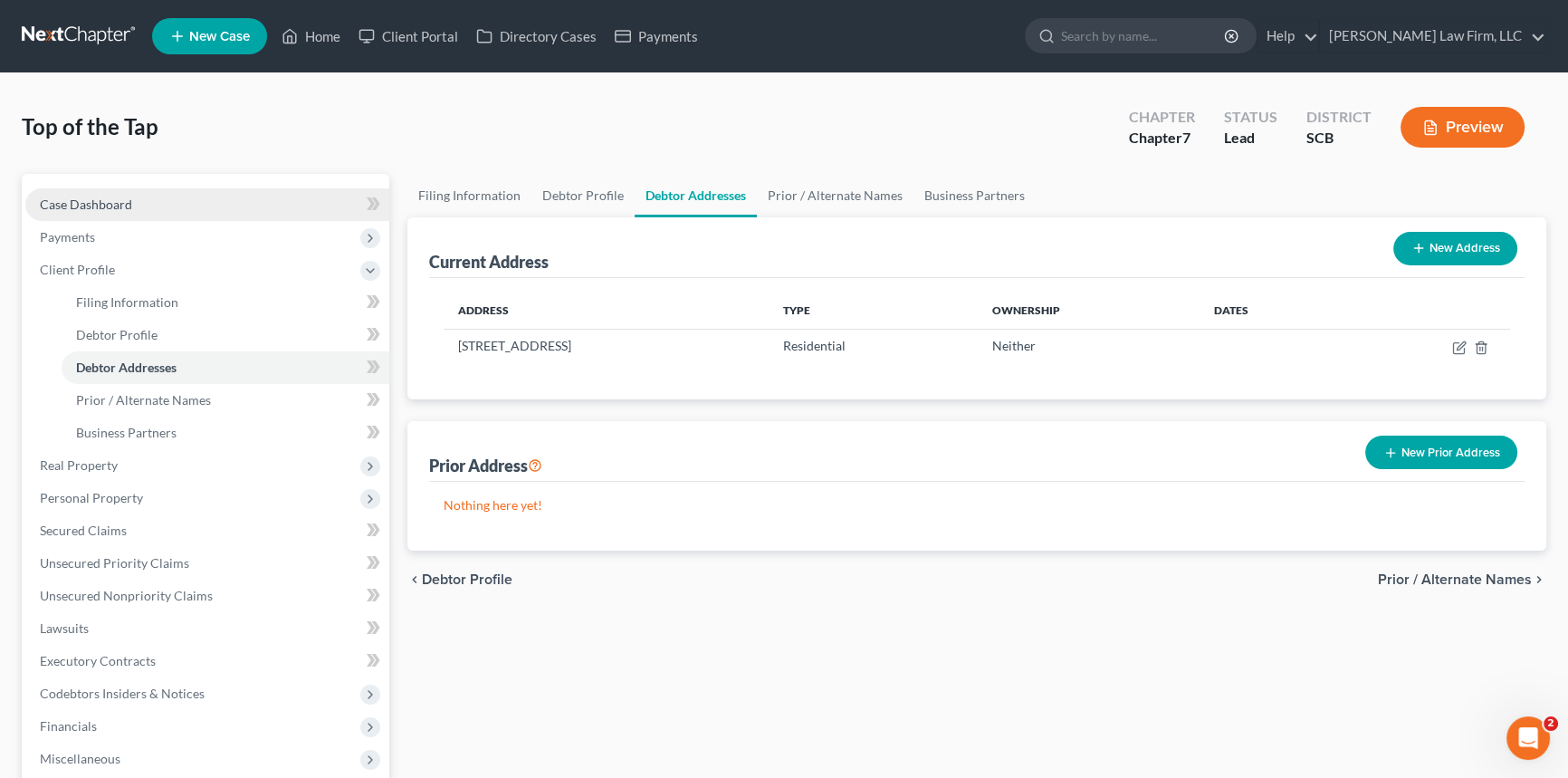
click at [80, 200] on span "Case Dashboard" at bounding box center [86, 204] width 92 height 15
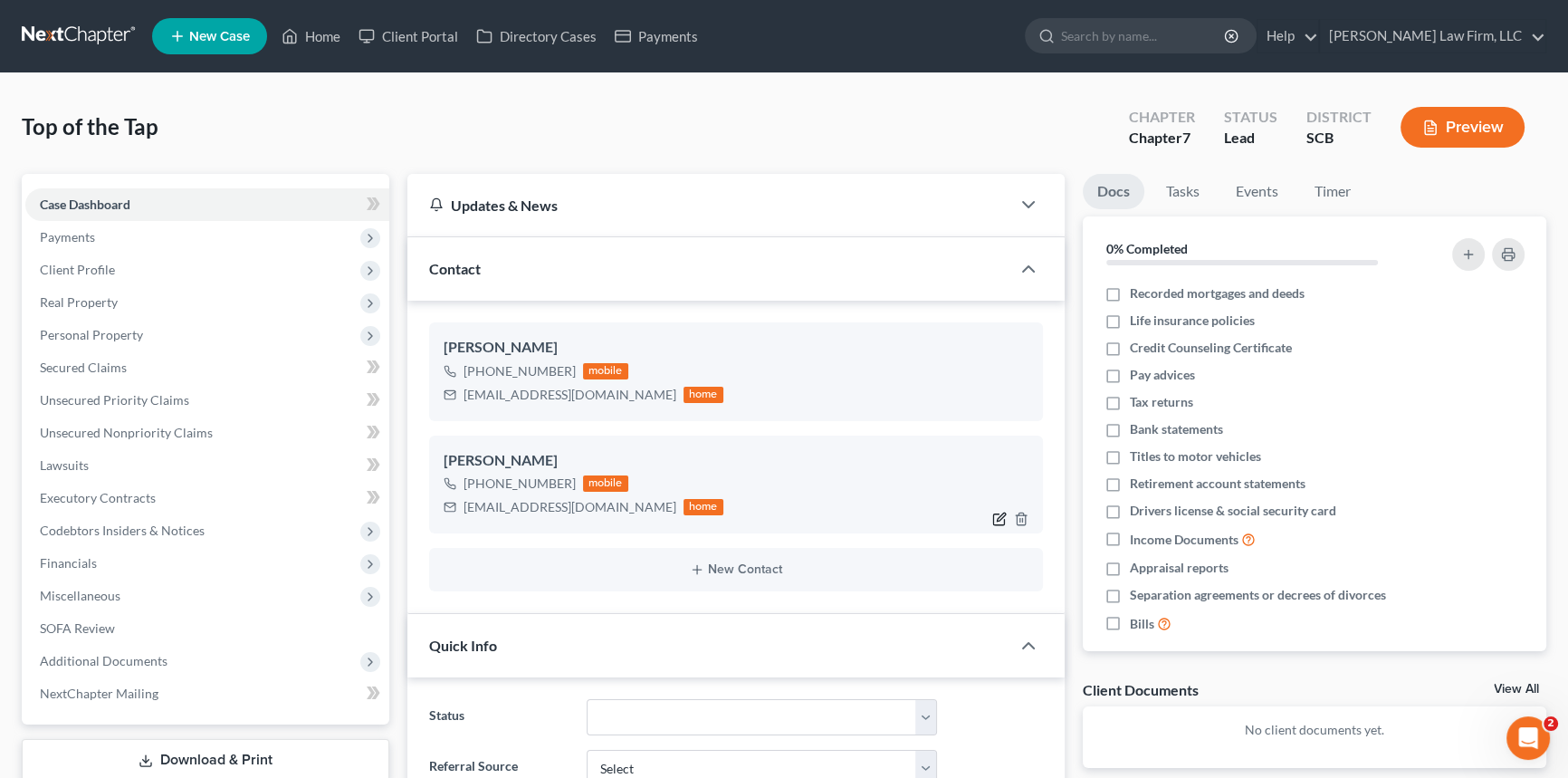
click at [1002, 516] on icon "button" at bounding box center [1001, 516] width 9 height 9
select select "0"
select select "1"
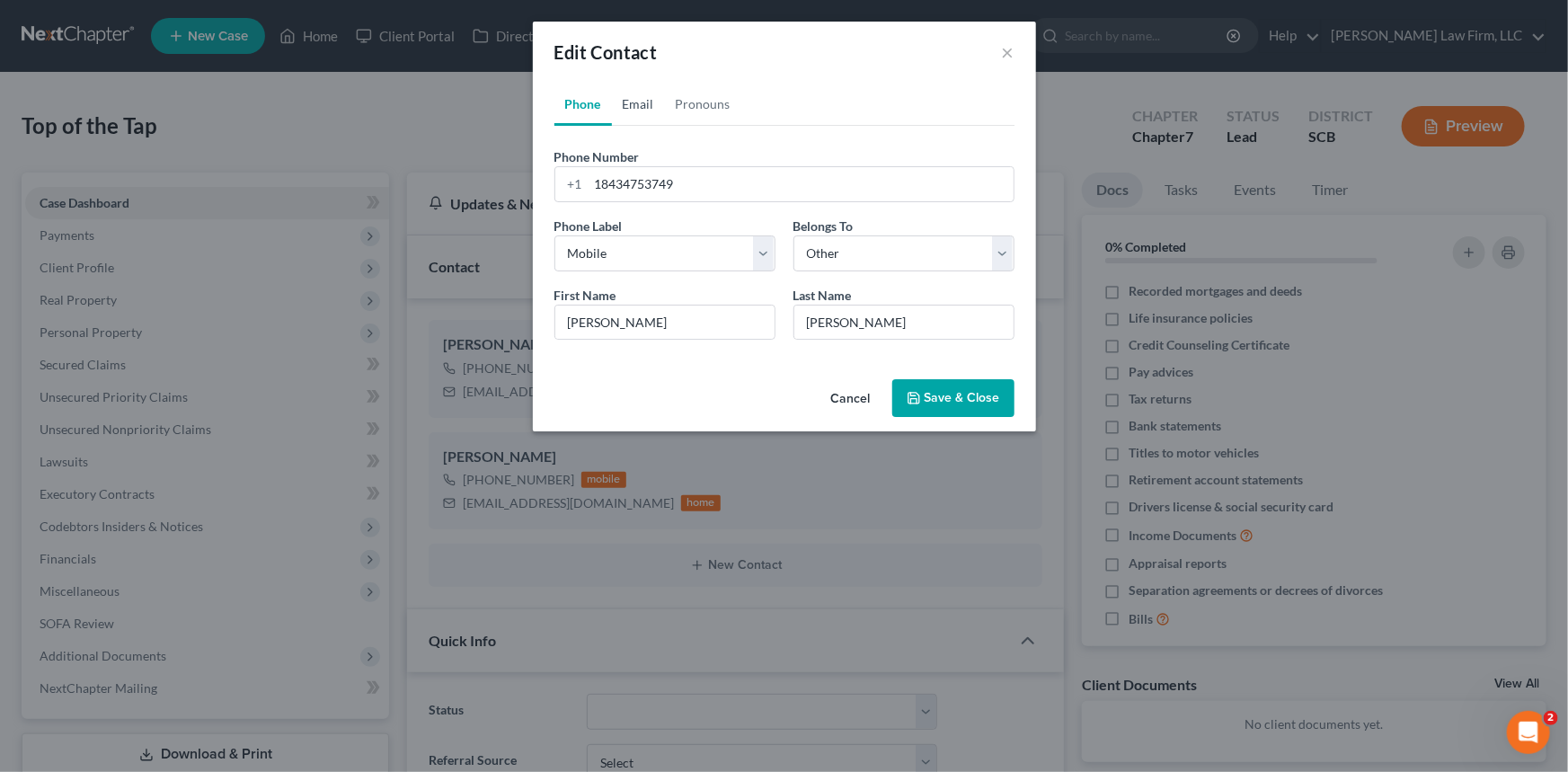
click at [636, 102] on link "Email" at bounding box center [639, 104] width 53 height 43
drag, startPoint x: 592, startPoint y: 179, endPoint x: 853, endPoint y: 160, distance: 261.7
click at [853, 160] on div "Email Address [EMAIL_ADDRESS][DOMAIN_NAME]" at bounding box center [784, 175] width 460 height 55
type input "[EMAIL_ADDRESS][DOMAIN_NAME]"
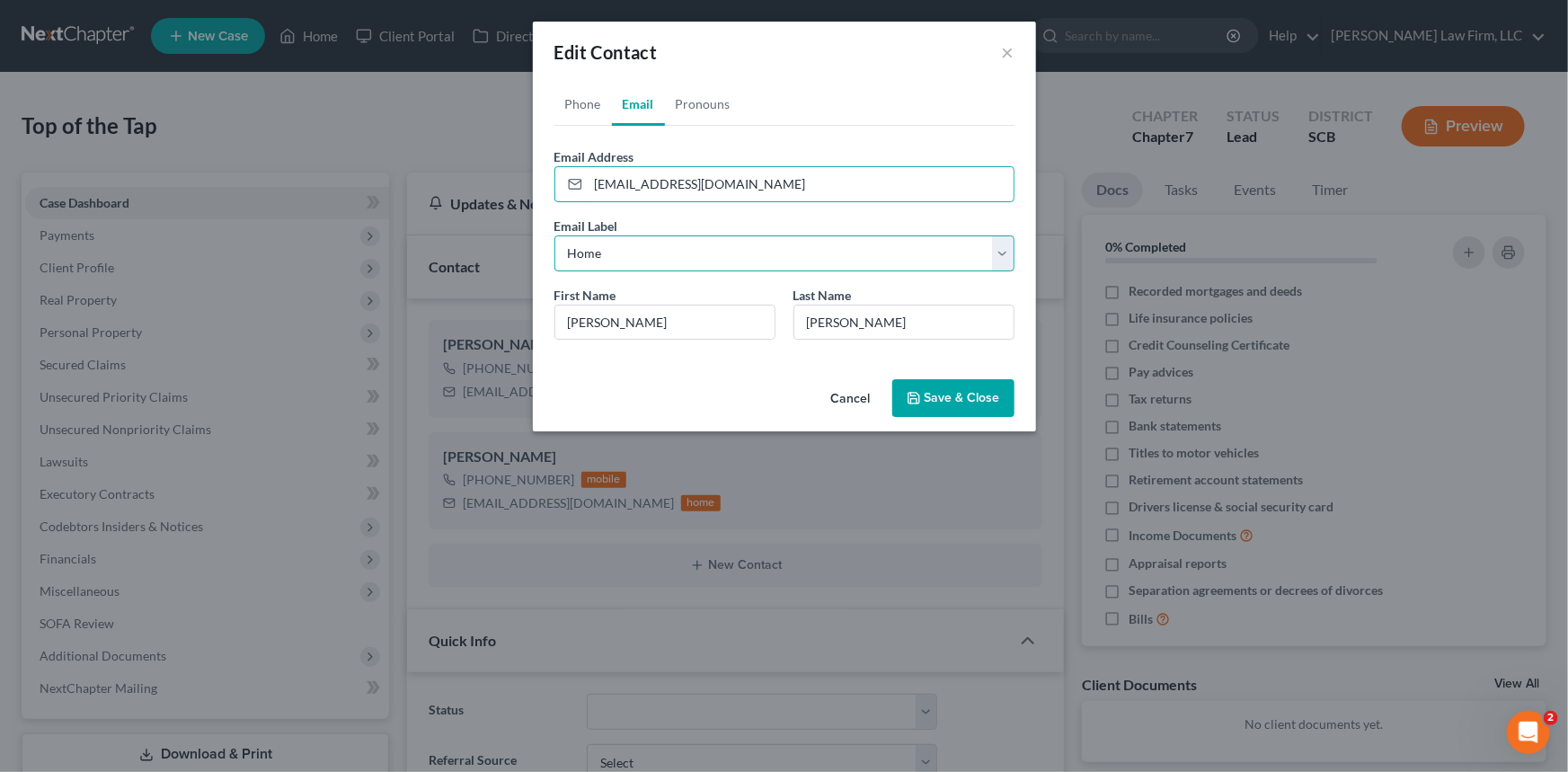
drag, startPoint x: 999, startPoint y: 245, endPoint x: 825, endPoint y: 261, distance: 174.7
click at [999, 245] on select "Select Home Work Other" at bounding box center [784, 254] width 460 height 36
select select "1"
click at [554, 236] on select "Select Home Work Other" at bounding box center [784, 254] width 460 height 36
click at [968, 395] on button "Save & Close" at bounding box center [953, 398] width 123 height 38
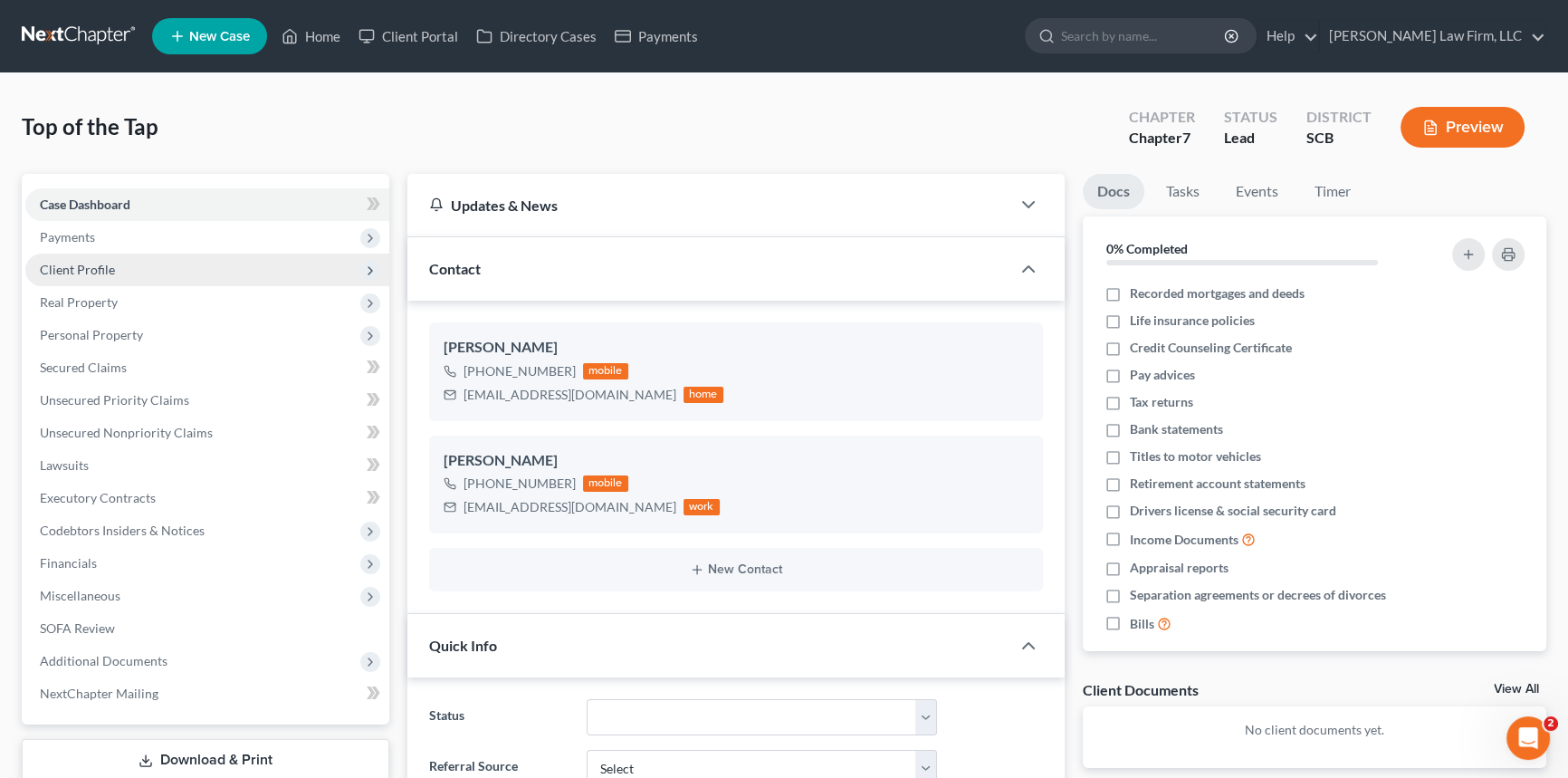
click at [76, 264] on span "Client Profile" at bounding box center [78, 269] width 75 height 15
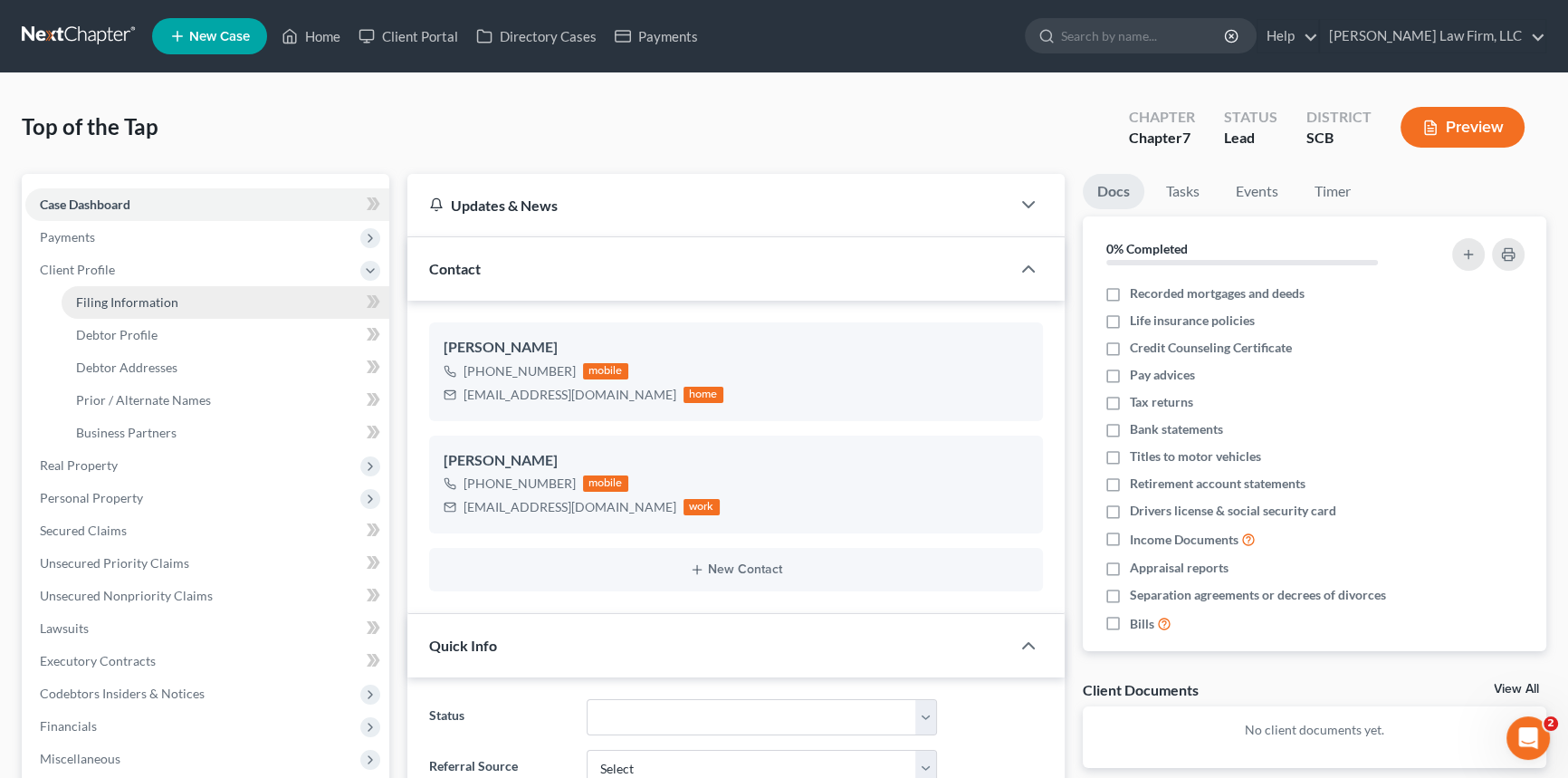
click at [121, 295] on span "Filing Information" at bounding box center [126, 302] width 102 height 15
select select "1"
select select "0"
select select "72"
select select "0"
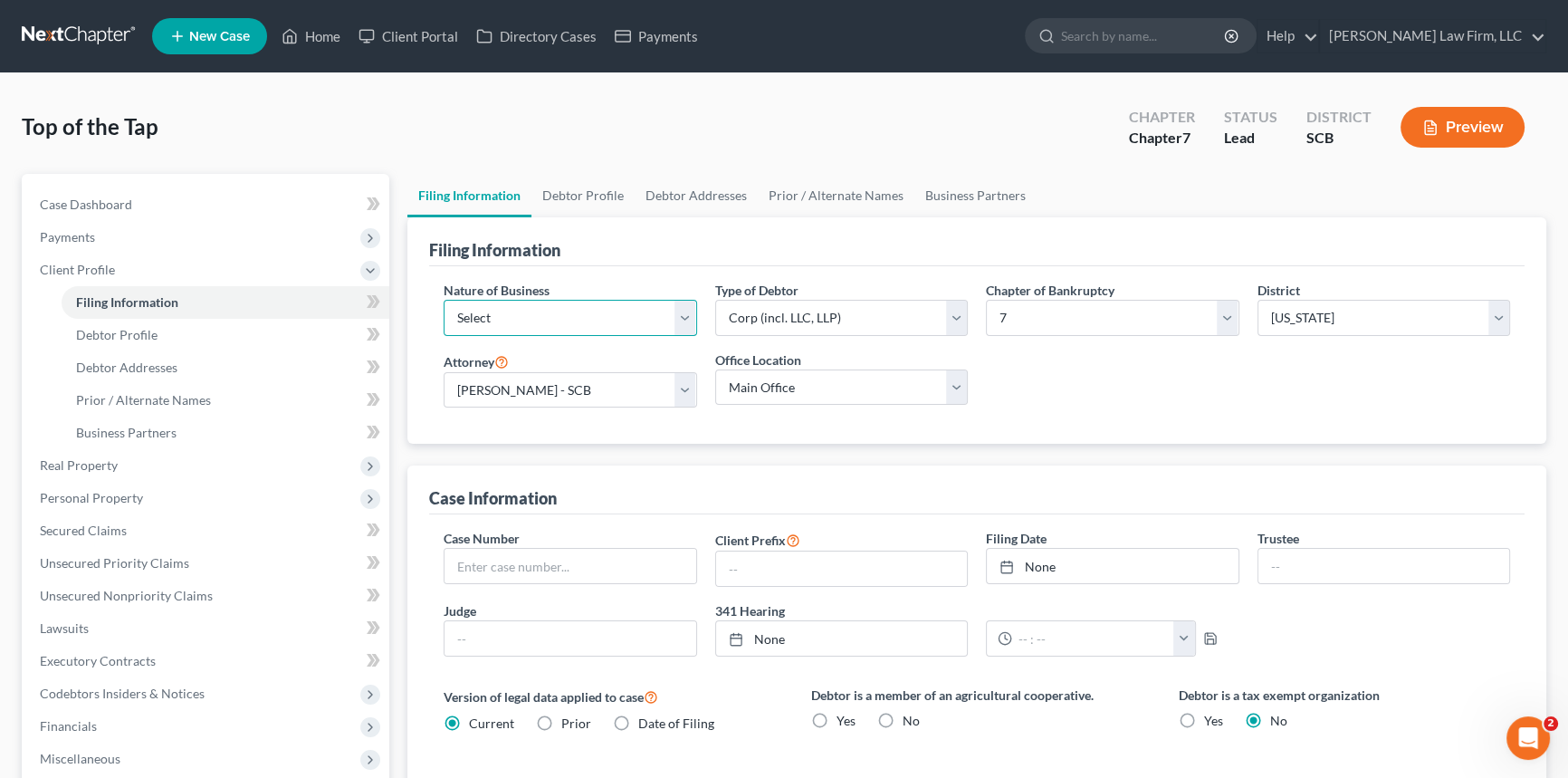
click at [683, 311] on select "Select Clearing Bank Commodity Broker Health Care Business Other Railroad Singl…" at bounding box center [570, 318] width 254 height 36
select select "3"
click at [443, 300] on select "Select Clearing Bank Commodity Broker Health Care Business Other Railroad Singl…" at bounding box center [570, 318] width 254 height 36
click at [117, 336] on span "Debtor Profile" at bounding box center [116, 334] width 81 height 15
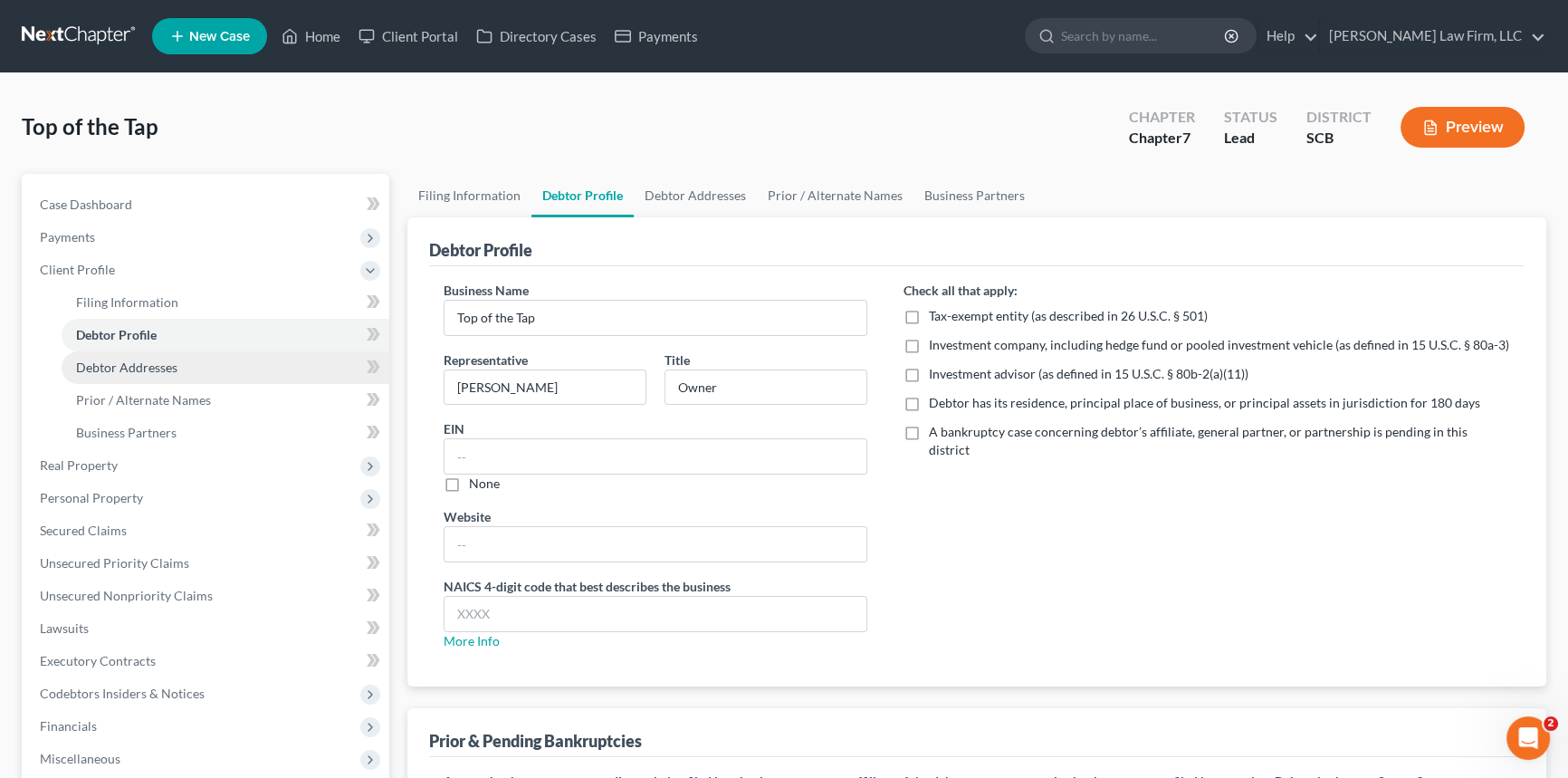
click at [125, 359] on span "Debtor Addresses" at bounding box center [126, 367] width 102 height 15
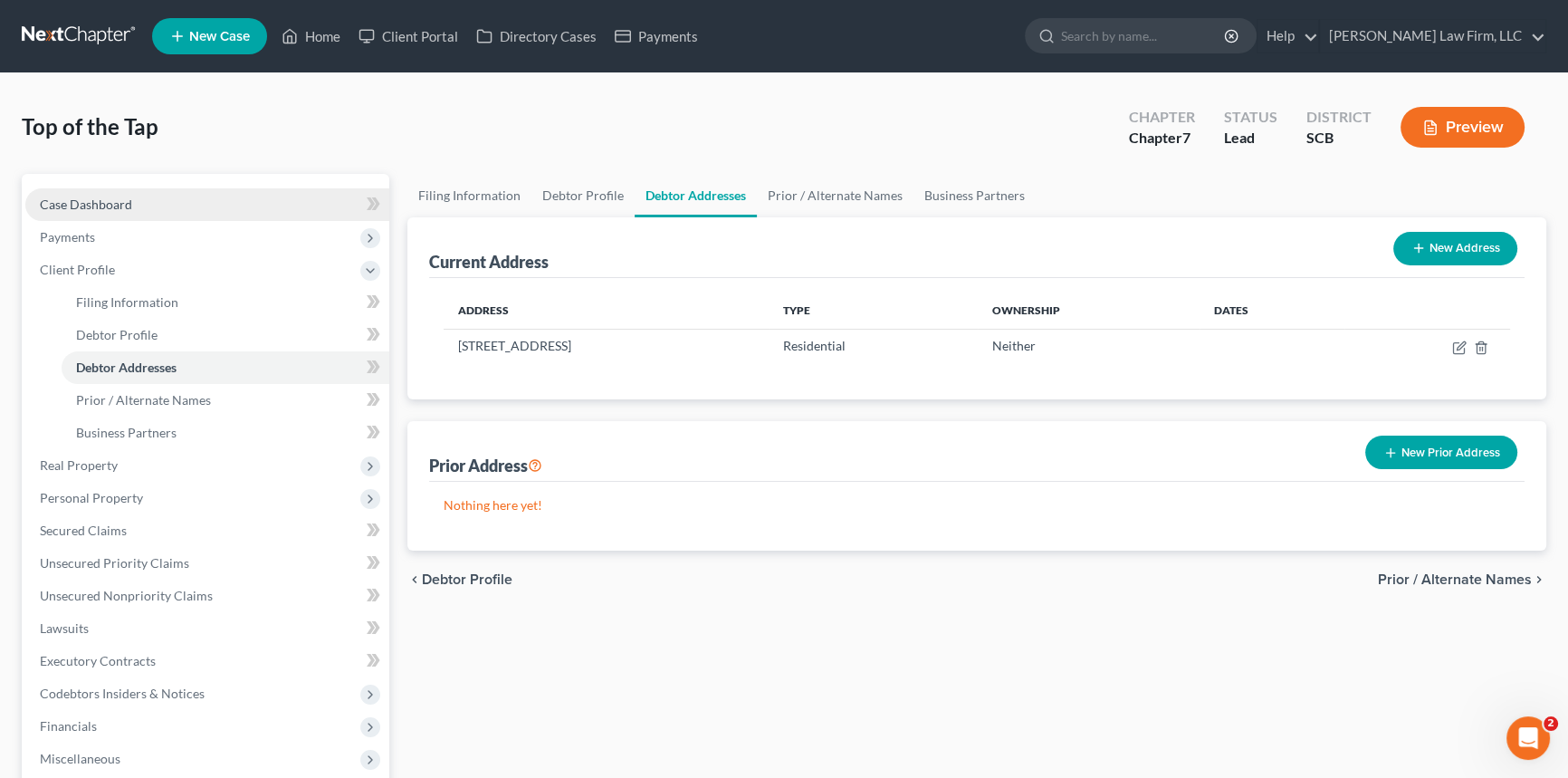
click at [91, 203] on span "Case Dashboard" at bounding box center [86, 204] width 92 height 15
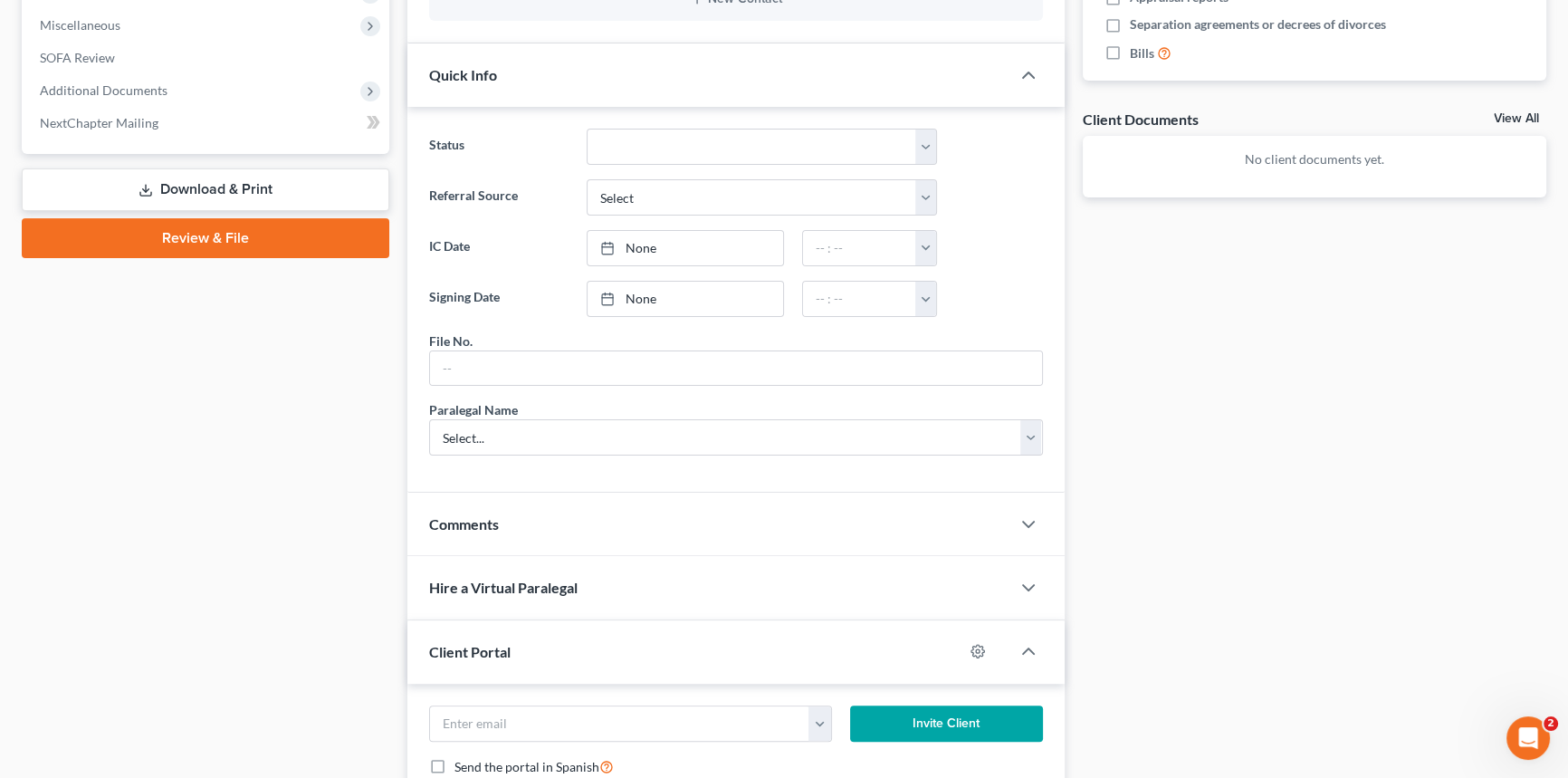
scroll to position [658, 0]
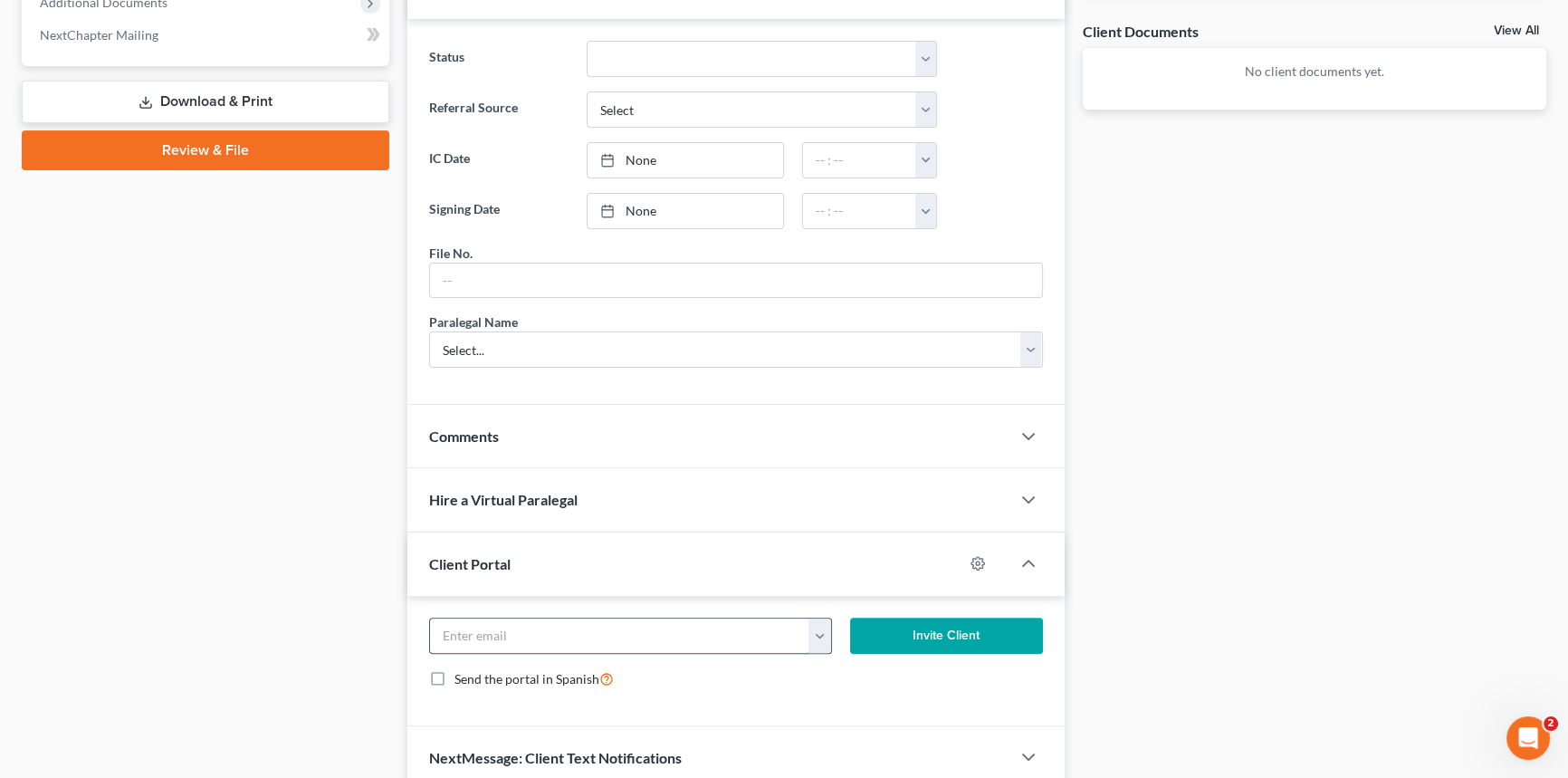
click at [452, 629] on input "email" at bounding box center [620, 636] width 379 height 34
type input "[EMAIL_ADDRESS][DOMAIN_NAME]"
click at [1003, 621] on button "Invite Client" at bounding box center [946, 636] width 193 height 36
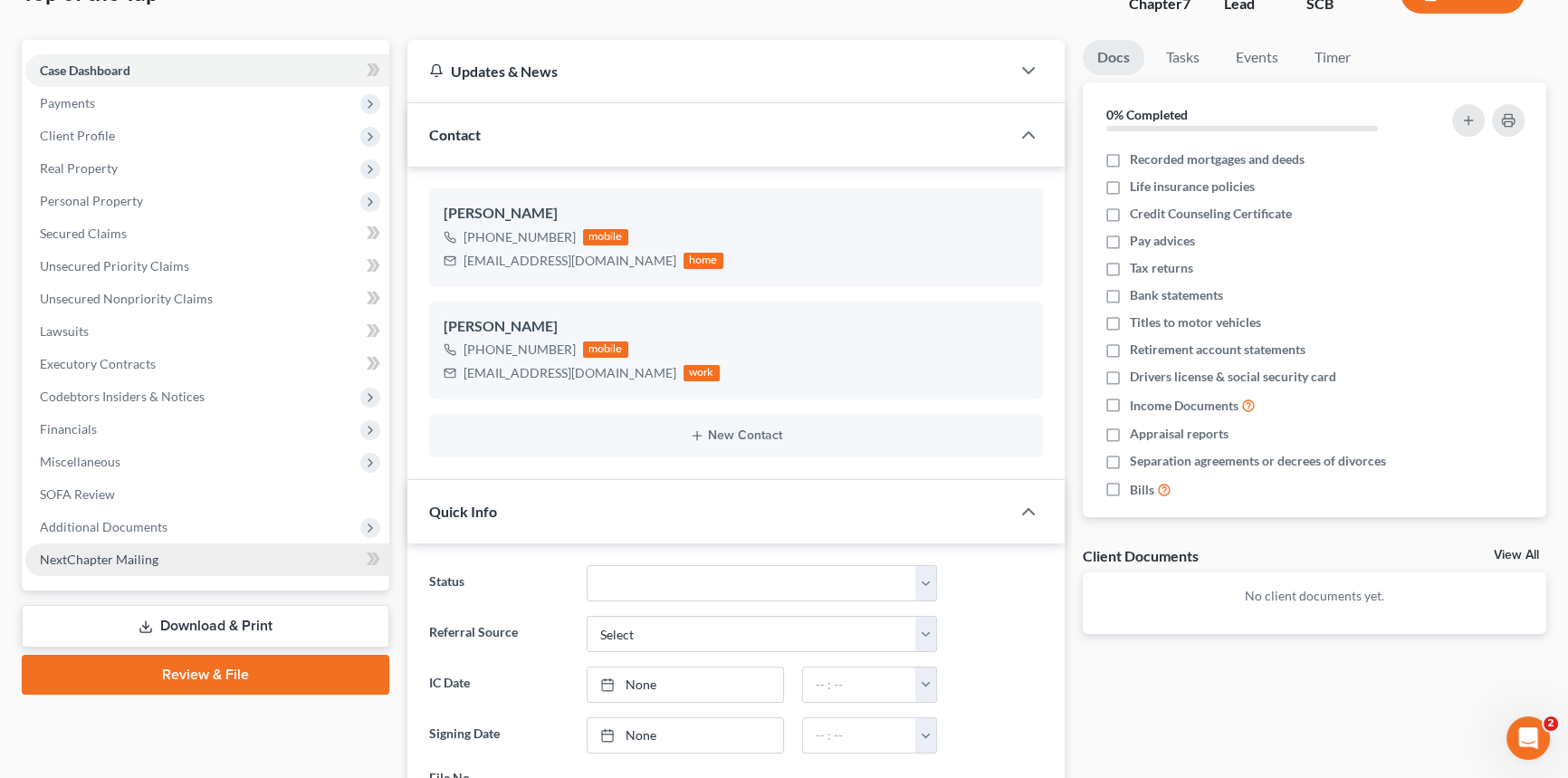
scroll to position [164, 0]
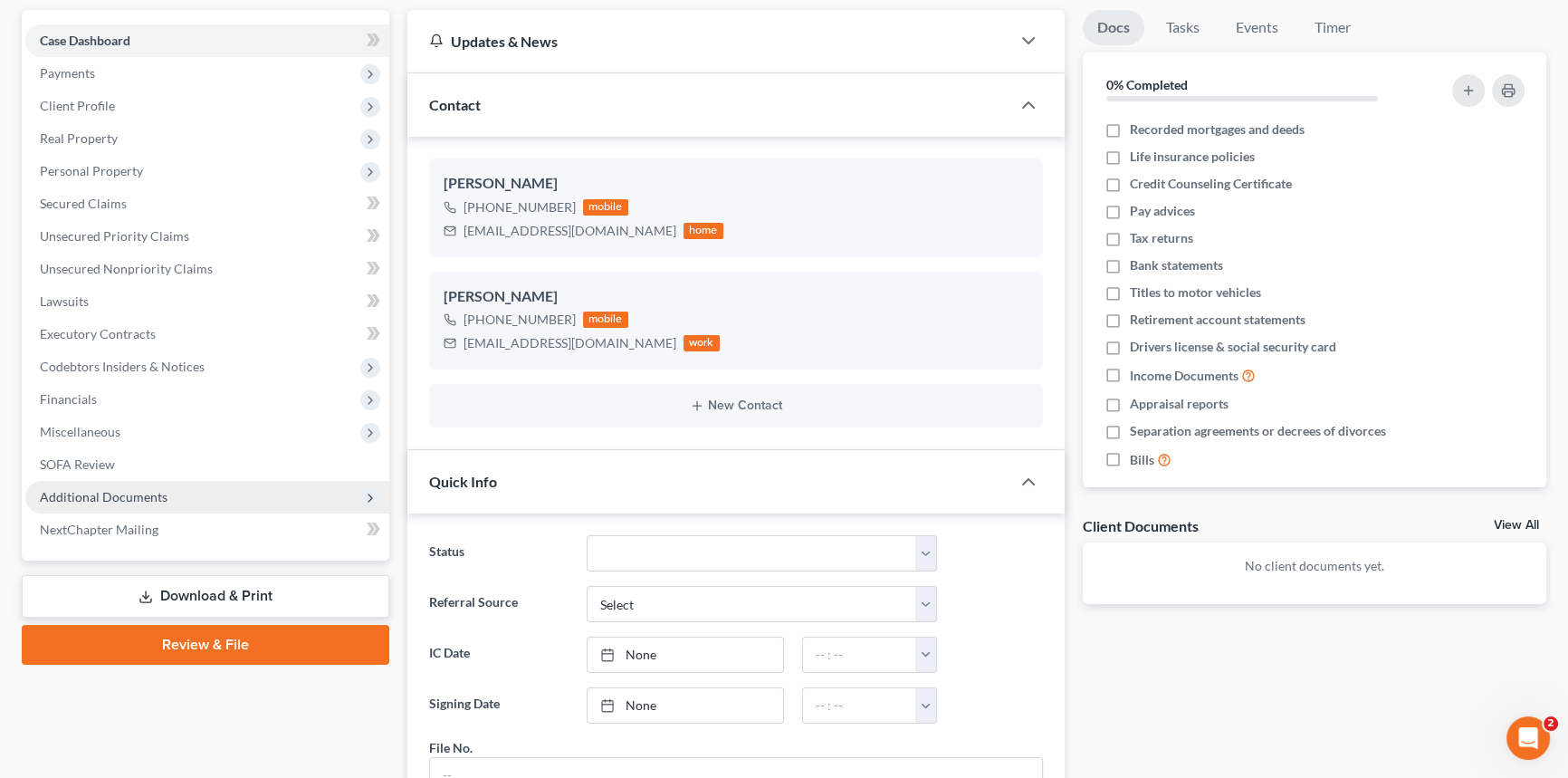
click at [103, 490] on span "Additional Documents" at bounding box center [103, 497] width 127 height 15
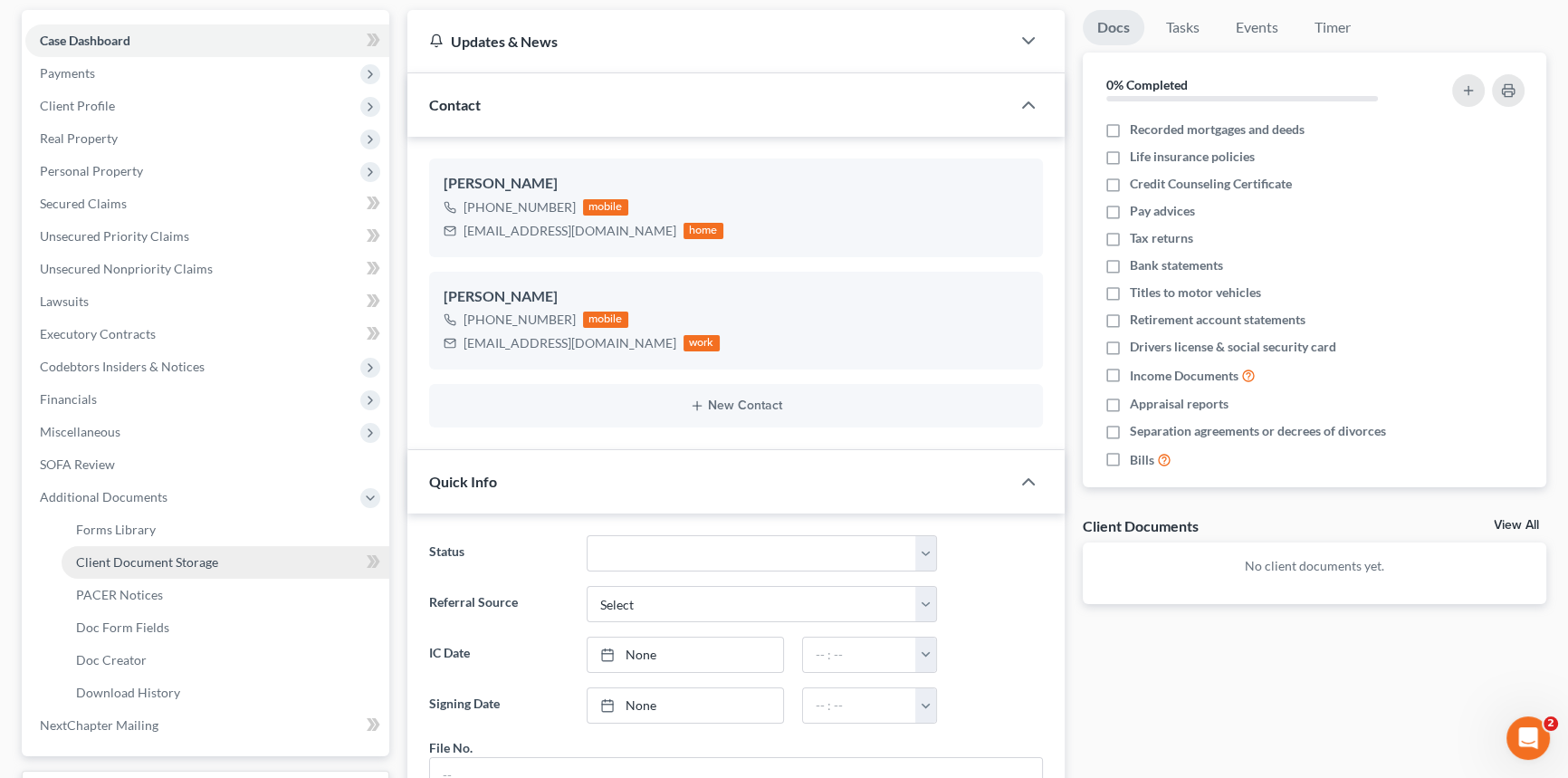
click at [171, 547] on link "Client Document Storage" at bounding box center [225, 562] width 328 height 33
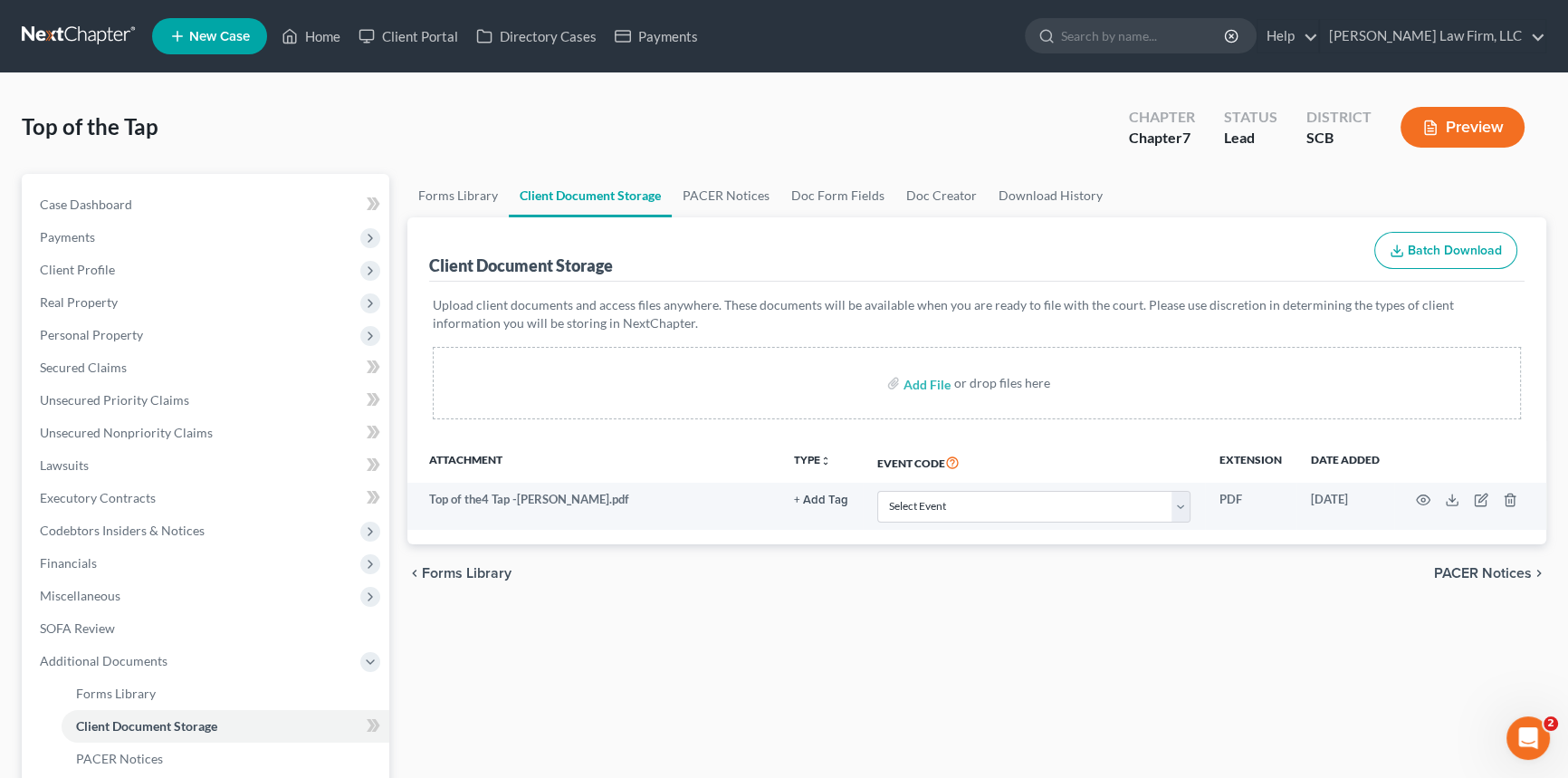
click at [209, 26] on link "New Case" at bounding box center [210, 36] width 115 height 36
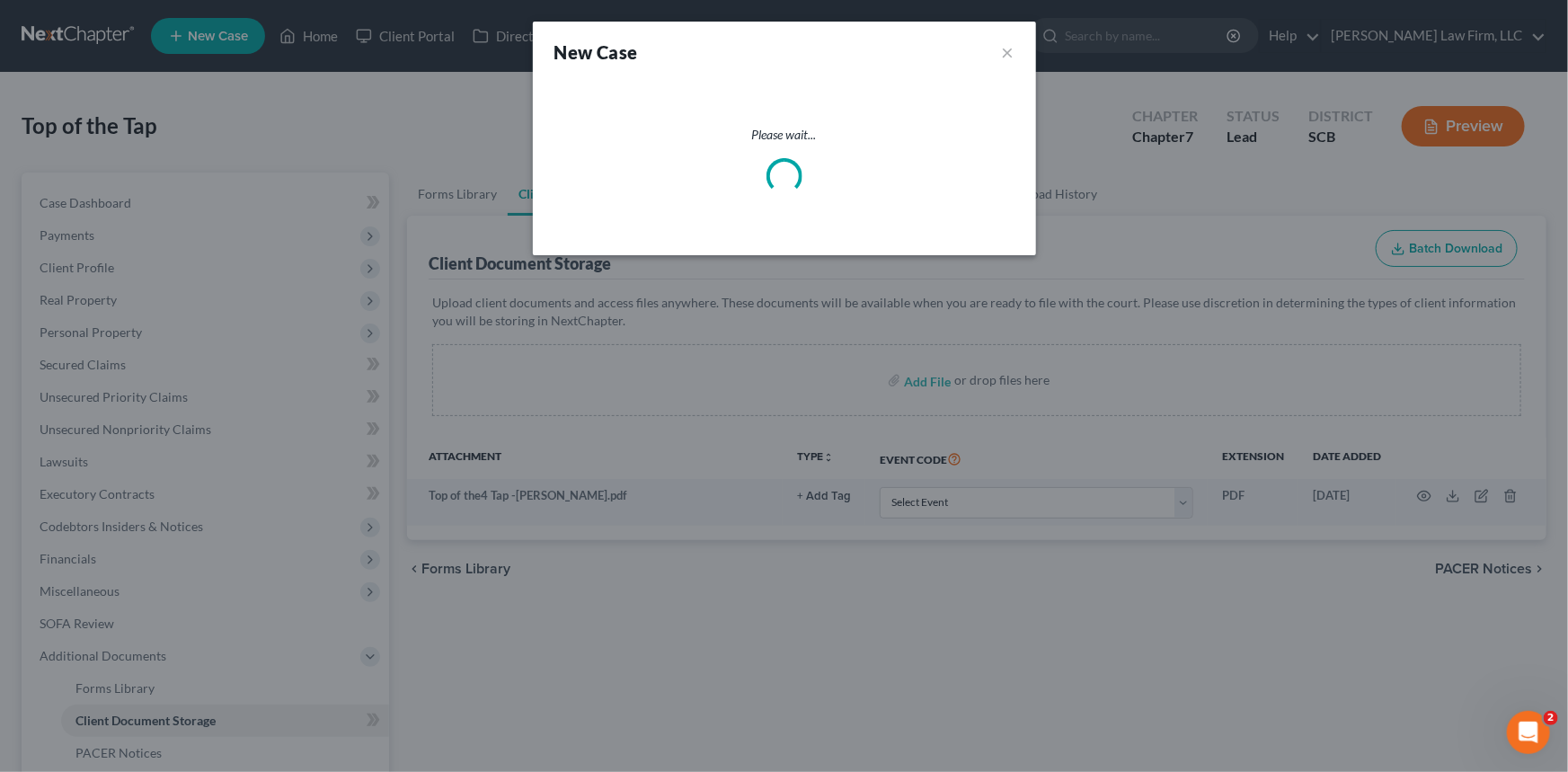
select select "72"
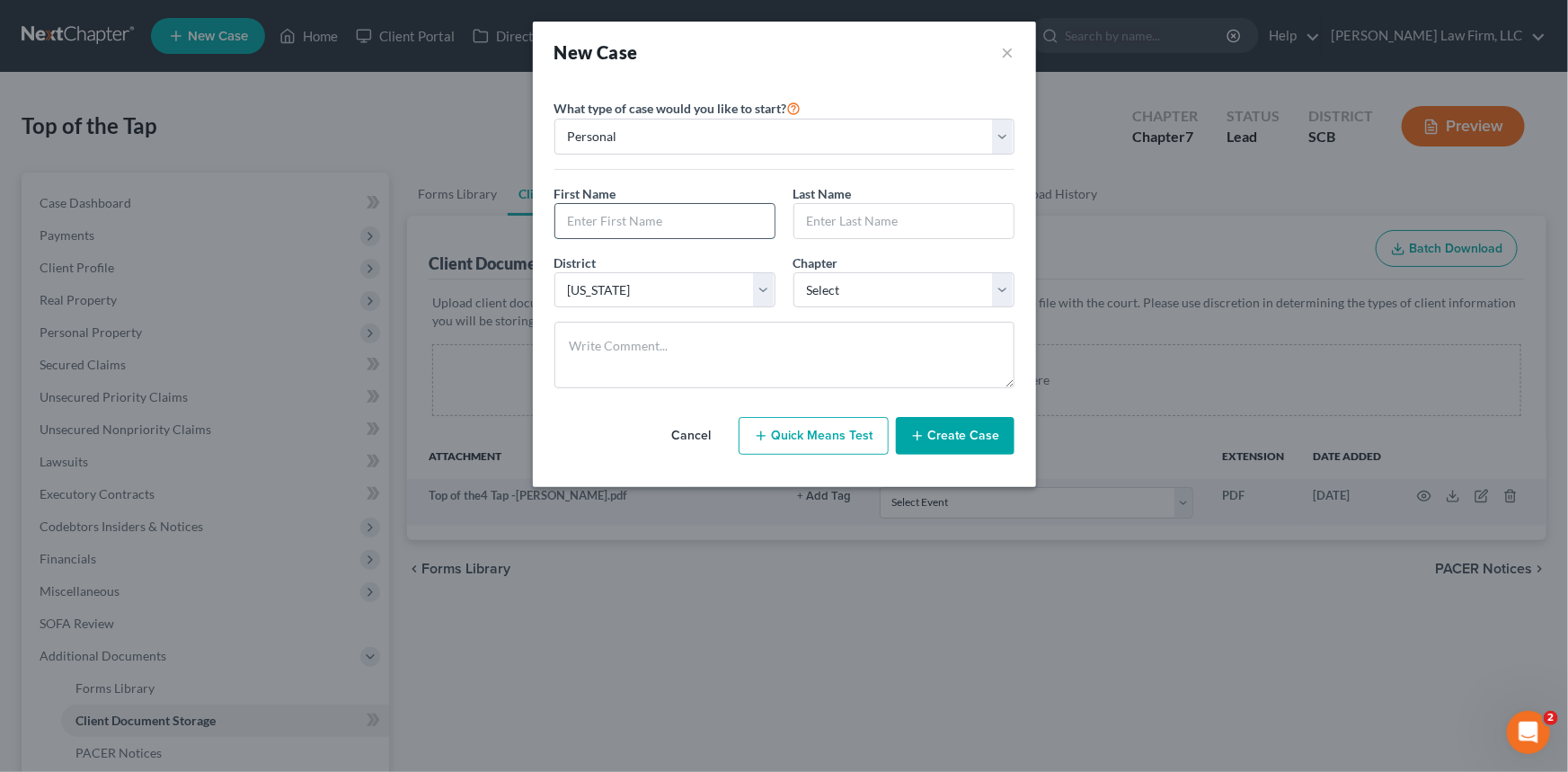
click at [576, 209] on input "text" at bounding box center [664, 222] width 220 height 34
type input "J"
type input "Cathedra"
type input "[PERSON_NAME]"
click at [1003, 291] on select "Select 7 11 12 13" at bounding box center [904, 290] width 221 height 36
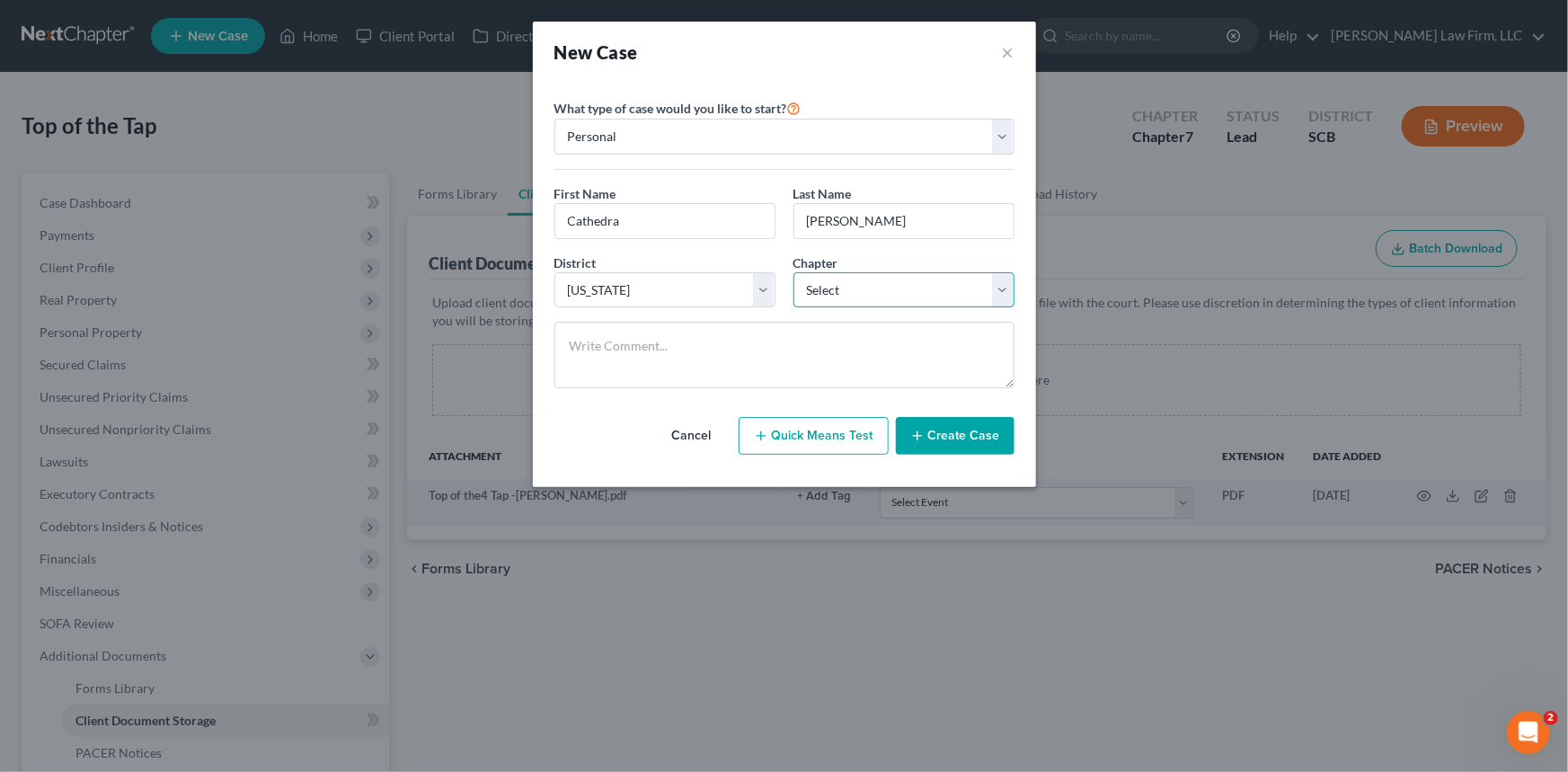
select select "0"
click at [794, 272] on select "Select 7 11 12 13" at bounding box center [904, 290] width 221 height 36
click at [947, 434] on button "Create Case" at bounding box center [955, 436] width 119 height 38
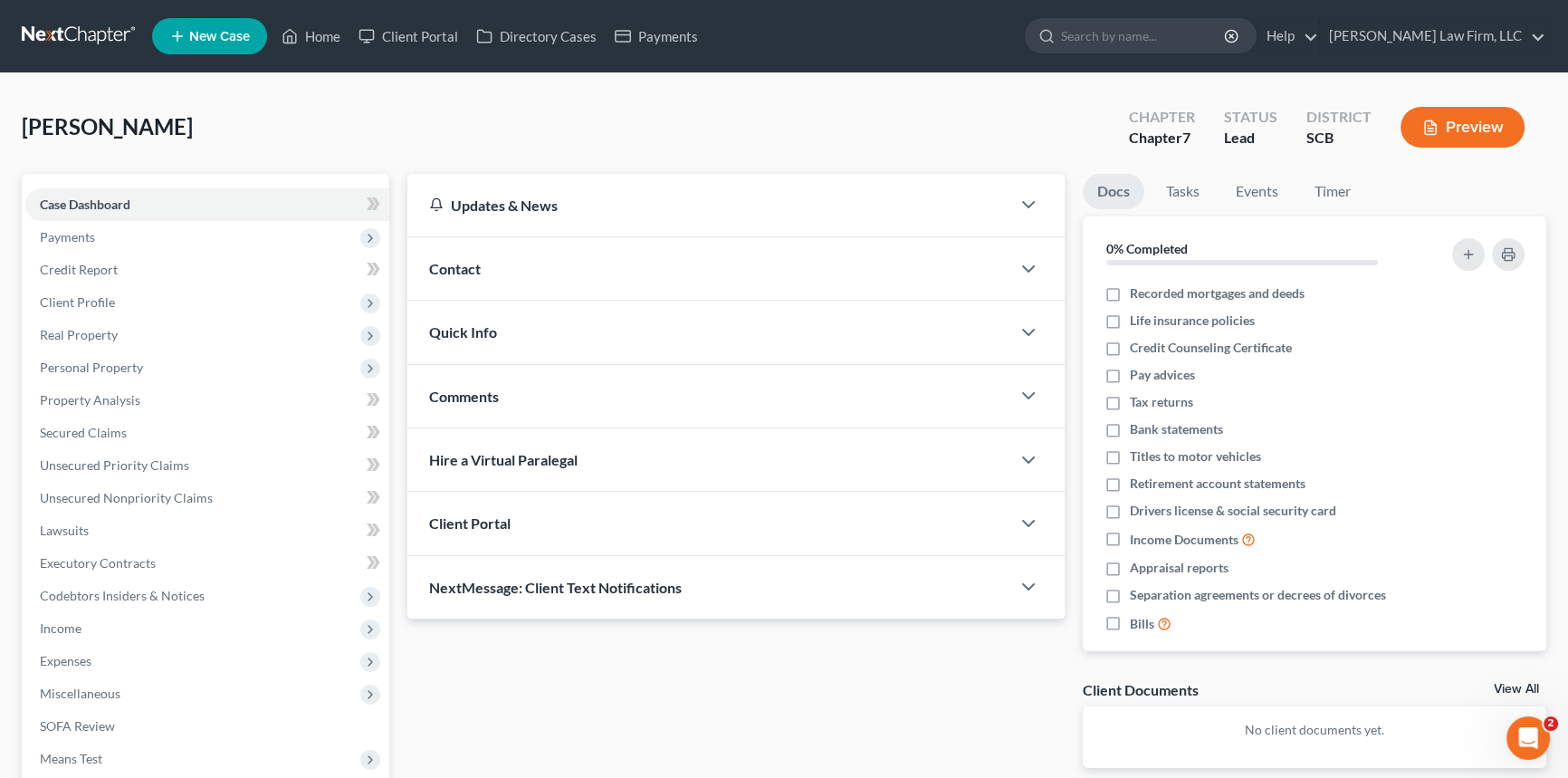
click at [452, 263] on span "Contact" at bounding box center [455, 268] width 52 height 17
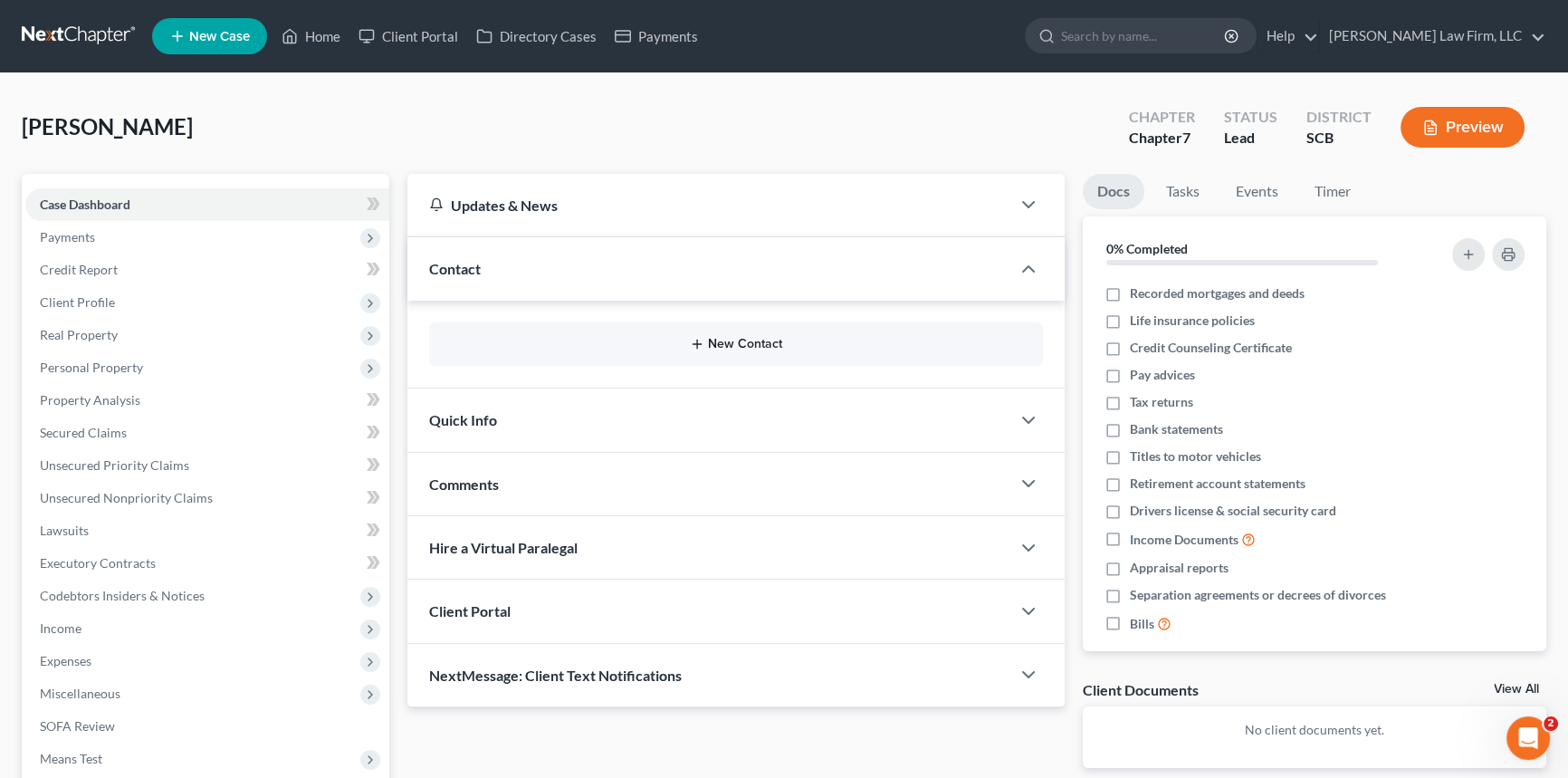
click at [725, 339] on button "New Contact" at bounding box center [736, 344] width 585 height 14
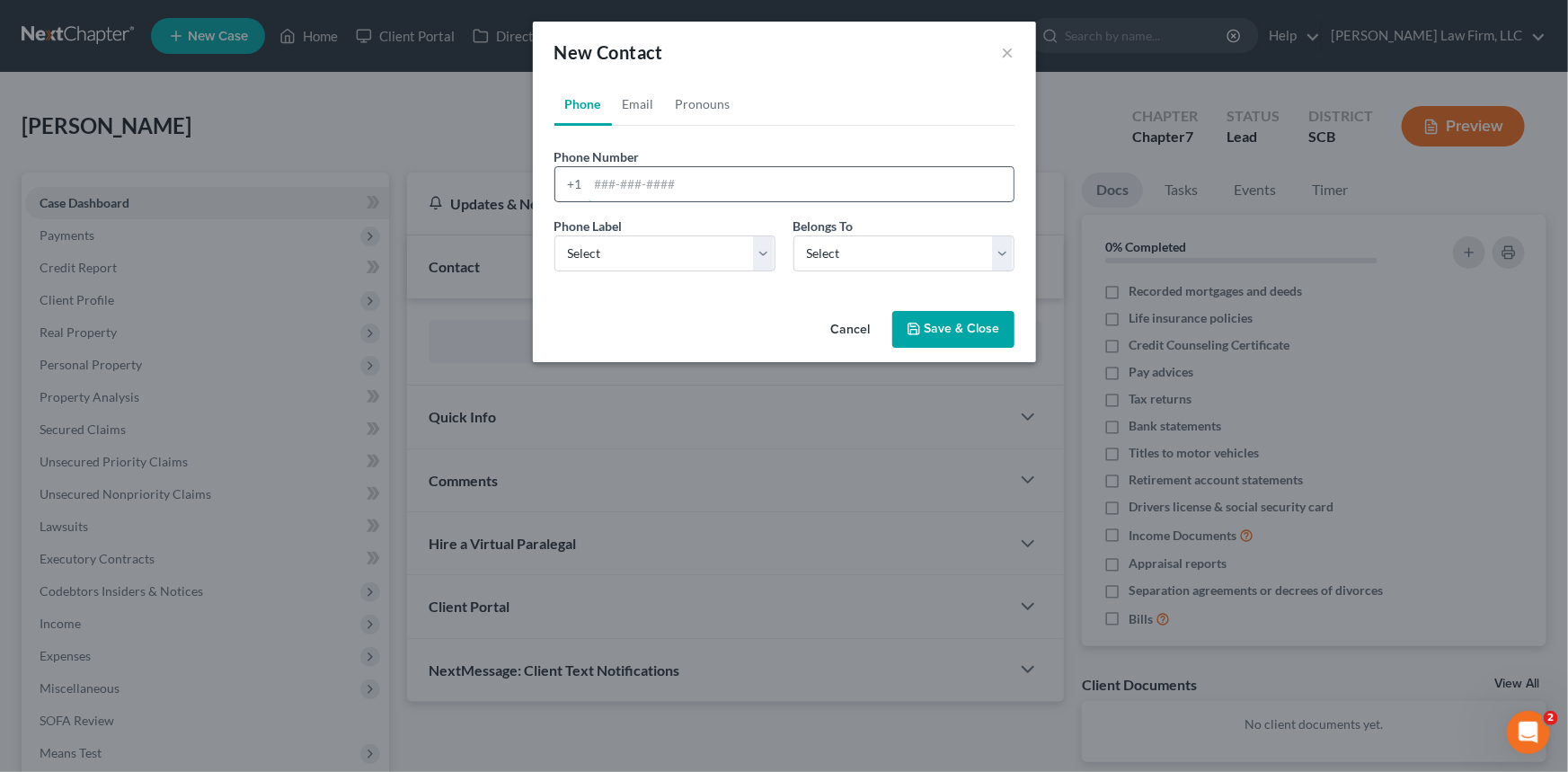
click at [590, 180] on input "tel" at bounding box center [800, 184] width 425 height 34
type input "[PHONE_NUMBER]"
click at [631, 250] on select "Select Mobile Home Work Other" at bounding box center [664, 254] width 221 height 36
select select "0"
click at [554, 236] on select "Select Mobile Home Work Other" at bounding box center [664, 254] width 221 height 36
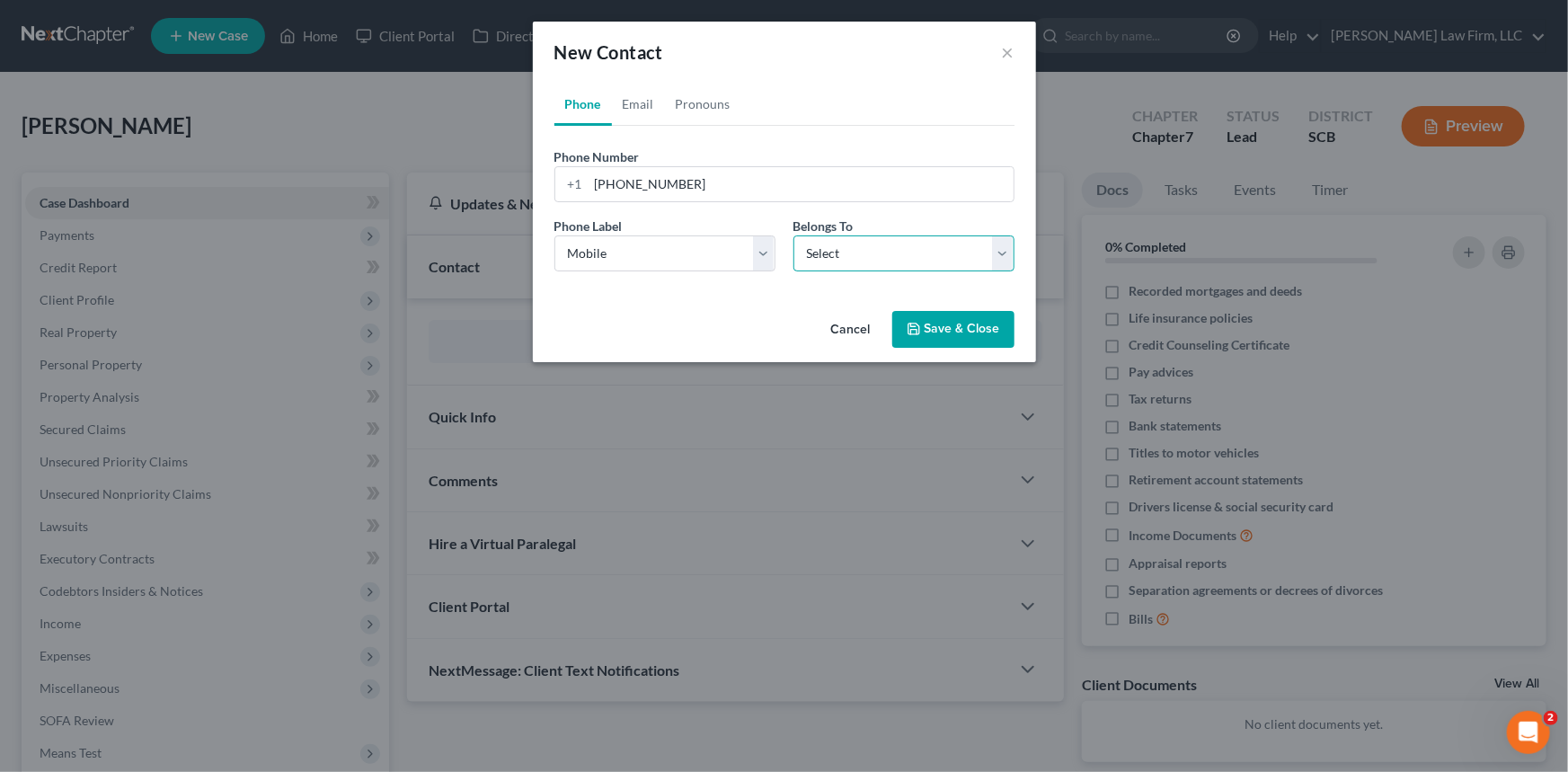
click at [851, 243] on select "Select Client Other" at bounding box center [904, 254] width 221 height 36
select select "0"
click at [794, 236] on select "Select Client Other" at bounding box center [904, 254] width 221 height 36
select select "0"
drag, startPoint x: 633, startPoint y: 96, endPoint x: 595, endPoint y: 183, distance: 94.9
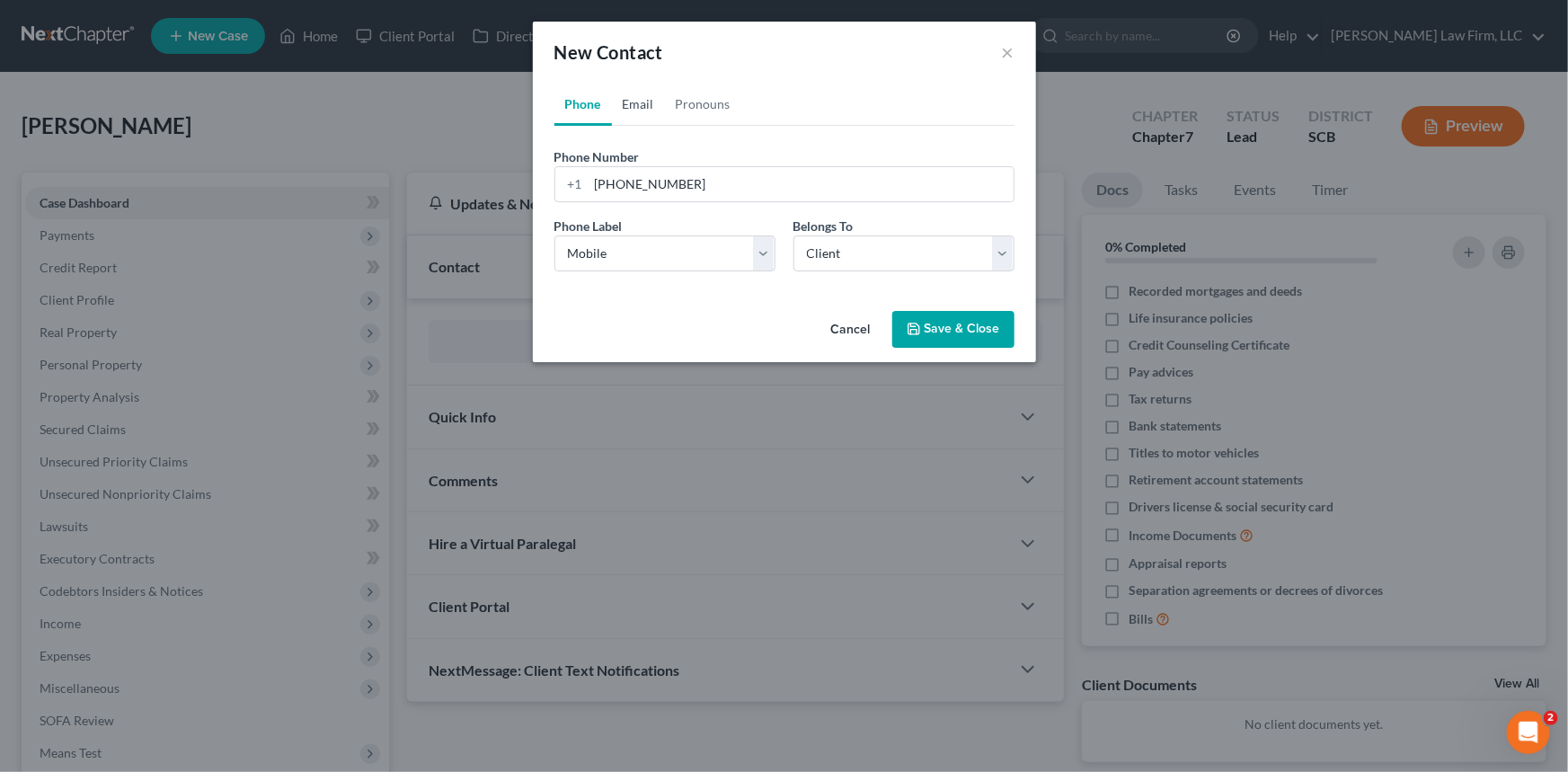
click at [633, 98] on link "Email" at bounding box center [639, 104] width 53 height 43
click at [585, 178] on div at bounding box center [784, 184] width 460 height 36
type input "[EMAIL_ADDRESS][DOMAIN_NAME]"
drag, startPoint x: 635, startPoint y: 244, endPoint x: 610, endPoint y: 267, distance: 34.0
click at [635, 244] on select "Select Home Work Other" at bounding box center [664, 254] width 221 height 36
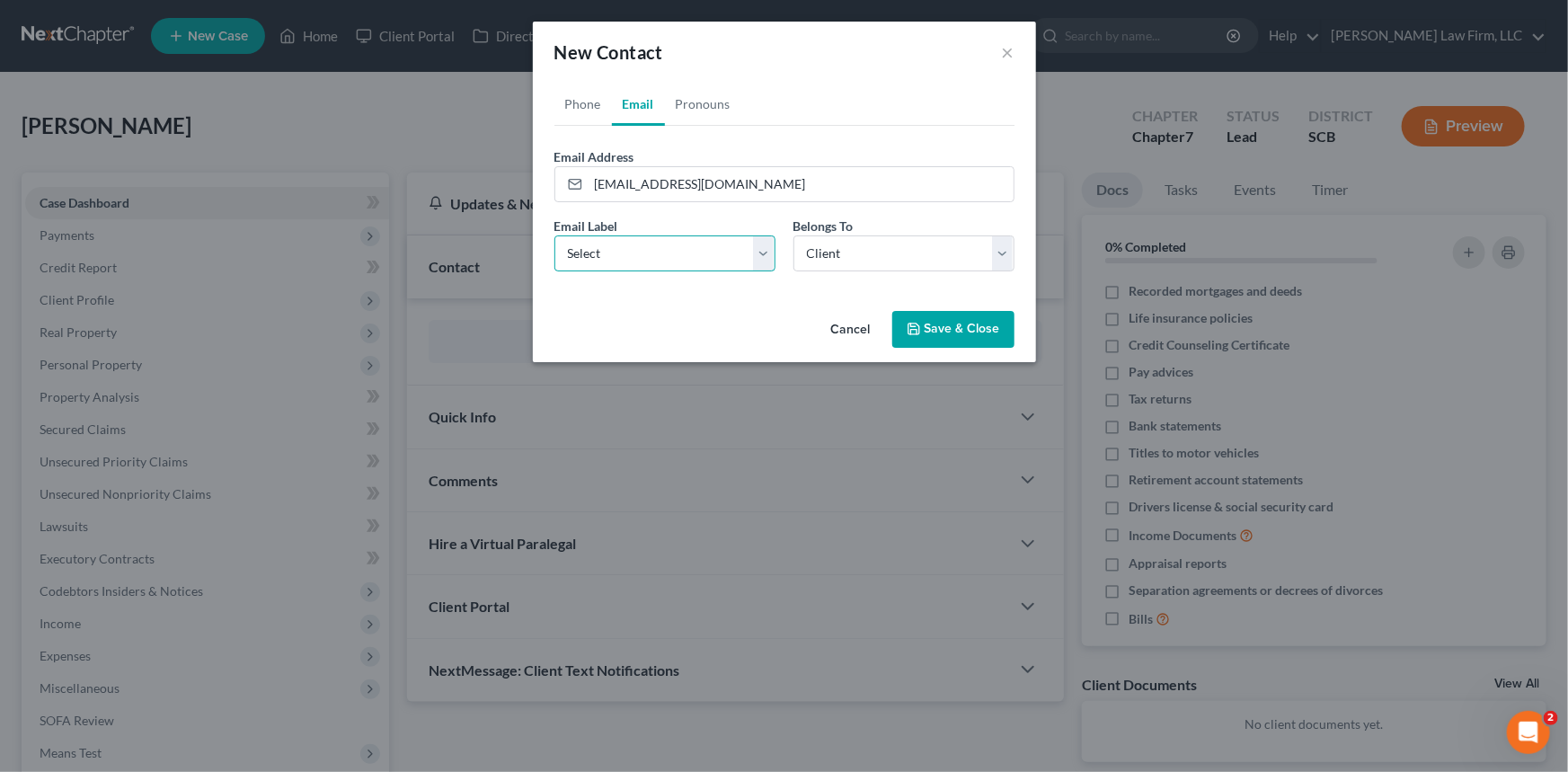
select select "0"
click at [554, 236] on select "Select Home Work Other" at bounding box center [664, 254] width 221 height 36
click at [964, 324] on button "Save & Close" at bounding box center [953, 330] width 123 height 38
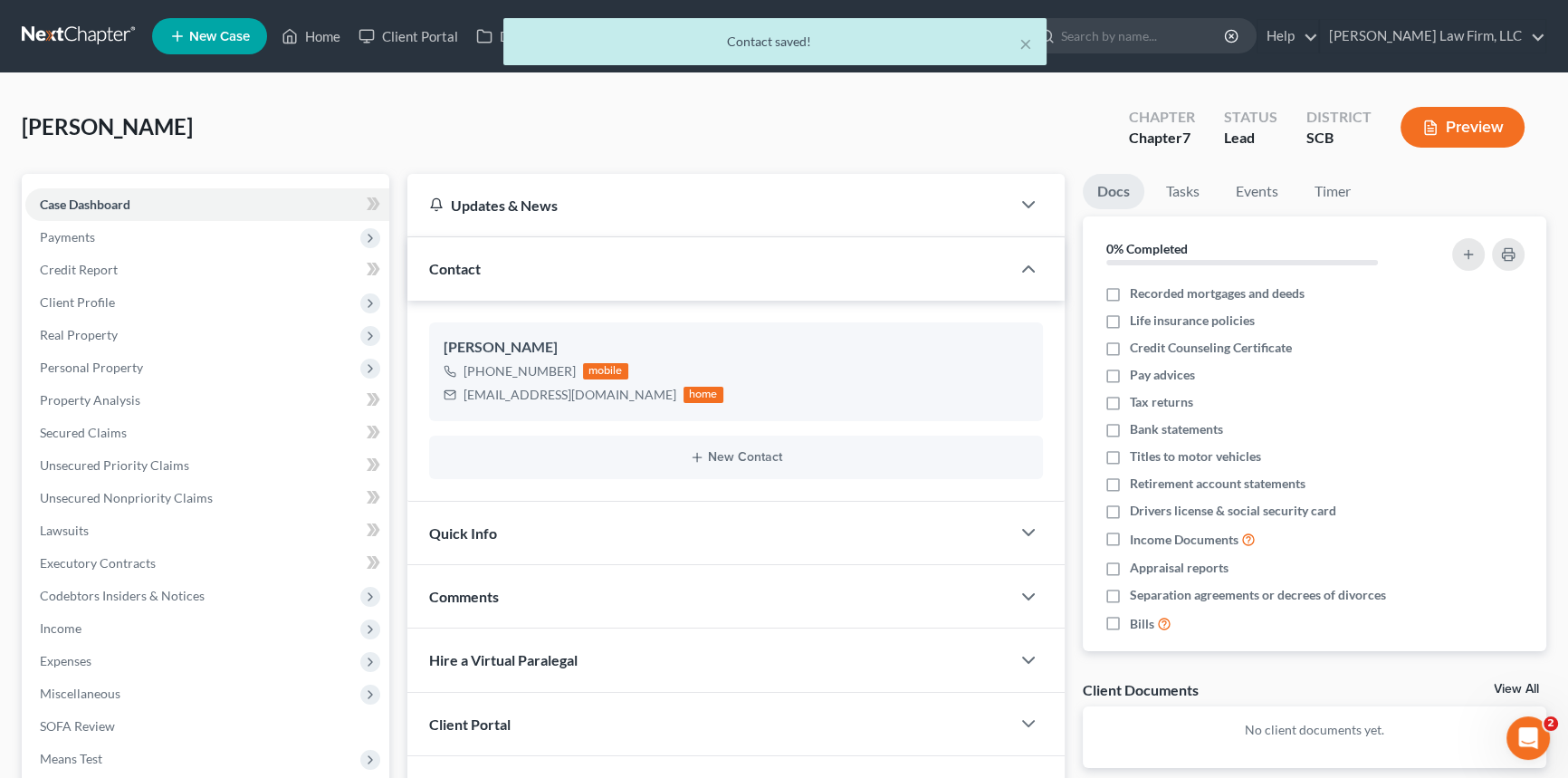
click at [457, 518] on div "Quick Info" at bounding box center [709, 533] width 603 height 62
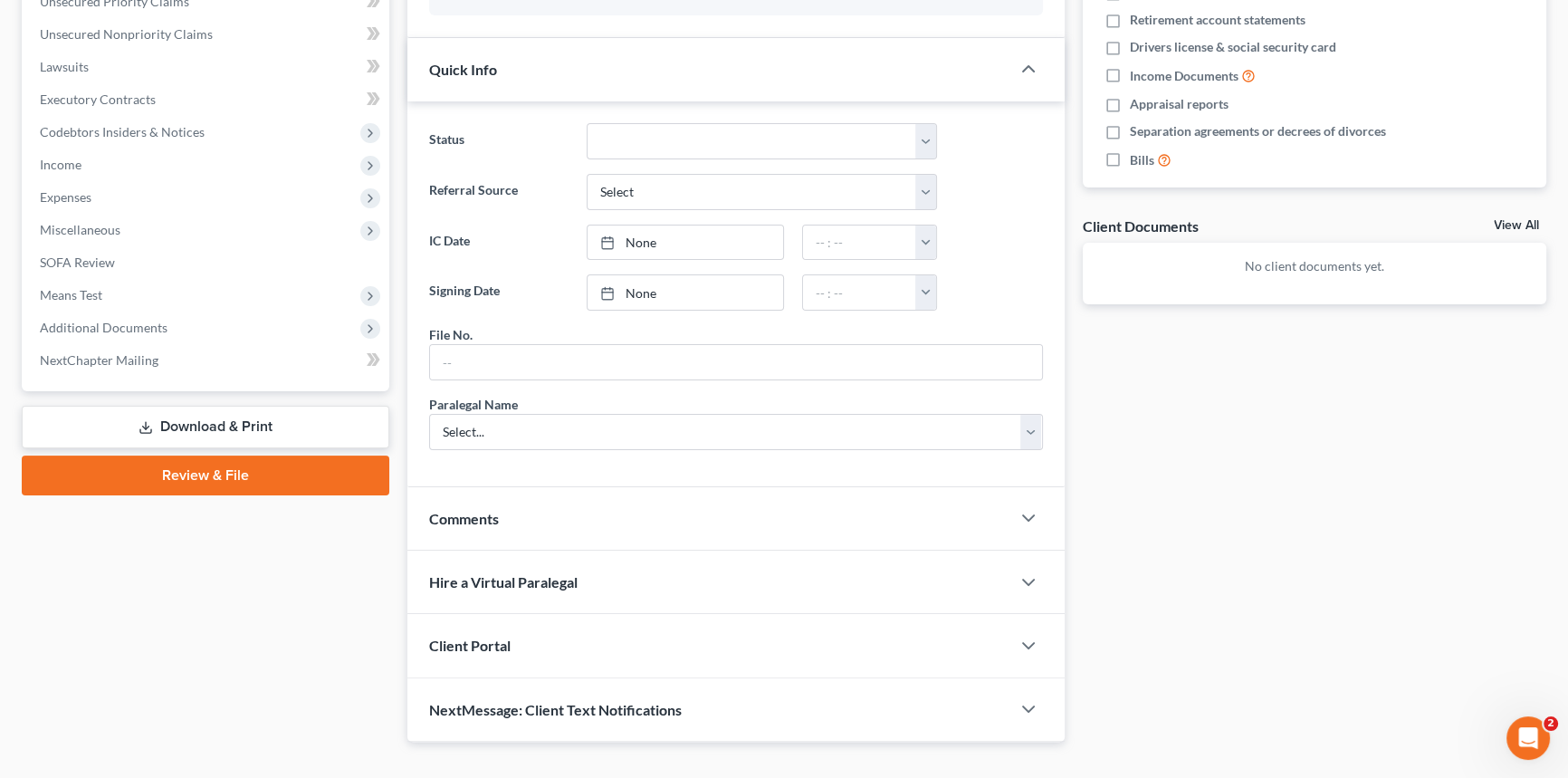
scroll to position [492, 0]
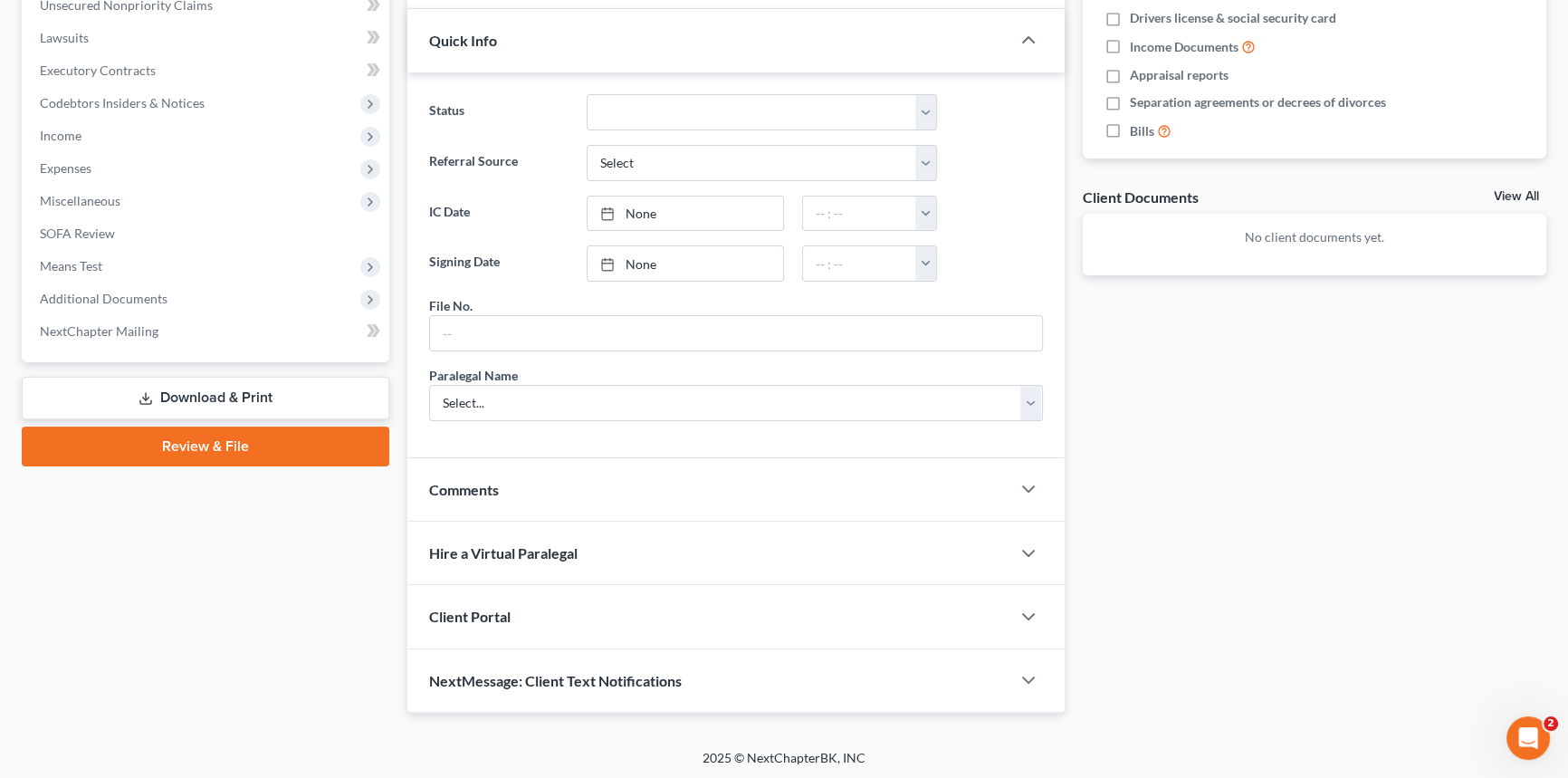
click at [473, 603] on div "Client Portal" at bounding box center [709, 616] width 603 height 62
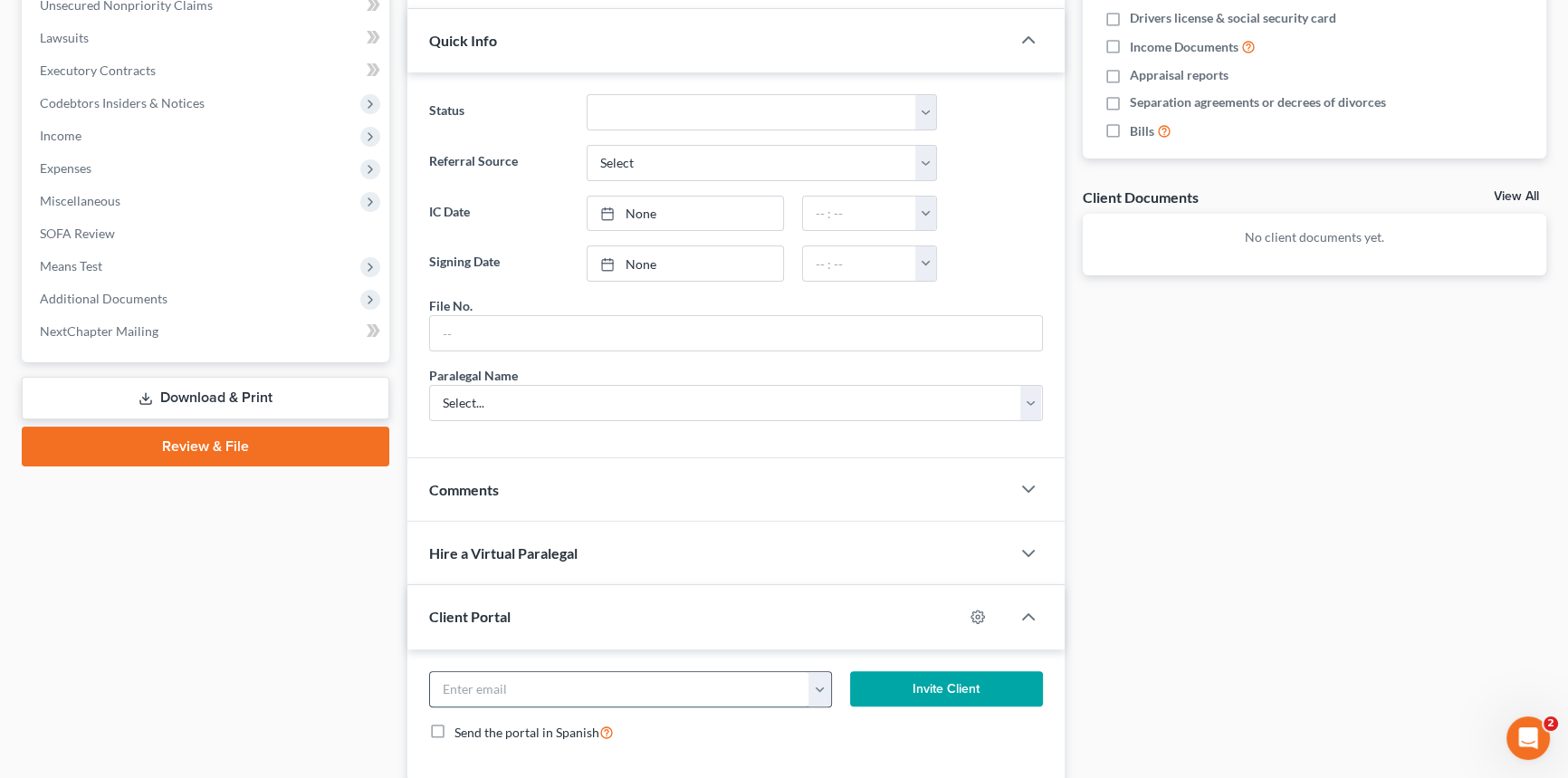
click at [444, 674] on input "email" at bounding box center [620, 690] width 379 height 34
type input "[EMAIL_ADDRESS][DOMAIN_NAME]"
click at [944, 683] on button "Invite Client" at bounding box center [946, 690] width 193 height 36
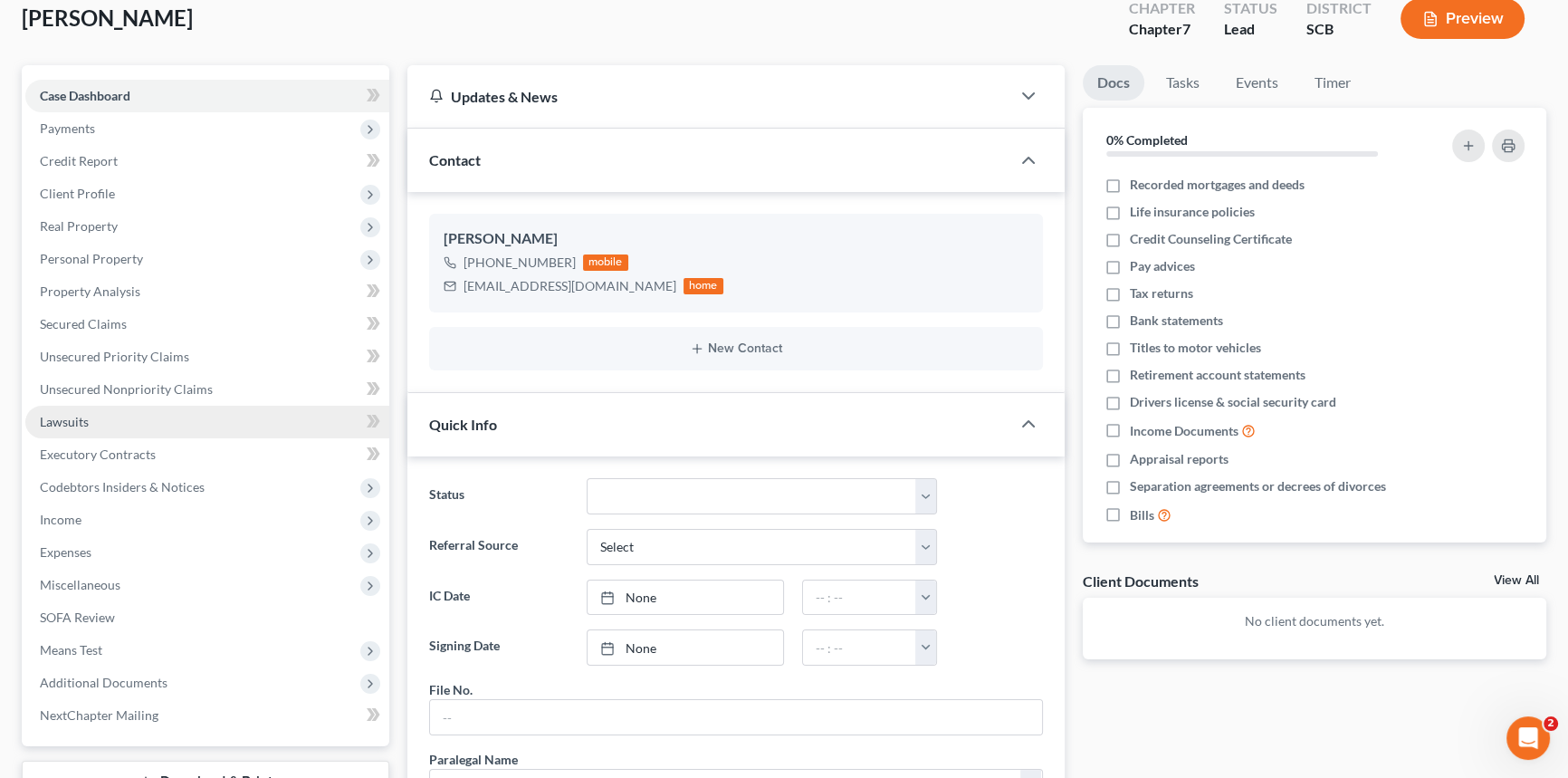
scroll to position [0, 0]
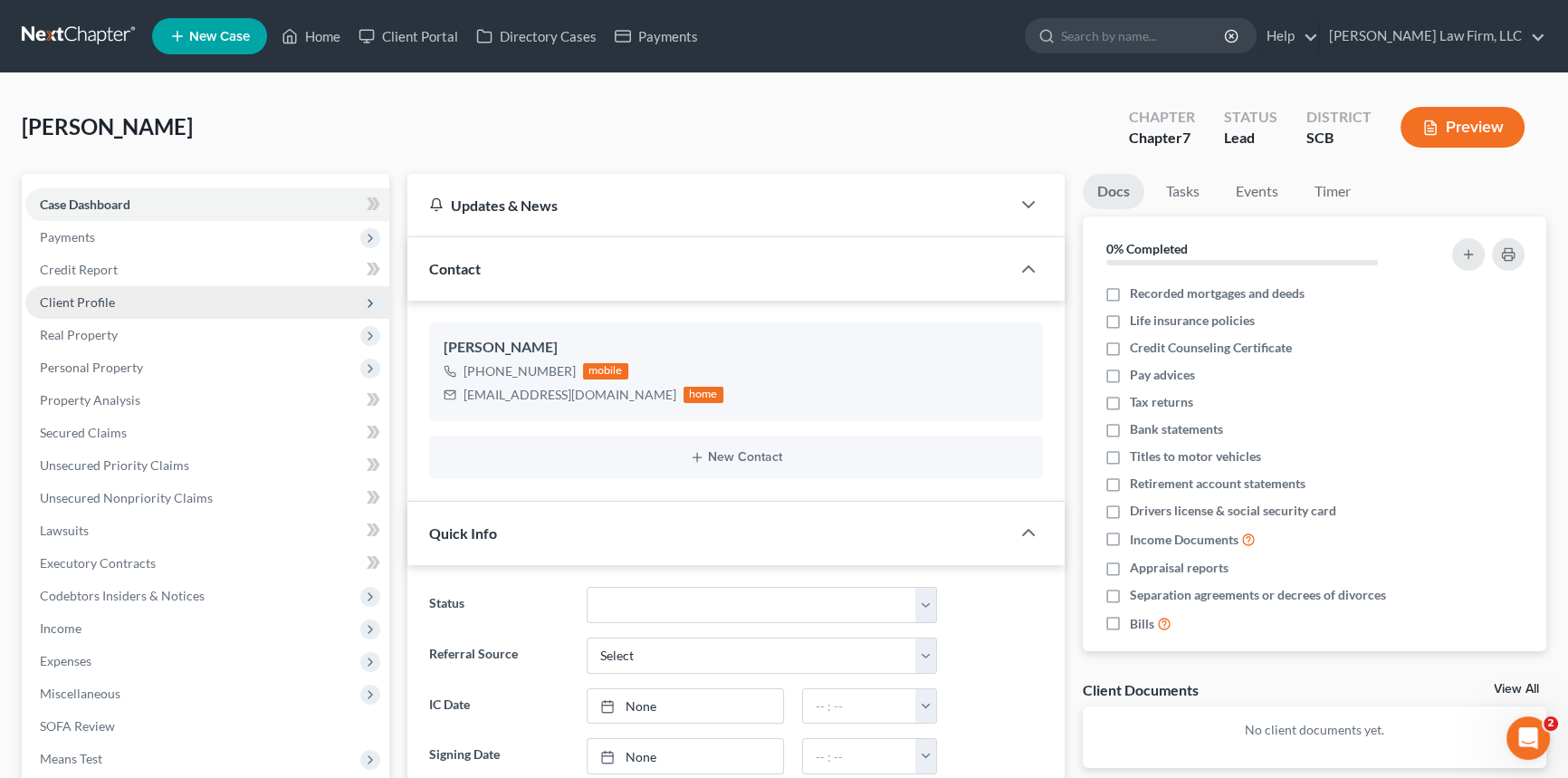
click at [91, 296] on span "Client Profile" at bounding box center [78, 302] width 75 height 15
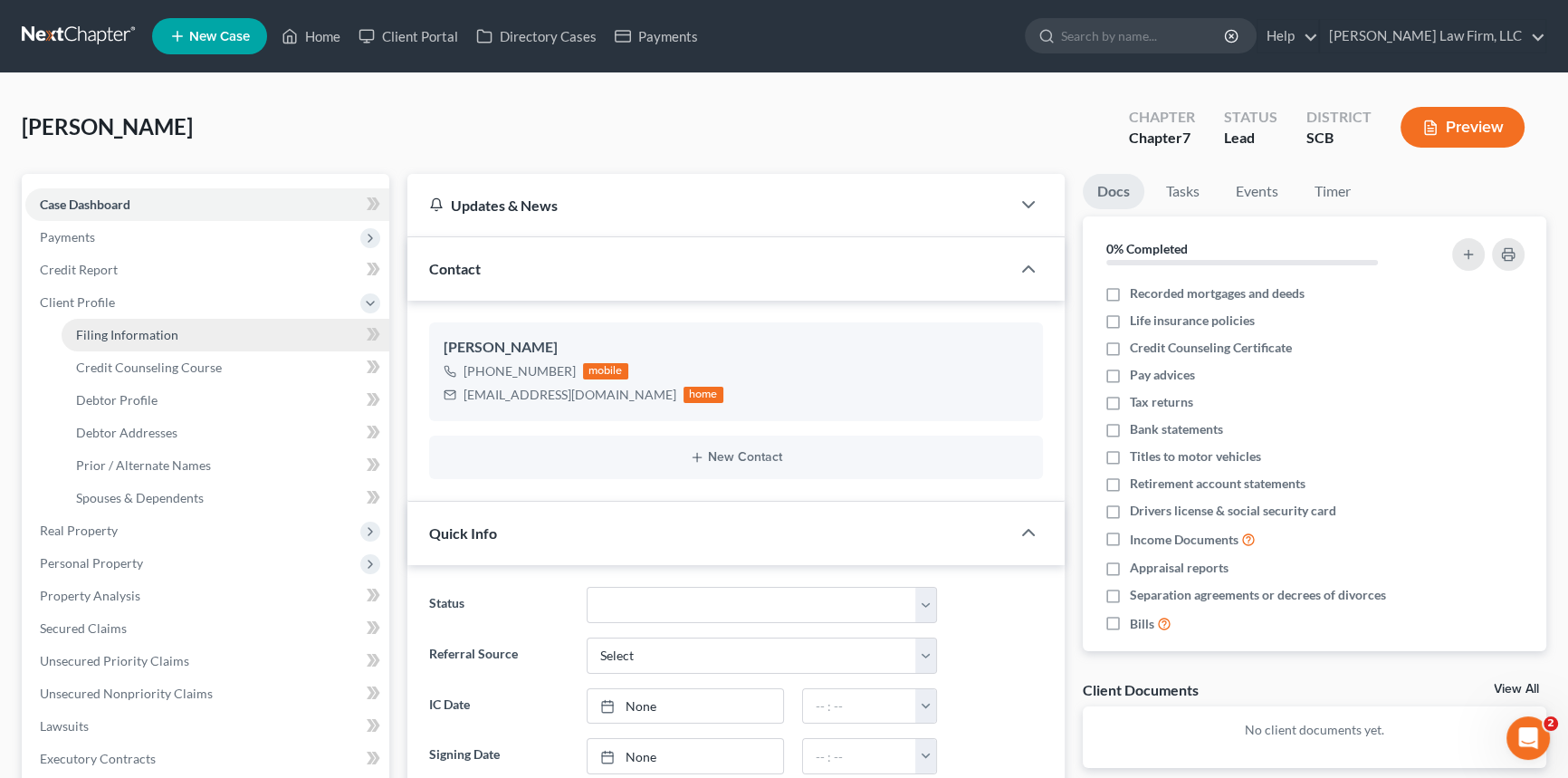
click at [134, 328] on span "Filing Information" at bounding box center [126, 334] width 102 height 15
select select "1"
select select "0"
select select "72"
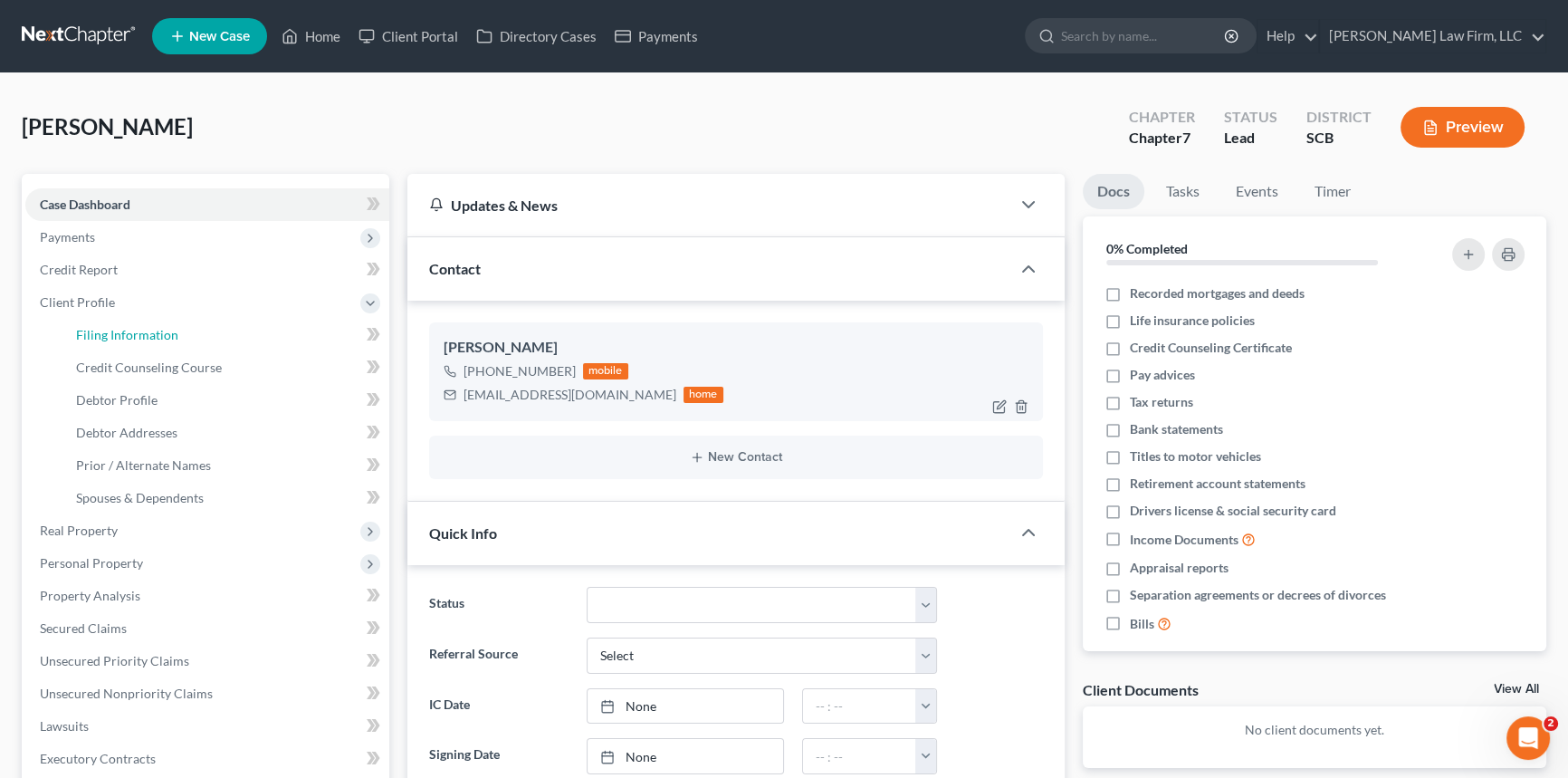
select select "42"
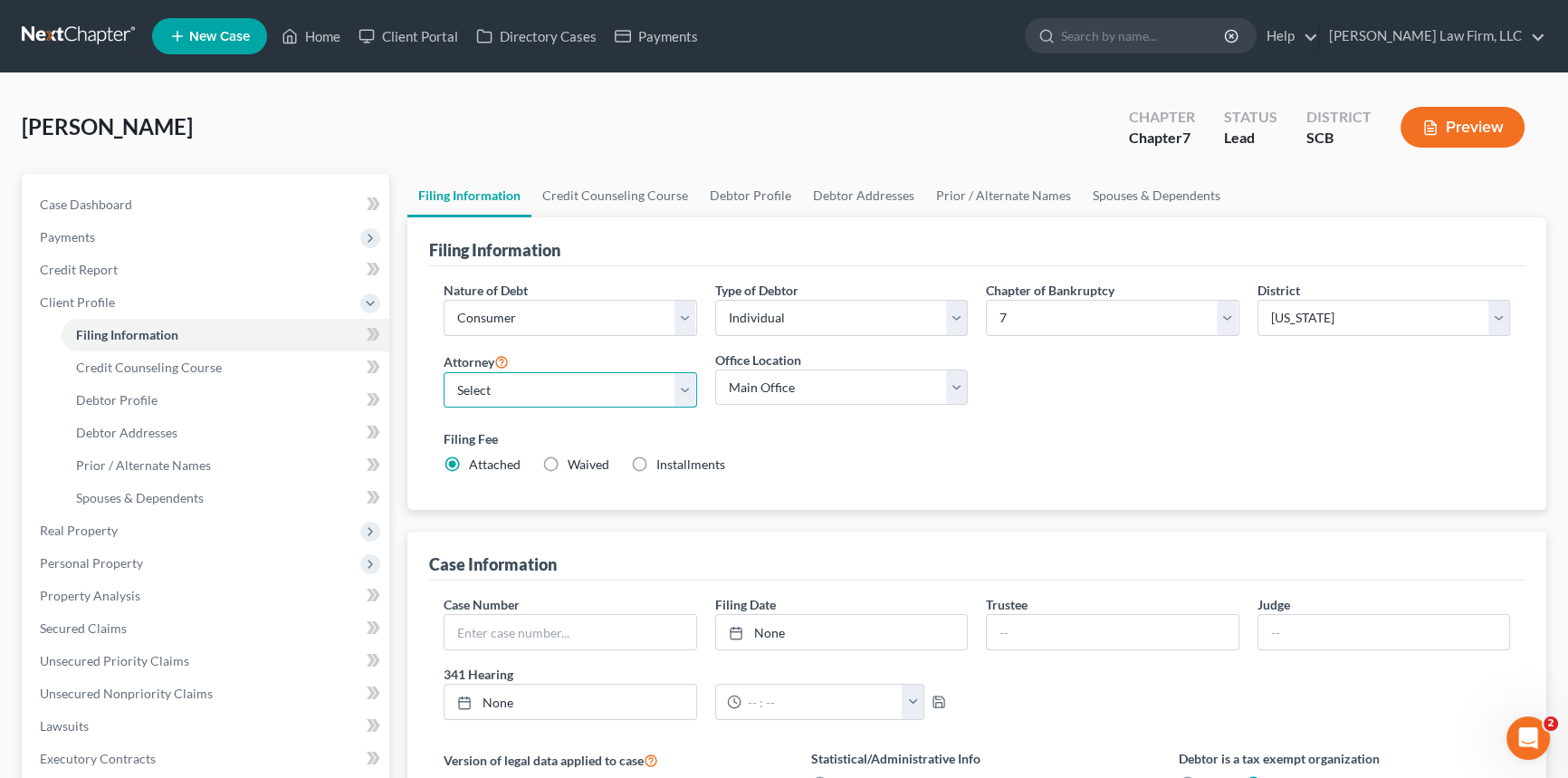
click at [493, 389] on select "Select [PERSON_NAME] - SCB [PERSON_NAME] - SCB" at bounding box center [570, 391] width 254 height 36
select select "0"
click at [443, 373] on select "Select [PERSON_NAME] - SCB [PERSON_NAME] - SCB" at bounding box center [570, 391] width 254 height 36
click at [120, 394] on span "Debtor Profile" at bounding box center [116, 400] width 81 height 15
select select "0"
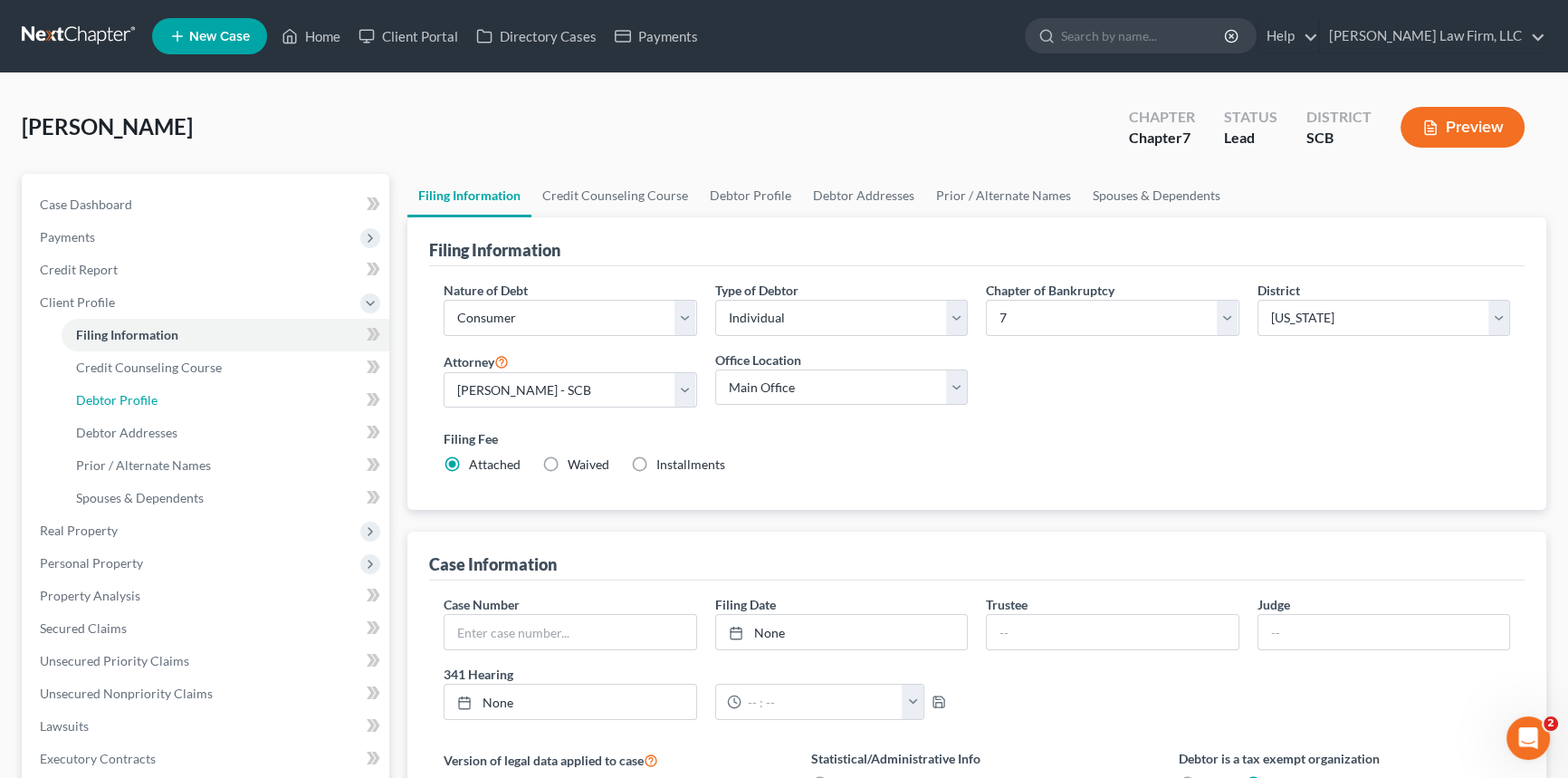
select select "0"
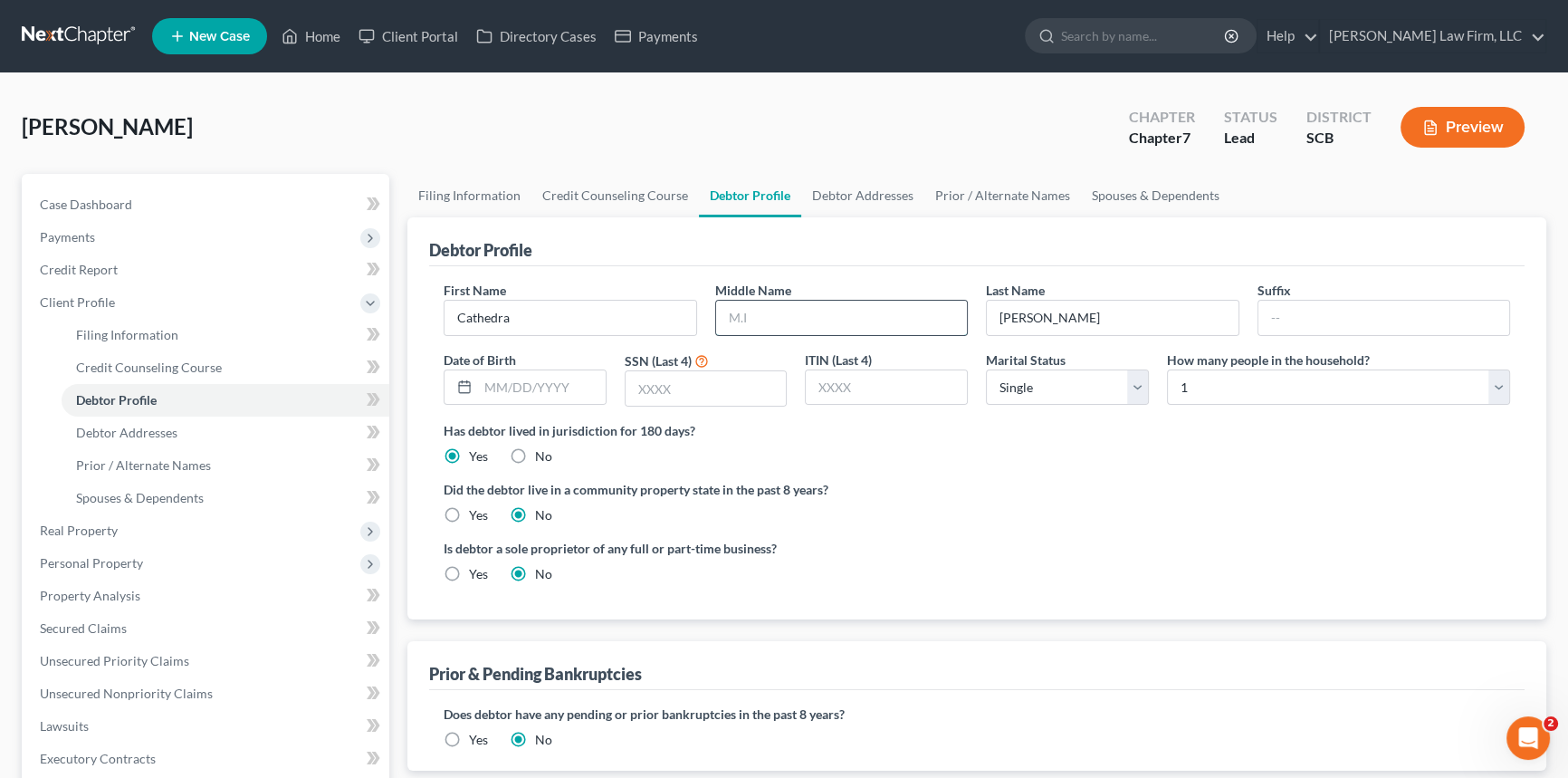
click at [765, 312] on input "text" at bounding box center [842, 318] width 252 height 34
type input "[PERSON_NAME]"
drag, startPoint x: 143, startPoint y: 430, endPoint x: 272, endPoint y: 352, distance: 150.7
click at [143, 432] on span "Debtor Addresses" at bounding box center [126, 432] width 102 height 15
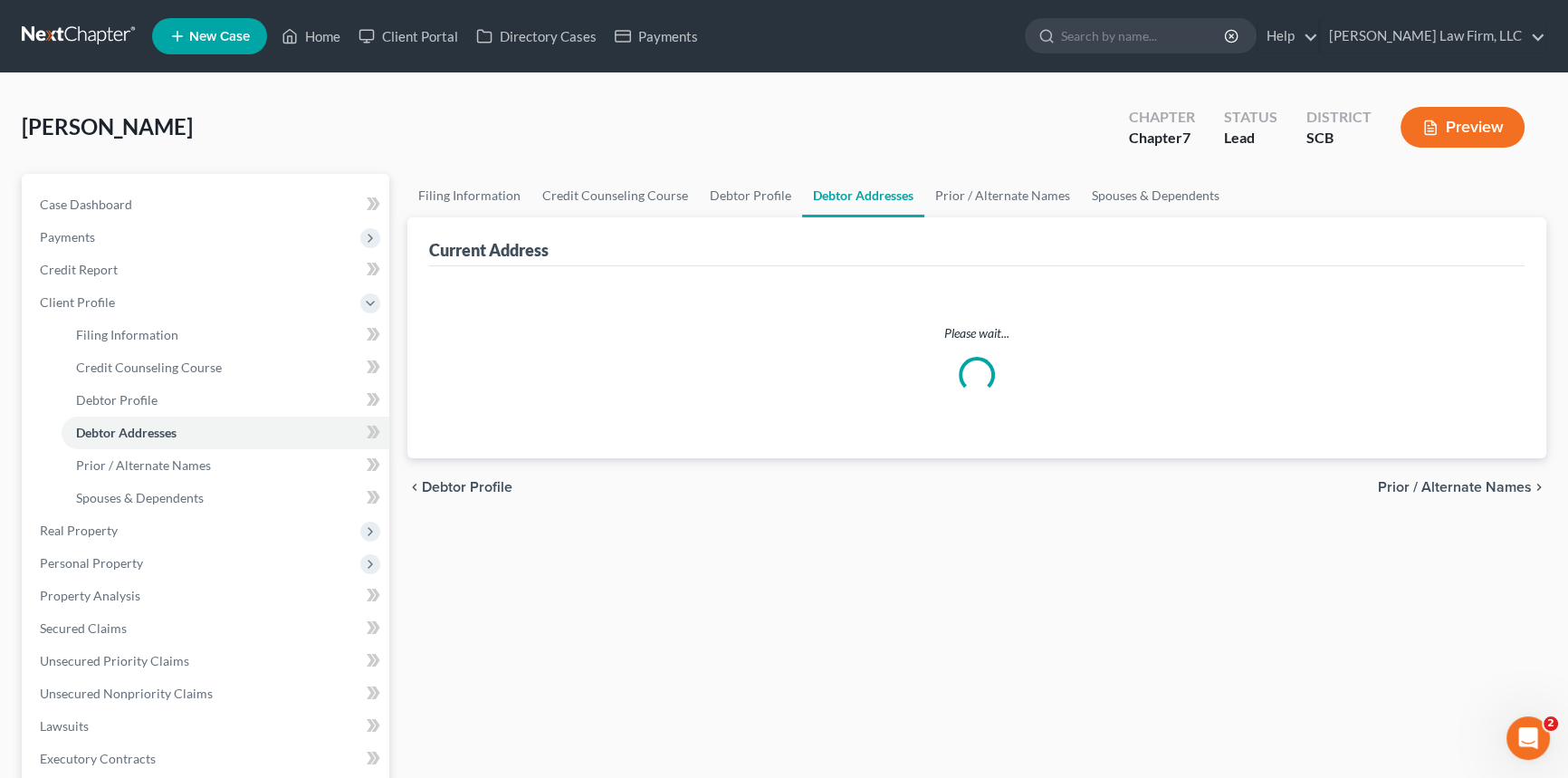
select select "0"
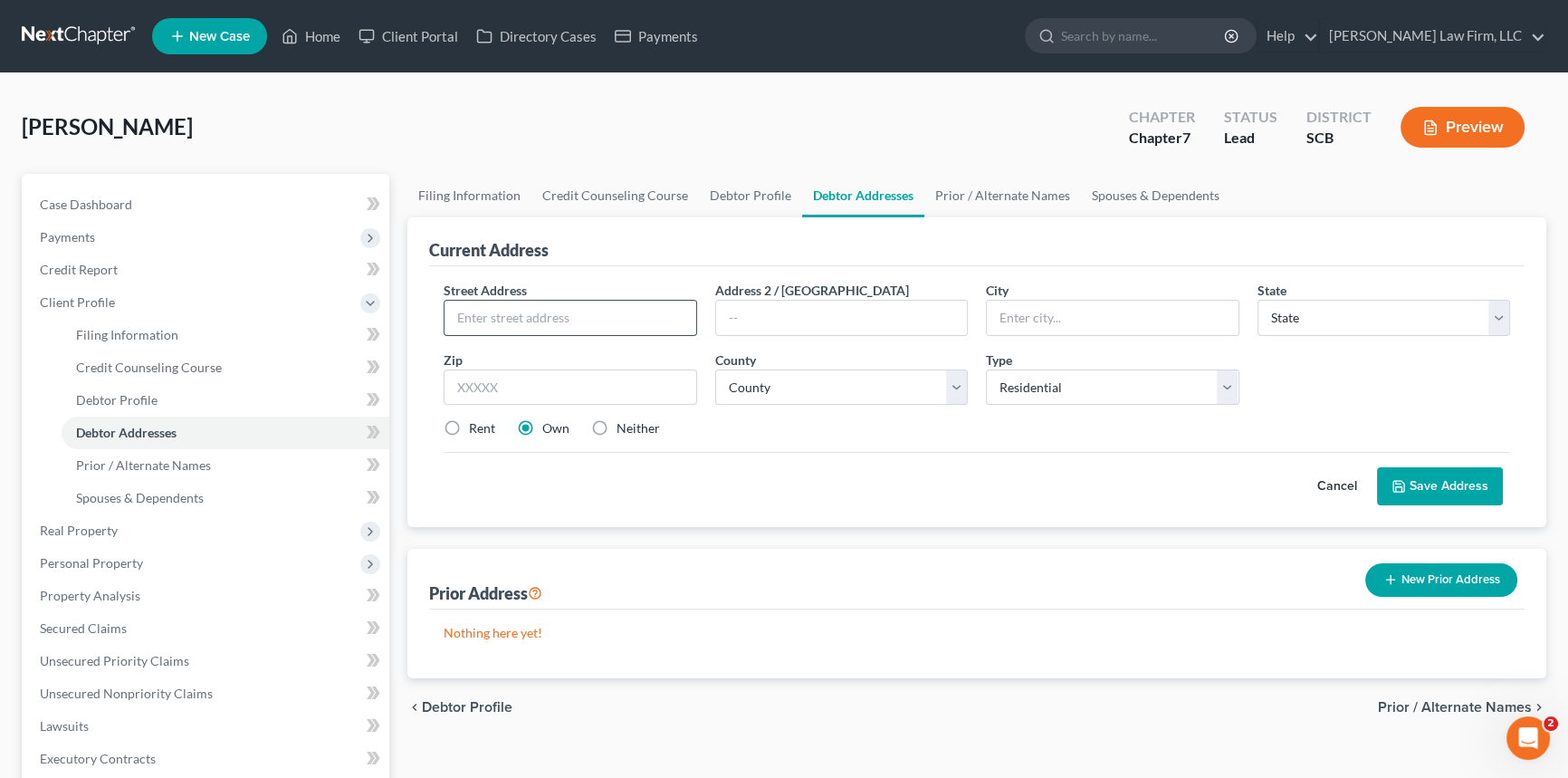
click at [464, 310] on input "text" at bounding box center [570, 318] width 252 height 34
type input "[STREET_ADDRESS]"
type input "[GEOGRAPHIC_DATA]"
select select "42"
click at [466, 389] on input "text" at bounding box center [570, 388] width 254 height 36
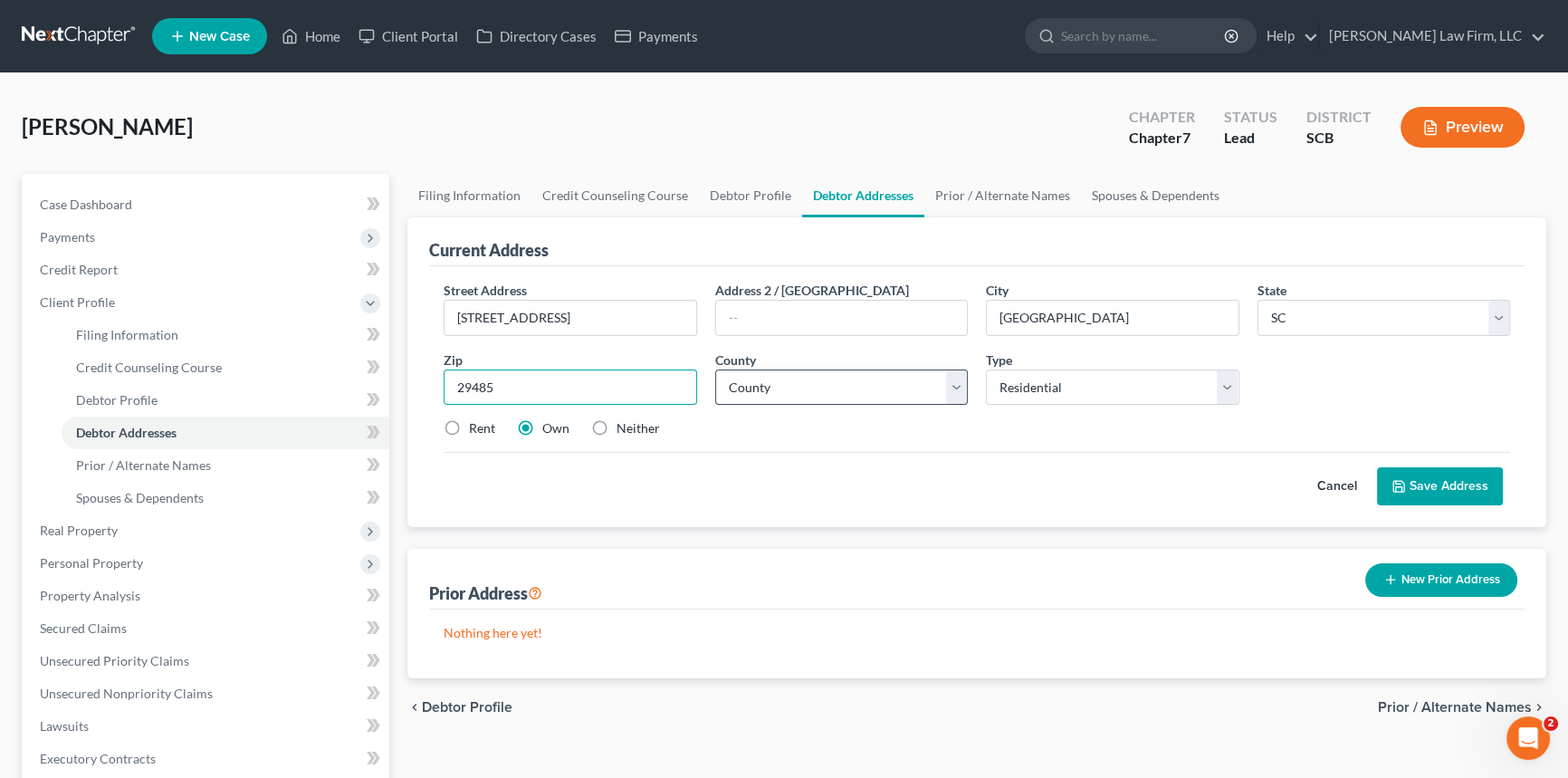
type input "29485"
click at [755, 381] on select "County [GEOGRAPHIC_DATA] [GEOGRAPHIC_DATA] [GEOGRAPHIC_DATA] [GEOGRAPHIC_DATA] …" at bounding box center [842, 388] width 254 height 36
select select "17"
click at [716, 370] on select "County [GEOGRAPHIC_DATA] [GEOGRAPHIC_DATA] [GEOGRAPHIC_DATA] [GEOGRAPHIC_DATA] …" at bounding box center [842, 388] width 254 height 36
click at [469, 425] on label "Rent" at bounding box center [482, 428] width 26 height 18
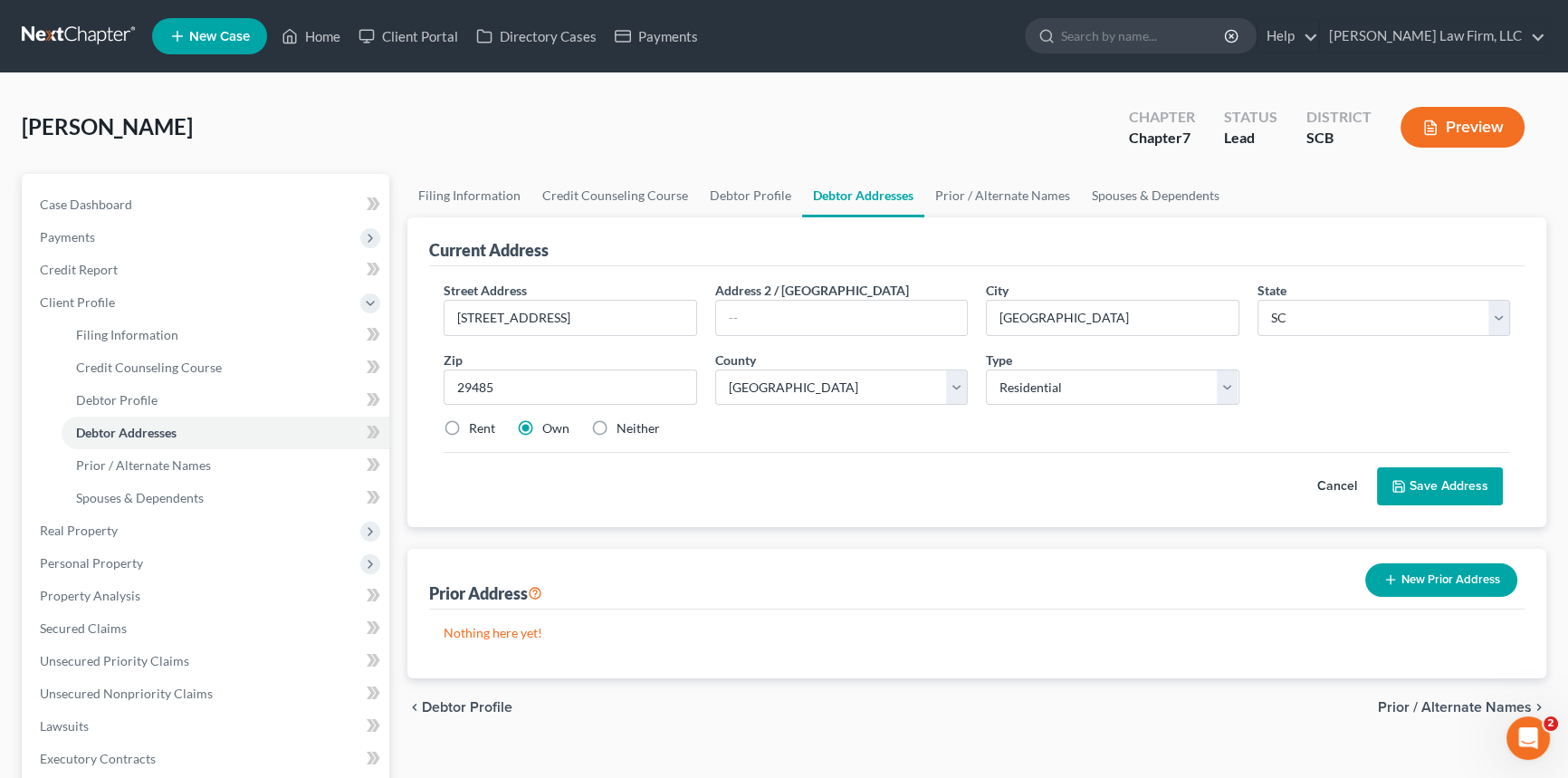
click at [476, 425] on input "Rent" at bounding box center [482, 425] width 11 height 11
radio input "true"
click at [1433, 478] on button "Save Address" at bounding box center [1440, 487] width 125 height 38
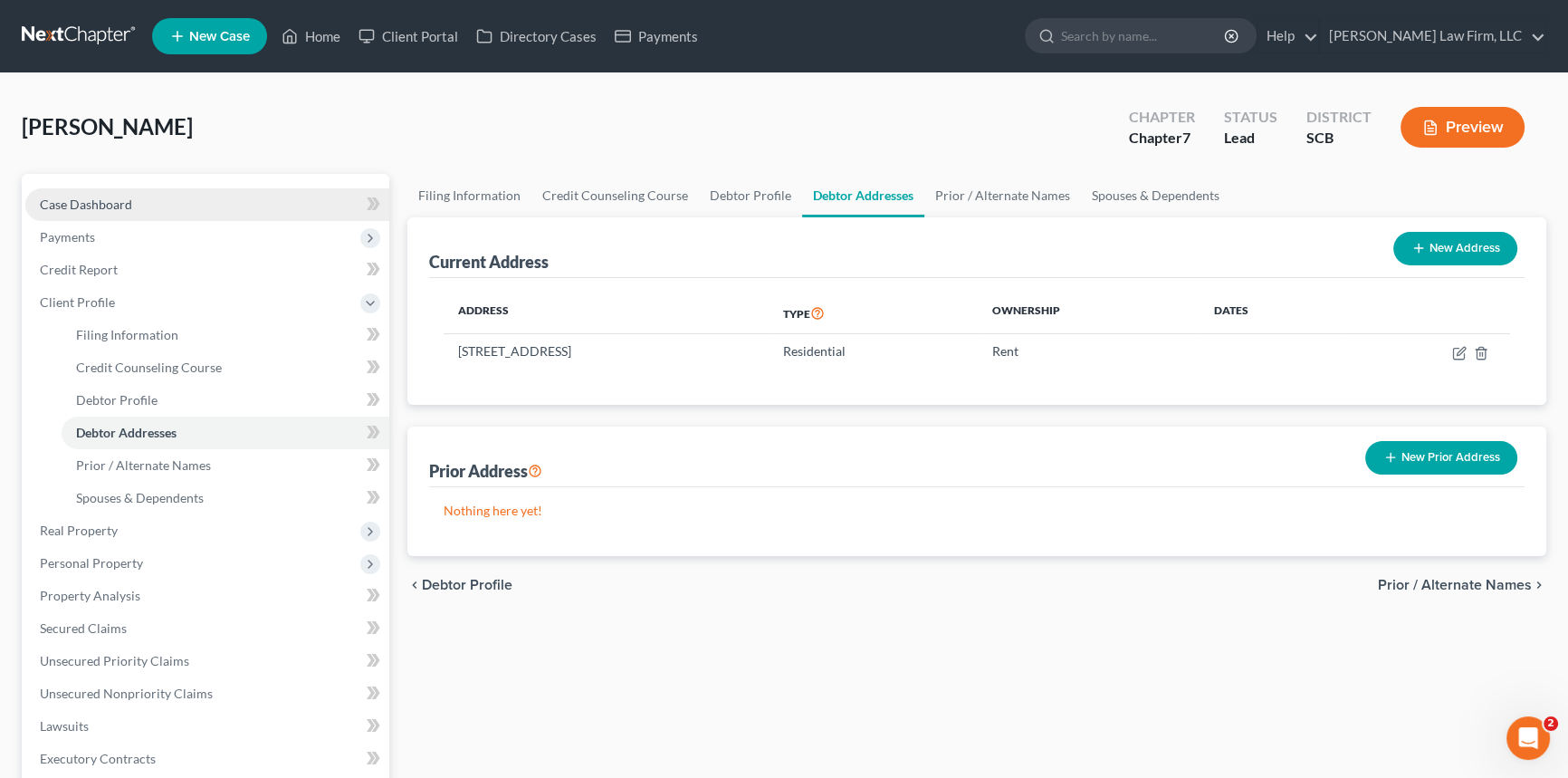
click at [96, 201] on span "Case Dashboard" at bounding box center [86, 204] width 92 height 15
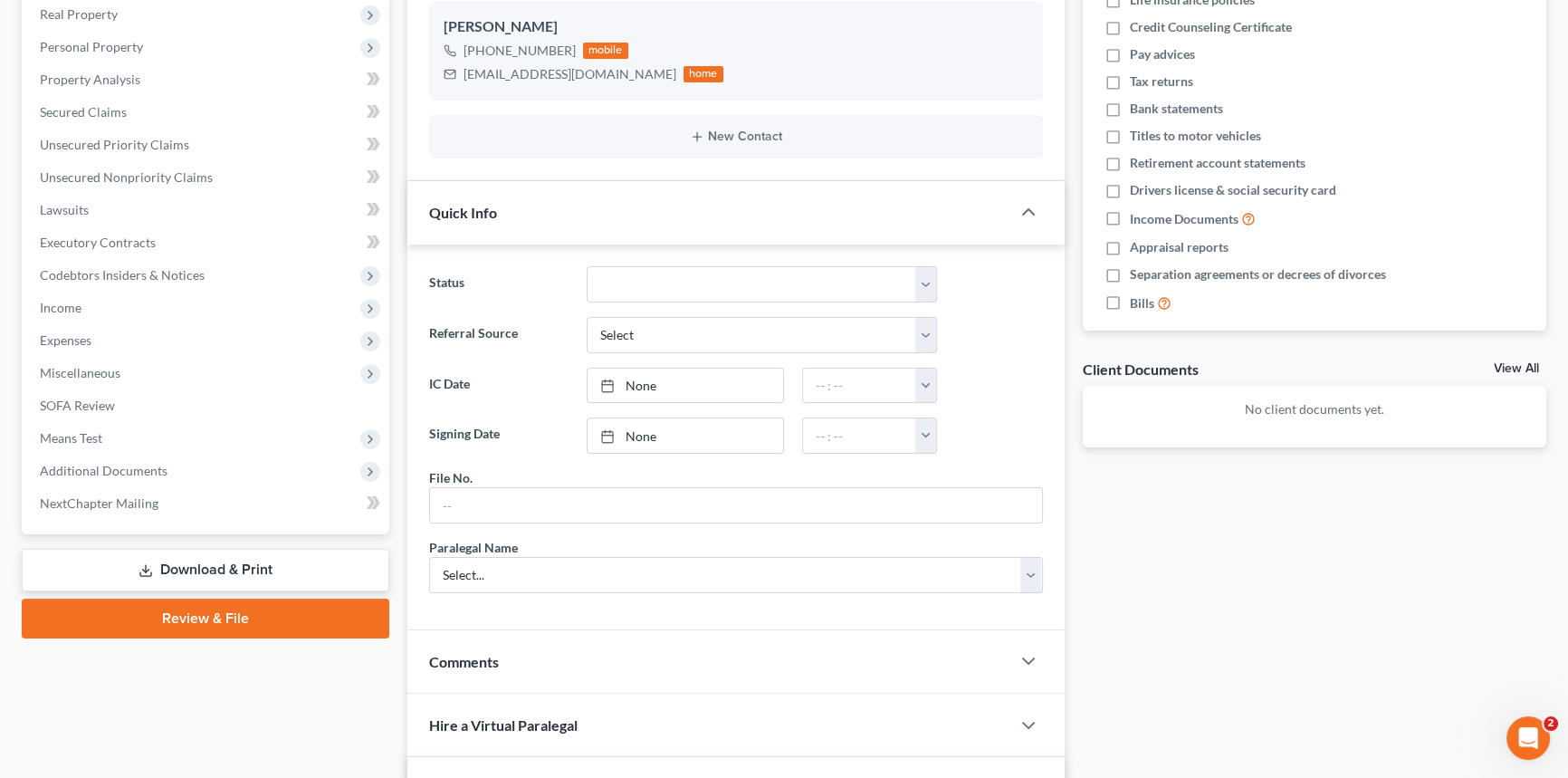
scroll to position [493, 0]
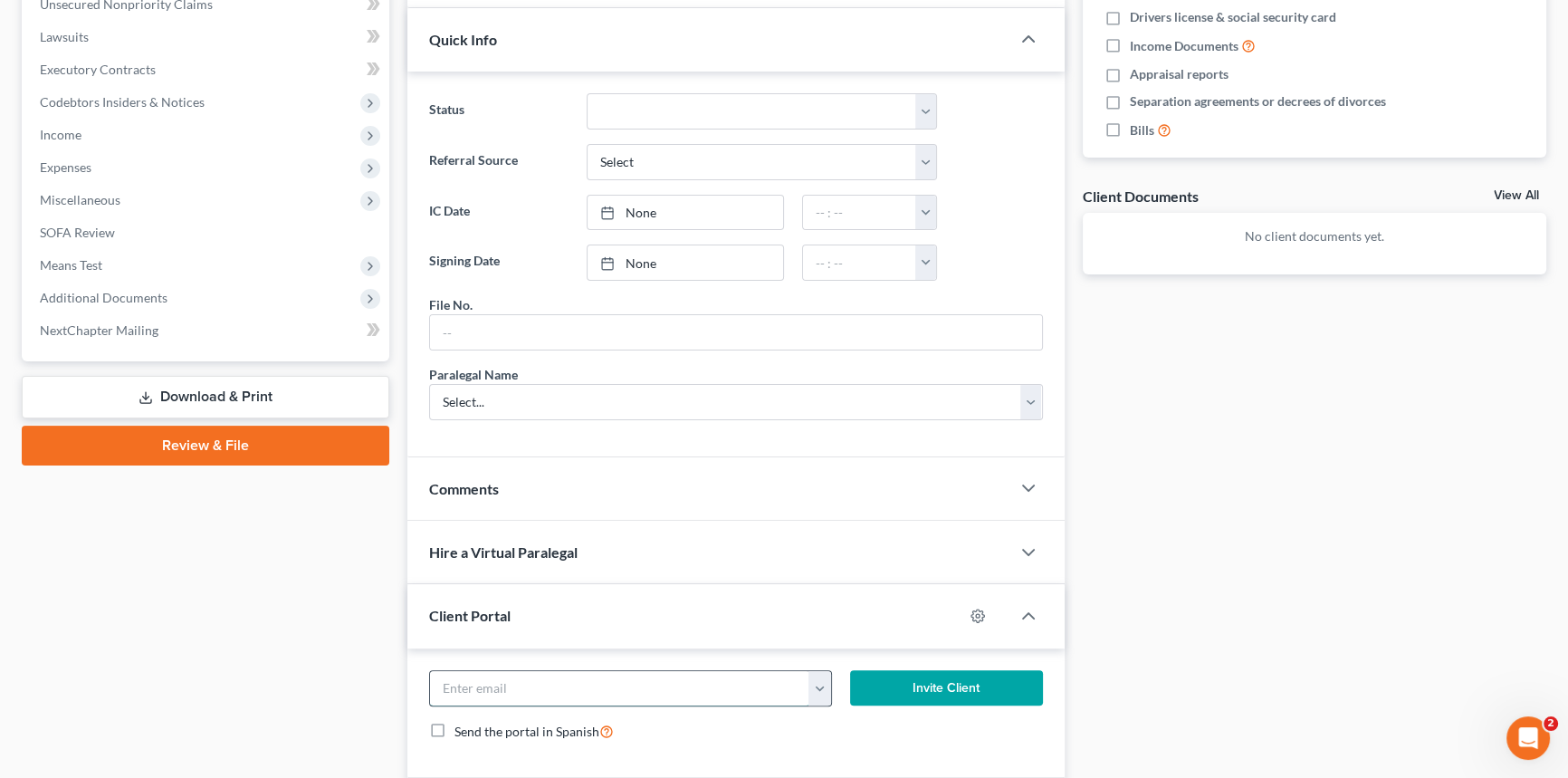
click at [477, 673] on input "email" at bounding box center [620, 689] width 379 height 34
type input "[EMAIL_ADDRESS][DOMAIN_NAME]"
click at [914, 674] on button "Invite Client" at bounding box center [946, 689] width 193 height 36
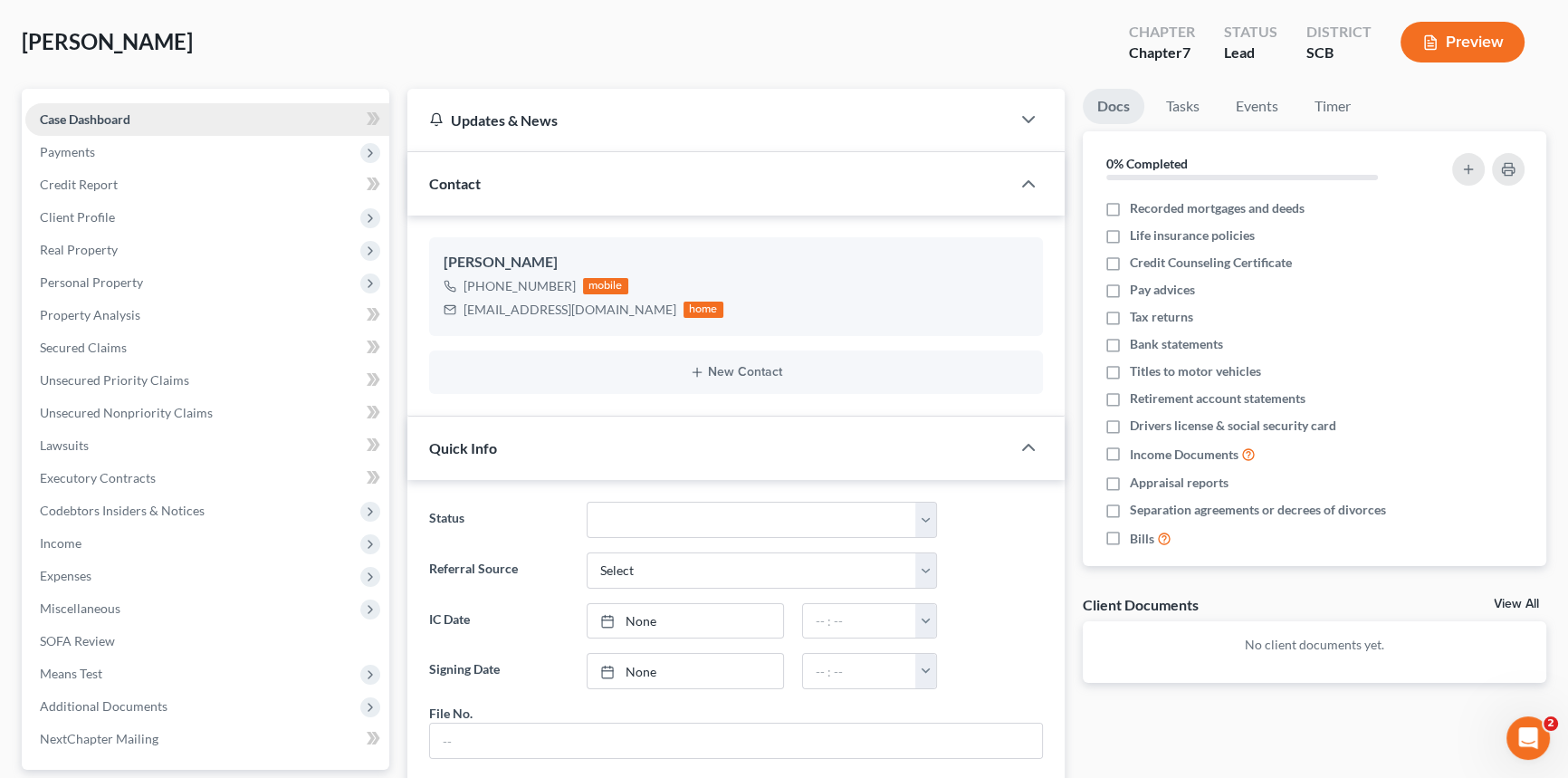
scroll to position [81, 0]
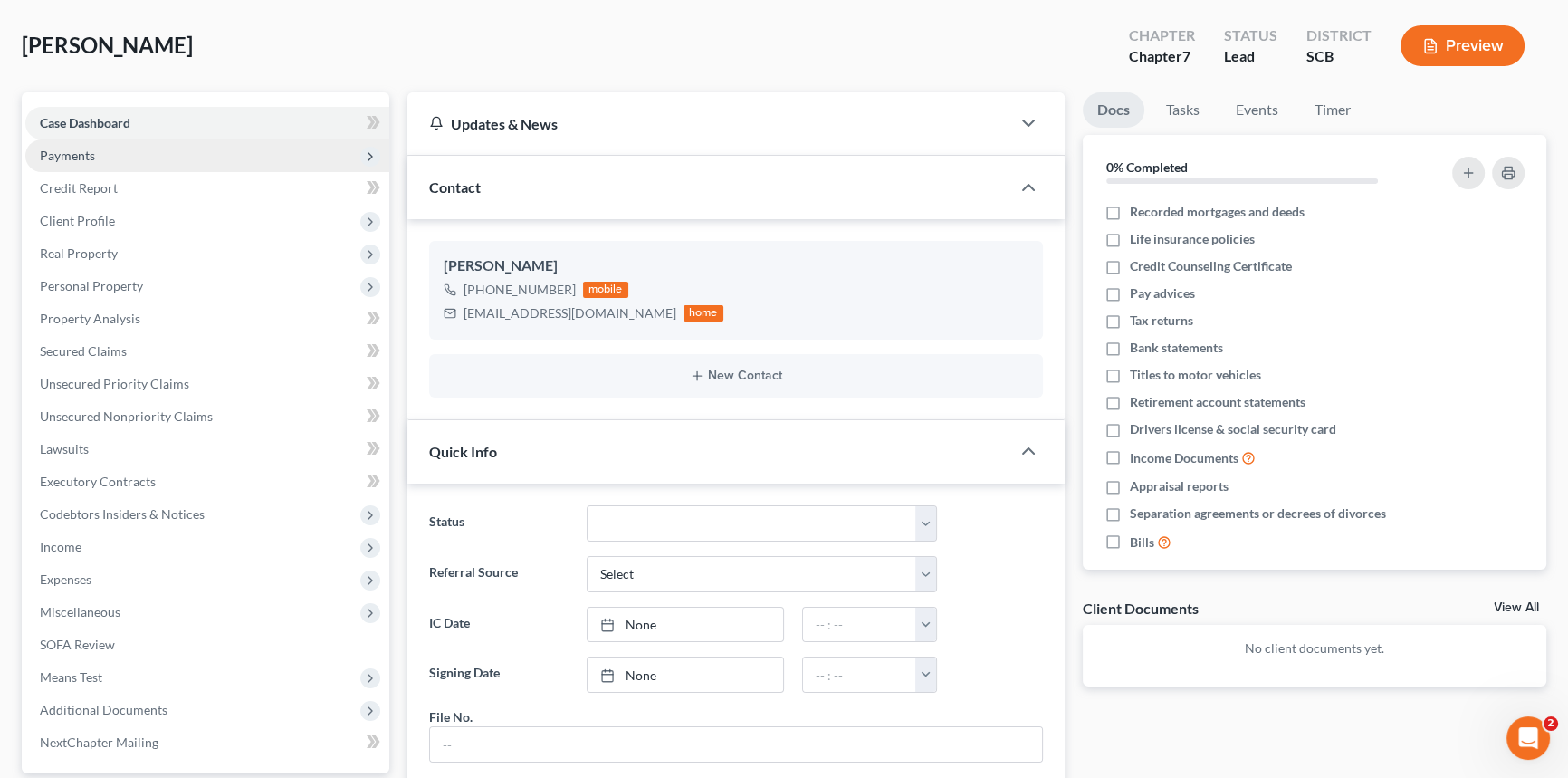
click at [73, 150] on span "Payments" at bounding box center [68, 155] width 56 height 15
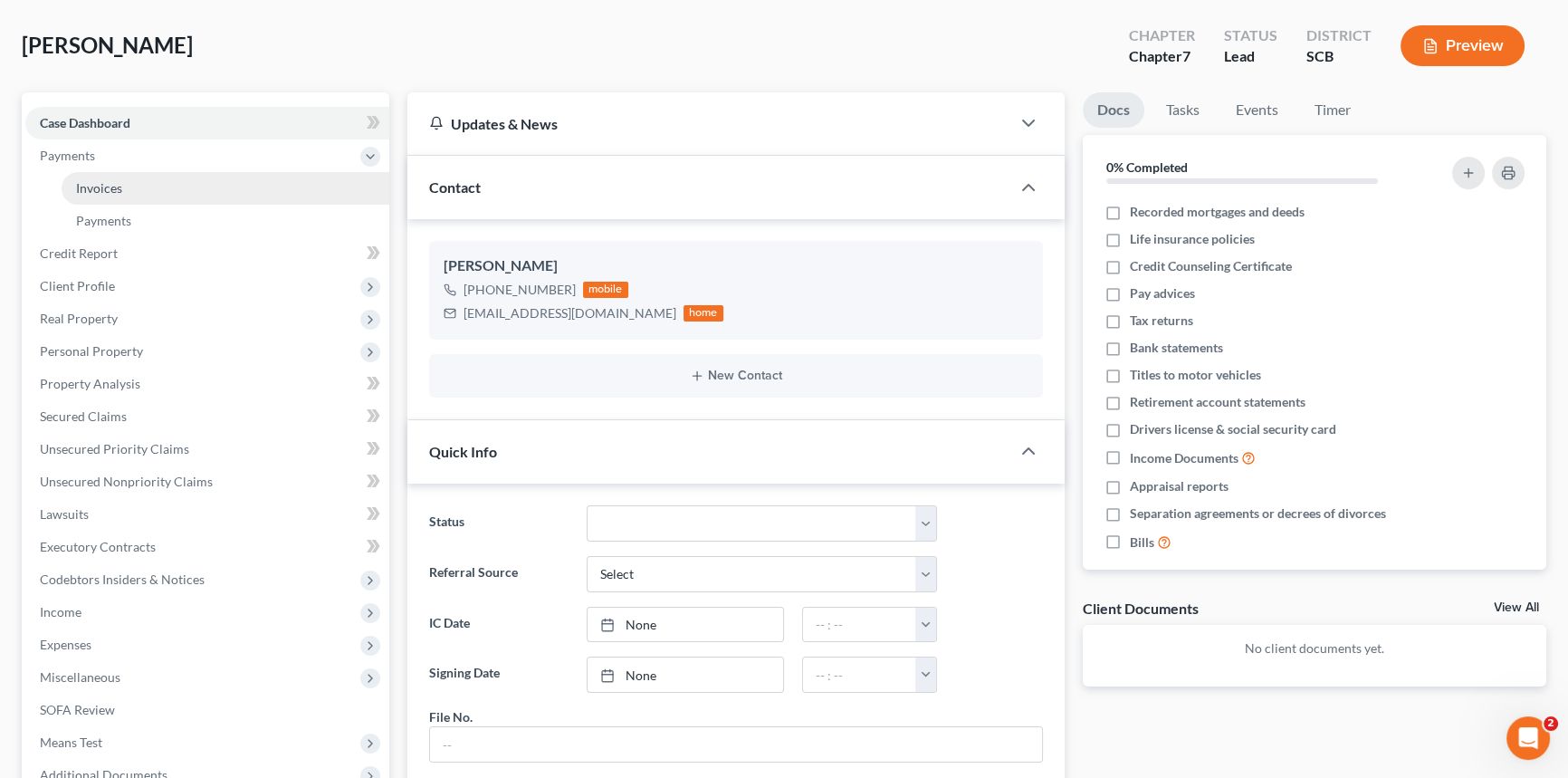
click at [131, 177] on link "Invoices" at bounding box center [225, 189] width 328 height 33
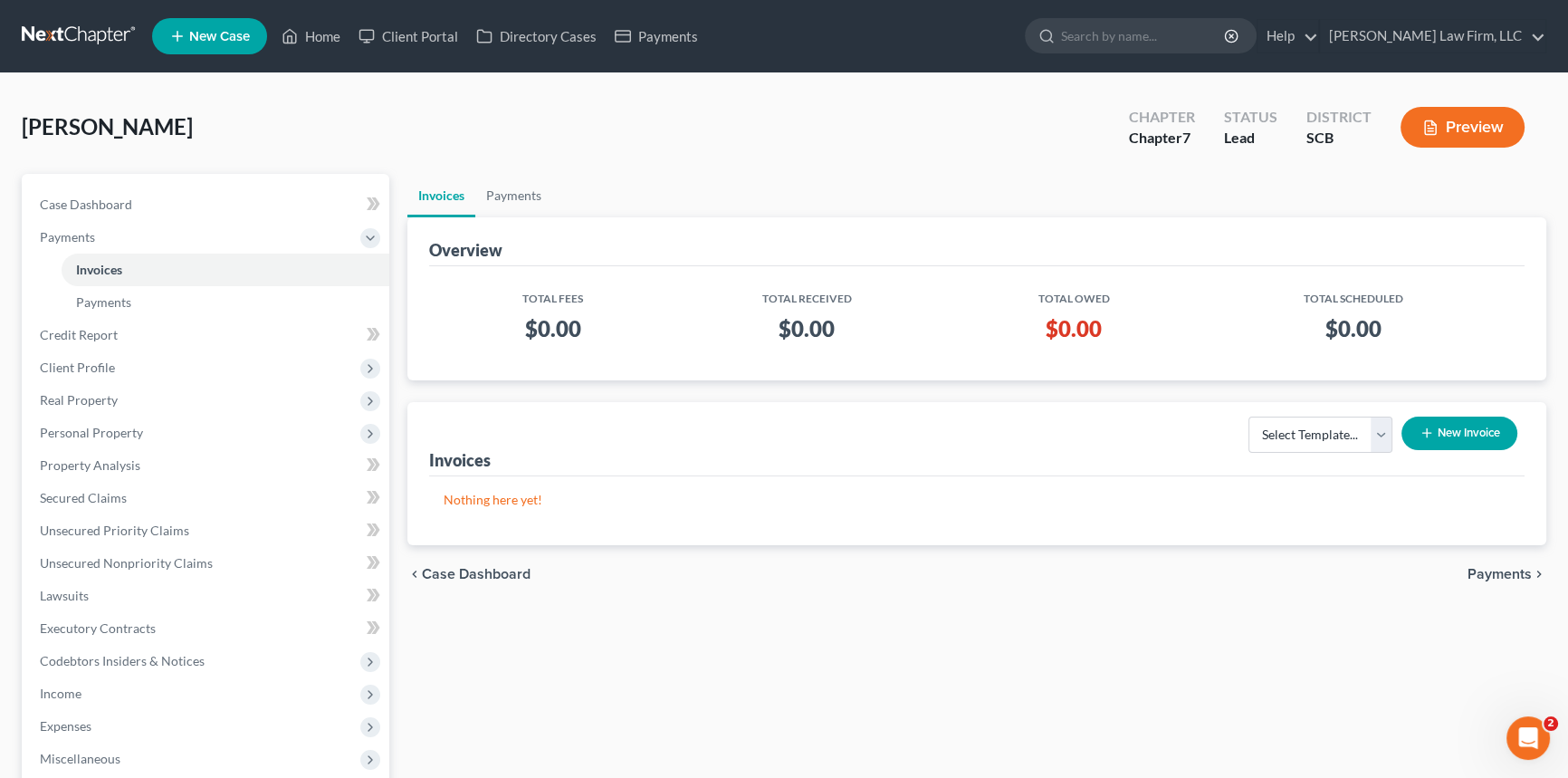
click at [1466, 435] on button "New Invoice" at bounding box center [1460, 433] width 116 height 34
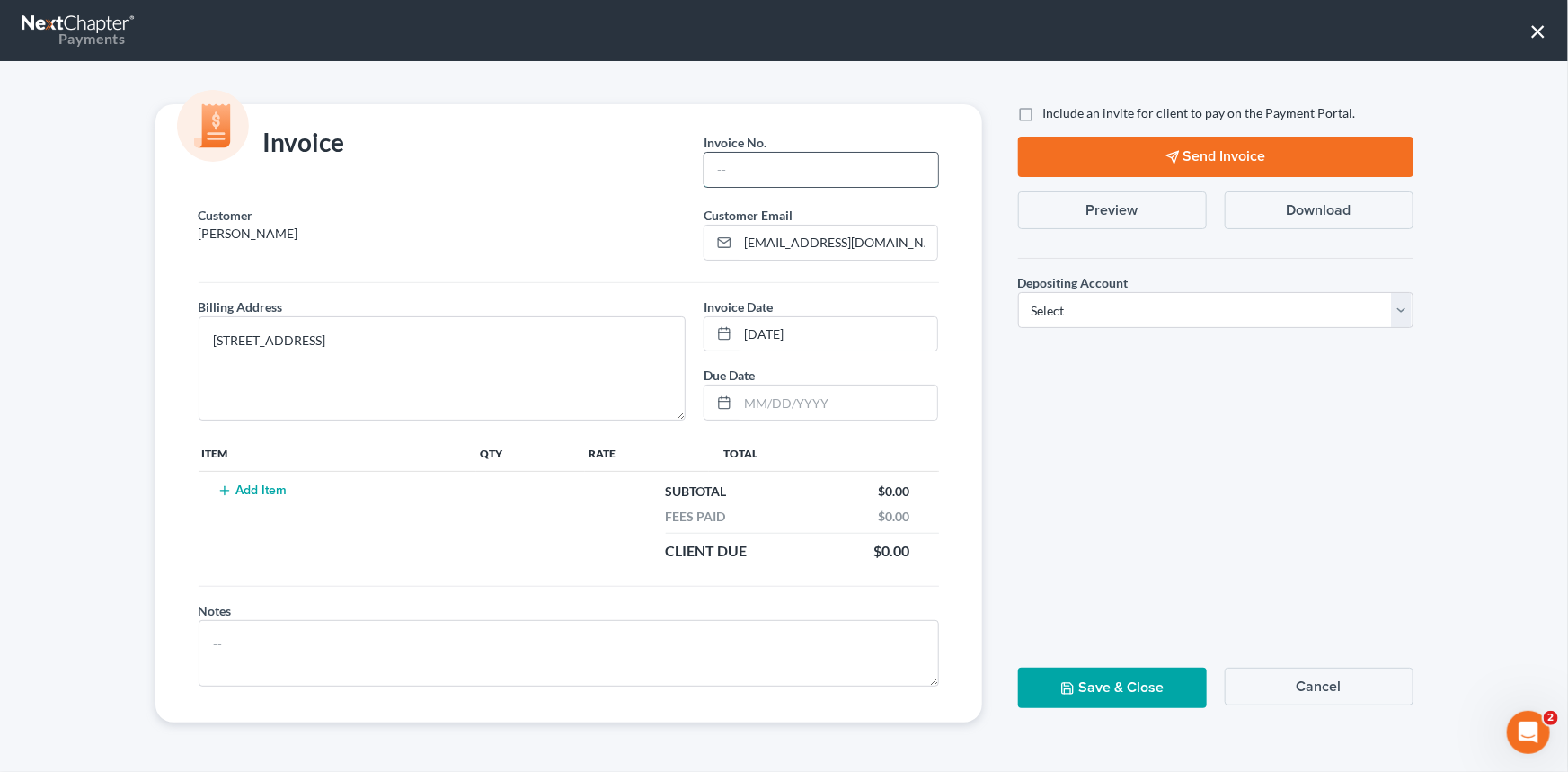
click at [765, 172] on input "text" at bounding box center [820, 170] width 233 height 34
type input "0000"
click at [251, 487] on button "Add Item" at bounding box center [252, 491] width 79 height 14
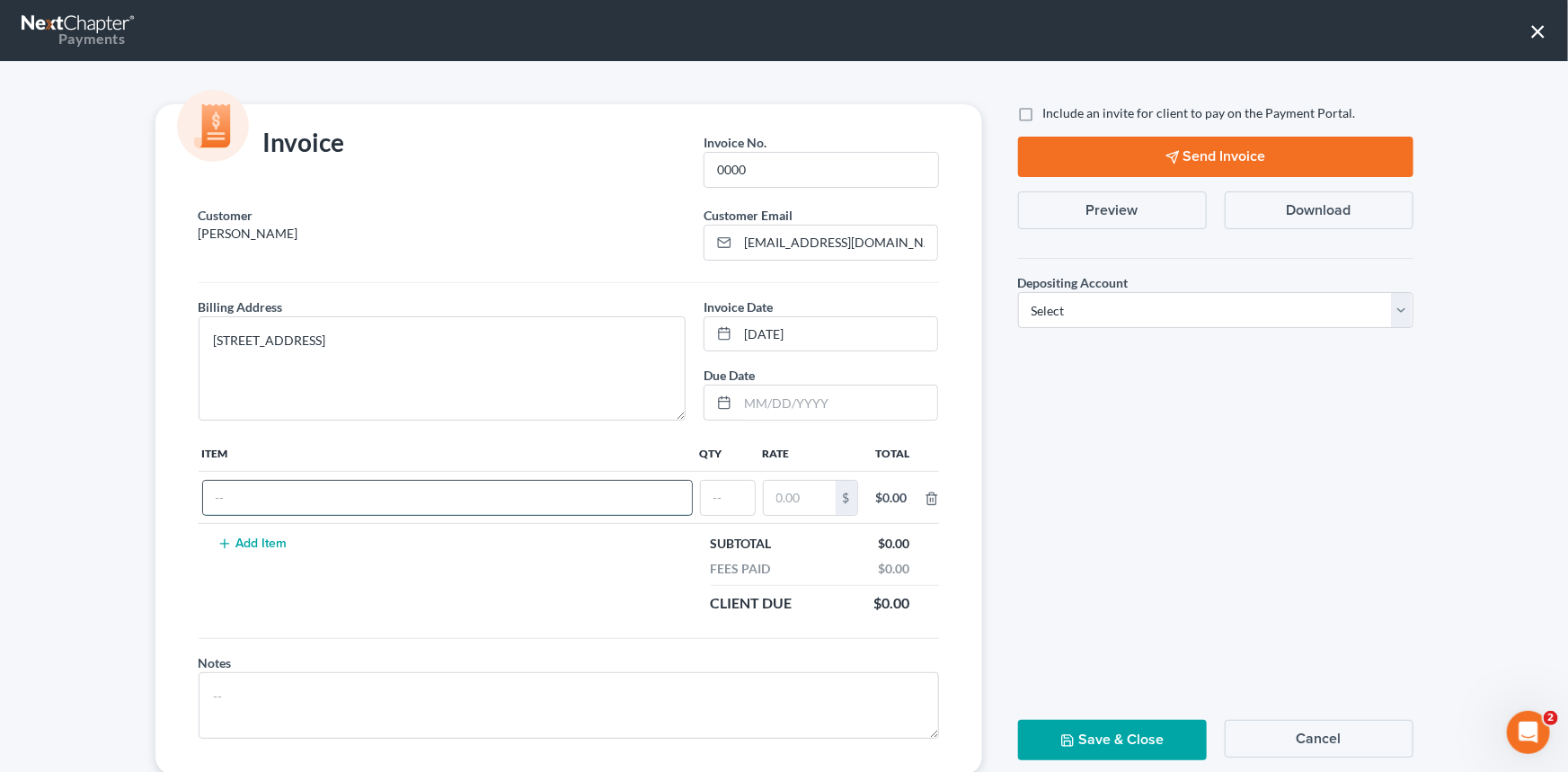
click at [250, 491] on input "text" at bounding box center [448, 498] width 488 height 34
type input "Ch 7"
type input "1"
type input "2,900.00"
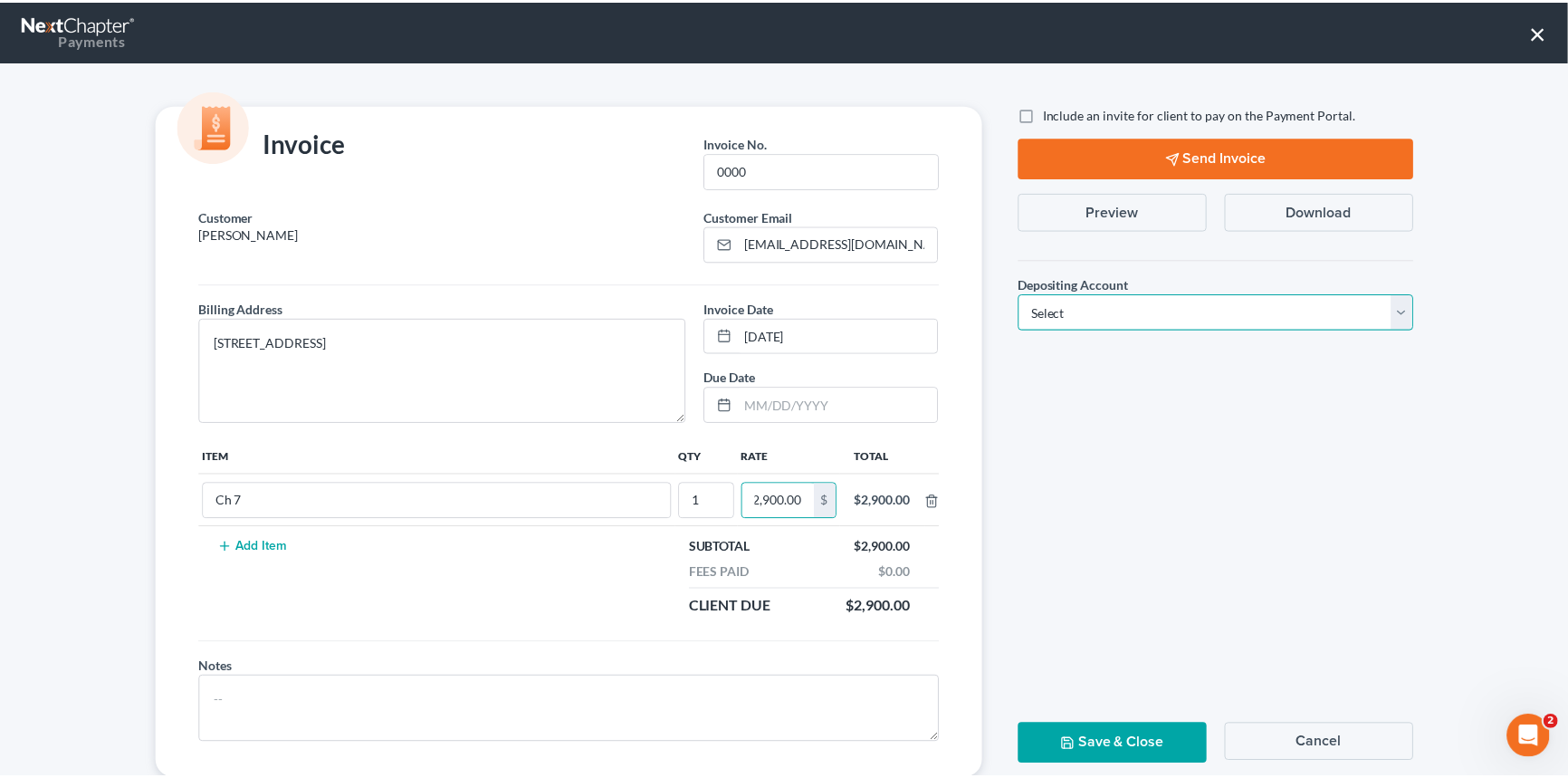
scroll to position [0, 0]
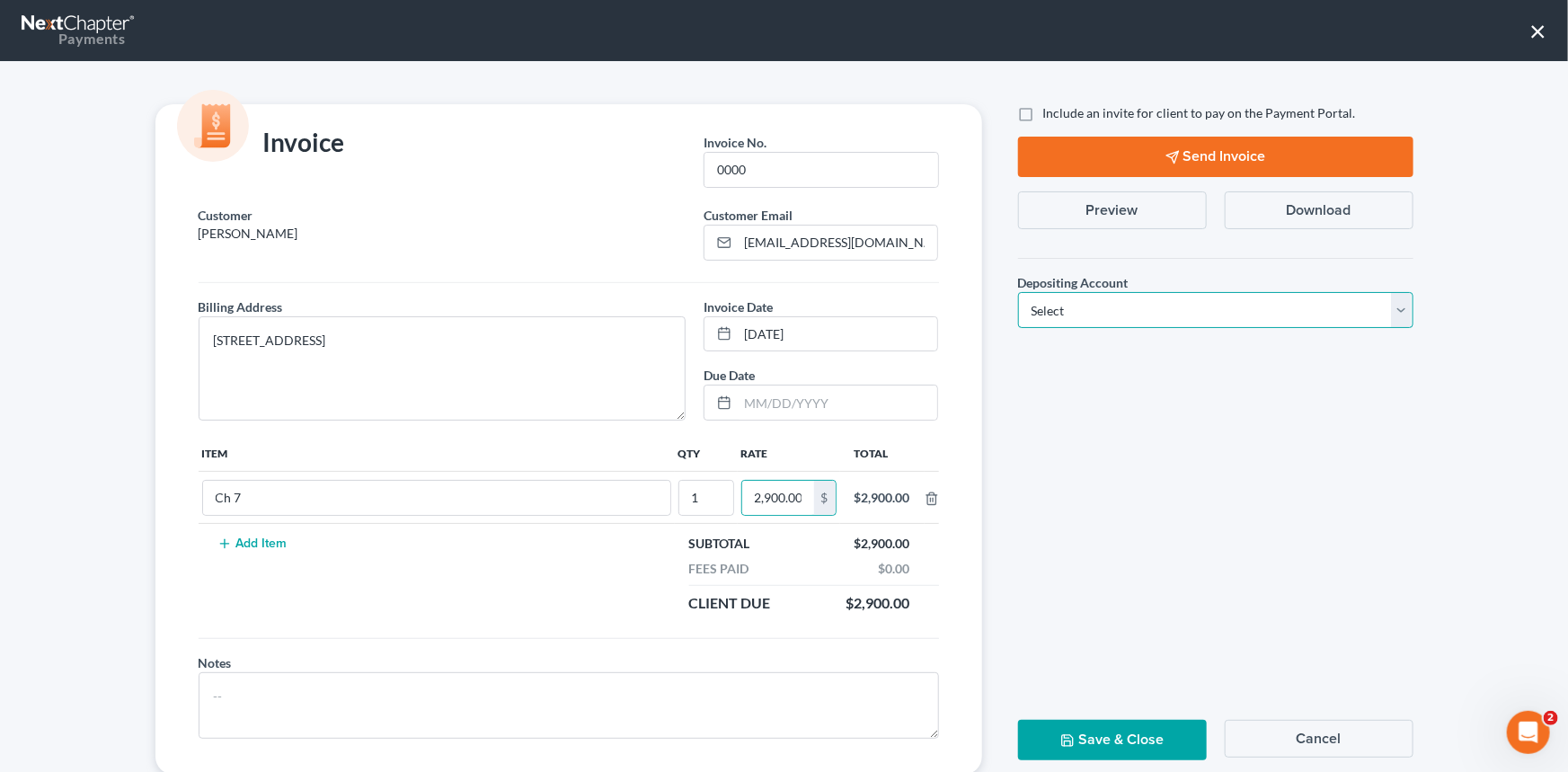
click at [1396, 304] on select "Select Operation Trust" at bounding box center [1215, 310] width 395 height 36
select select "1"
click at [1018, 292] on select "Select Operation Trust" at bounding box center [1215, 310] width 395 height 36
click at [1122, 733] on button "Save & Close" at bounding box center [1112, 740] width 189 height 41
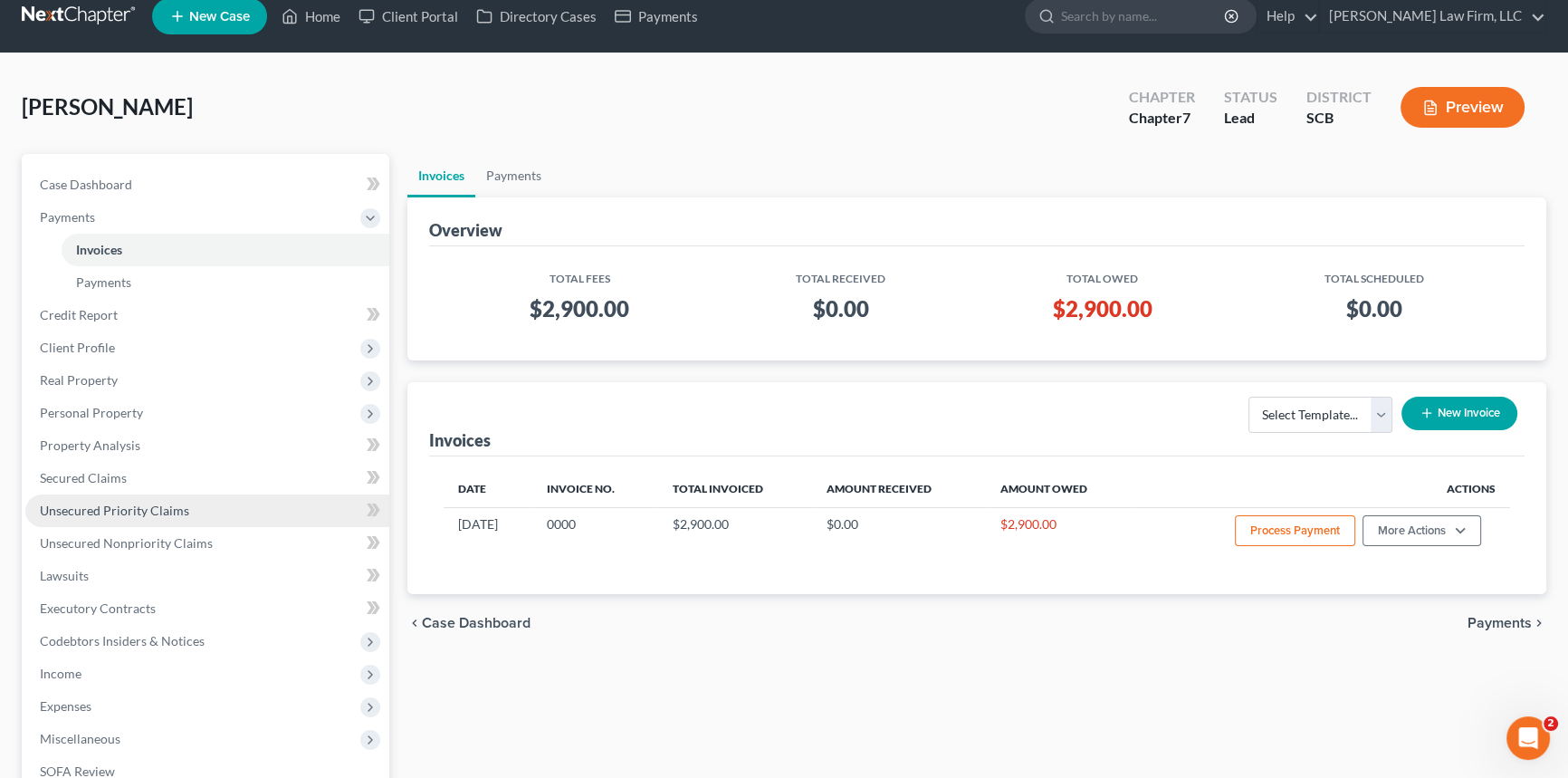
scroll to position [164, 0]
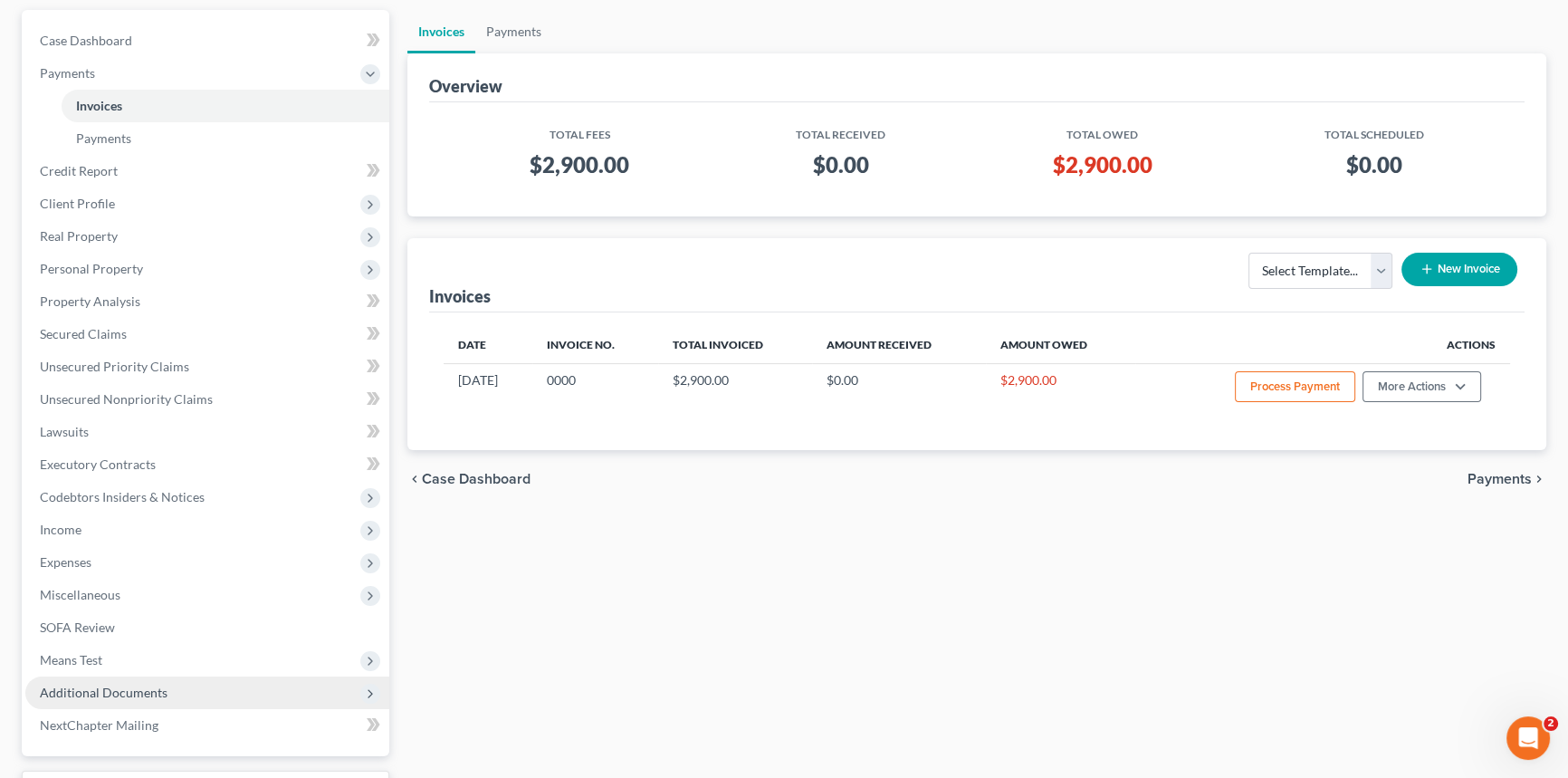
click at [119, 685] on span "Additional Documents" at bounding box center [103, 693] width 127 height 15
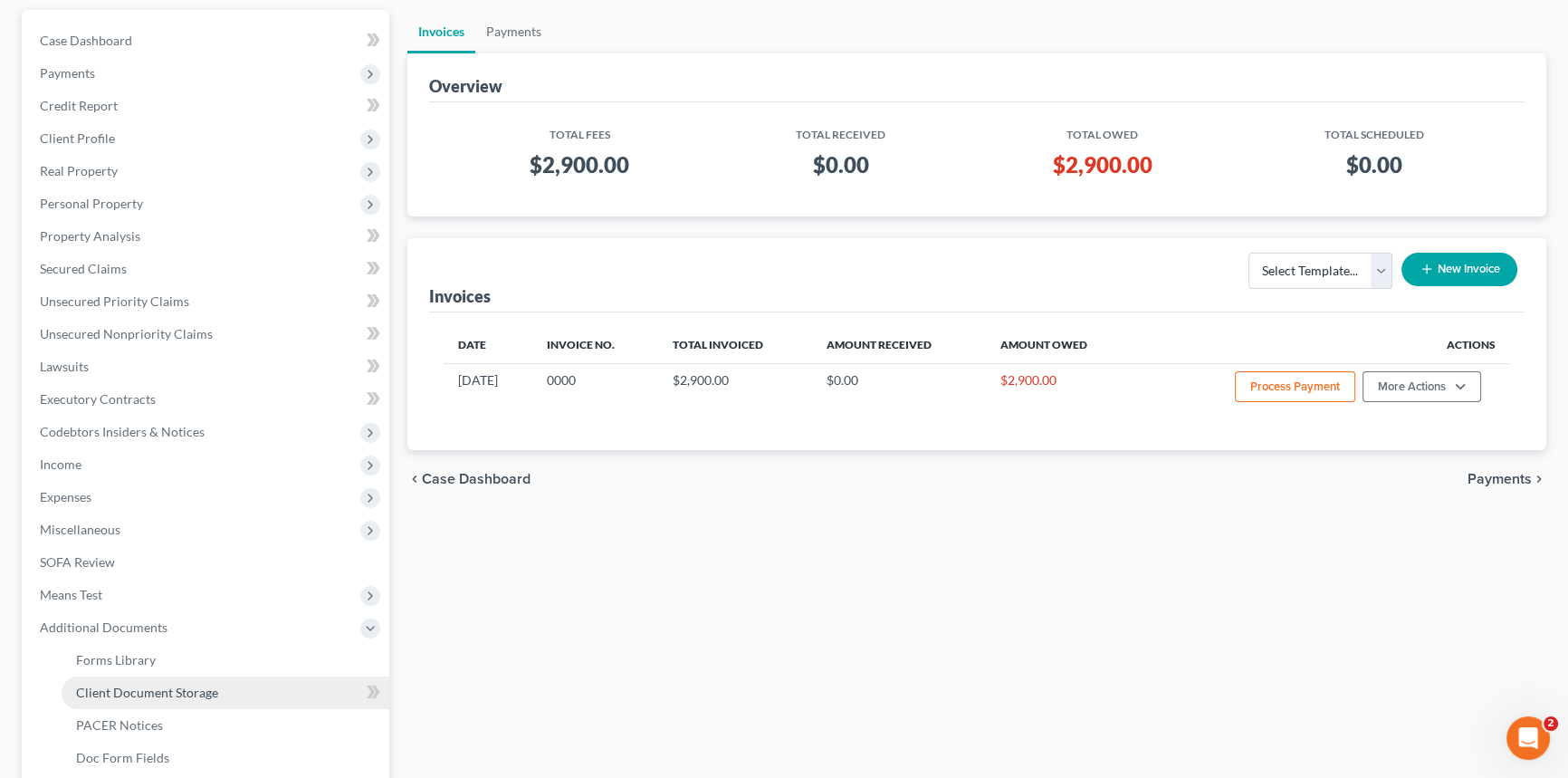
click at [182, 691] on span "Client Document Storage" at bounding box center [147, 693] width 142 height 15
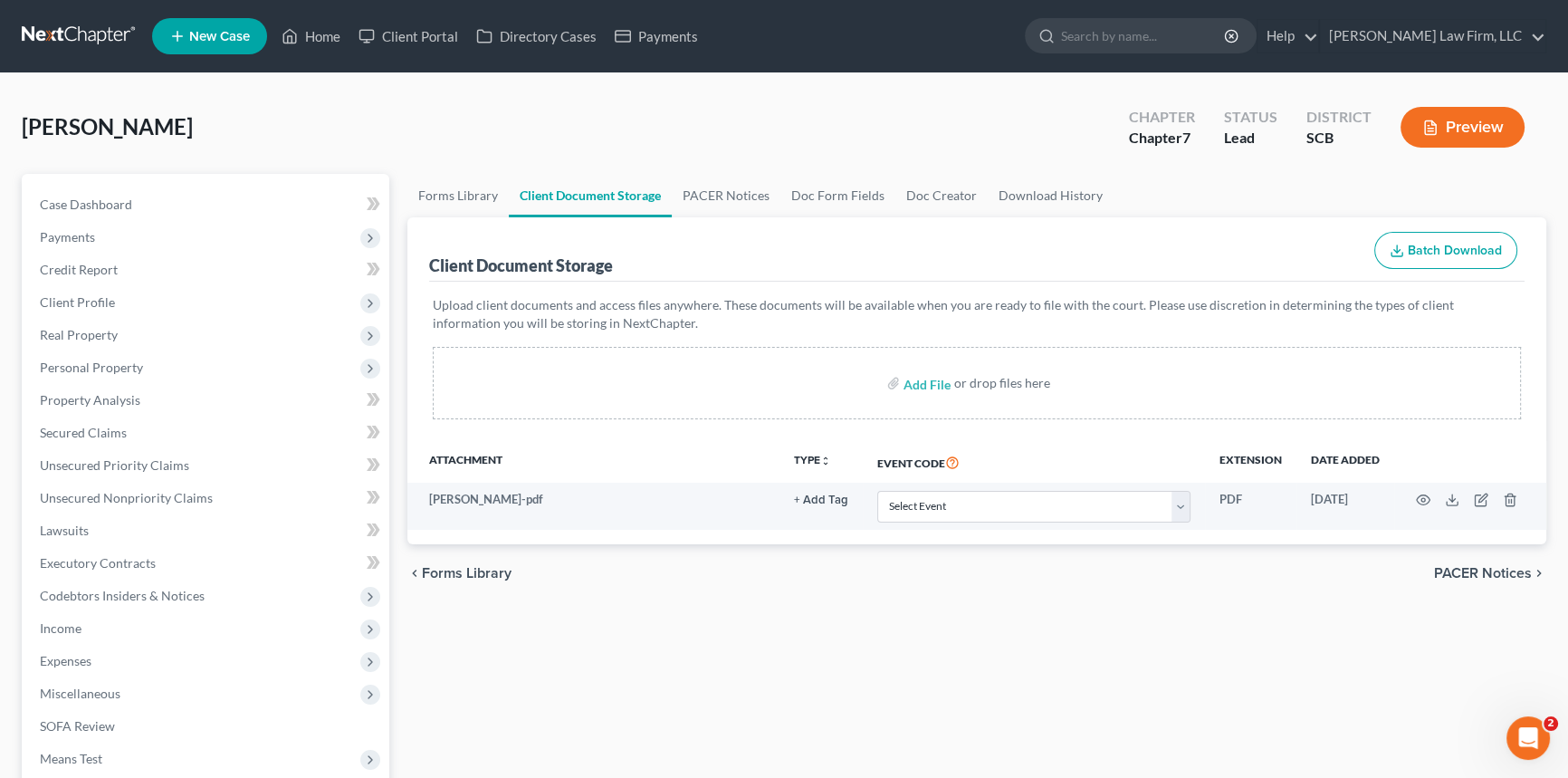
click at [204, 33] on span "New Case" at bounding box center [219, 36] width 60 height 13
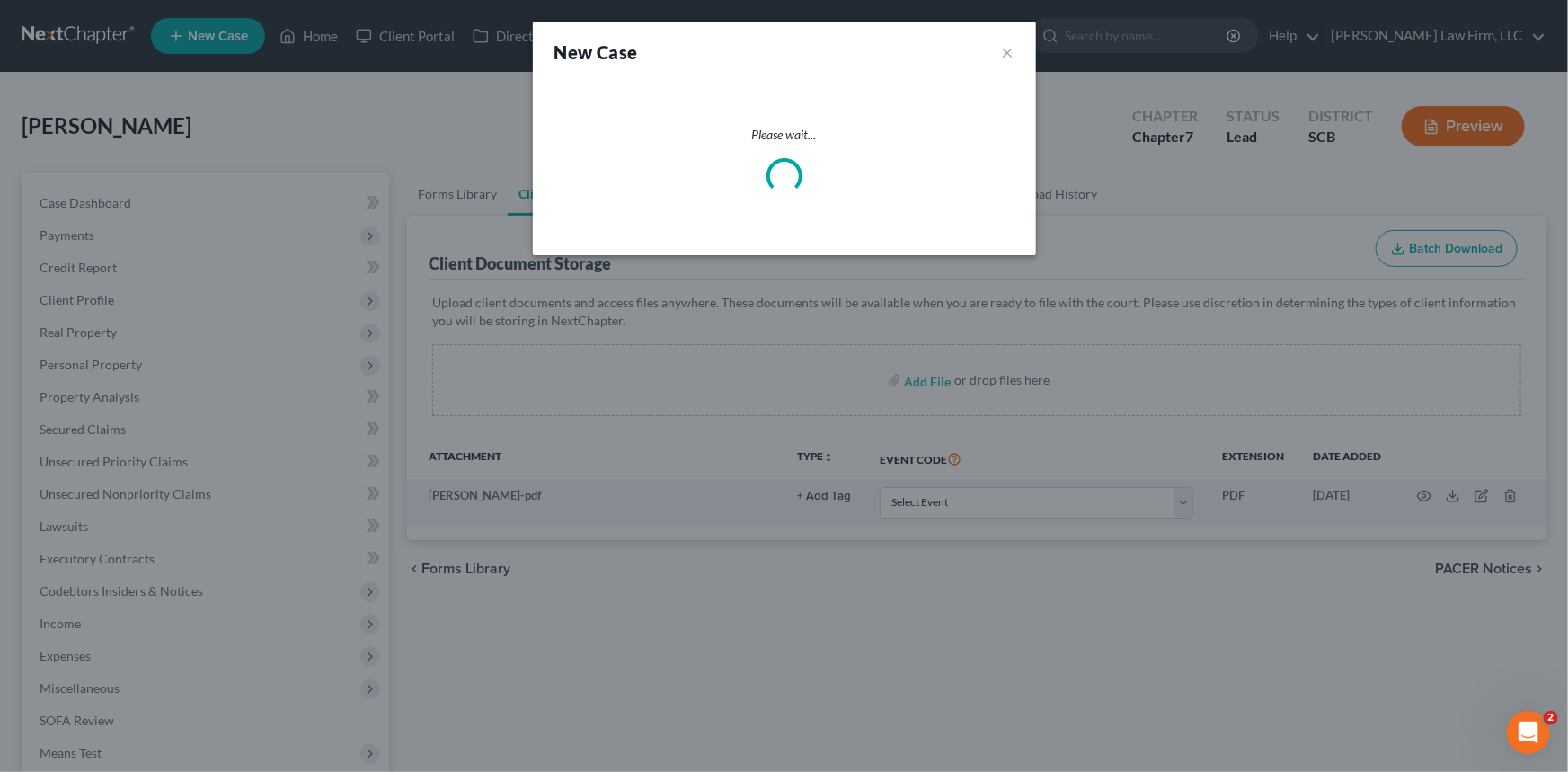
select select "72"
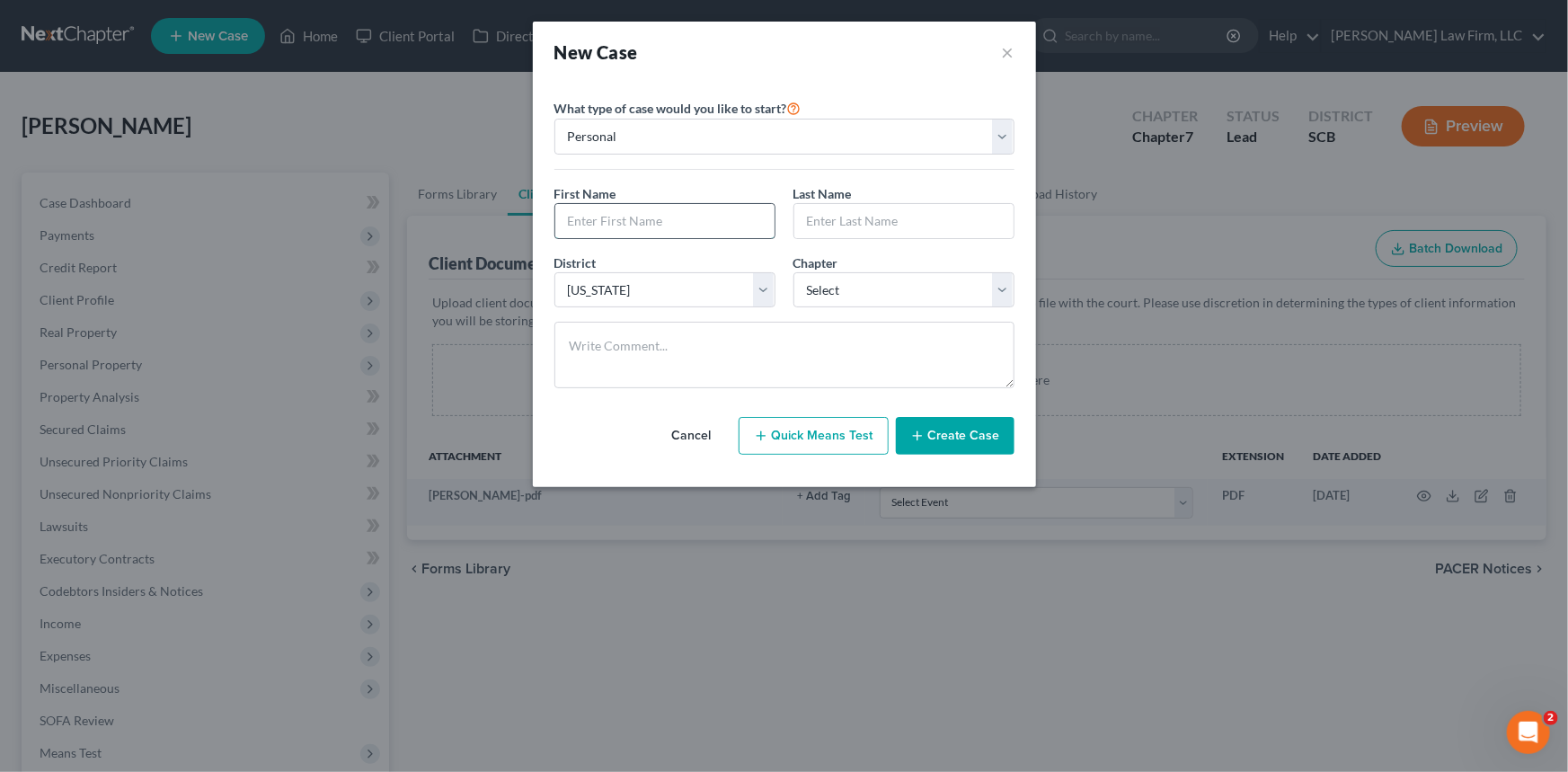
click at [571, 224] on input "text" at bounding box center [664, 222] width 220 height 34
type input "a"
type input "April"
type input "[PERSON_NAME]"
click at [846, 292] on select "Select 7 11 12 13" at bounding box center [904, 290] width 221 height 36
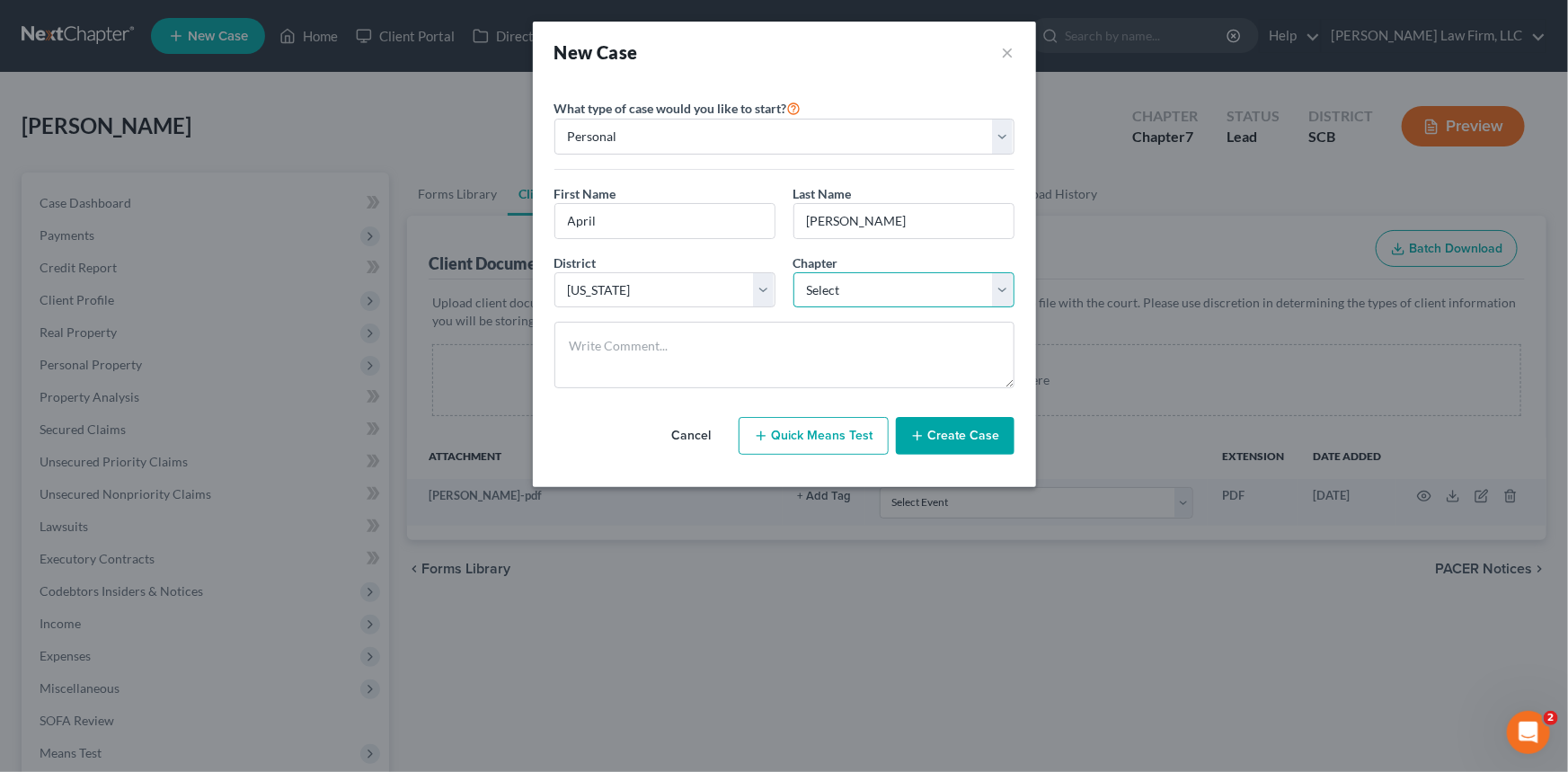
select select "0"
click at [794, 272] on select "Select 7 11 12 13" at bounding box center [904, 290] width 221 height 36
click at [988, 421] on button "Create Case" at bounding box center [955, 436] width 119 height 38
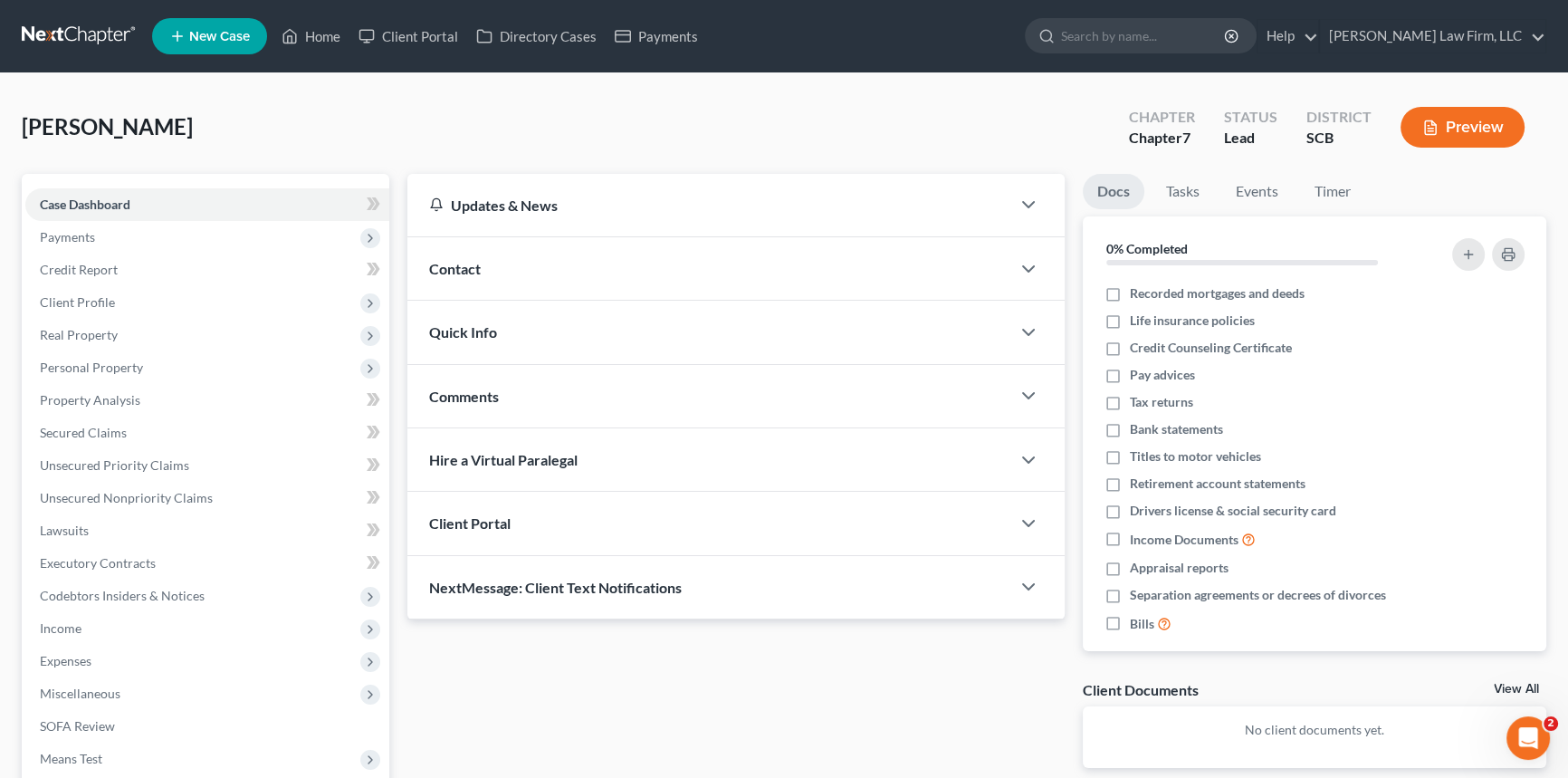
click at [466, 260] on span "Contact" at bounding box center [455, 268] width 52 height 17
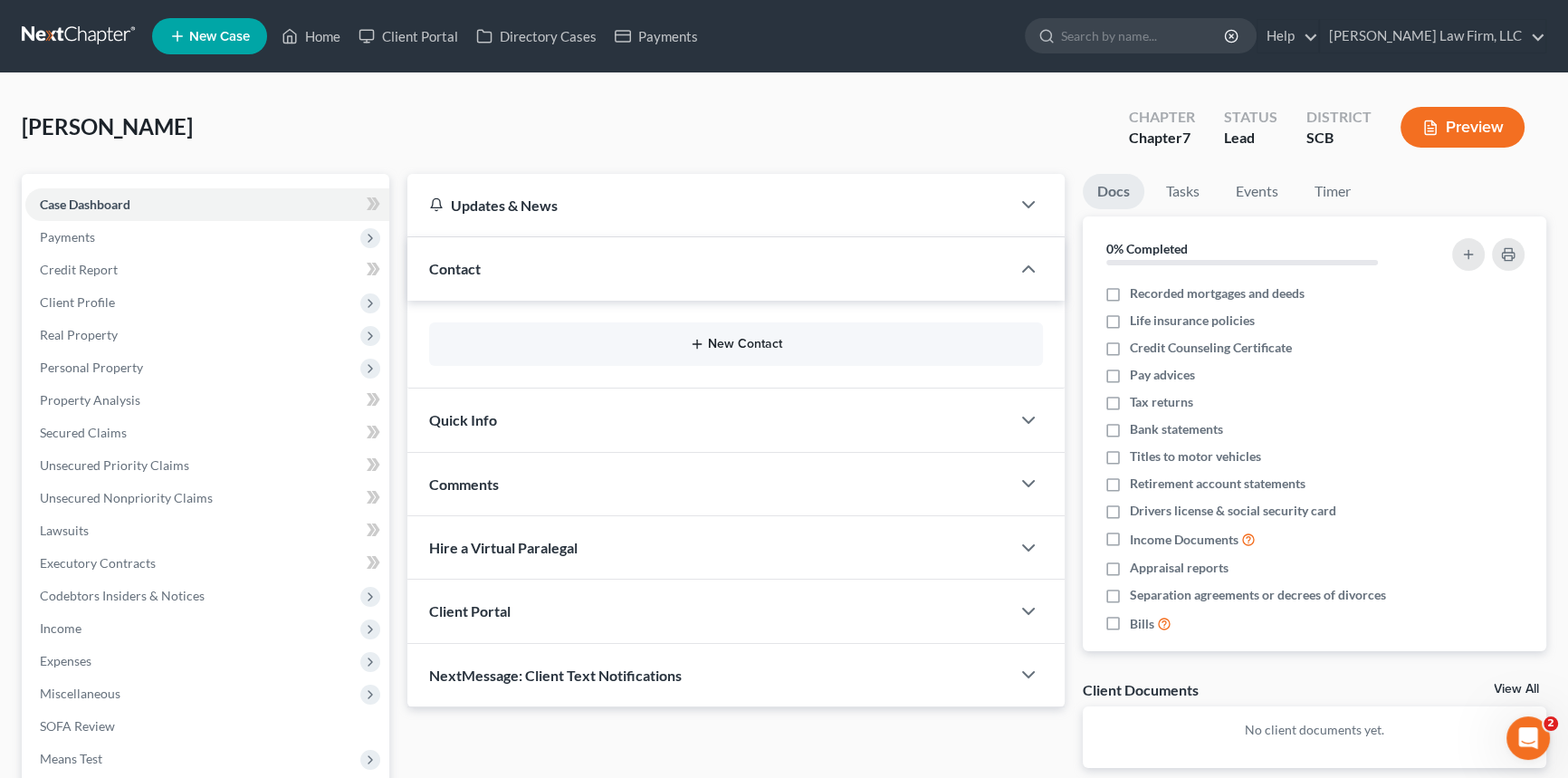
click at [740, 342] on button "New Contact" at bounding box center [736, 344] width 585 height 14
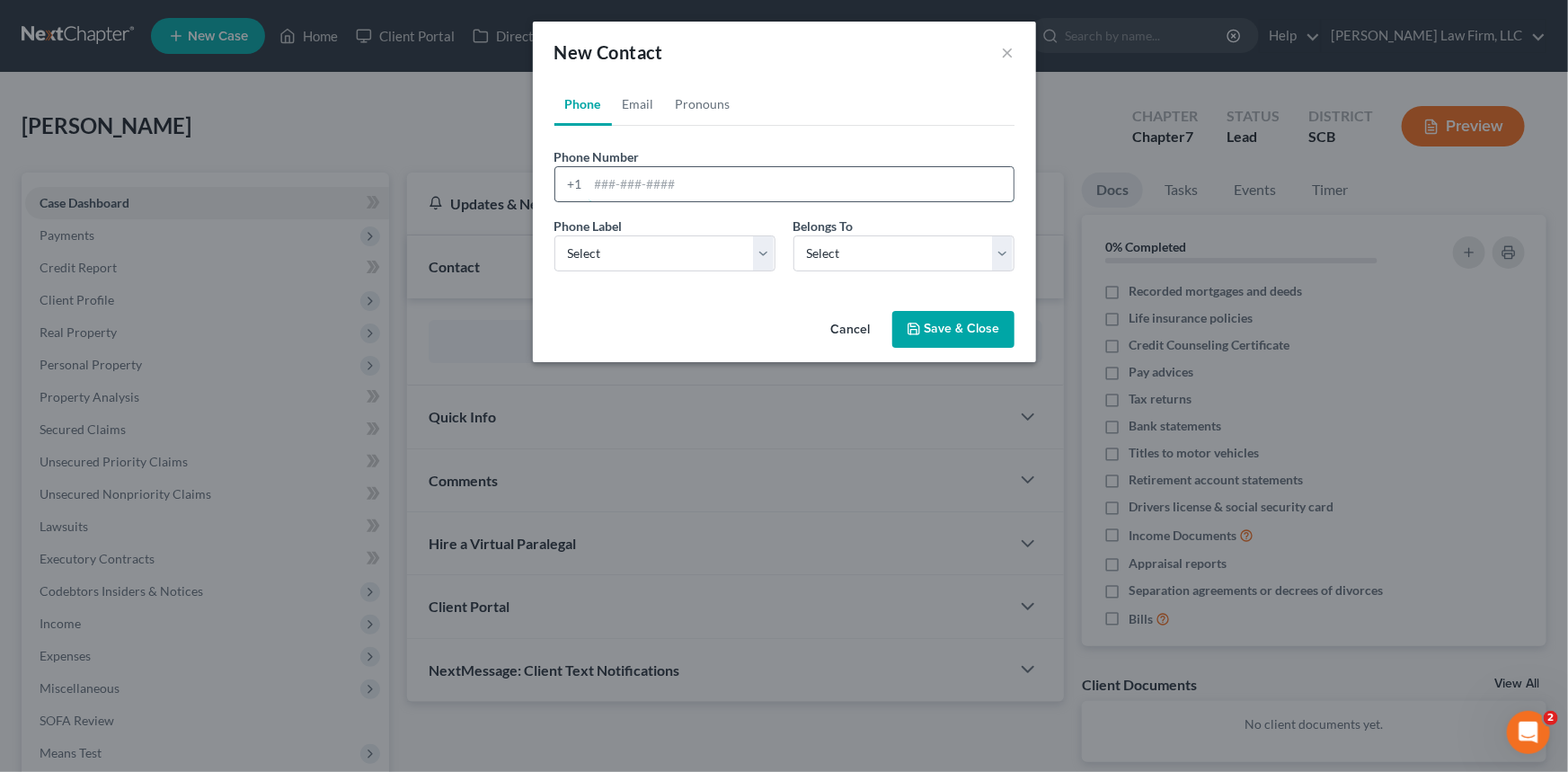
click at [590, 178] on input "tel" at bounding box center [800, 184] width 425 height 34
type input "[PHONE_NUMBER]"
click at [638, 254] on select "Select Mobile Home Work Other" at bounding box center [664, 254] width 221 height 36
select select "0"
click at [554, 236] on select "Select Mobile Home Work Other" at bounding box center [664, 254] width 221 height 36
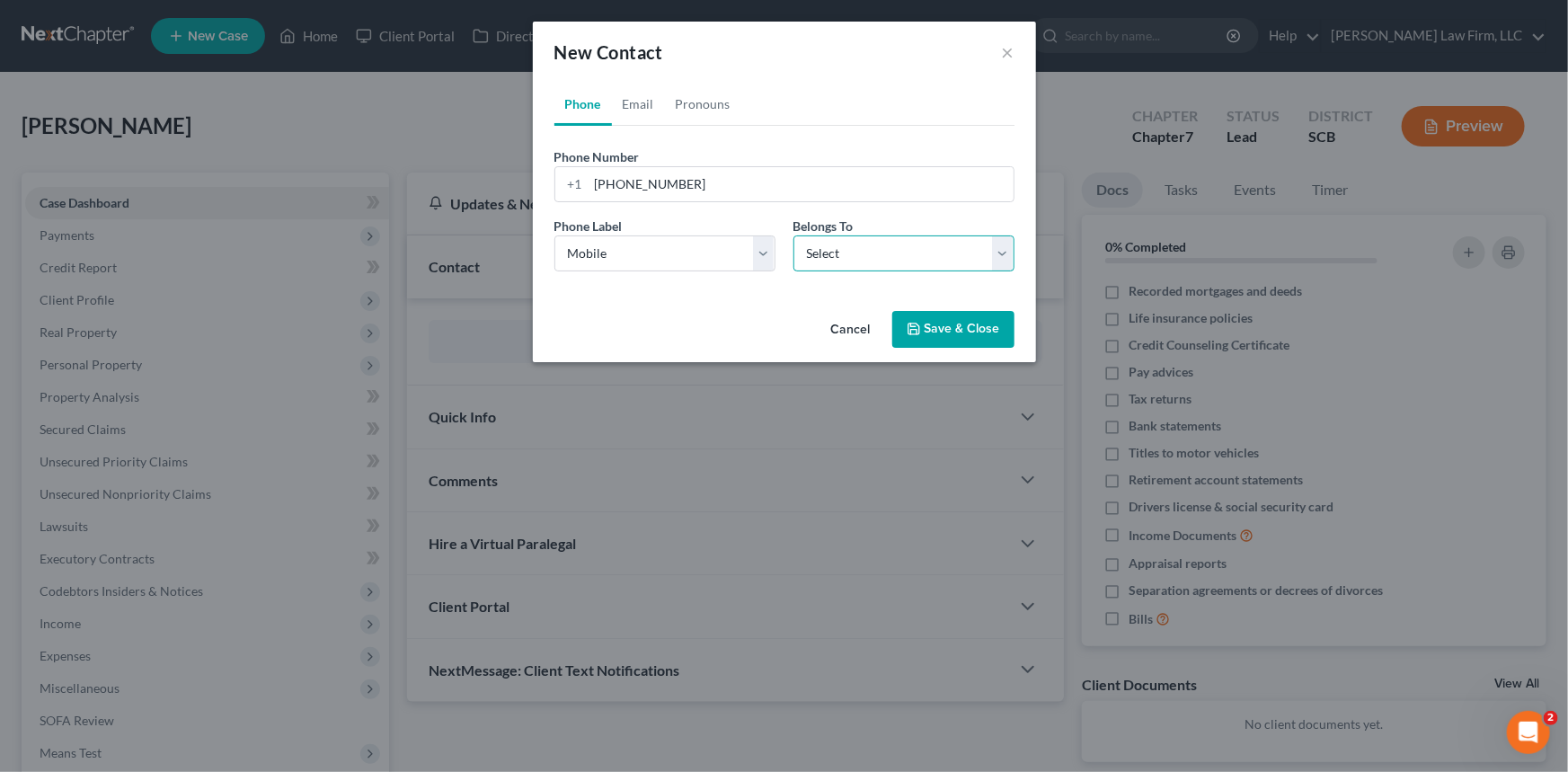
drag, startPoint x: 876, startPoint y: 256, endPoint x: 881, endPoint y: 266, distance: 11.2
click at [876, 256] on select "Select Client Other" at bounding box center [904, 254] width 221 height 36
select select "0"
click at [794, 236] on select "Select Client Other" at bounding box center [904, 254] width 221 height 36
select select "0"
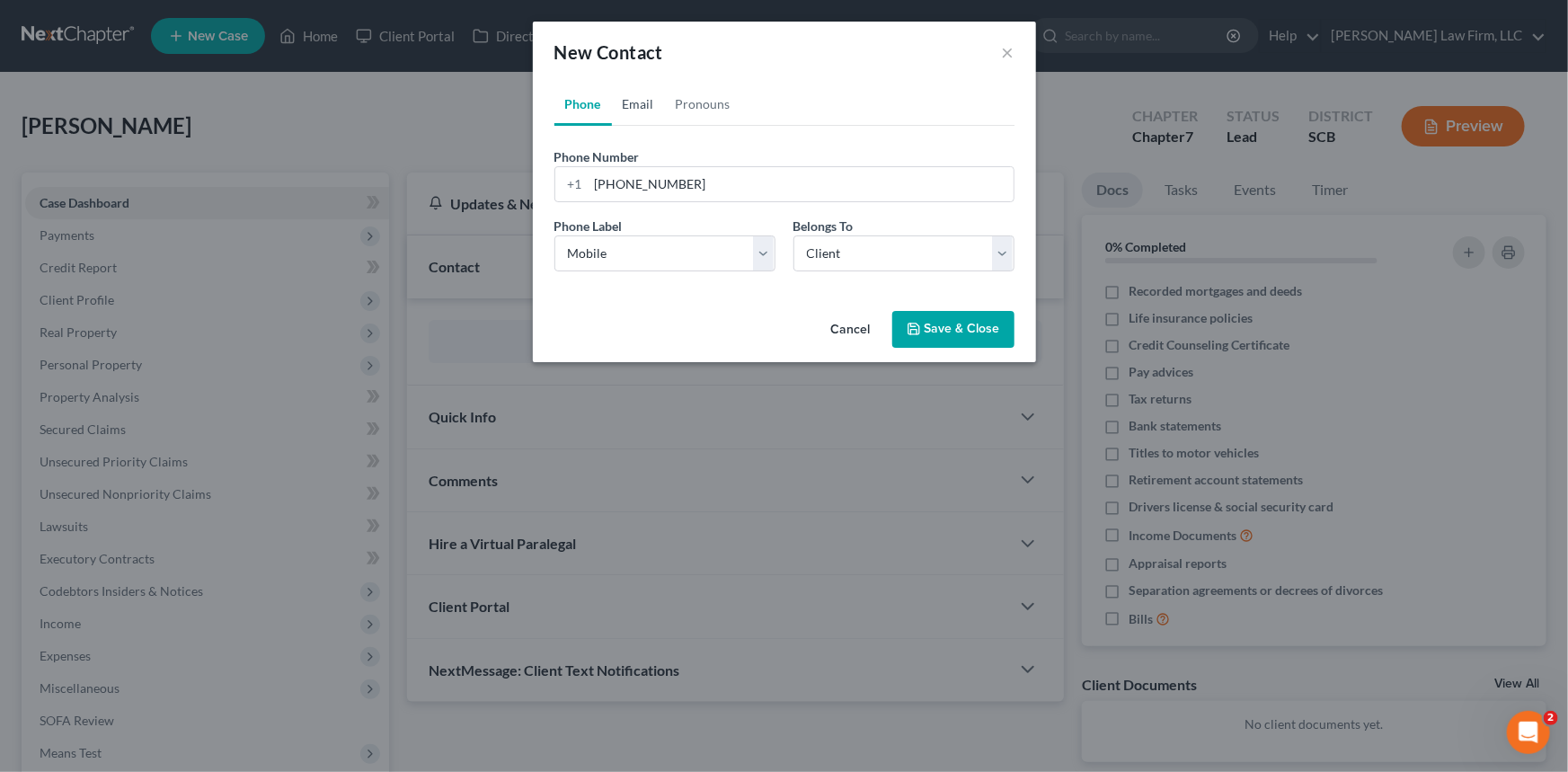
drag, startPoint x: 641, startPoint y: 100, endPoint x: 592, endPoint y: 197, distance: 108.7
click at [641, 100] on link "Email" at bounding box center [639, 104] width 53 height 43
click at [599, 180] on input "email" at bounding box center [800, 184] width 425 height 34
type input "[EMAIL_ADDRESS][DOMAIN_NAME]"
drag, startPoint x: 578, startPoint y: 256, endPoint x: 581, endPoint y: 269, distance: 13.3
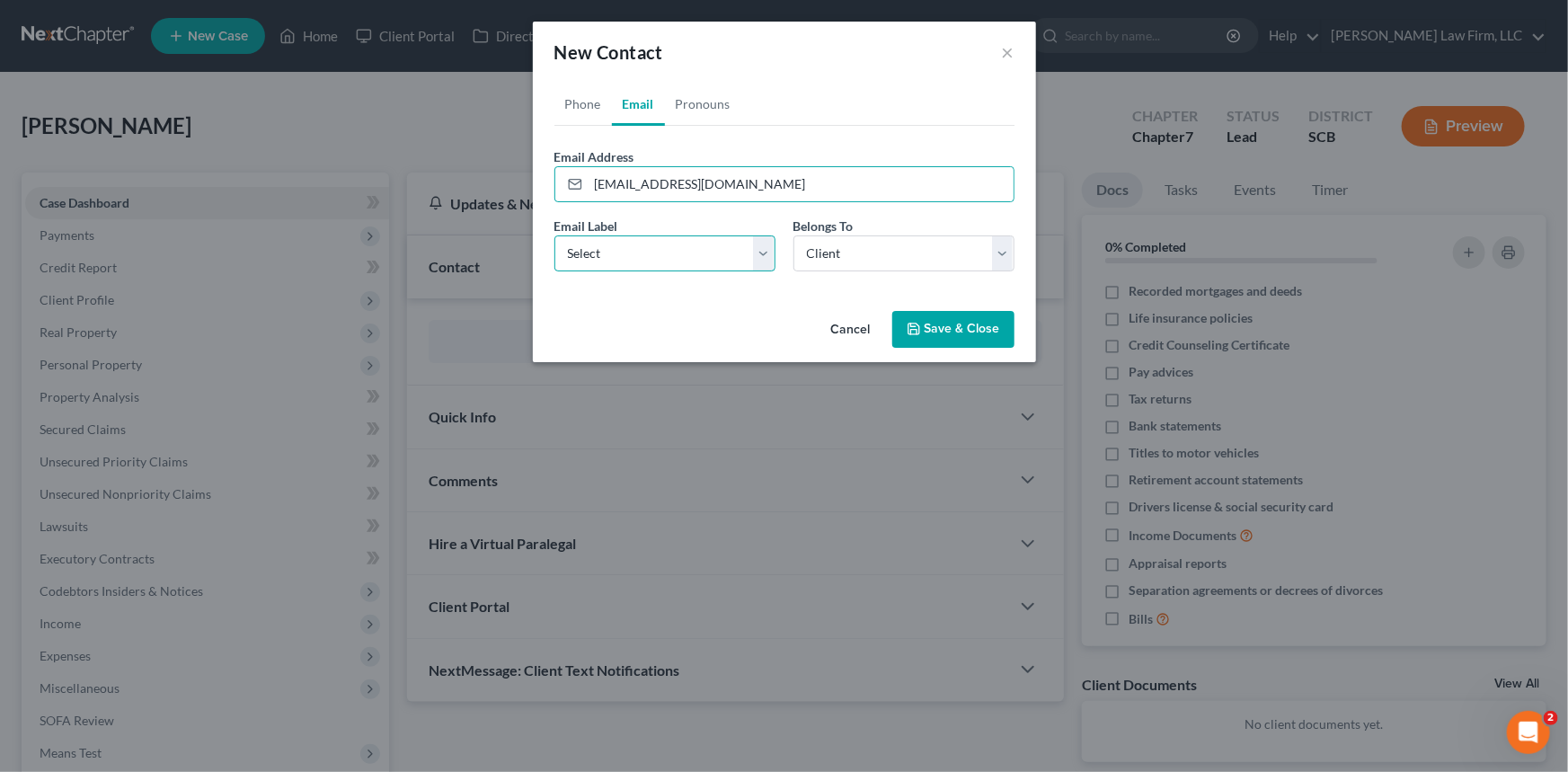
click at [578, 256] on select "Select Home Work Other" at bounding box center [664, 254] width 221 height 36
select select "0"
click at [554, 236] on select "Select Home Work Other" at bounding box center [664, 254] width 221 height 36
click at [969, 322] on button "Save & Close" at bounding box center [953, 330] width 123 height 38
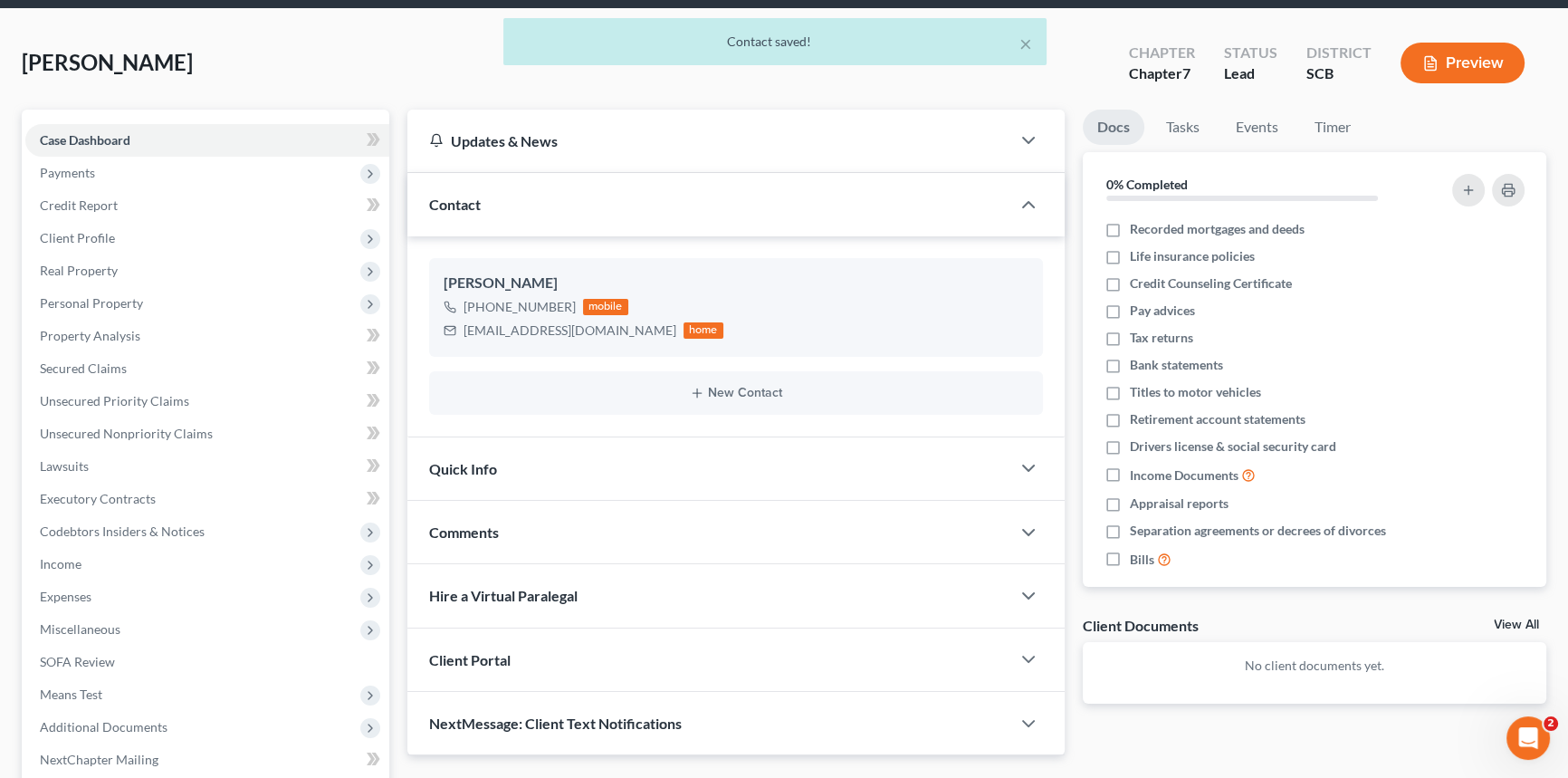
scroll to position [164, 0]
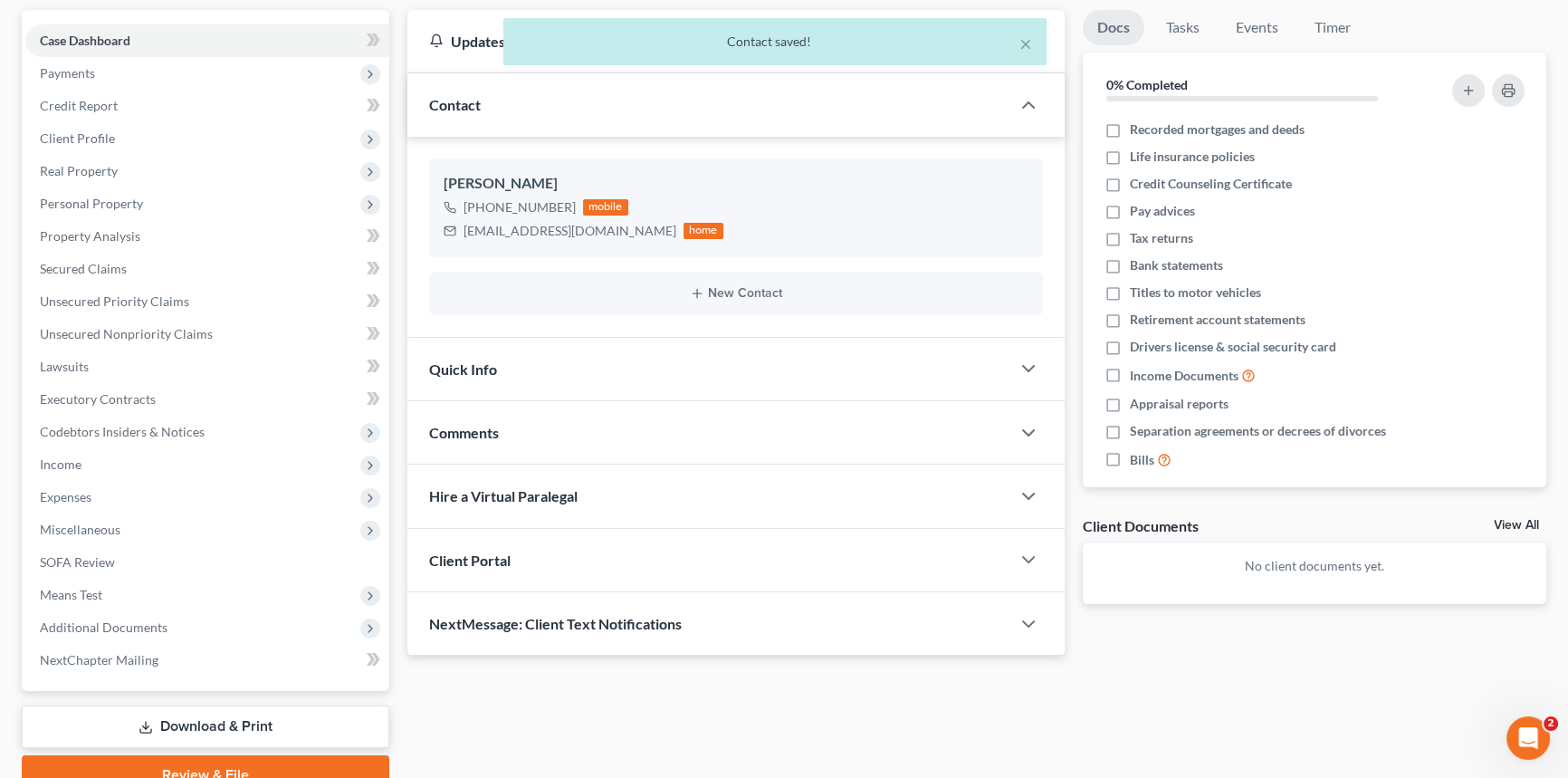
click at [470, 362] on span "Quick Info" at bounding box center [463, 369] width 68 height 17
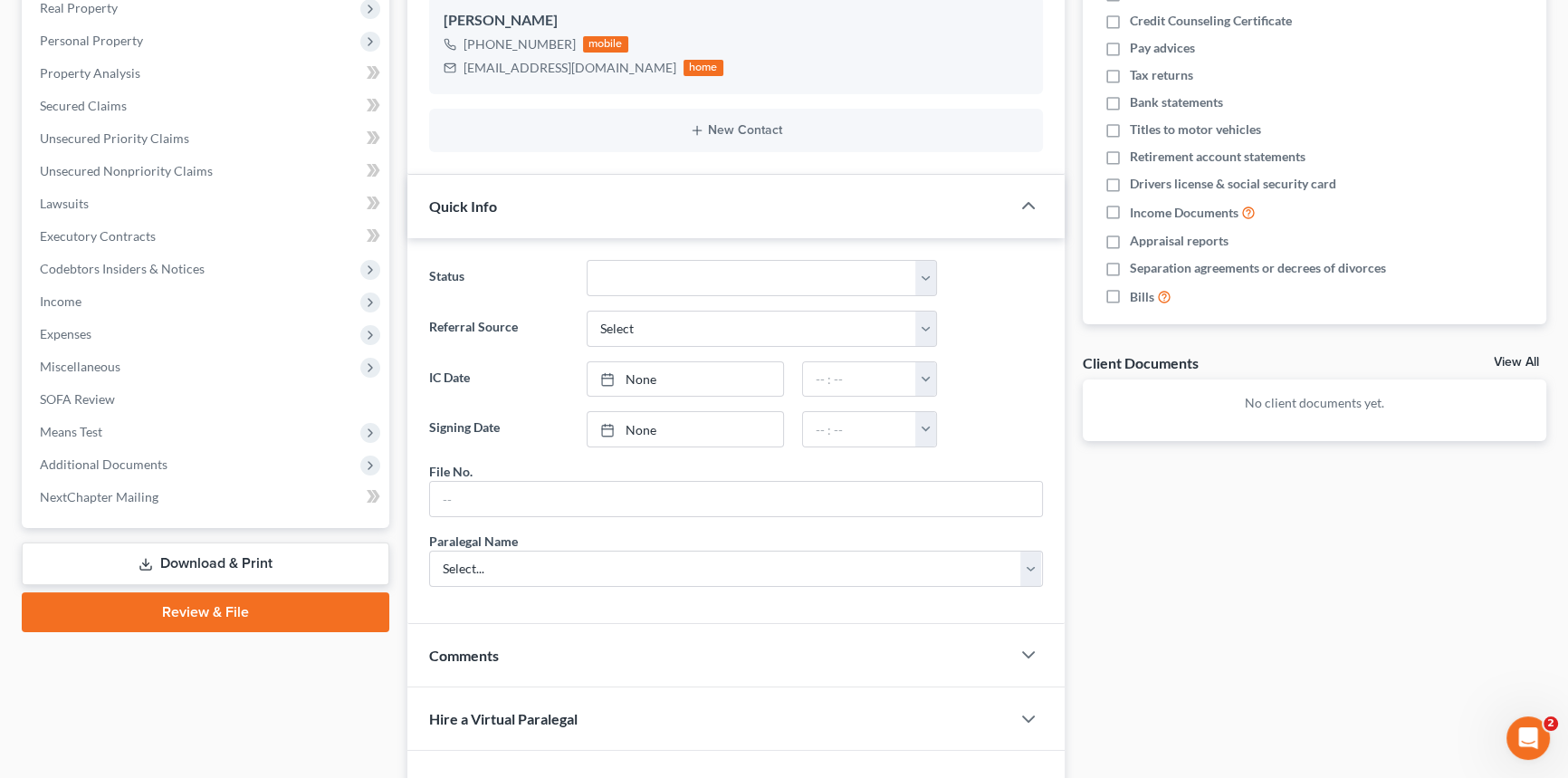
scroll to position [81, 0]
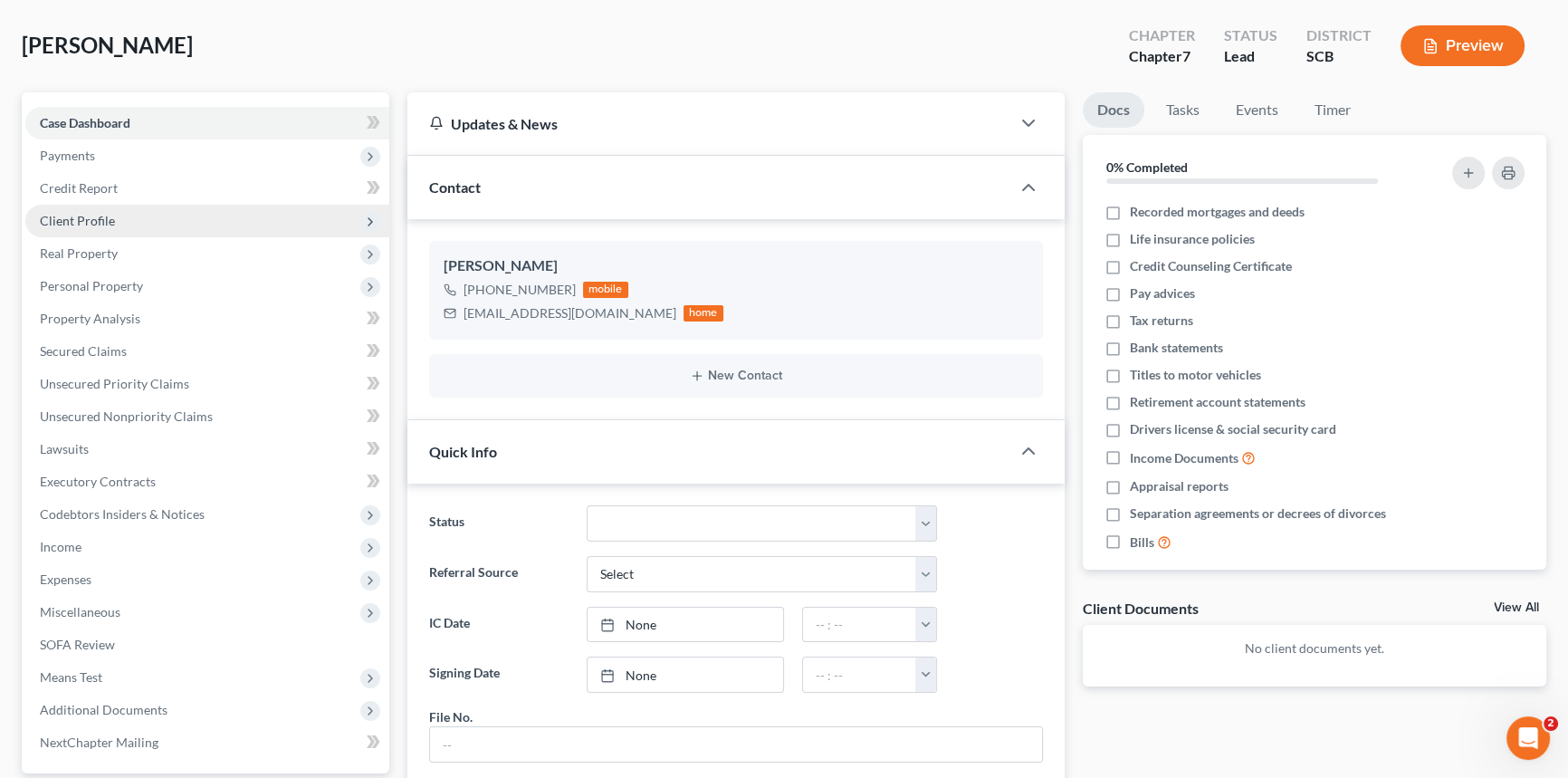
click at [84, 217] on span "Client Profile" at bounding box center [78, 220] width 75 height 15
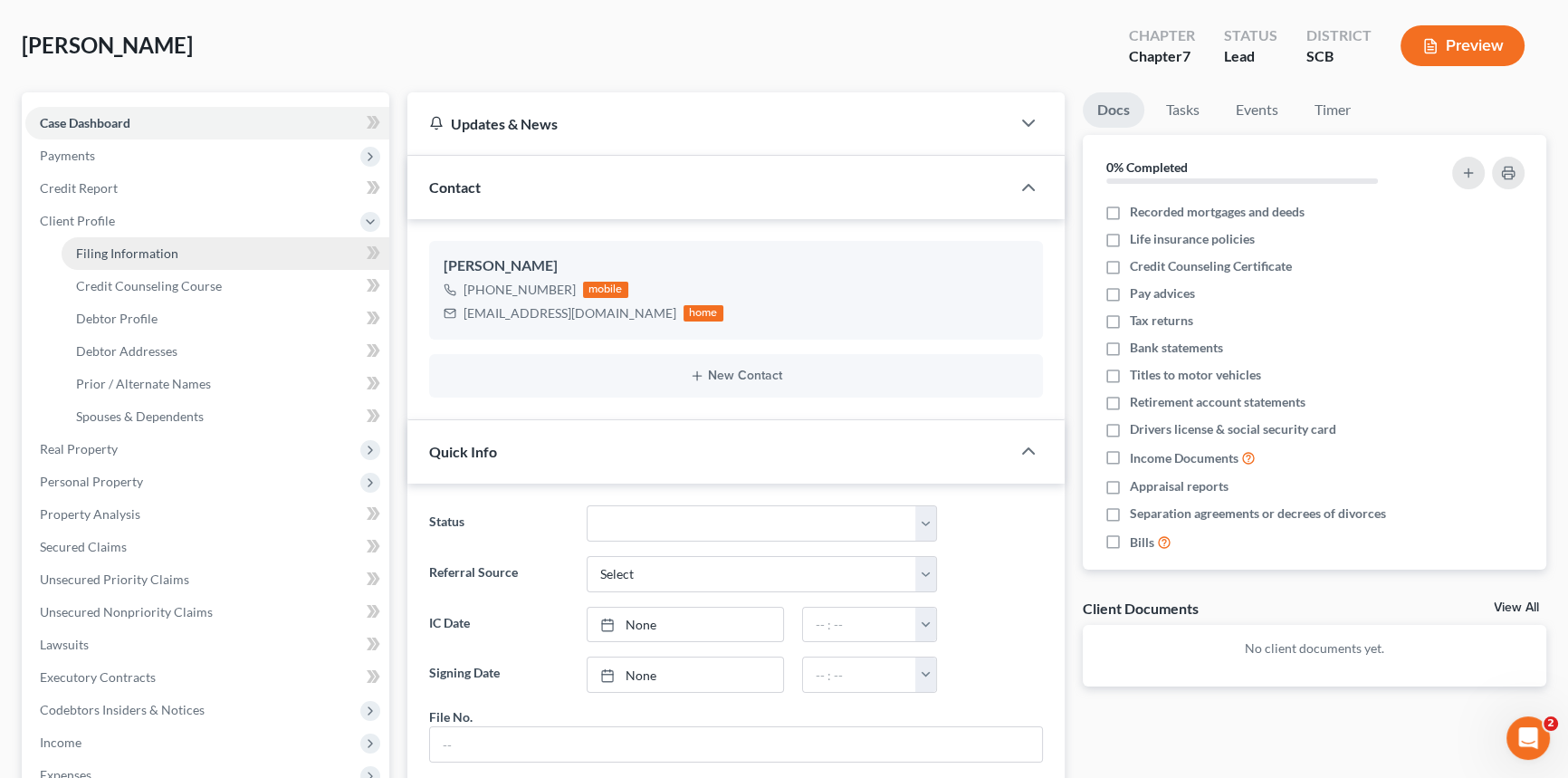
click at [182, 245] on link "Filing Information" at bounding box center [225, 254] width 328 height 33
select select "1"
select select "0"
select select "72"
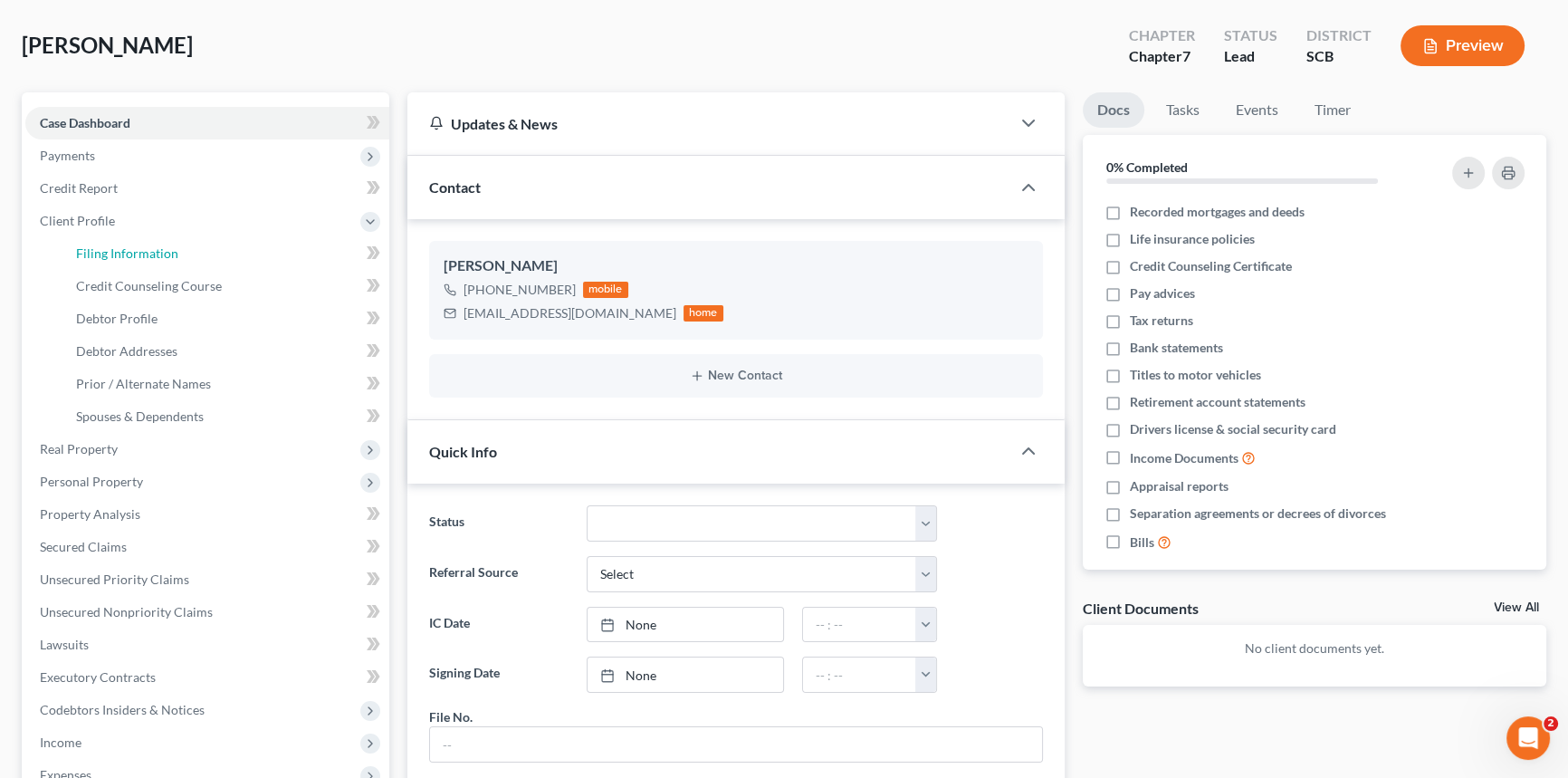
select select "42"
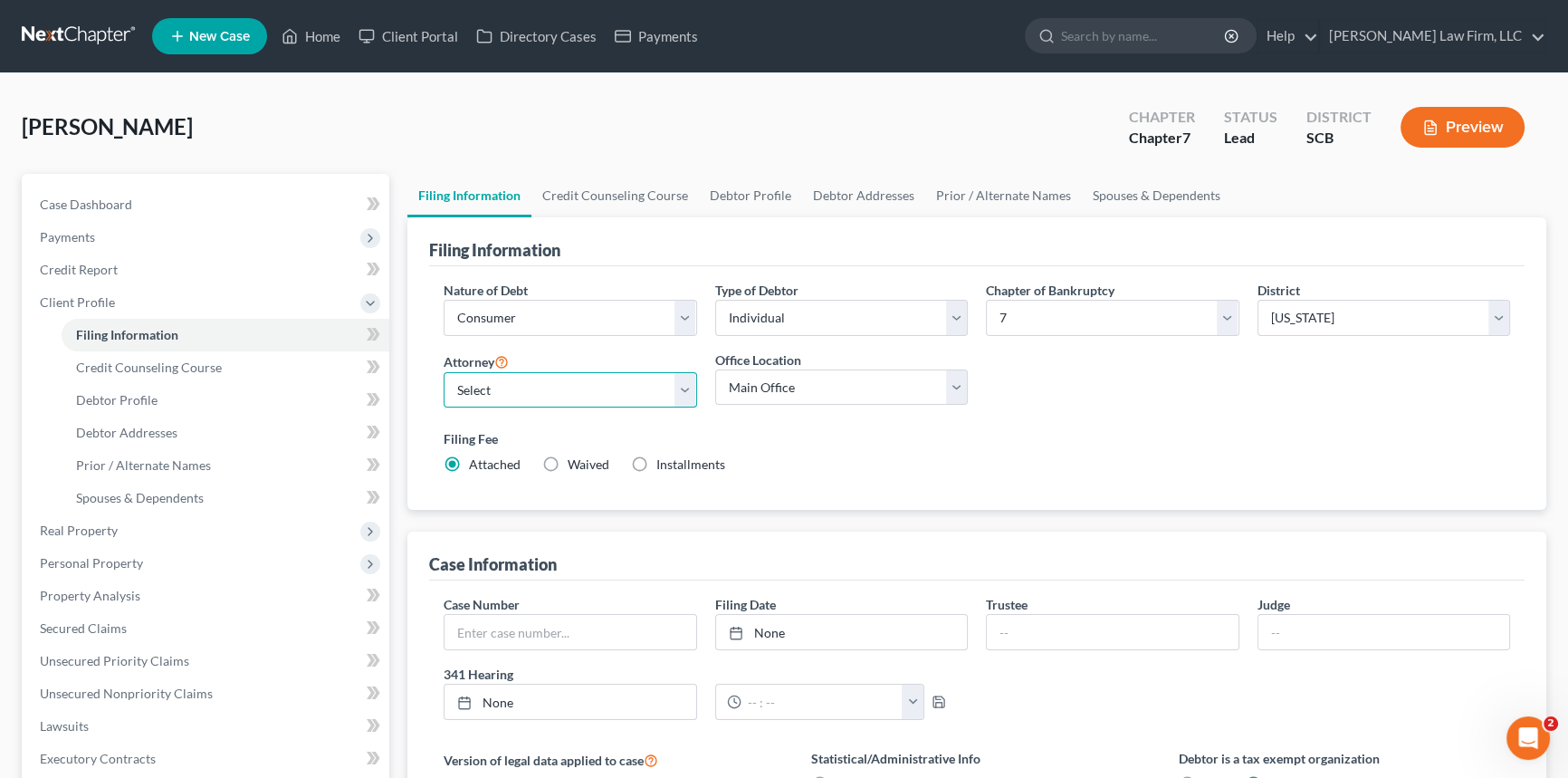
click at [534, 387] on select "Select [PERSON_NAME] - SCB [PERSON_NAME] - SCB" at bounding box center [570, 391] width 254 height 36
select select "0"
click at [443, 373] on select "Select [PERSON_NAME] - SCB [PERSON_NAME] - SCB" at bounding box center [570, 391] width 254 height 36
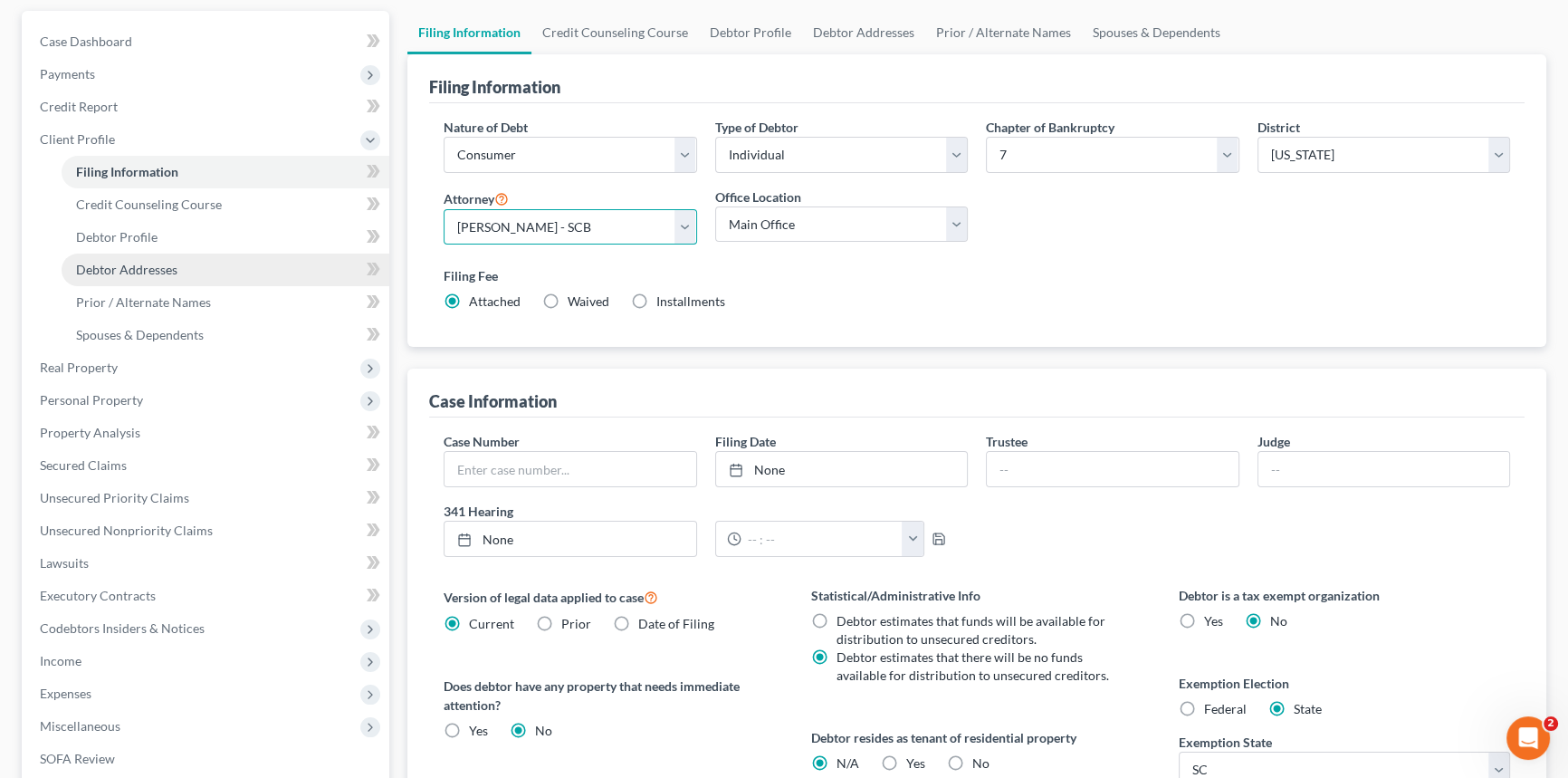
scroll to position [164, 0]
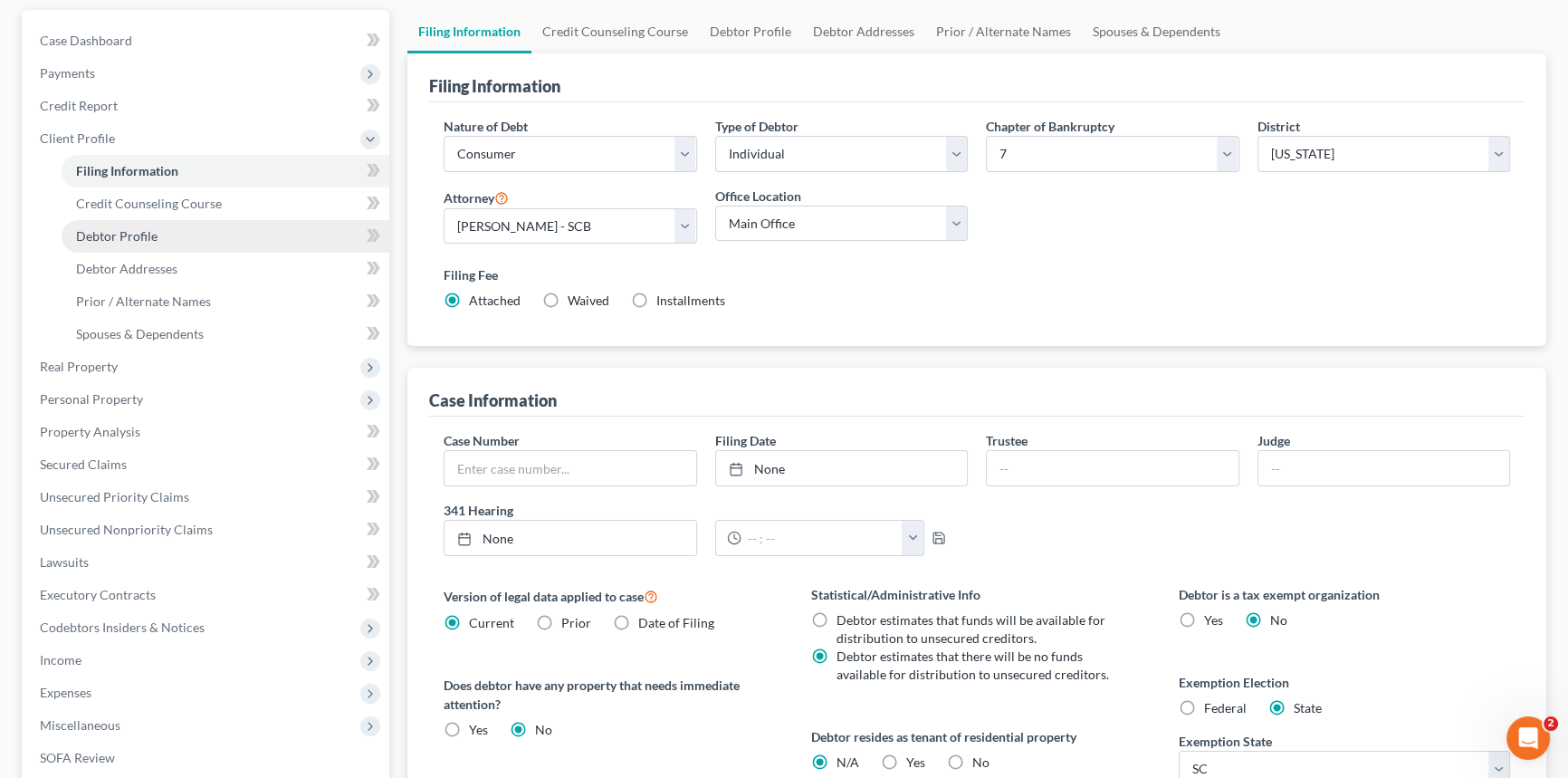
click at [123, 233] on span "Debtor Profile" at bounding box center [116, 236] width 81 height 15
select select "0"
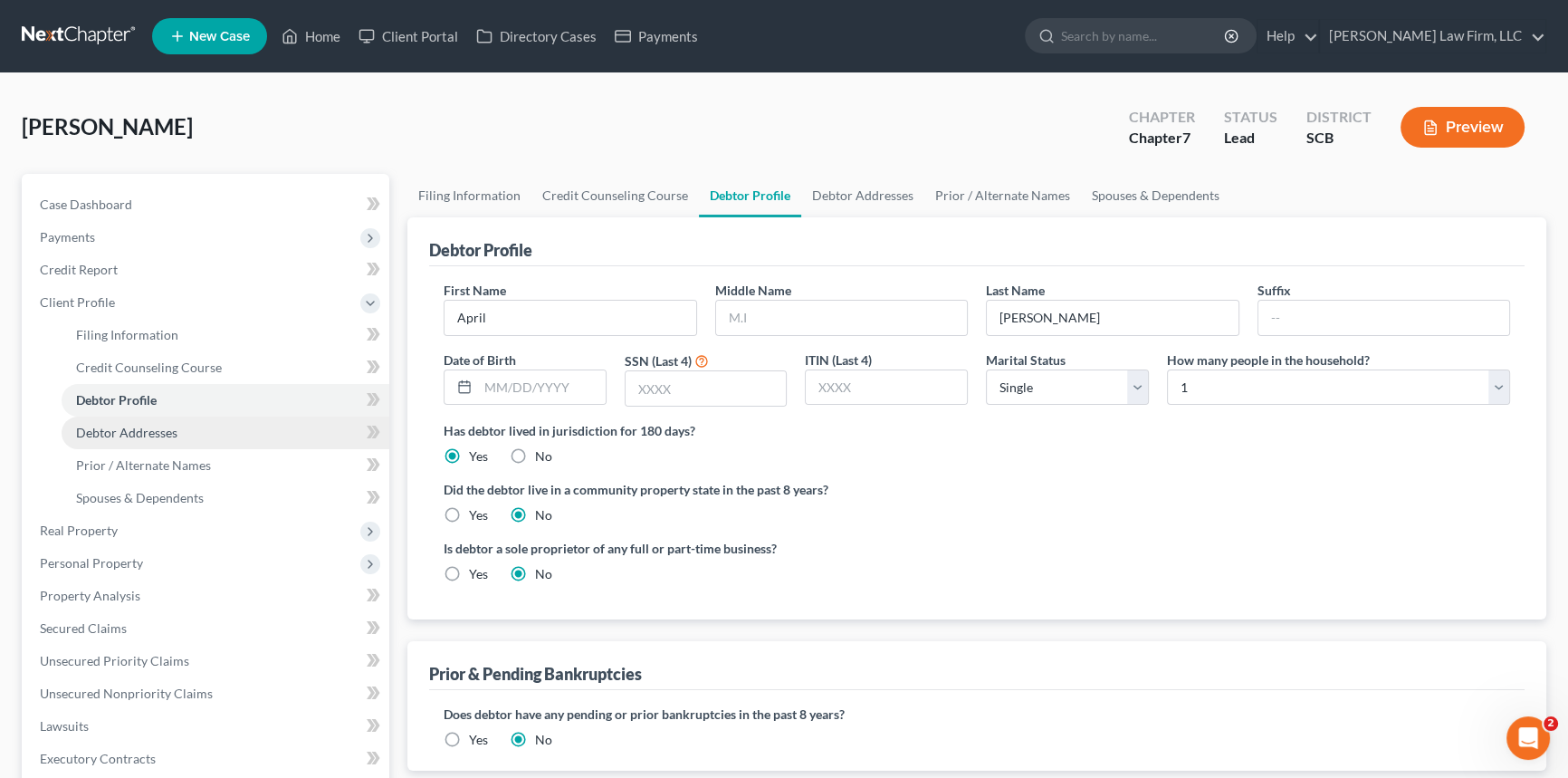
click at [119, 428] on span "Debtor Addresses" at bounding box center [126, 432] width 102 height 15
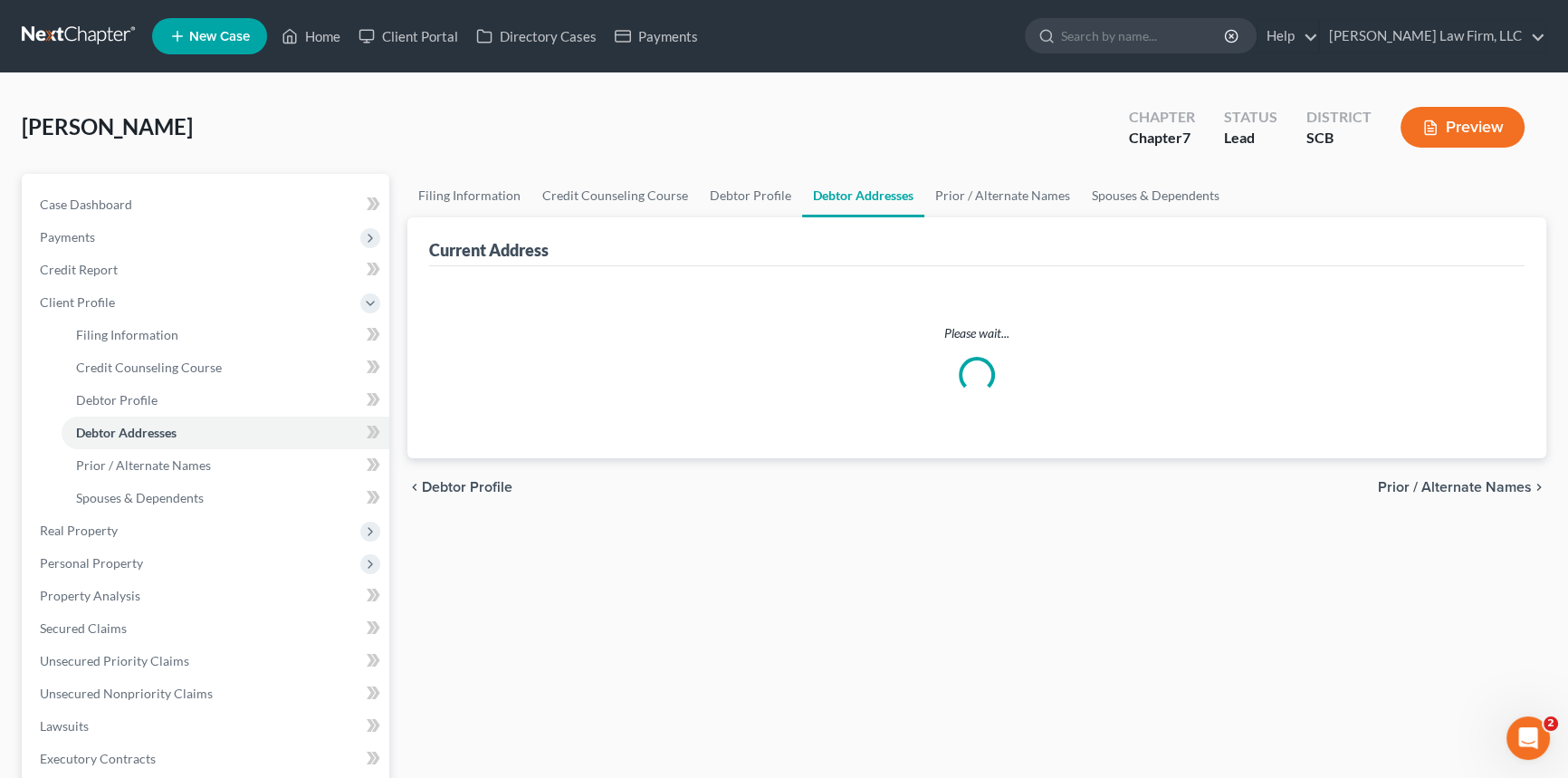
select select "0"
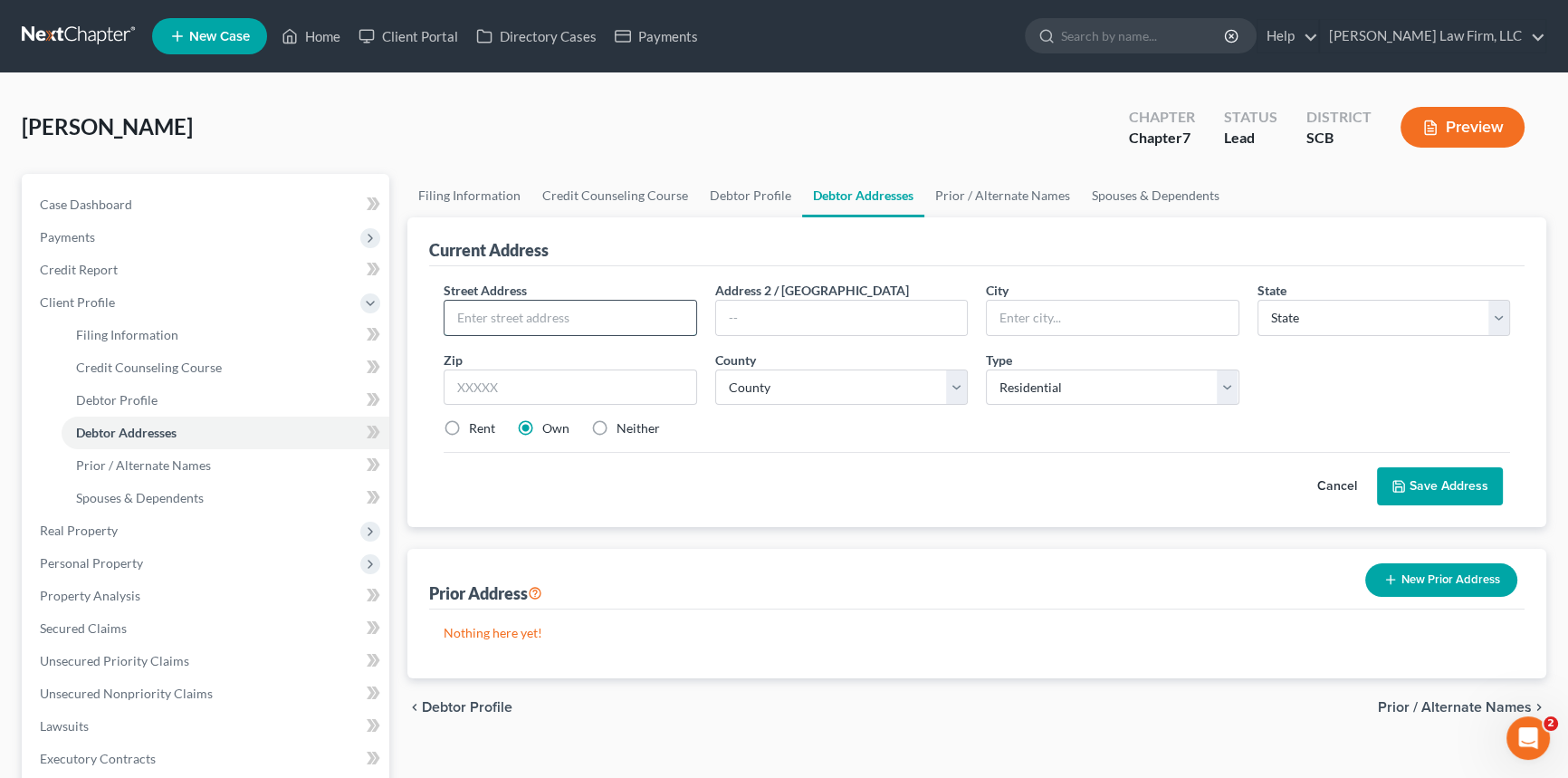
click at [481, 309] on input "text" at bounding box center [570, 318] width 252 height 34
click at [528, 317] on input "[STREET_ADDRESS][PERSON_NAME]" at bounding box center [570, 318] width 252 height 34
type input "[STREET_ADDRESS][PERSON_NAME]"
drag, startPoint x: 1042, startPoint y: 310, endPoint x: 1028, endPoint y: 303, distance: 15.7
click at [1029, 304] on input "text" at bounding box center [1113, 318] width 252 height 34
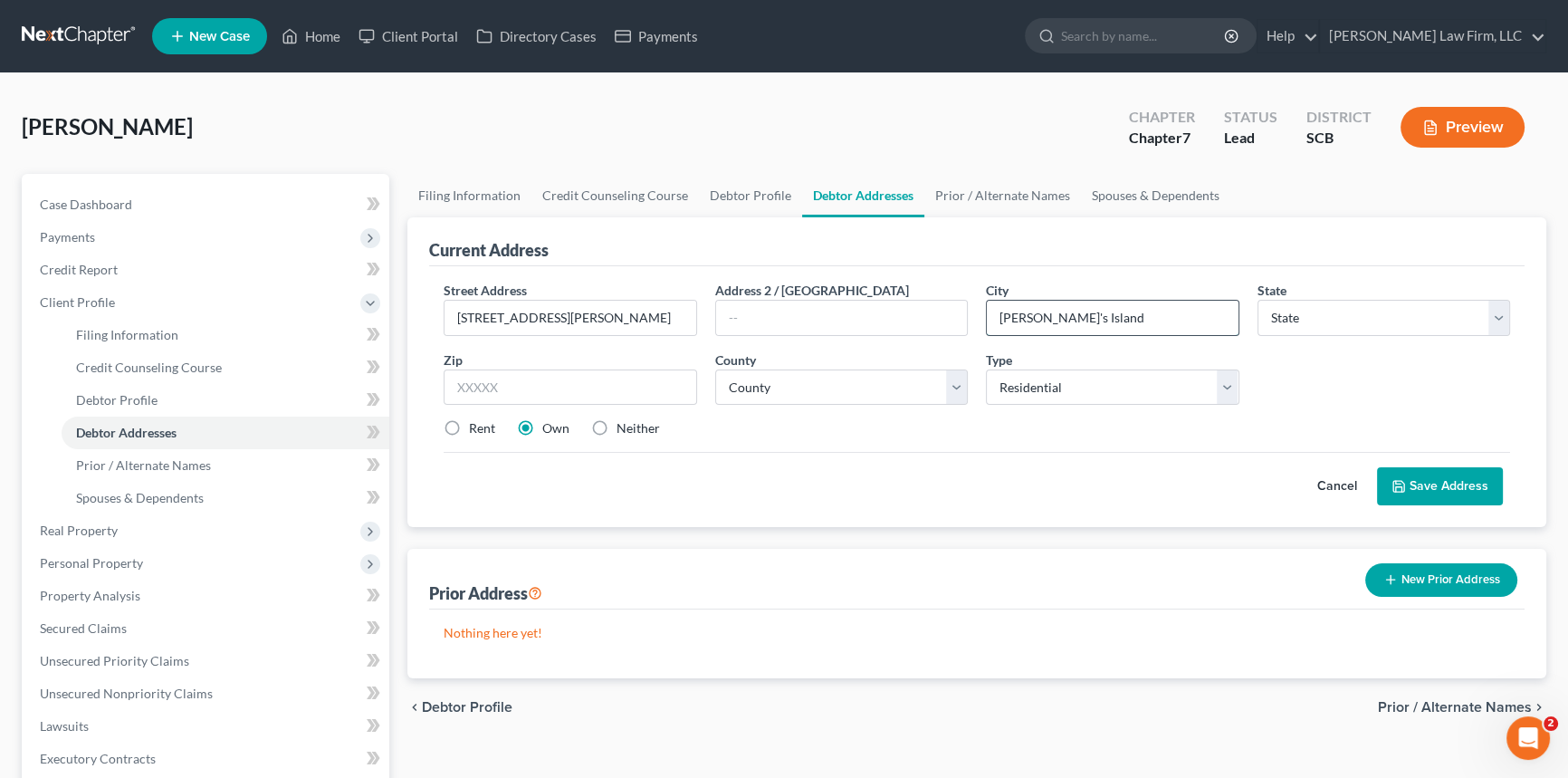
type input "[PERSON_NAME]'s Island"
select select "42"
click at [463, 388] on input "text" at bounding box center [570, 388] width 254 height 36
type input "29455"
type input "[PERSON_NAME][GEOGRAPHIC_DATA]"
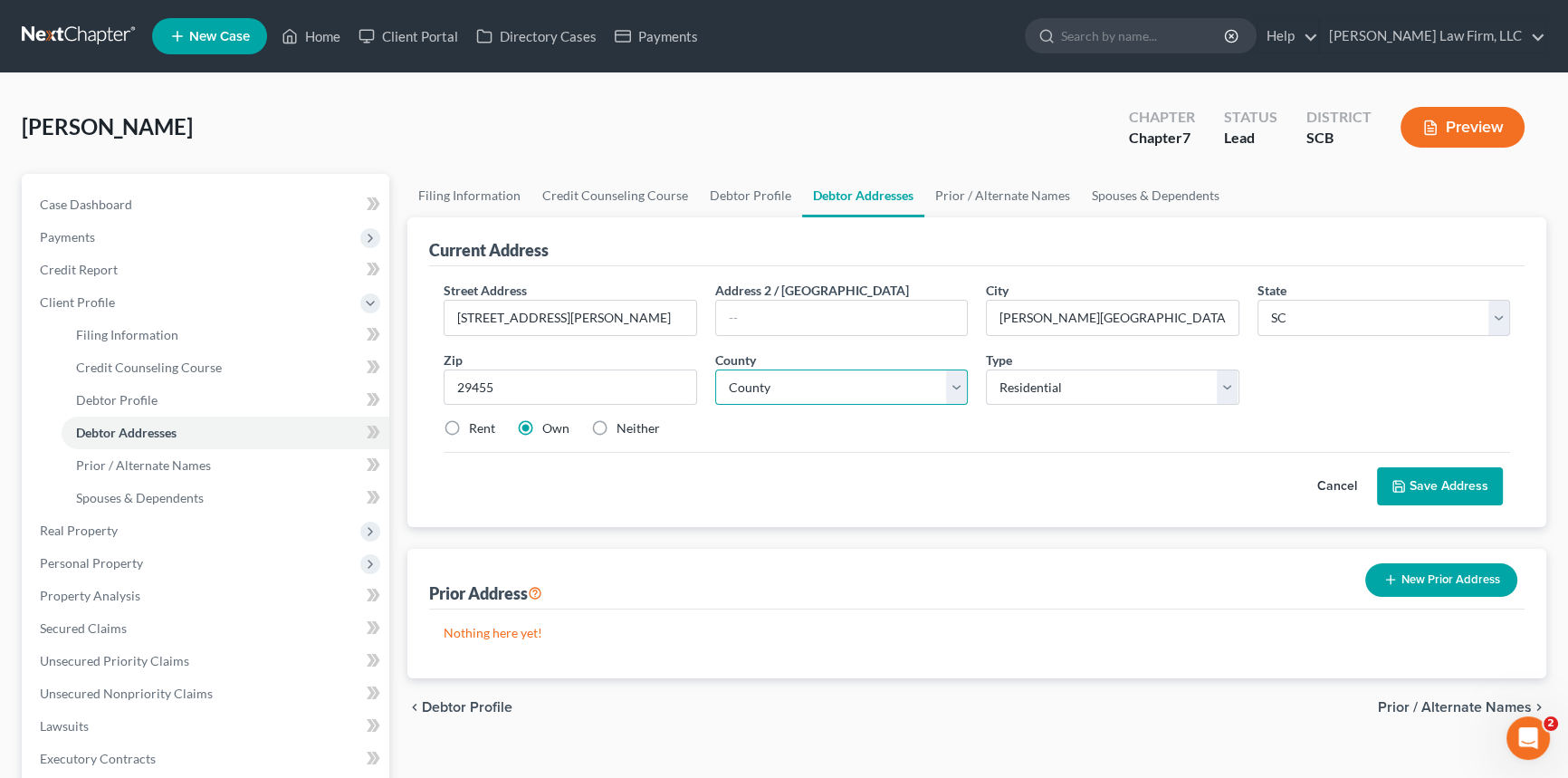
click at [747, 372] on select "County [GEOGRAPHIC_DATA] [GEOGRAPHIC_DATA] [GEOGRAPHIC_DATA] [GEOGRAPHIC_DATA] …" at bounding box center [842, 388] width 254 height 36
select select "9"
click at [716, 370] on select "County [GEOGRAPHIC_DATA] [GEOGRAPHIC_DATA] [GEOGRAPHIC_DATA] [GEOGRAPHIC_DATA] …" at bounding box center [842, 388] width 254 height 36
click at [469, 424] on label "Rent" at bounding box center [482, 428] width 26 height 18
click at [476, 424] on input "Rent" at bounding box center [482, 425] width 11 height 11
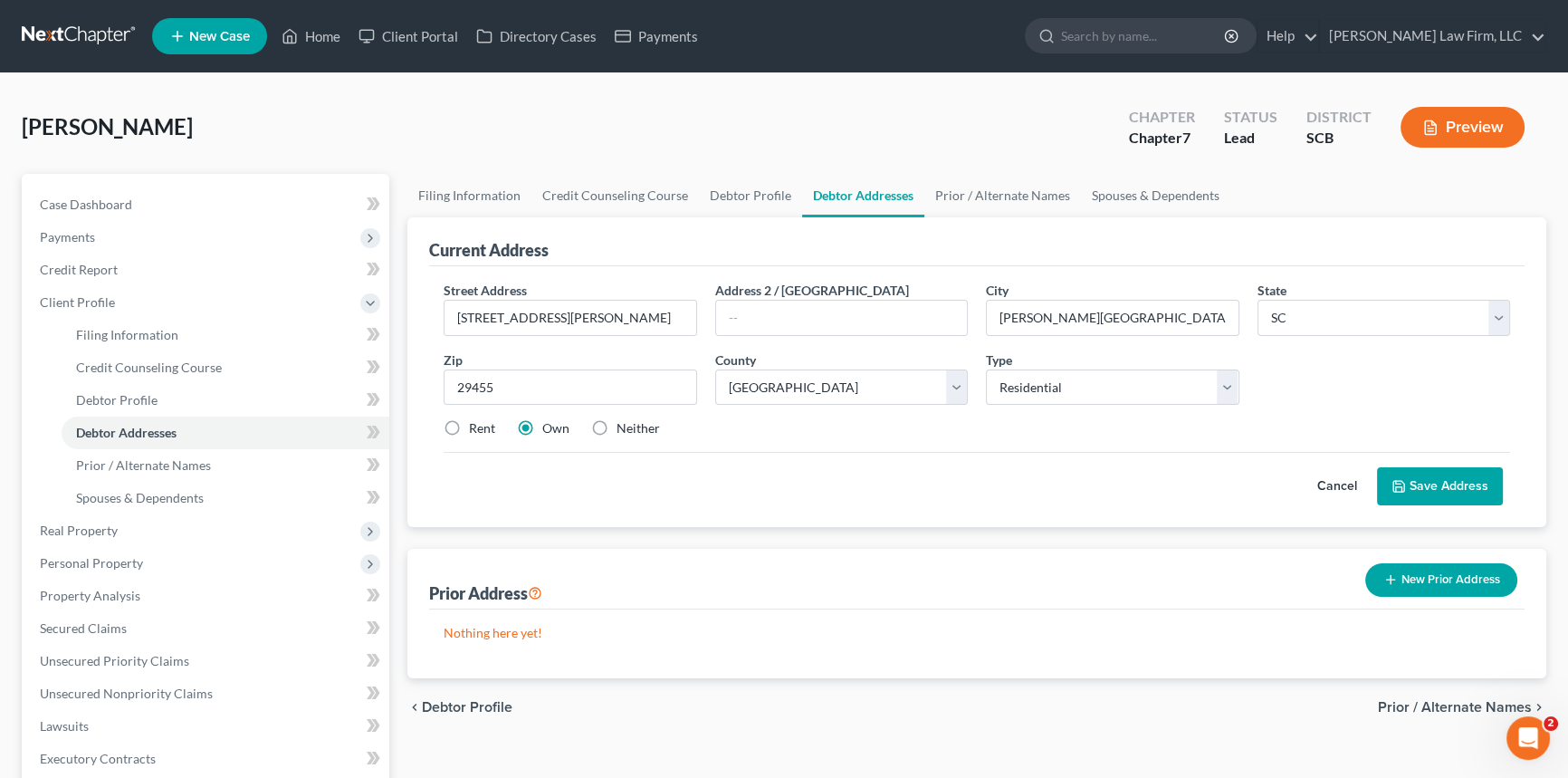
radio input "true"
click at [1436, 474] on button "Save Address" at bounding box center [1440, 487] width 125 height 38
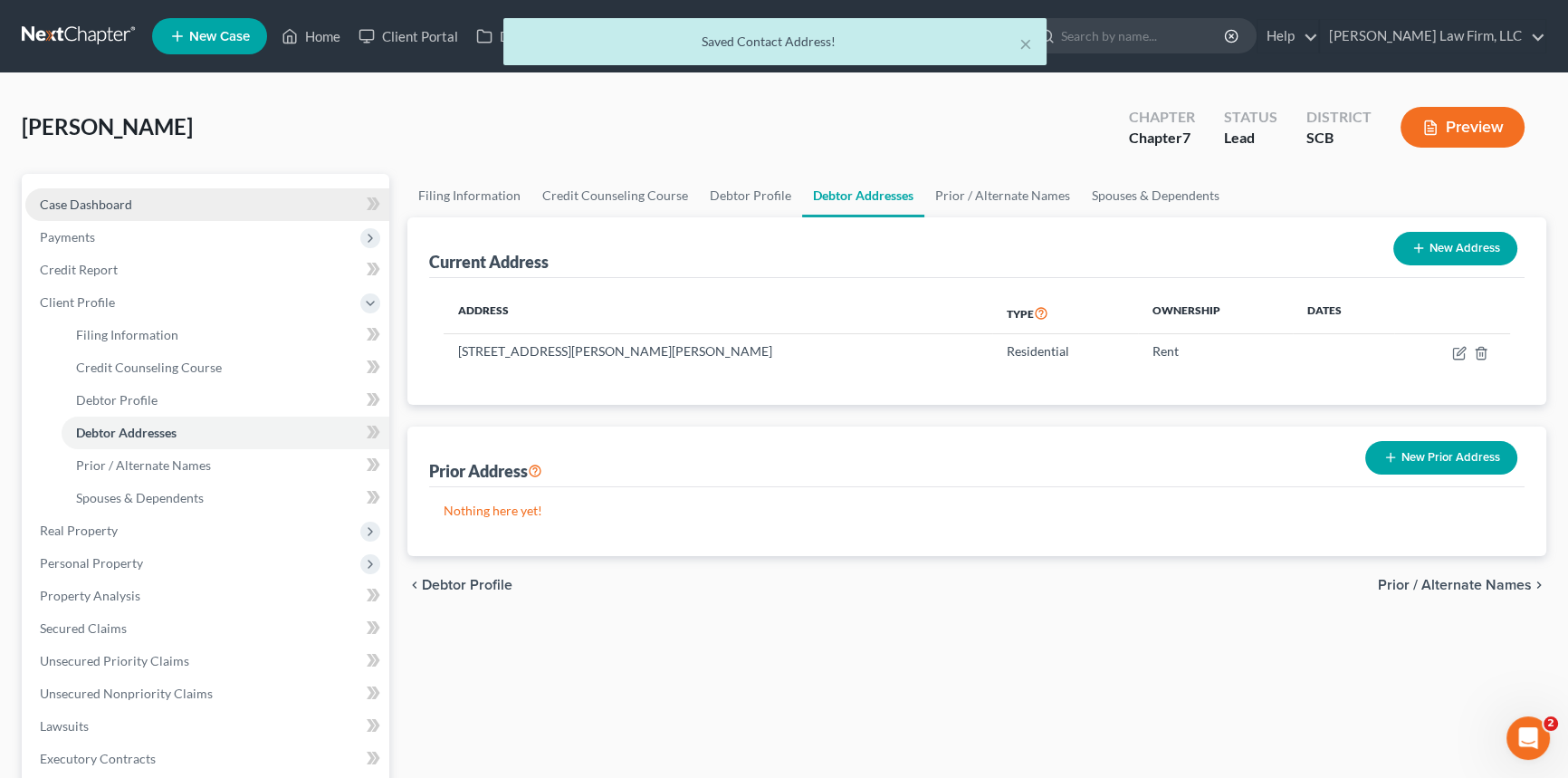
click at [88, 196] on span "Case Dashboard" at bounding box center [86, 204] width 92 height 15
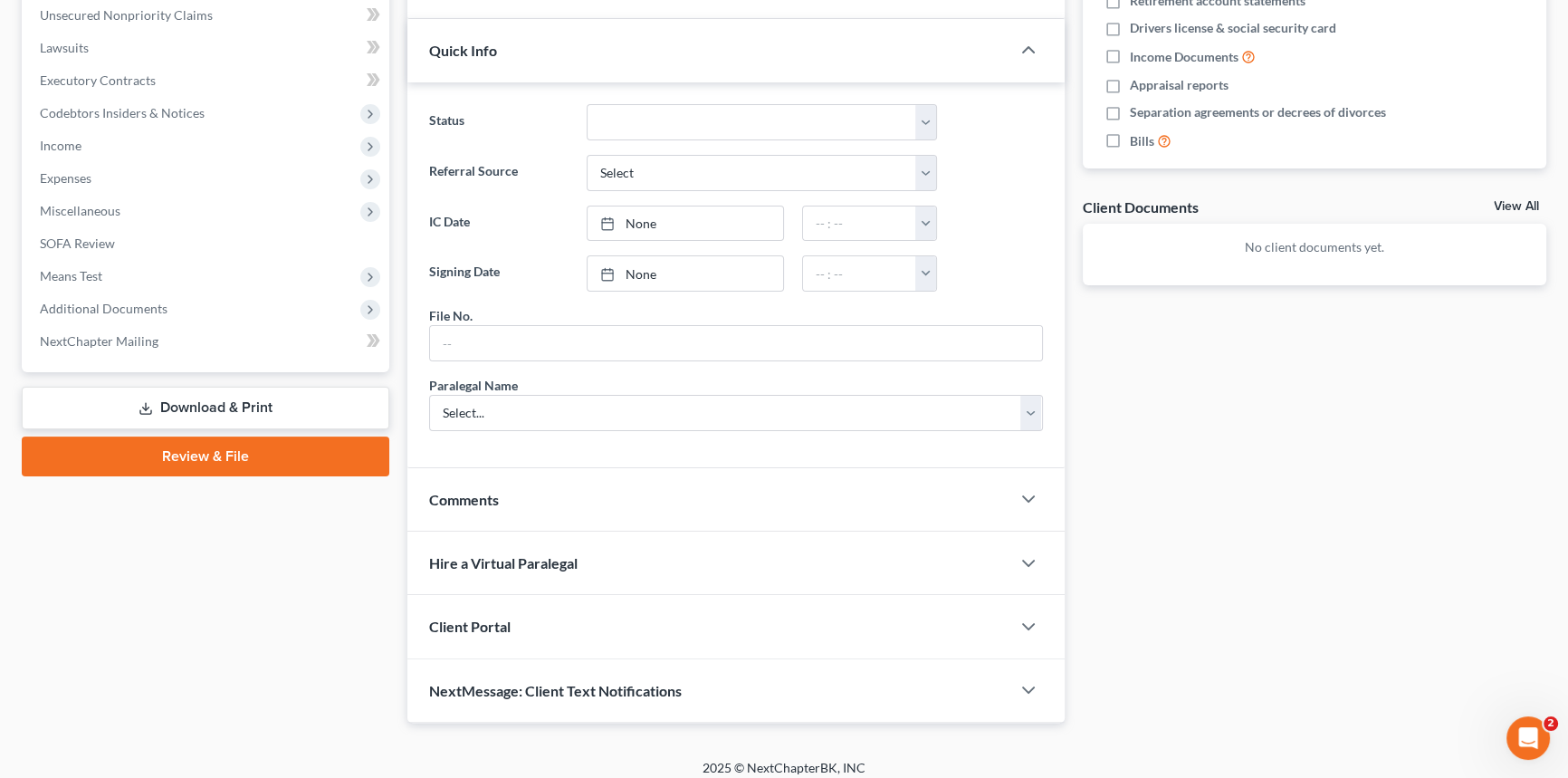
scroll to position [492, 0]
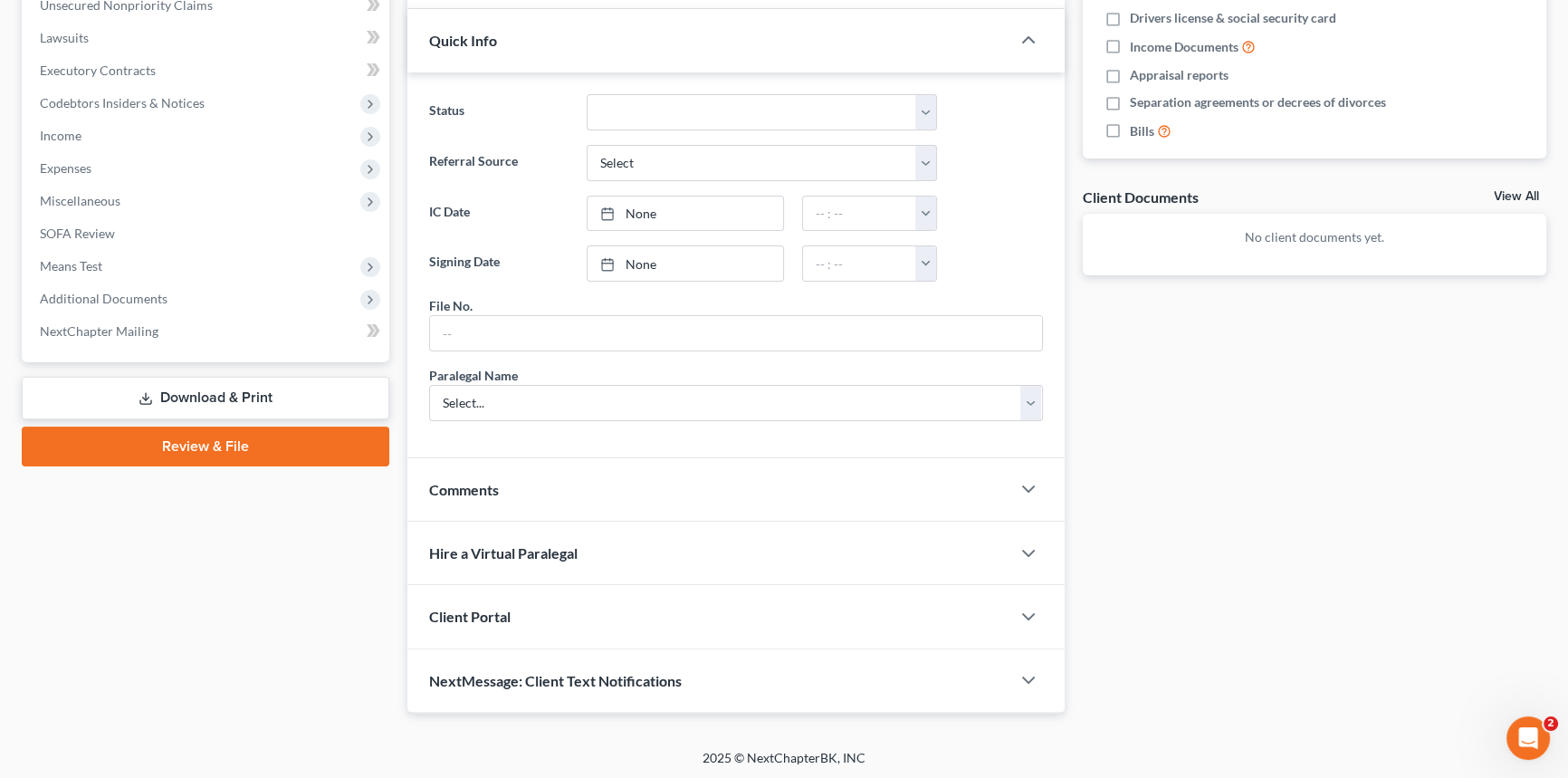
click at [474, 609] on span "Client Portal" at bounding box center [469, 616] width 81 height 17
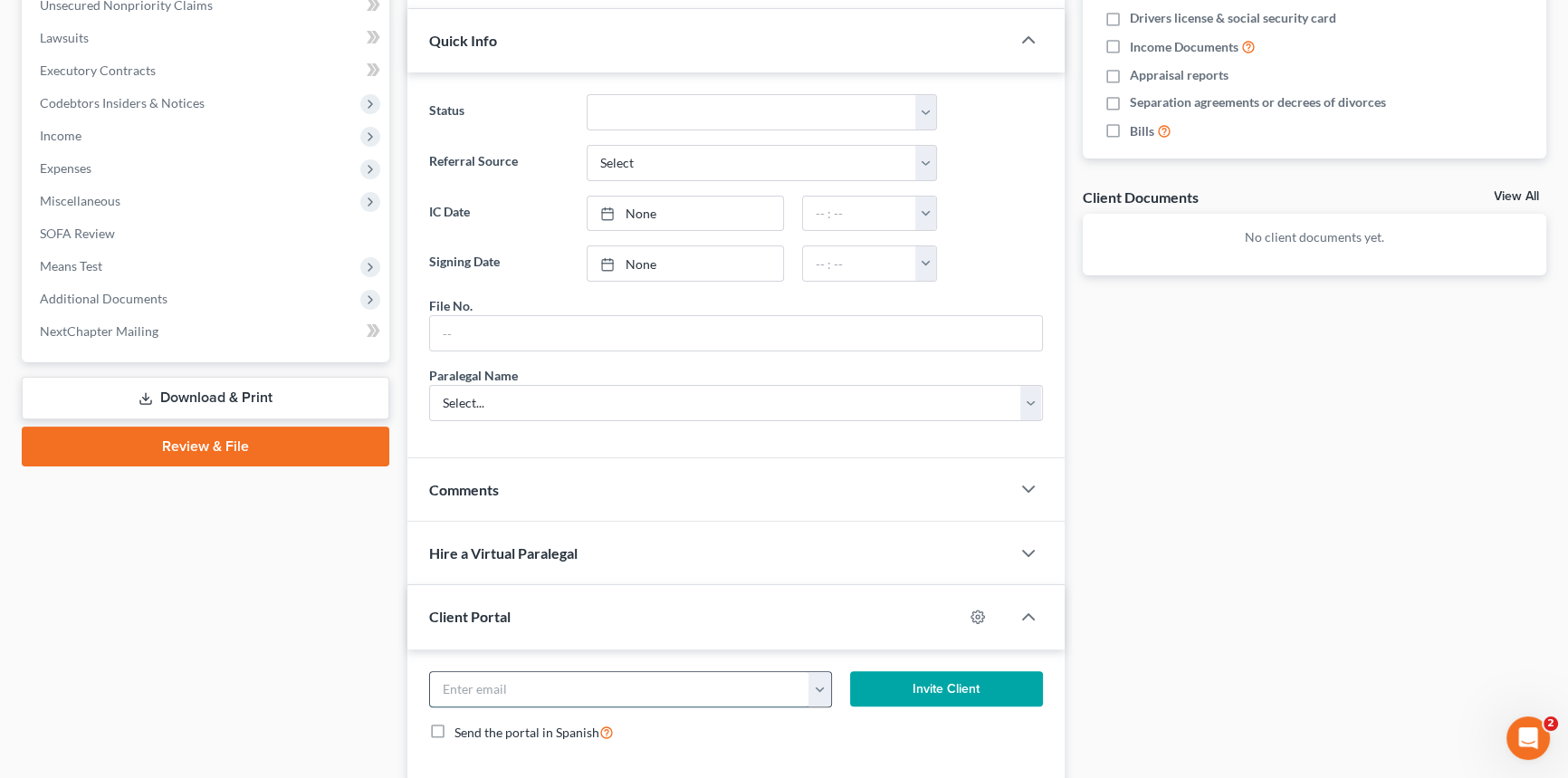
click at [455, 686] on input "email" at bounding box center [620, 690] width 379 height 34
type input "[EMAIL_ADDRESS][DOMAIN_NAME]"
click at [1002, 679] on button "Invite Client" at bounding box center [946, 690] width 193 height 36
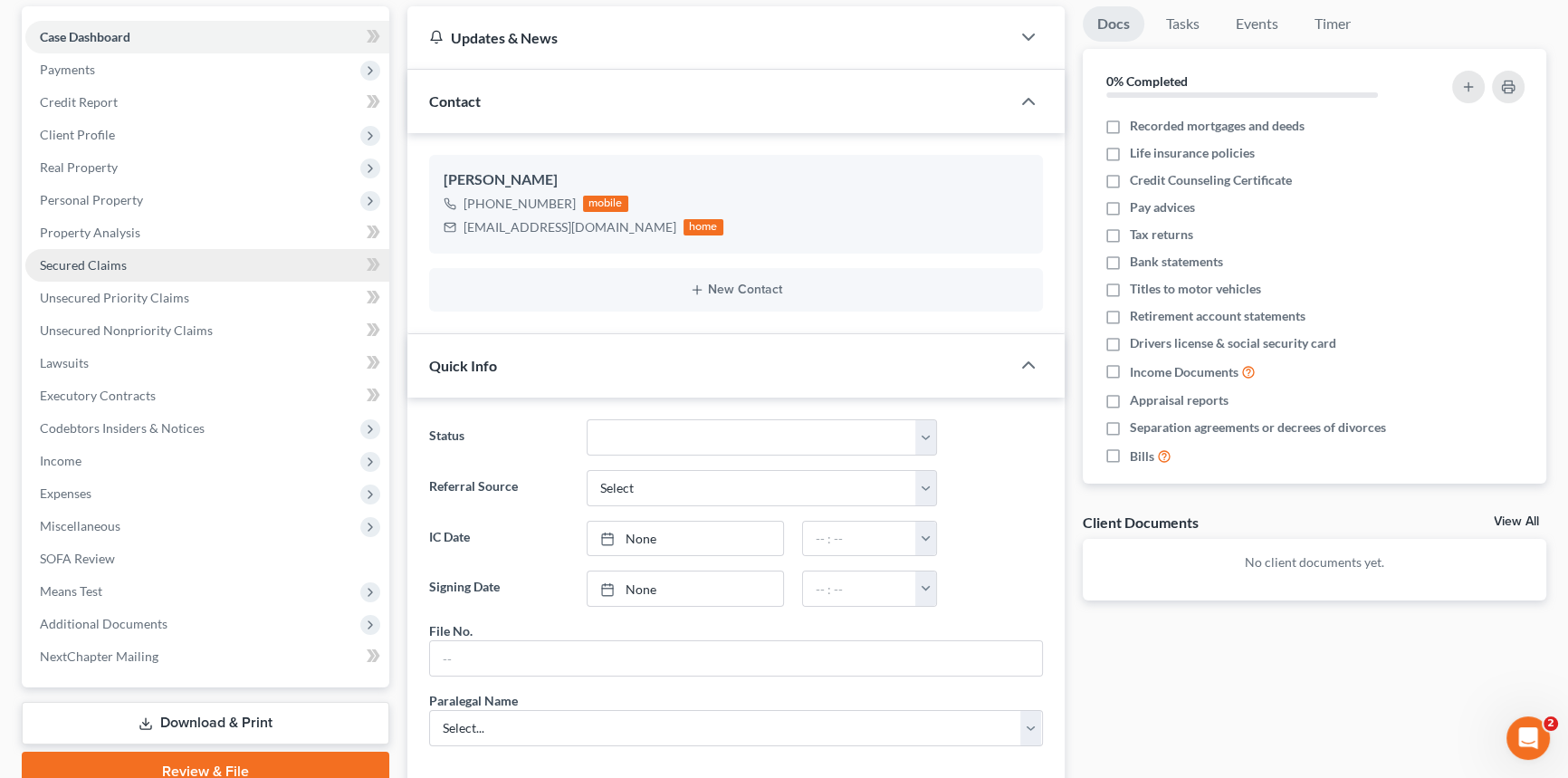
scroll to position [246, 0]
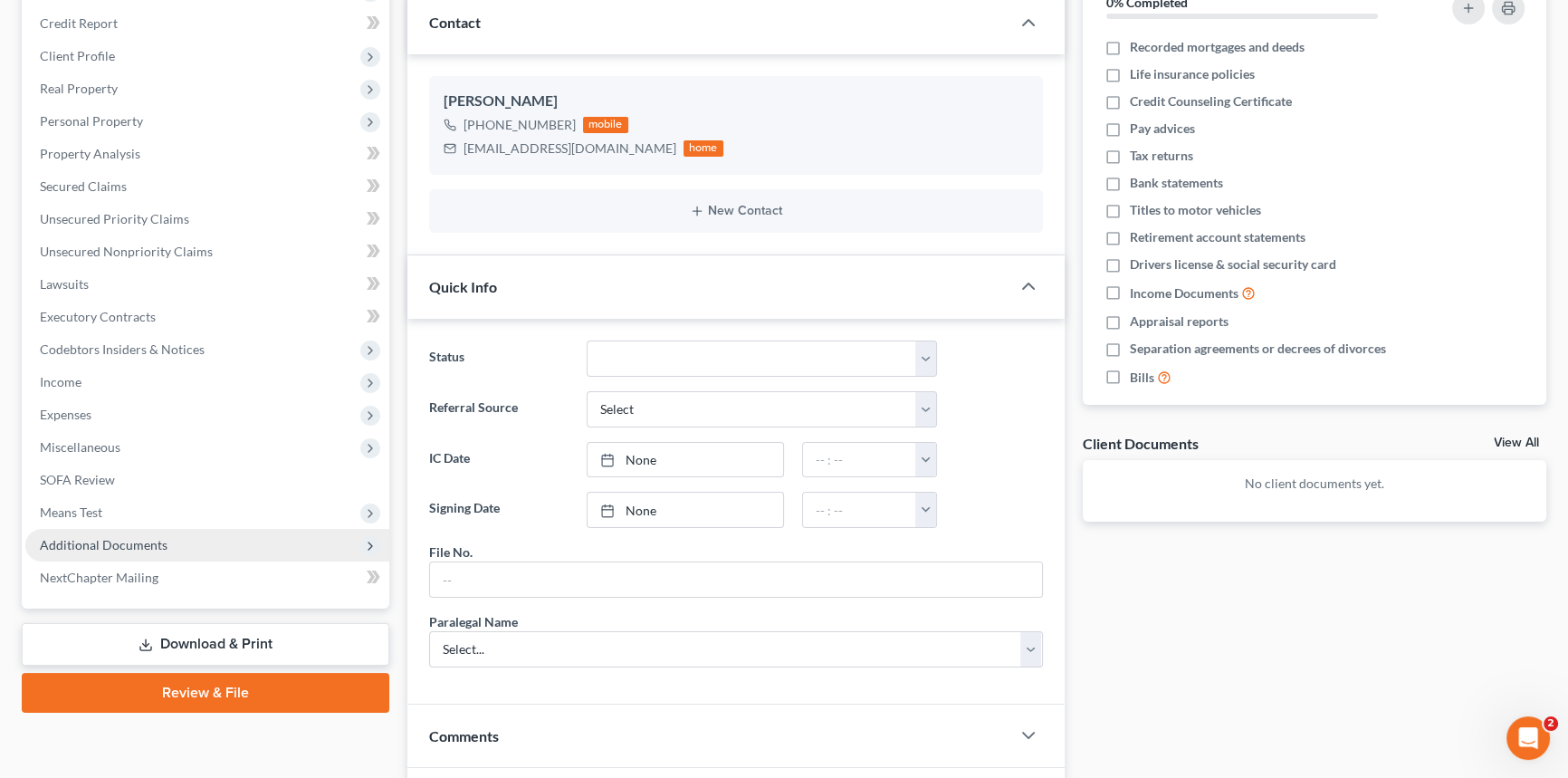
click at [131, 538] on span "Additional Documents" at bounding box center [103, 545] width 127 height 15
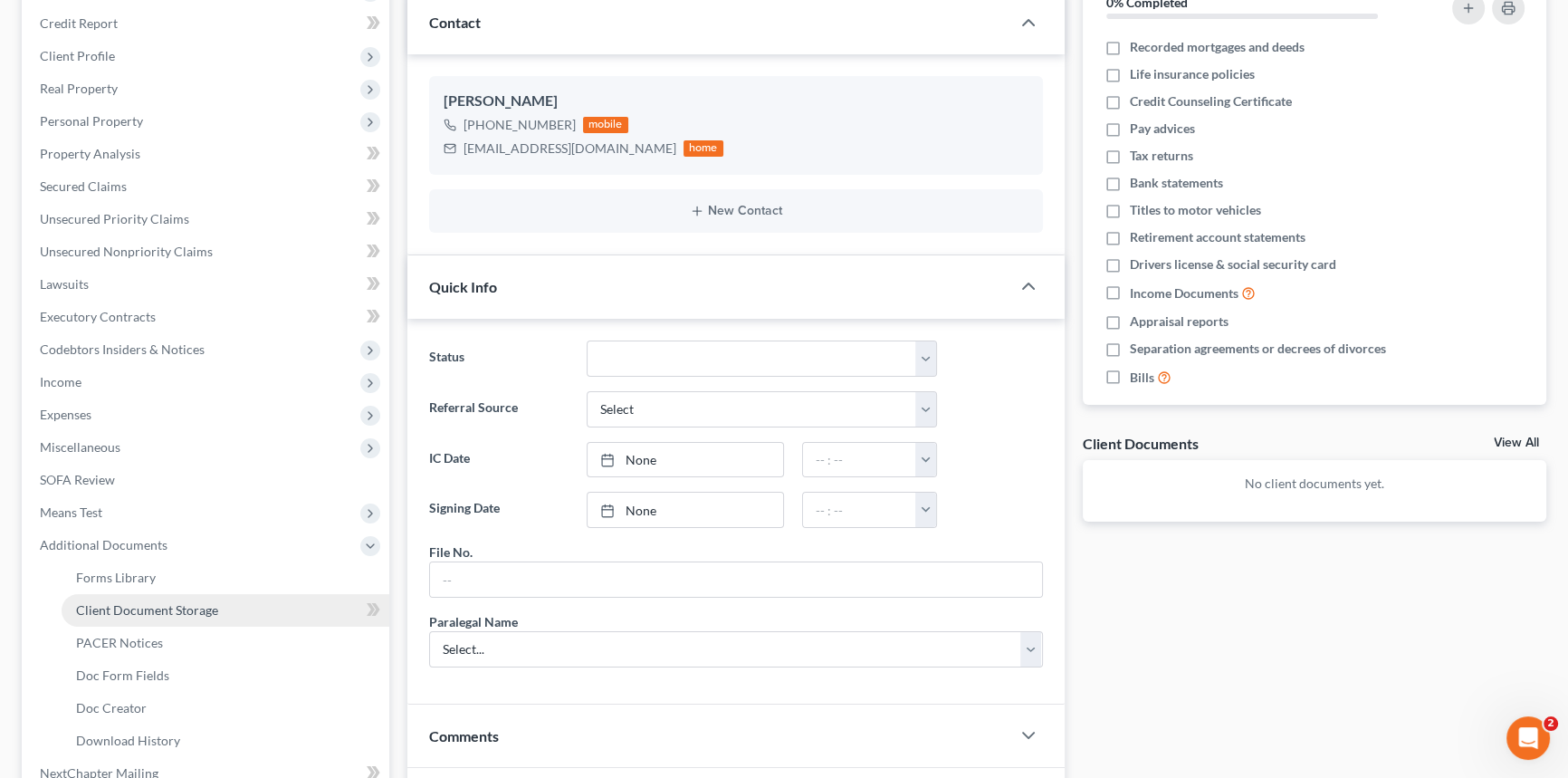
click at [194, 603] on span "Client Document Storage" at bounding box center [147, 610] width 142 height 15
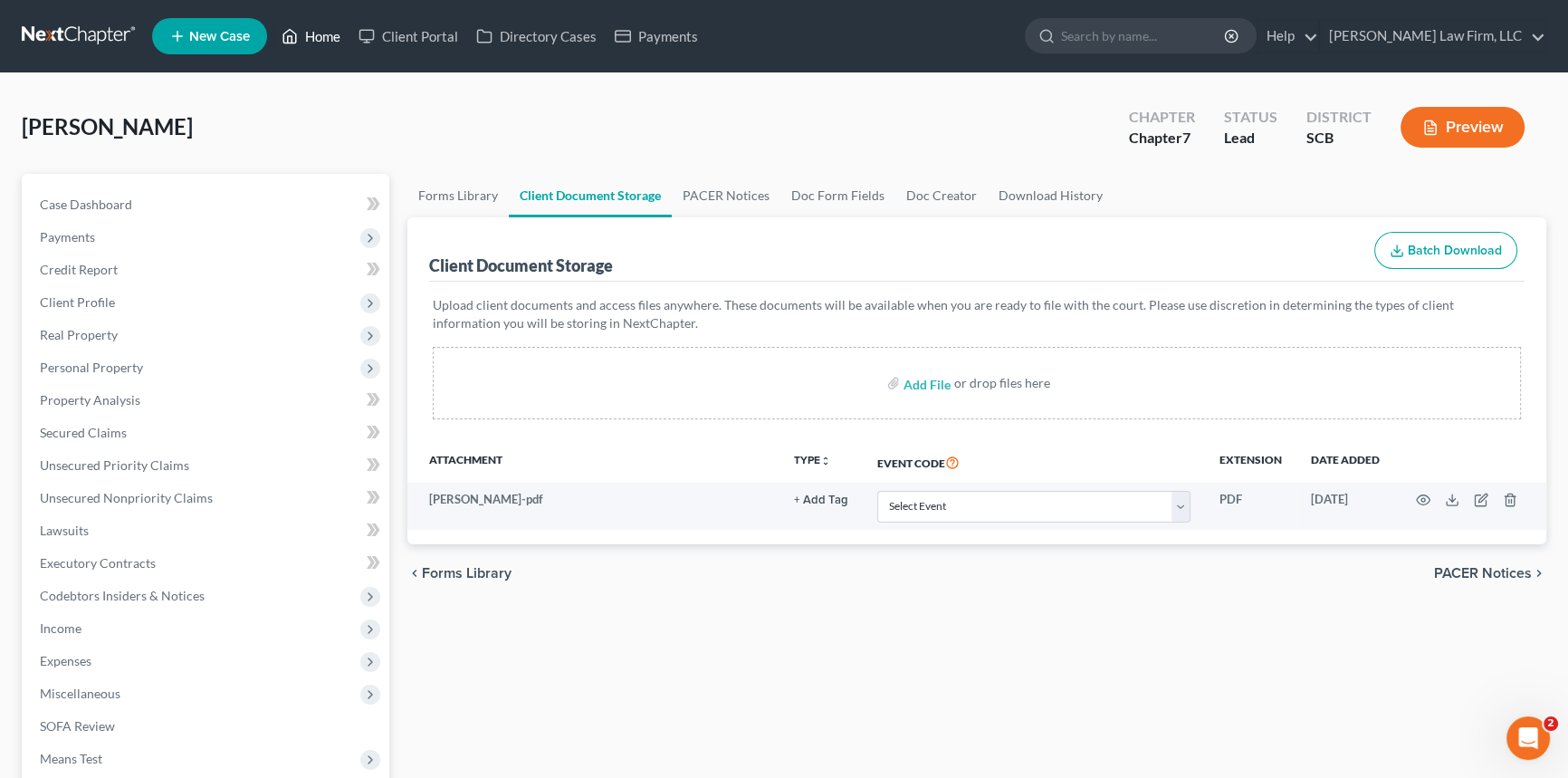
click at [318, 32] on link "Home" at bounding box center [311, 36] width 77 height 33
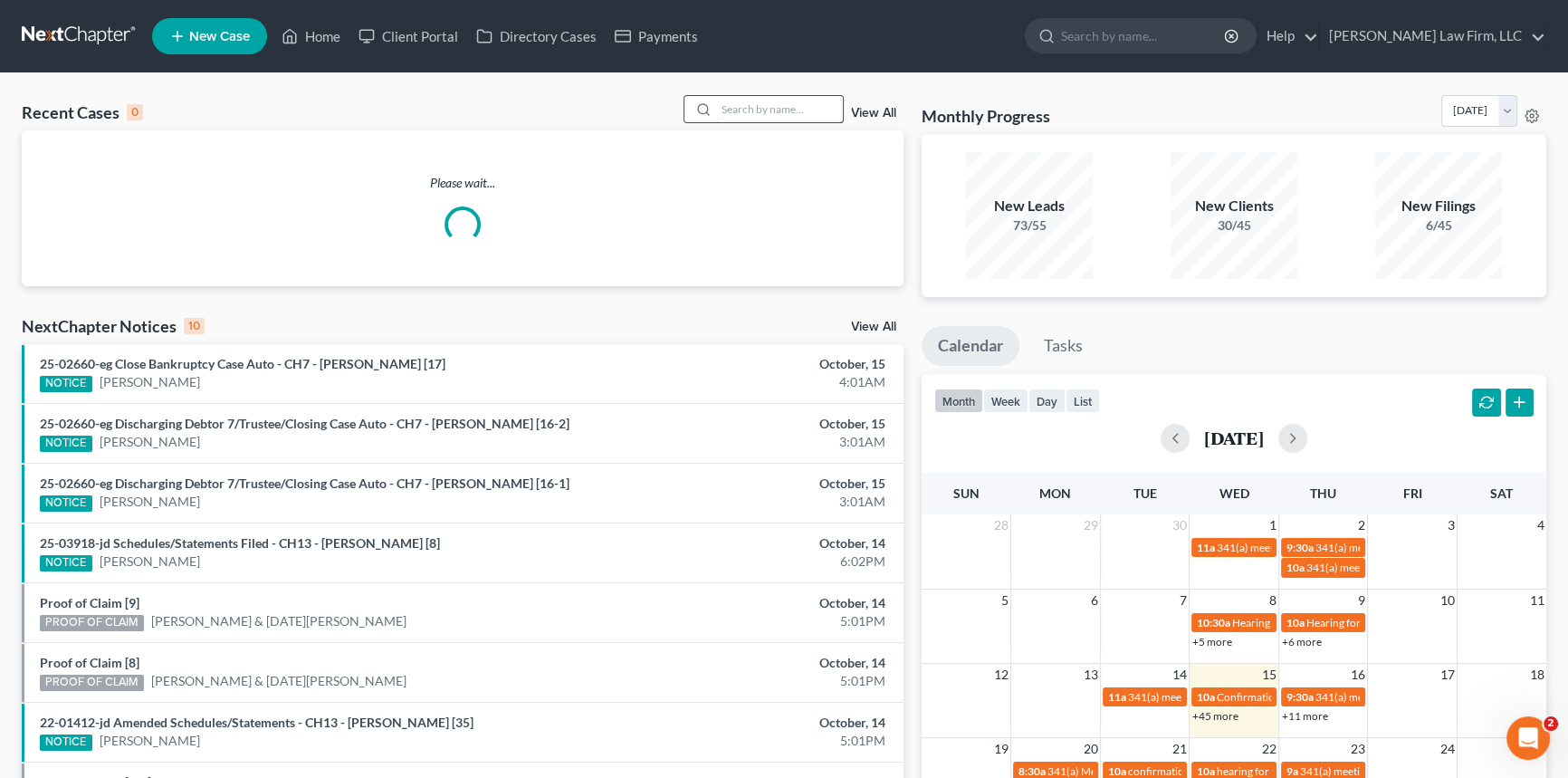
click at [734, 103] on input "search" at bounding box center [780, 108] width 126 height 26
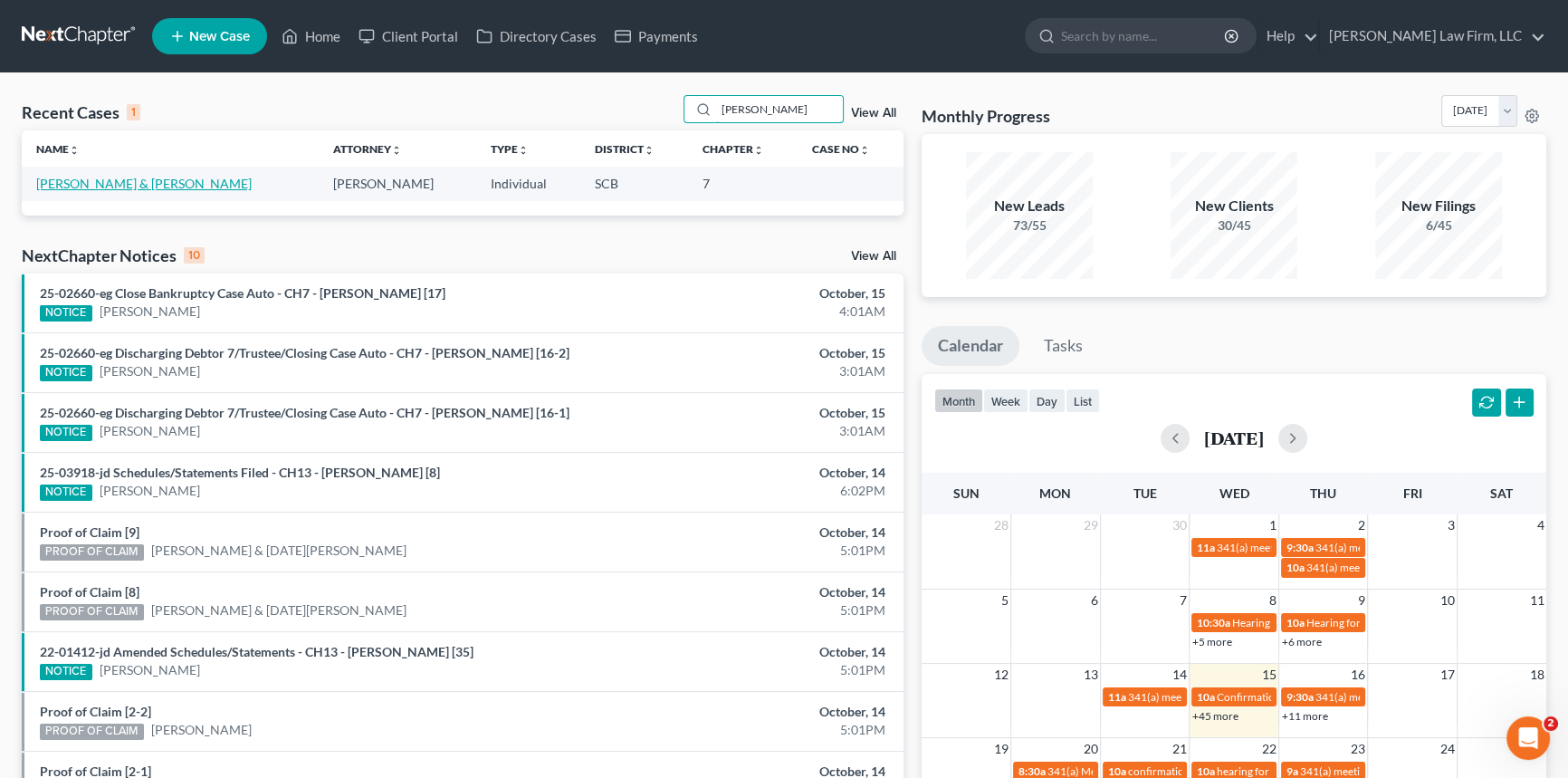
type input "[PERSON_NAME]"
click at [130, 179] on link "[PERSON_NAME] & [PERSON_NAME]" at bounding box center [144, 183] width 216 height 15
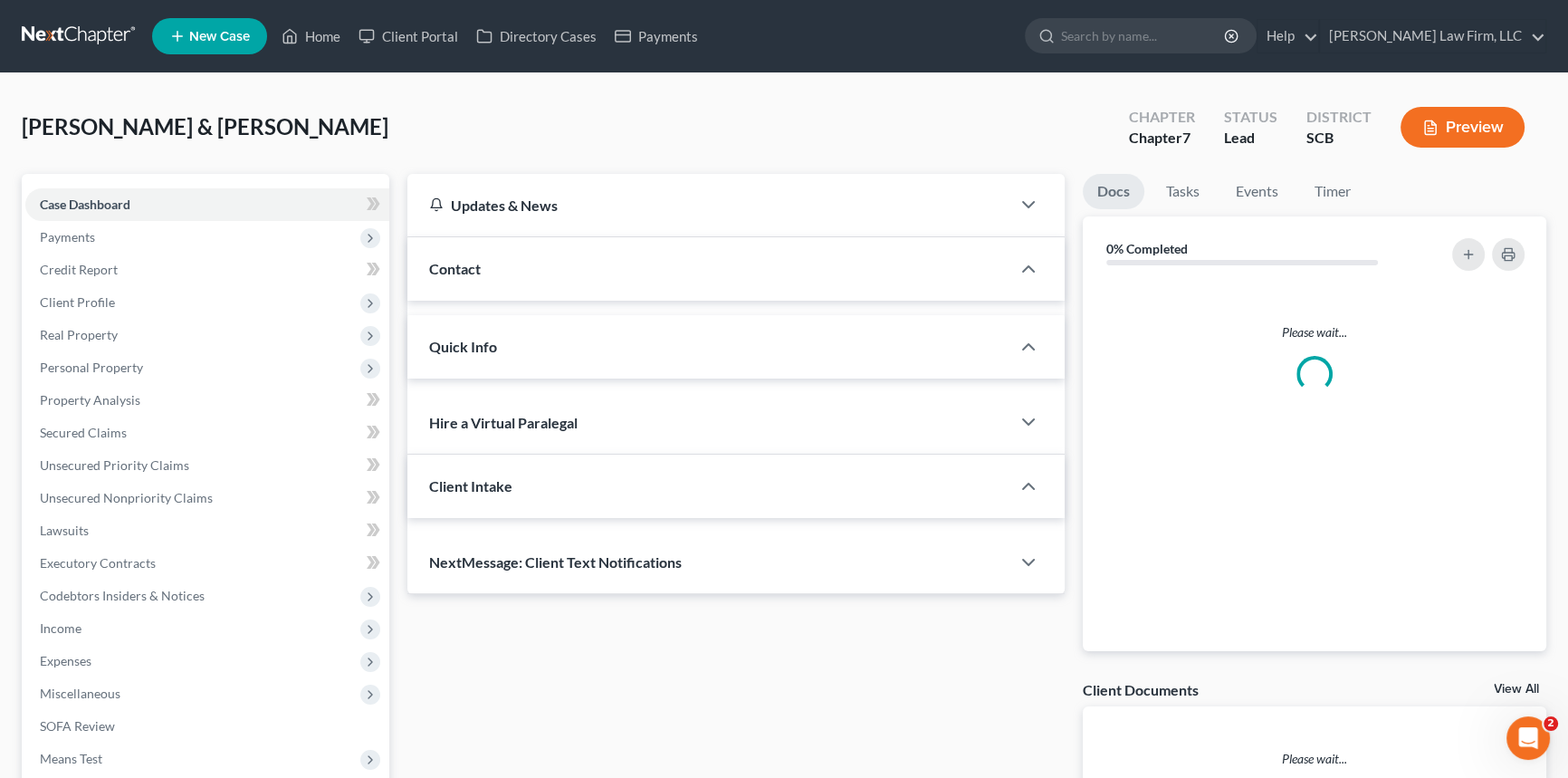
select select "0"
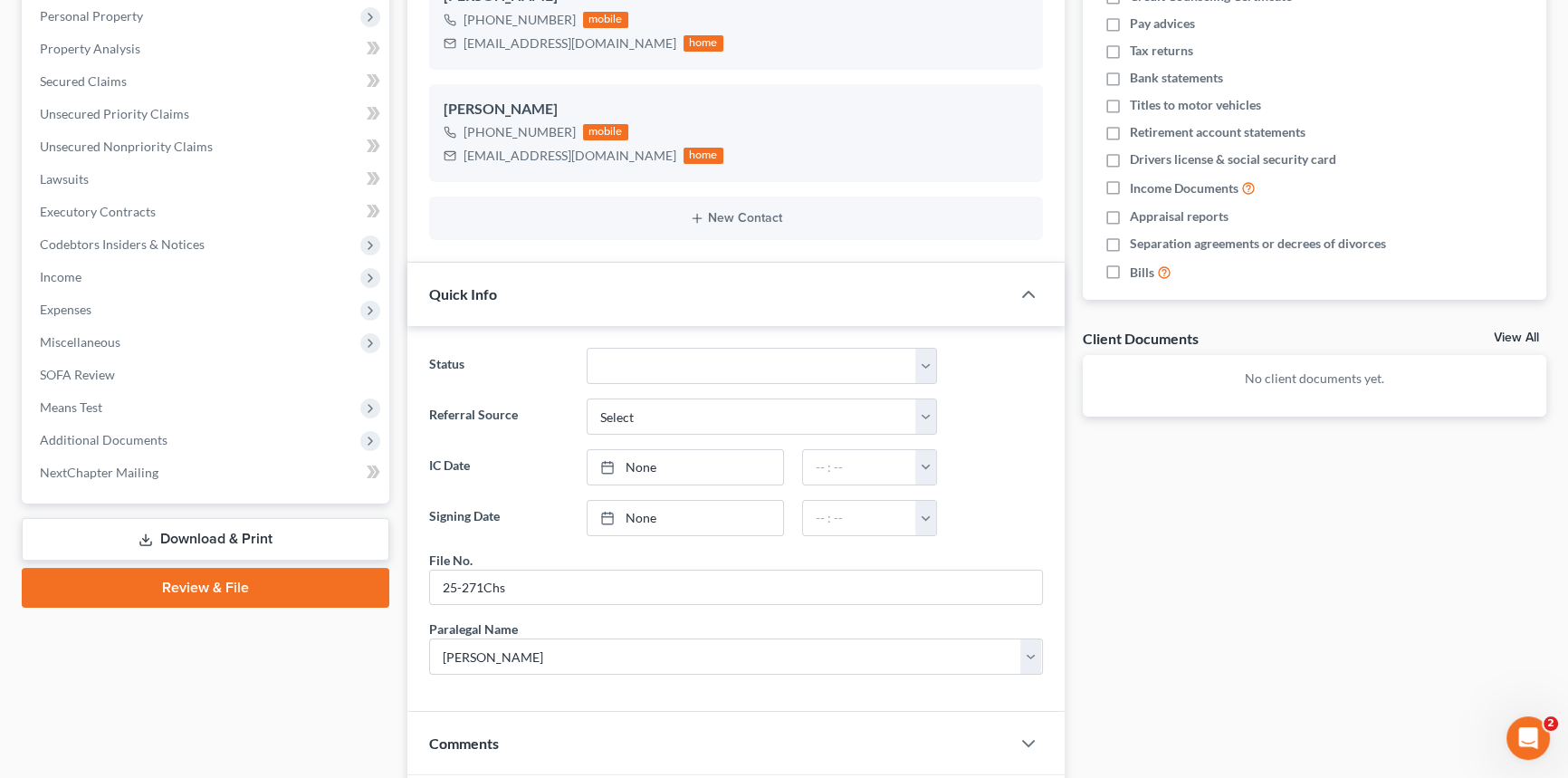
scroll to position [493, 0]
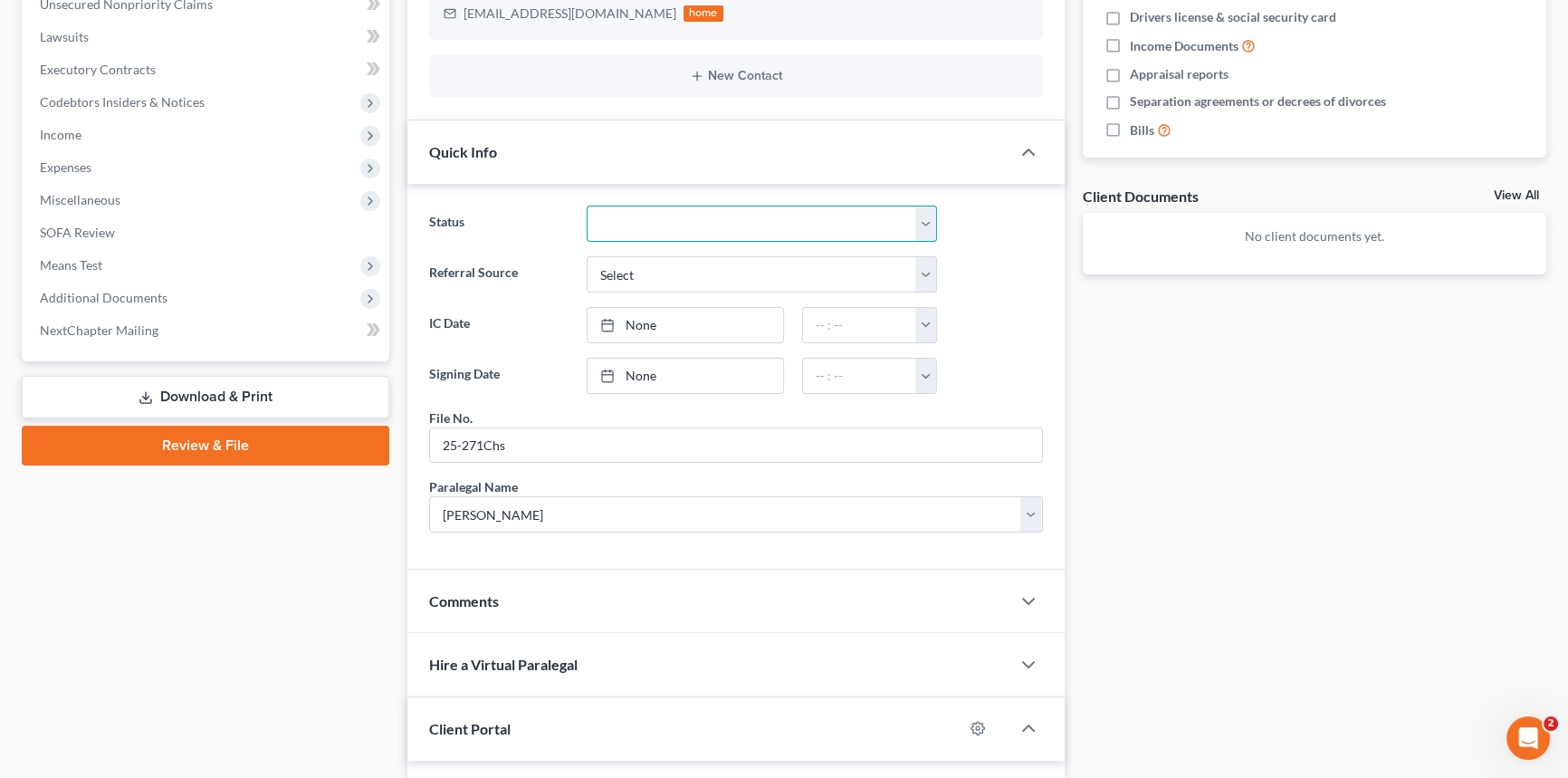
drag, startPoint x: 922, startPoint y: 219, endPoint x: 835, endPoint y: 238, distance: 89.1
click at [923, 215] on select "Discharged Dismissed Filed In Progress Lead Lost Lead Ready to File To Review W…" at bounding box center [762, 224] width 351 height 36
select select "3"
click at [587, 206] on select "Discharged Dismissed Filed In Progress Lead Lost Lead Ready to File To Review W…" at bounding box center [762, 224] width 351 height 36
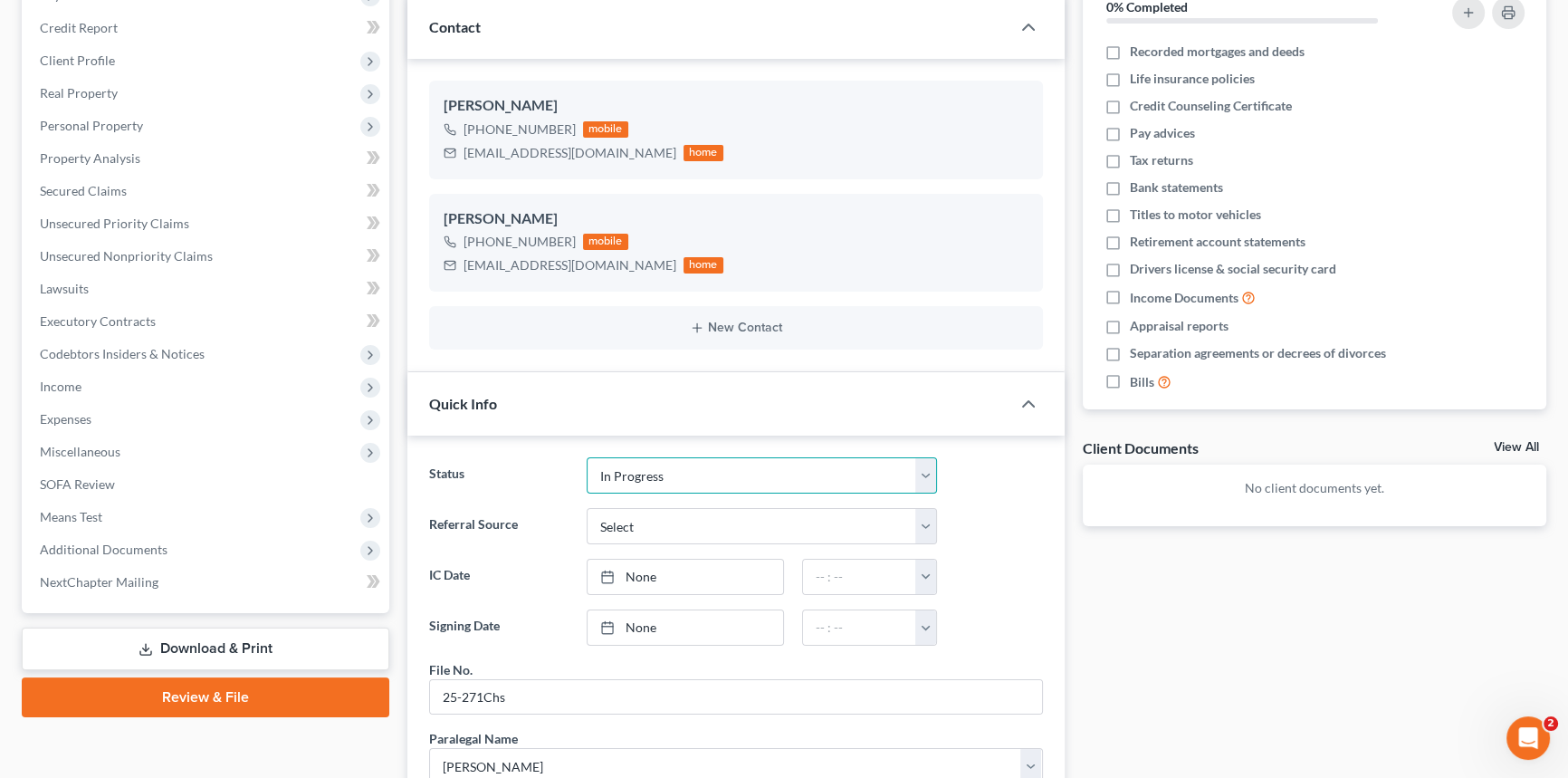
scroll to position [81, 0]
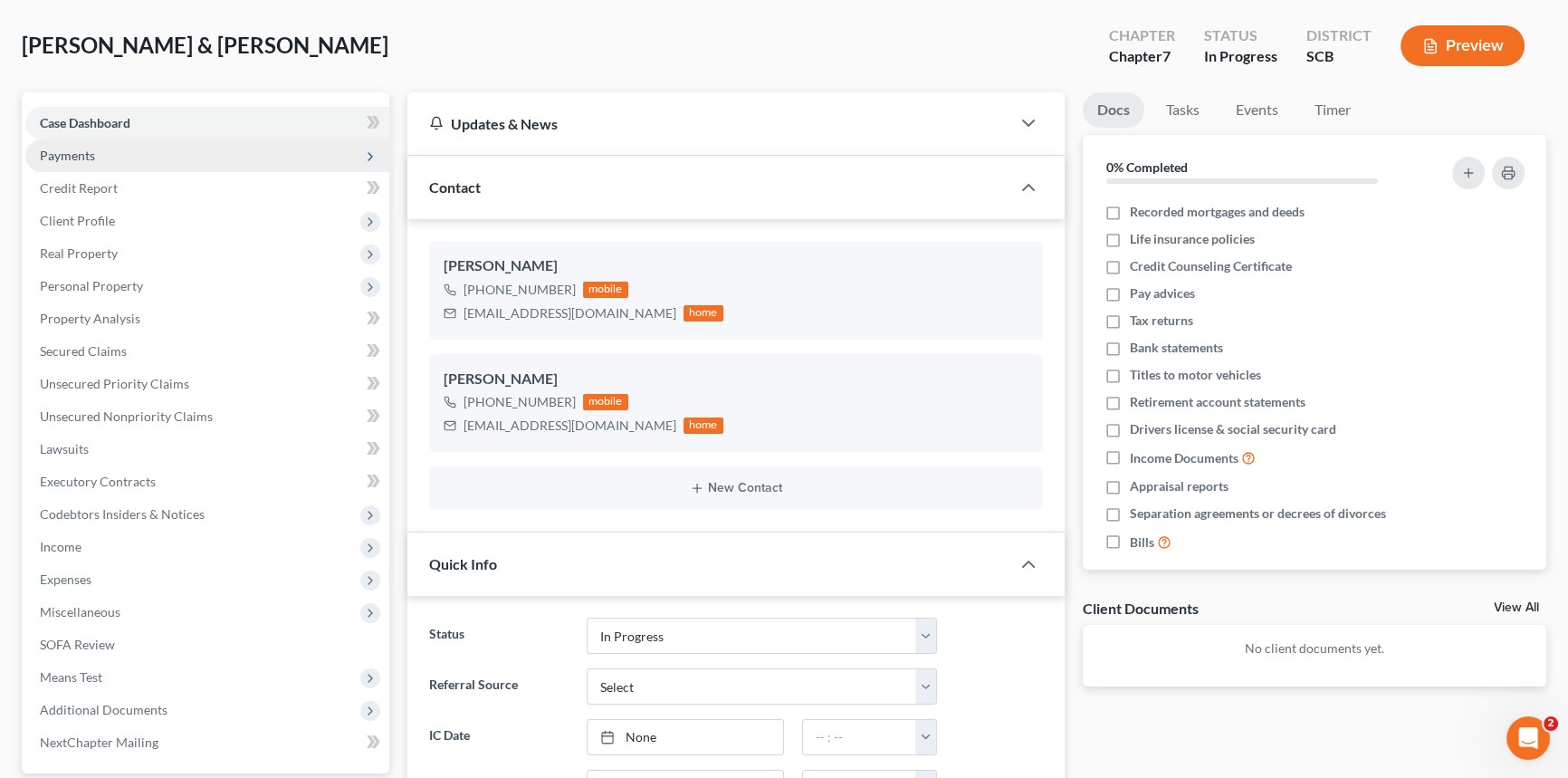
click at [64, 148] on span "Payments" at bounding box center [68, 155] width 56 height 15
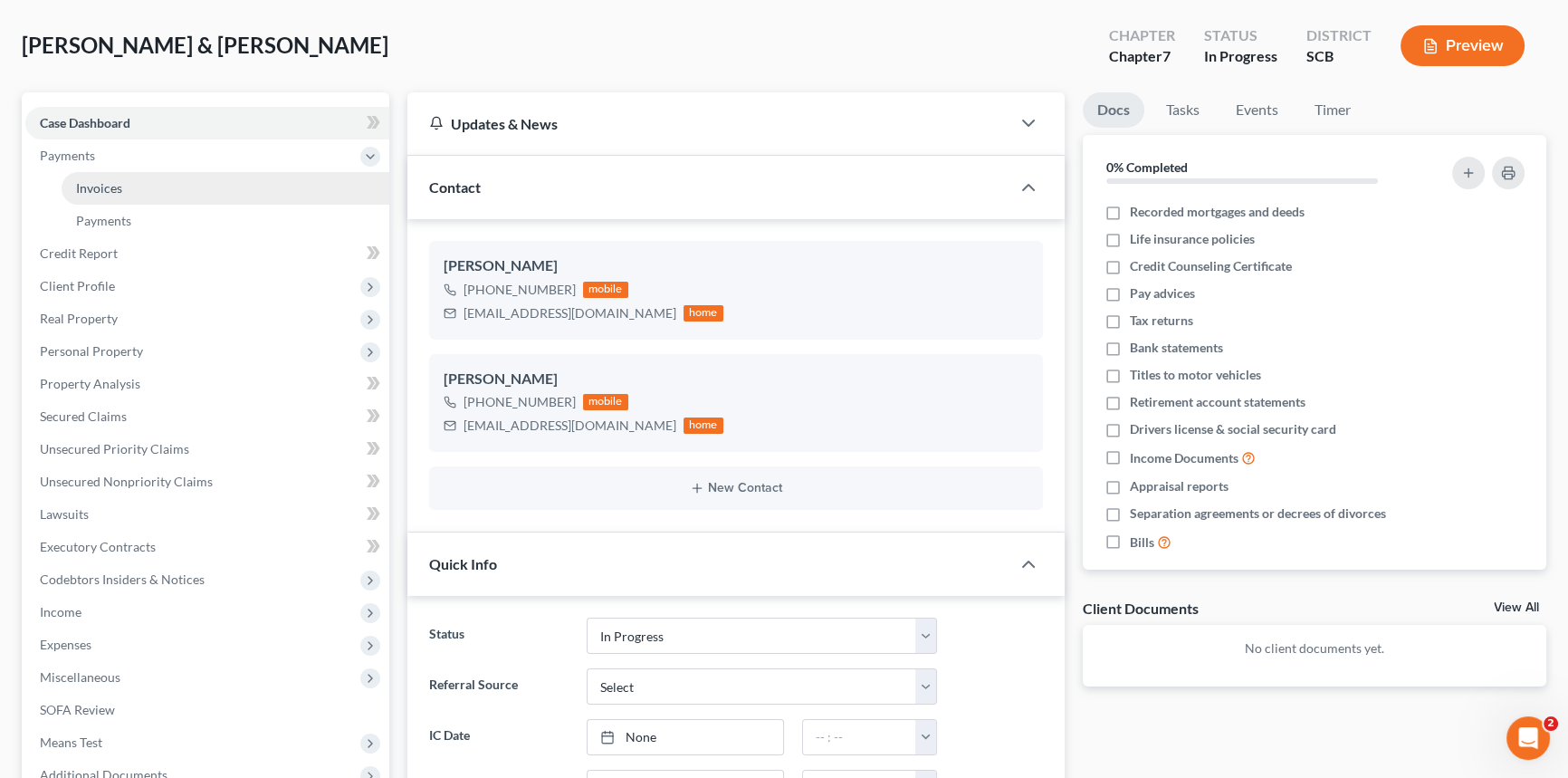
click at [125, 182] on link "Invoices" at bounding box center [225, 189] width 328 height 33
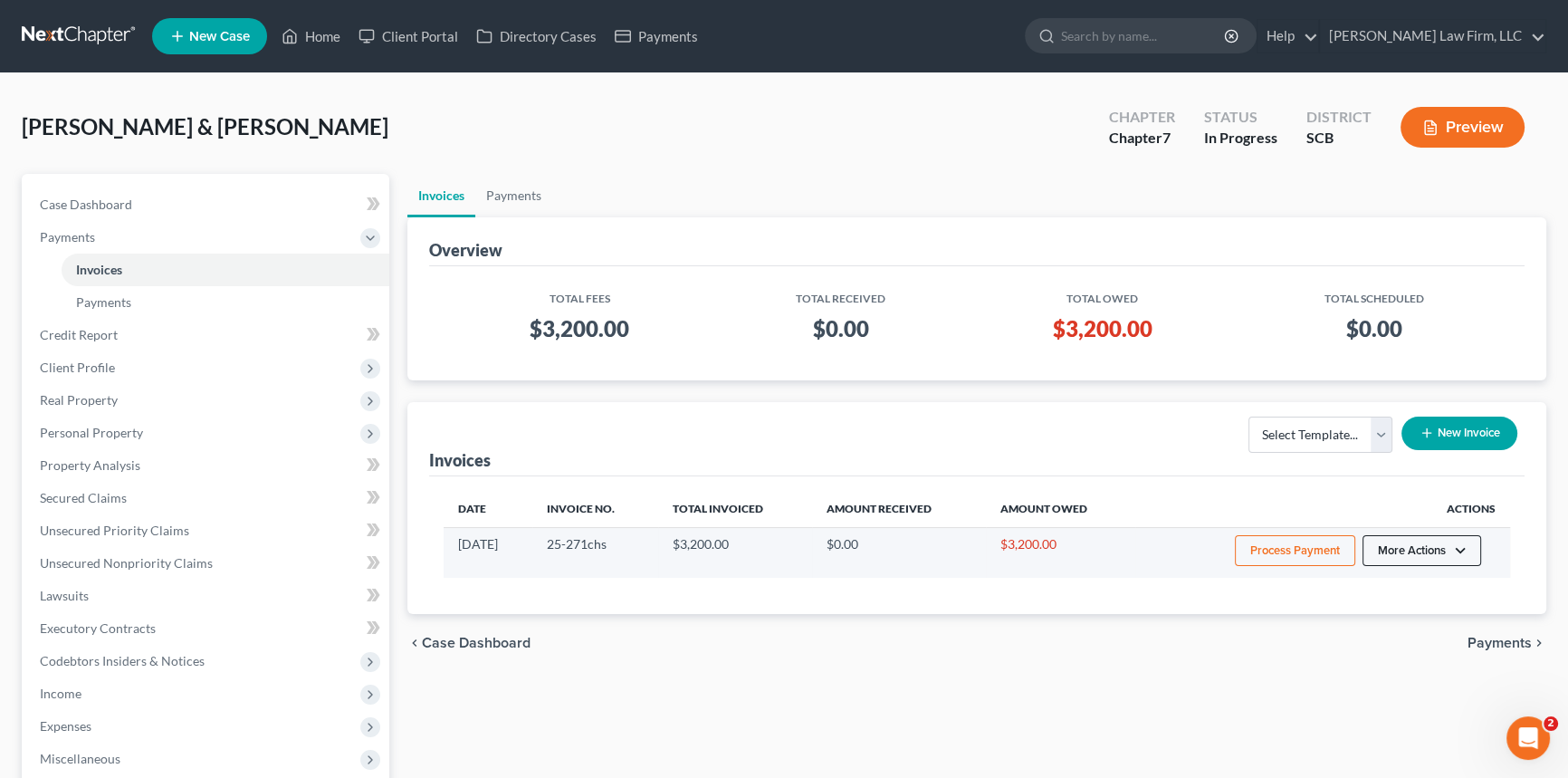
click at [1431, 553] on button "More Actions" at bounding box center [1422, 551] width 119 height 31
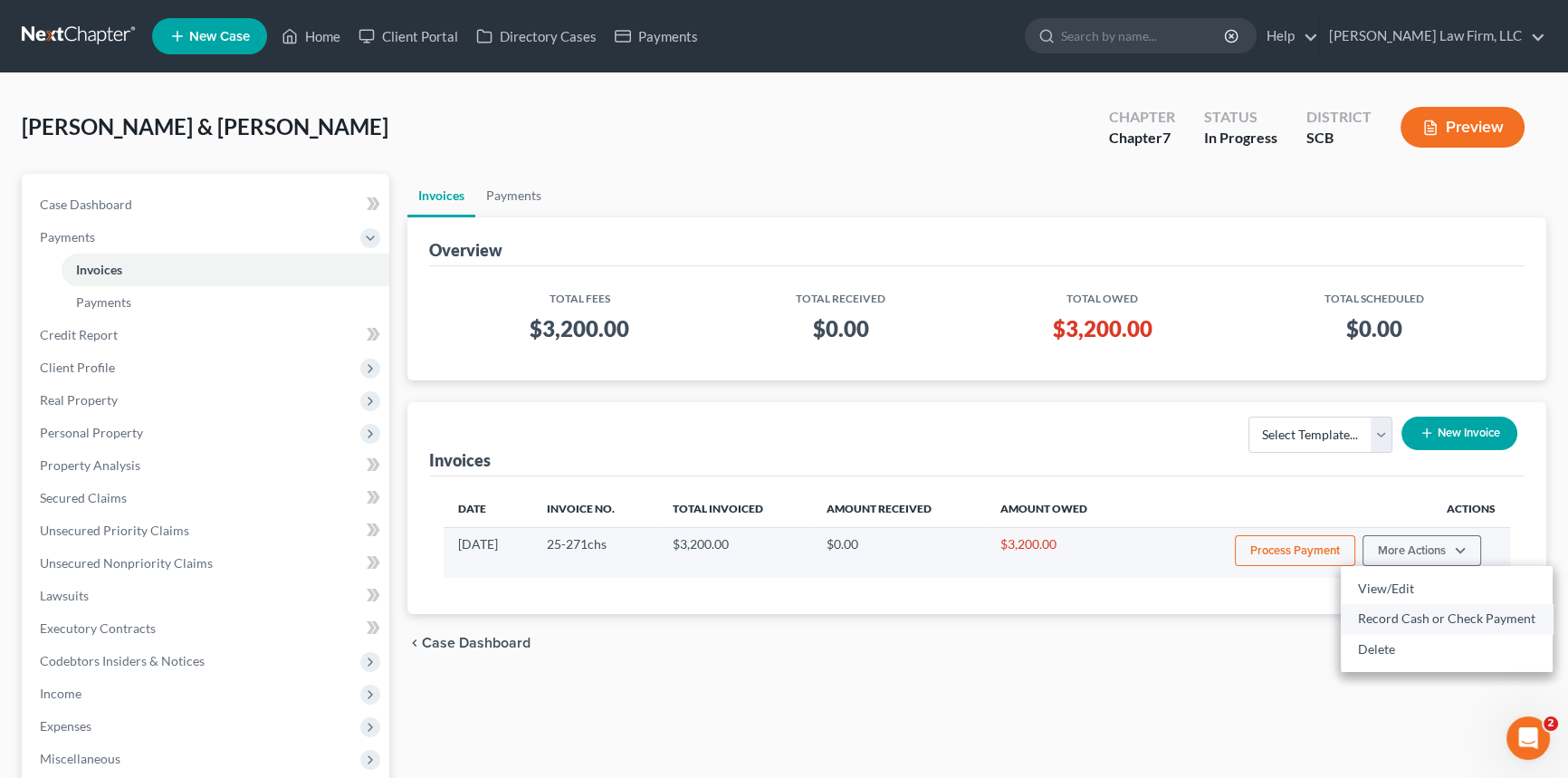
click at [1388, 614] on link "Record Cash or Check Payment" at bounding box center [1446, 619] width 212 height 31
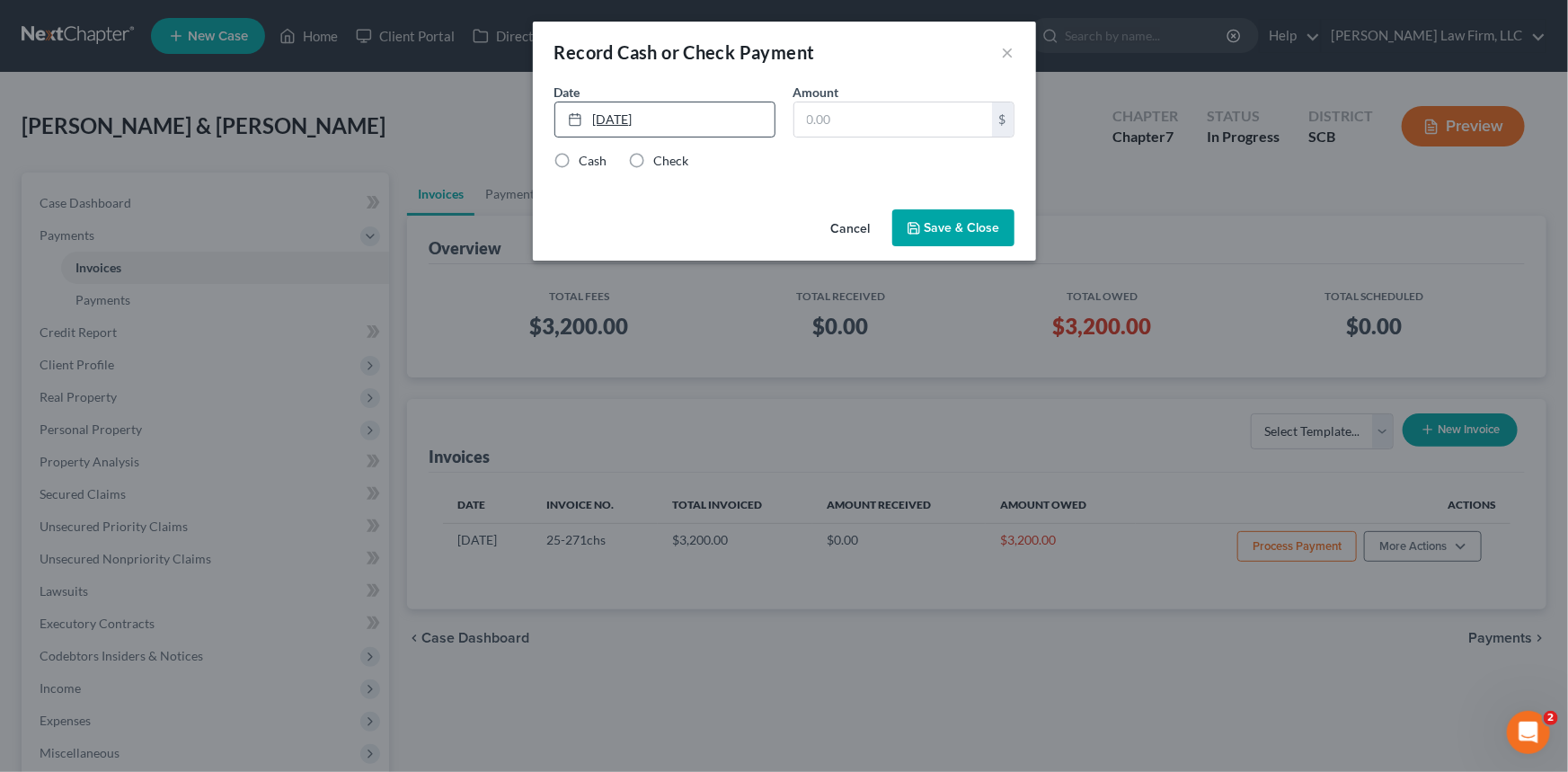
click at [618, 120] on link "[DATE]" at bounding box center [664, 120] width 220 height 34
click at [580, 164] on label "Cash" at bounding box center [593, 161] width 28 height 18
click at [586, 164] on input "Cash" at bounding box center [592, 158] width 11 height 11
radio input "true"
click at [815, 113] on input "text" at bounding box center [893, 120] width 198 height 34
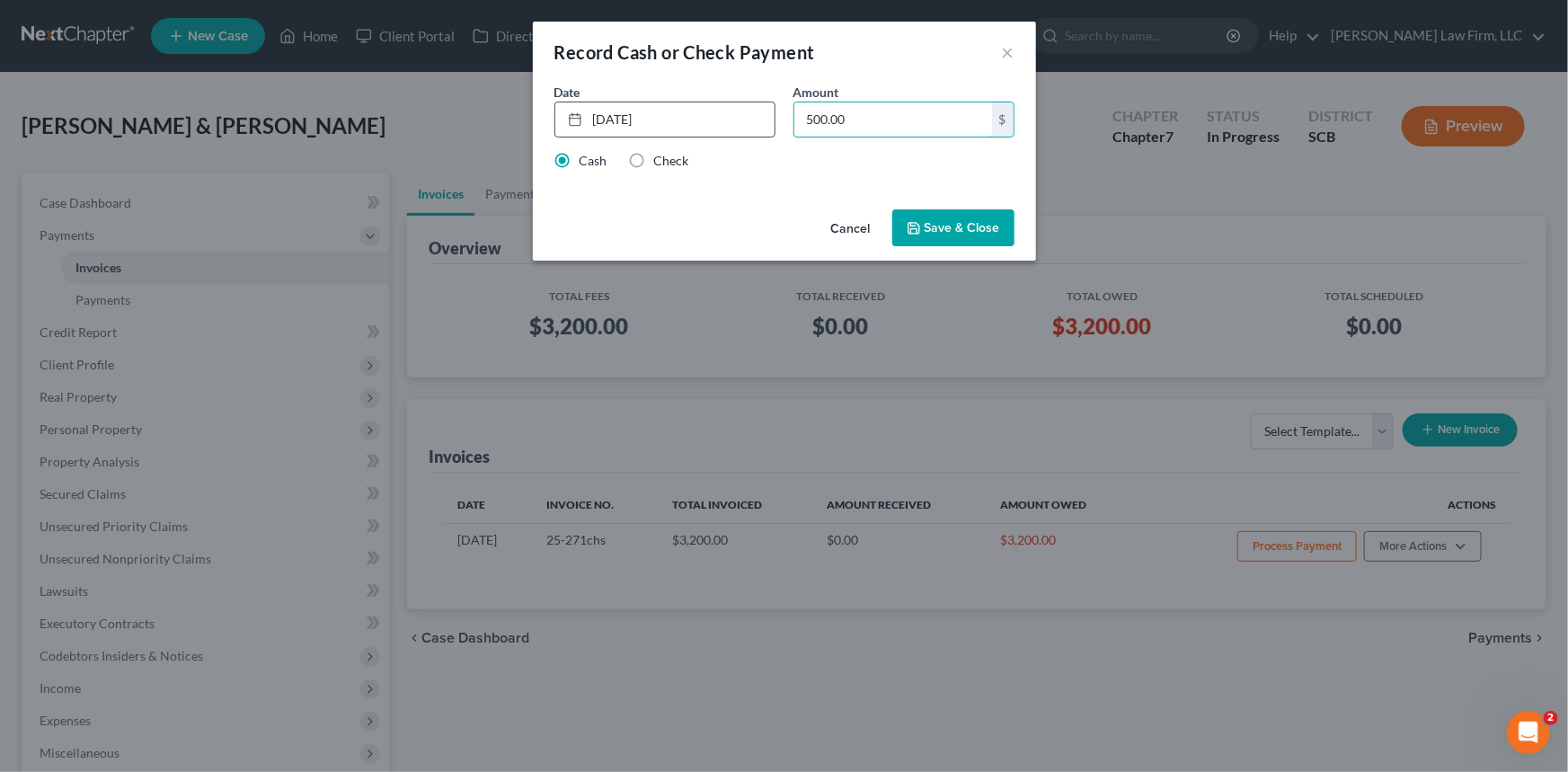
type input "500.00"
drag, startPoint x: 937, startPoint y: 224, endPoint x: 945, endPoint y: 216, distance: 11.3
click at [945, 216] on button "Save & Close" at bounding box center [953, 228] width 123 height 38
